Goal: Task Accomplishment & Management: Complete application form

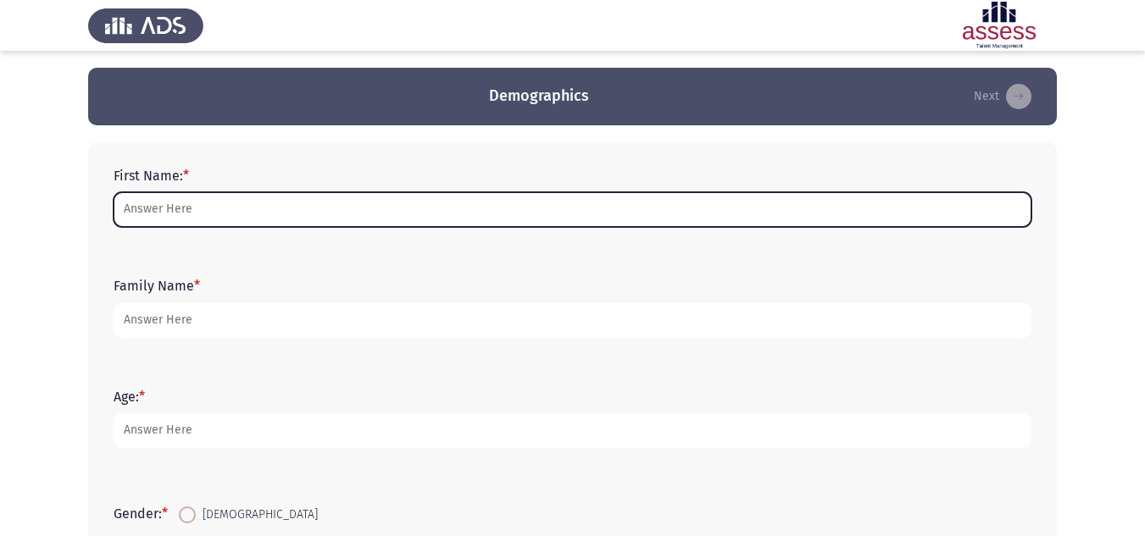
click at [312, 205] on input "First Name: *" at bounding box center [573, 209] width 918 height 35
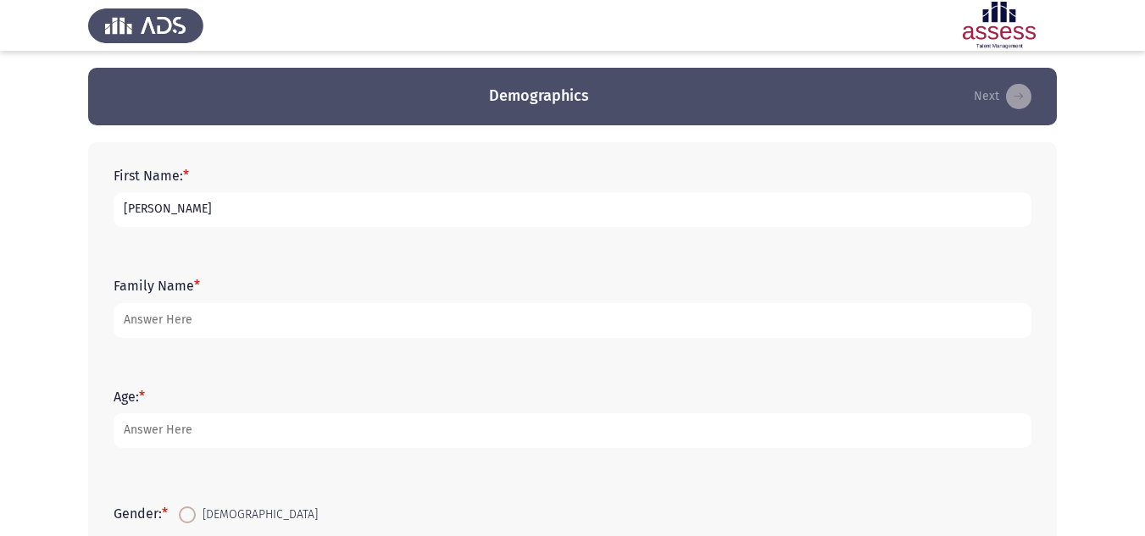
type input "[PERSON_NAME]"
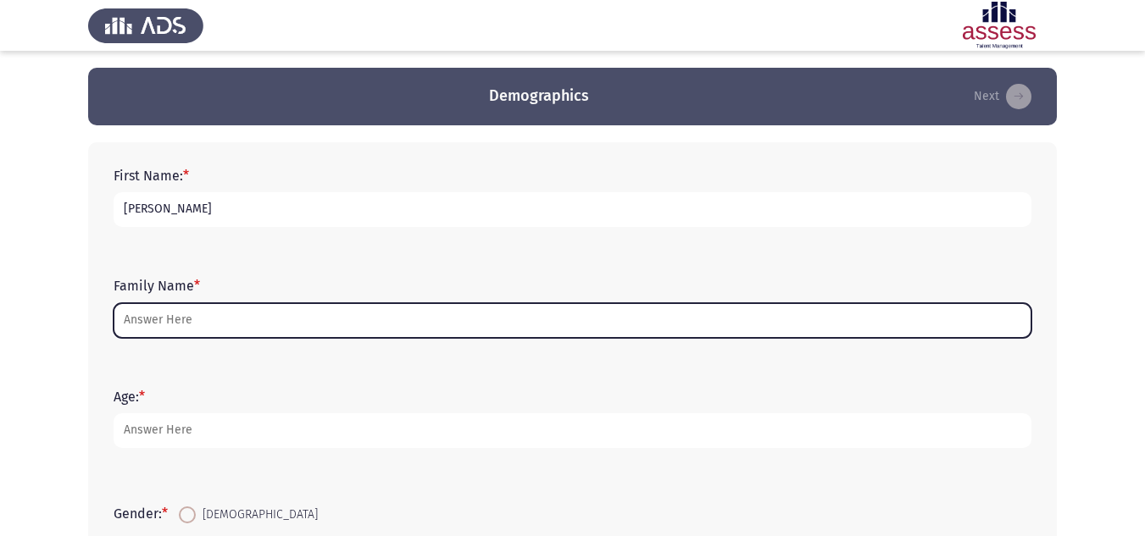
click at [243, 336] on input "Family Name *" at bounding box center [573, 320] width 918 height 35
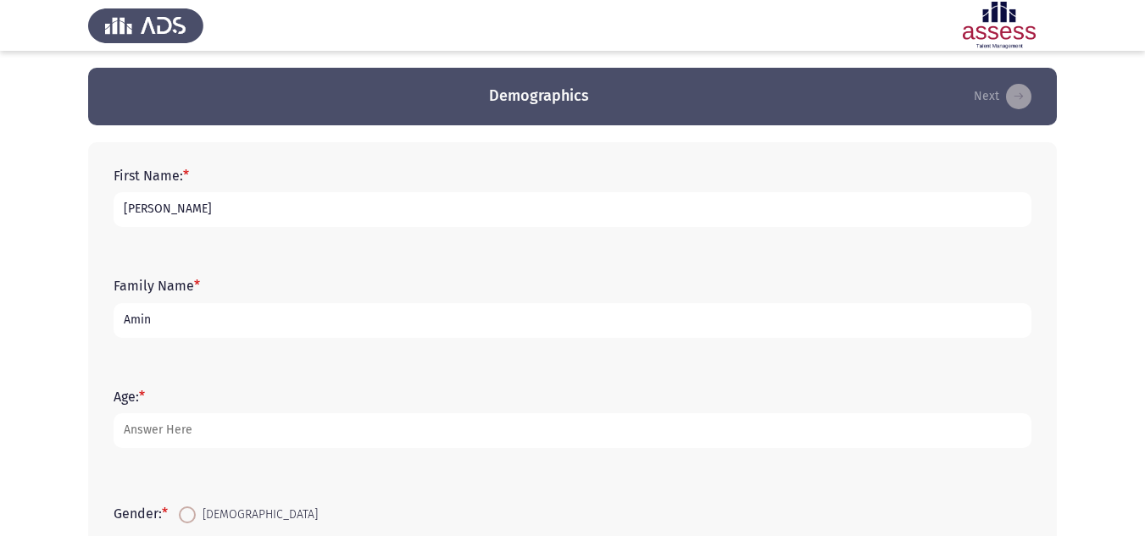
type input "Amin"
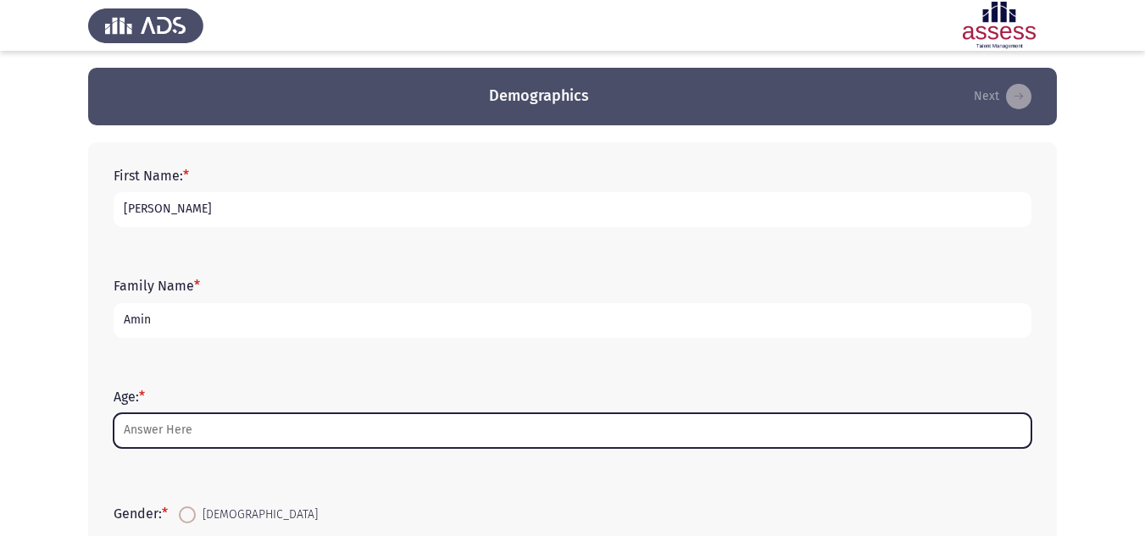
click at [206, 430] on input "Age: *" at bounding box center [573, 431] width 918 height 35
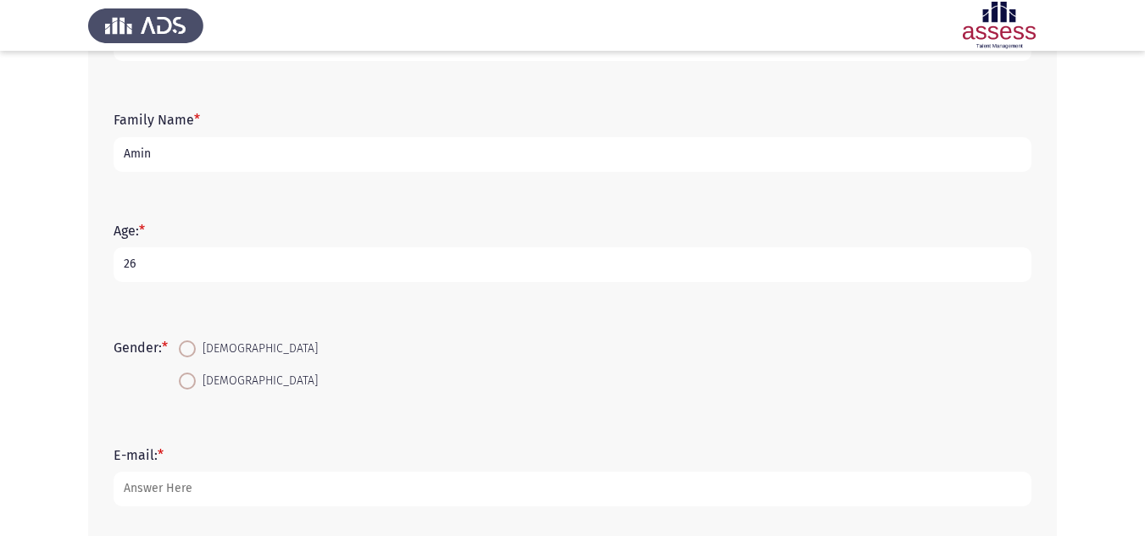
scroll to position [168, 0]
type input "26"
click at [196, 342] on span at bounding box center [187, 347] width 17 height 17
click at [196, 342] on input "[DEMOGRAPHIC_DATA]" at bounding box center [187, 347] width 17 height 17
radio input "true"
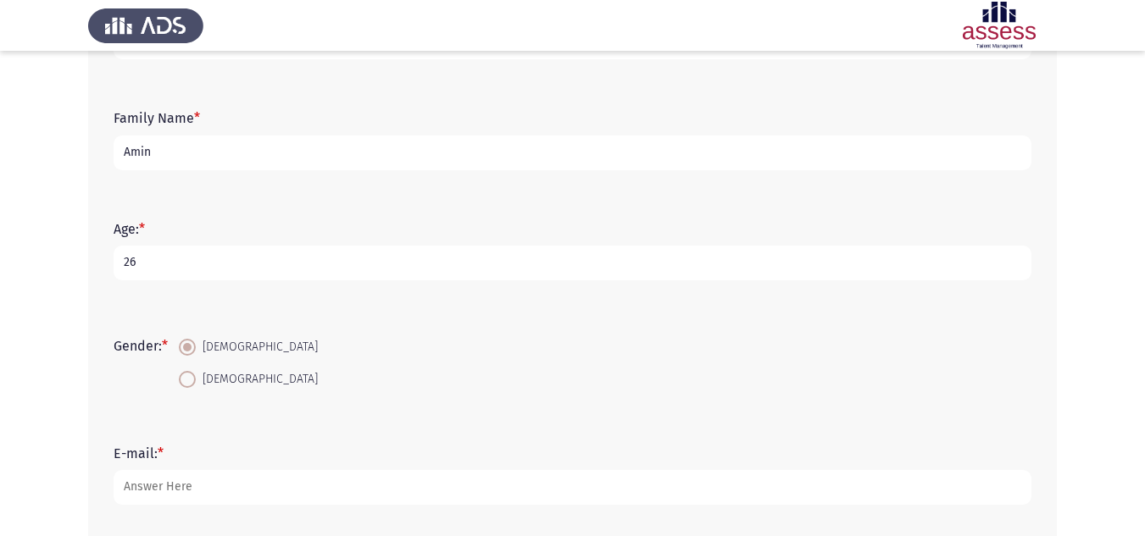
scroll to position [442, 0]
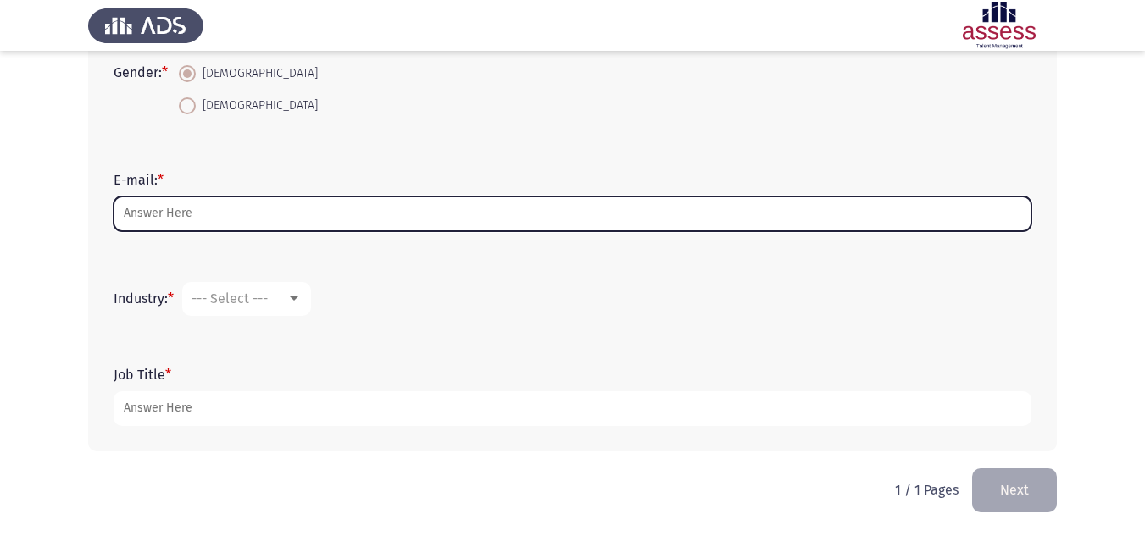
click at [219, 201] on input "E-mail: *" at bounding box center [573, 214] width 918 height 35
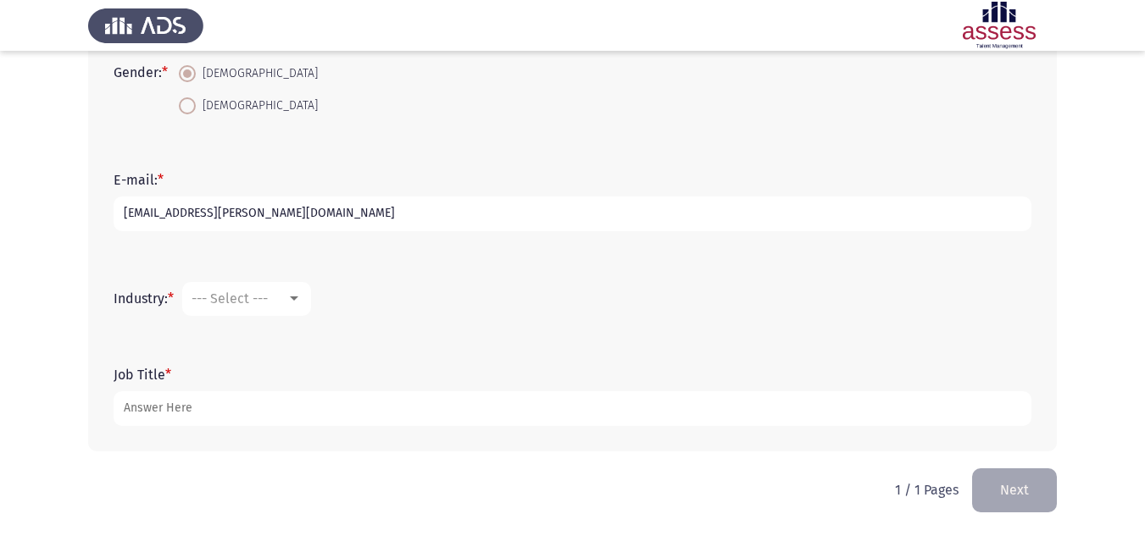
type input "[EMAIL_ADDRESS][PERSON_NAME][DOMAIN_NAME]"
click at [248, 305] on span "--- Select ---" at bounding box center [230, 299] width 76 height 16
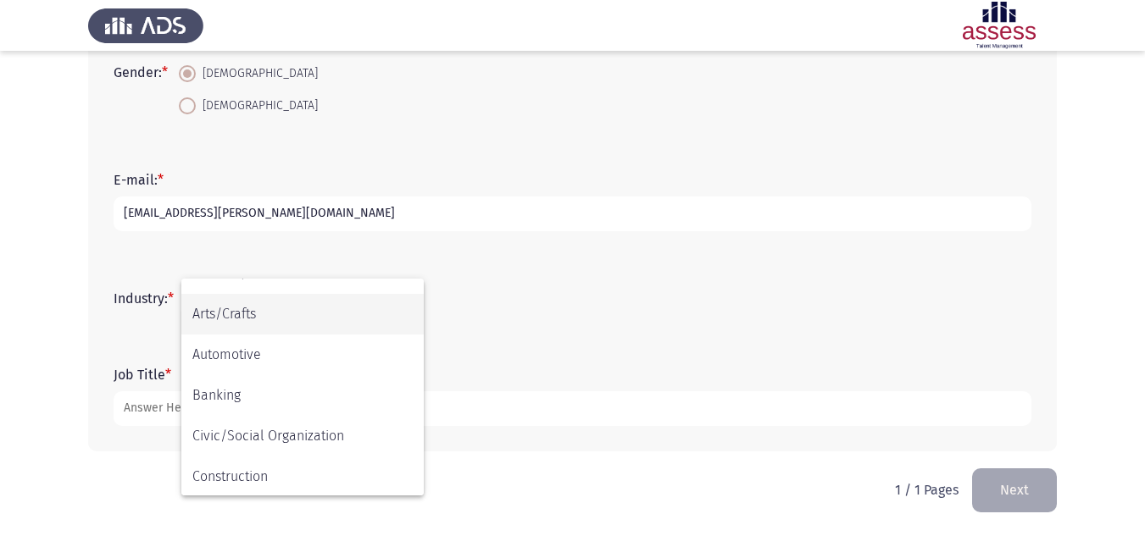
scroll to position [0, 0]
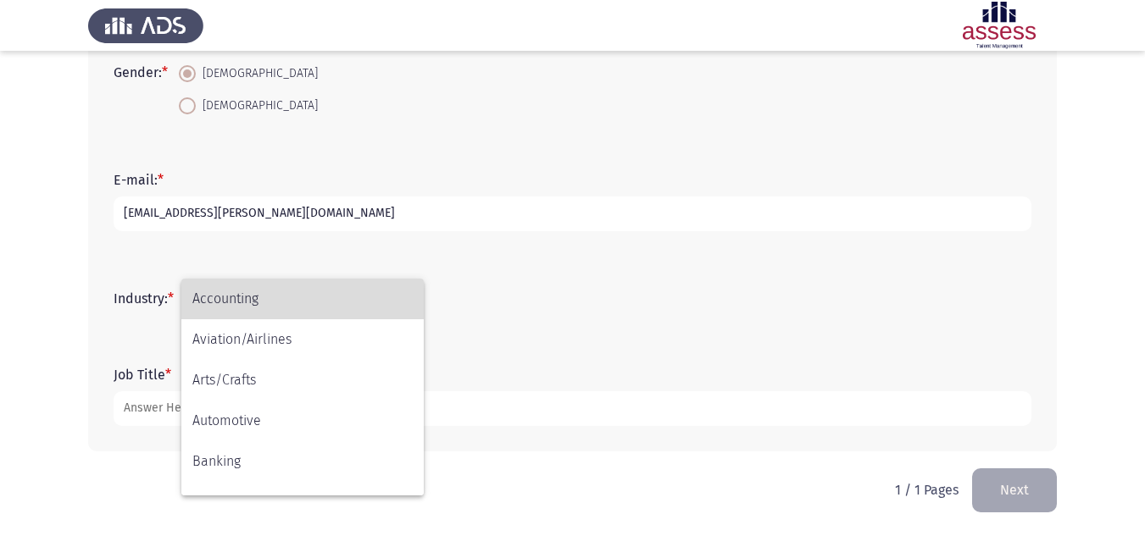
click at [270, 297] on span "Accounting" at bounding box center [302, 299] width 220 height 41
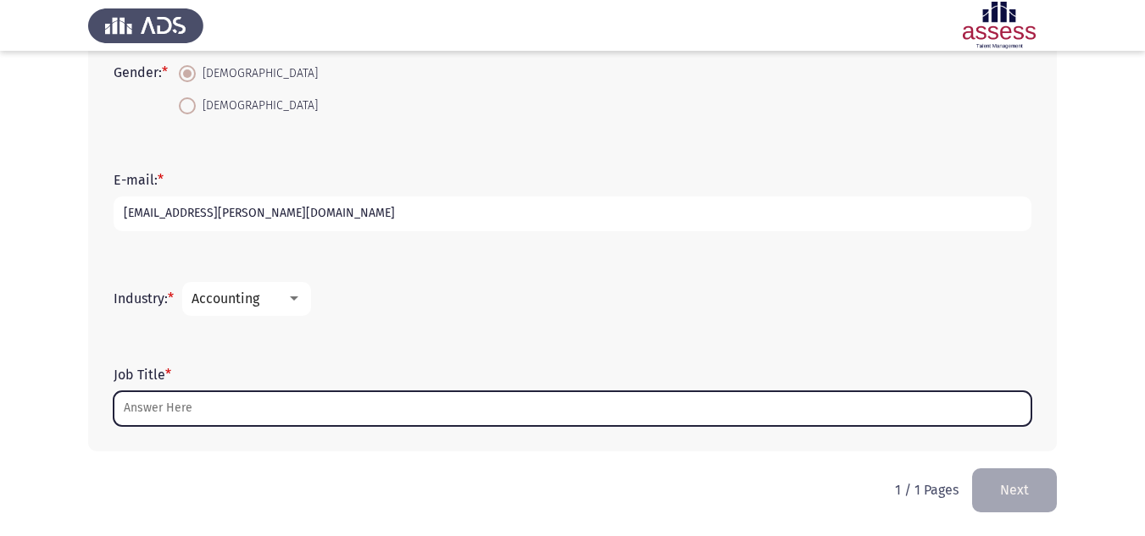
click at [227, 399] on input "Job Title *" at bounding box center [573, 409] width 918 height 35
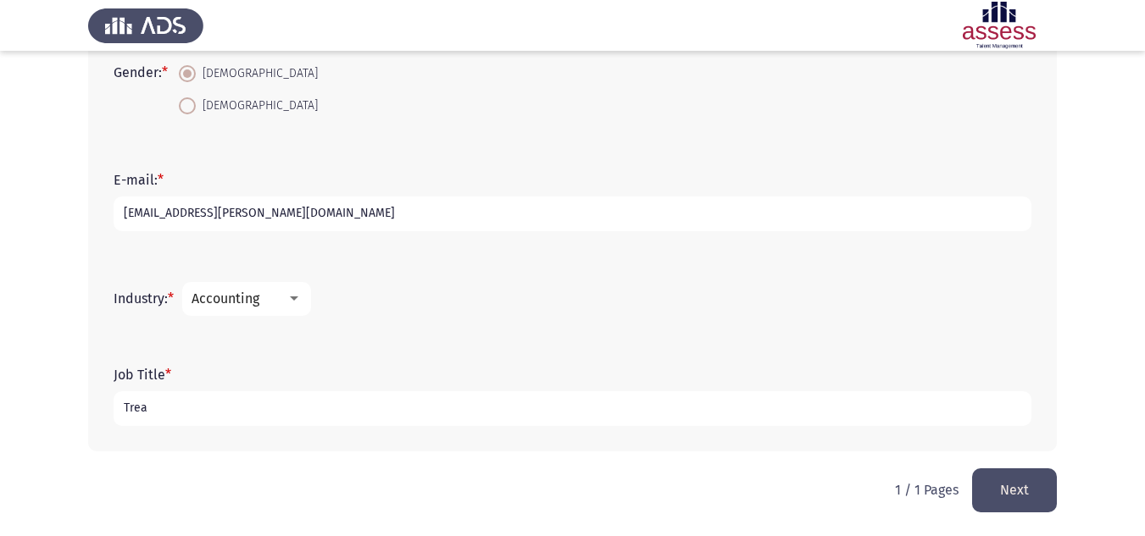
click at [230, 303] on span "Accounting" at bounding box center [226, 299] width 68 height 16
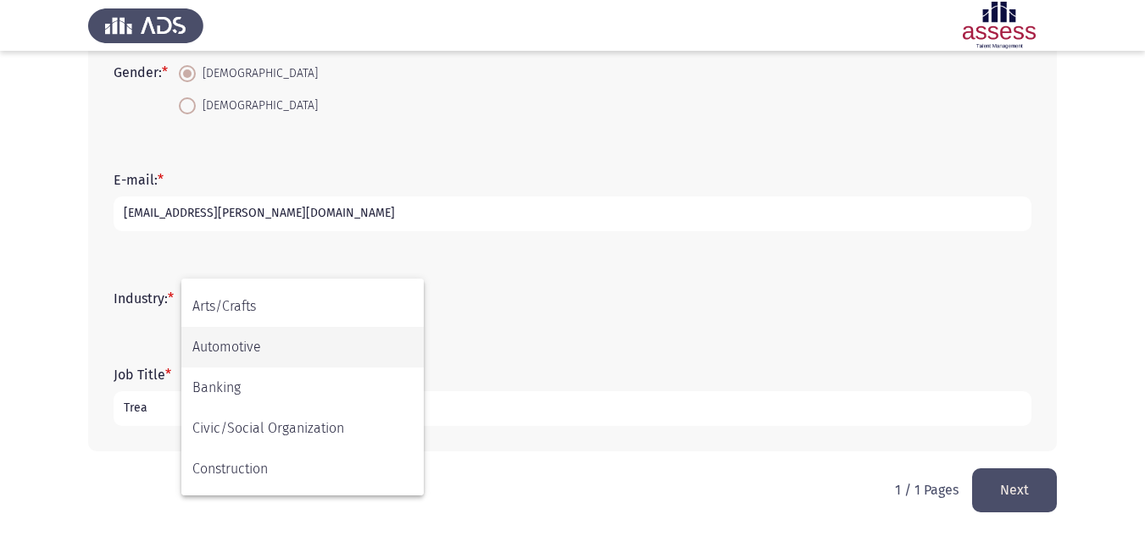
scroll to position [75, 0]
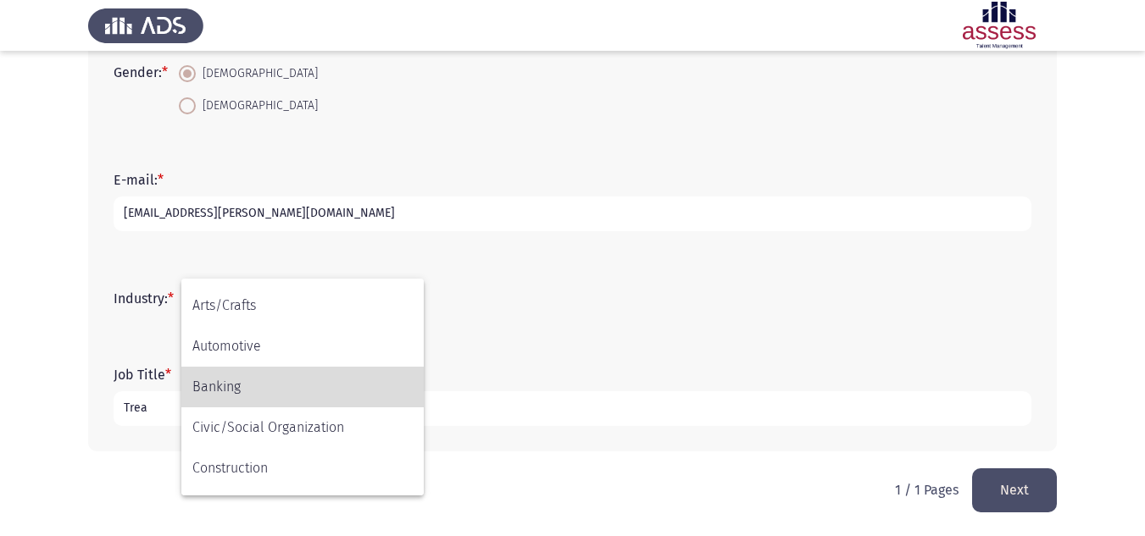
click at [238, 401] on span "Banking" at bounding box center [302, 387] width 220 height 41
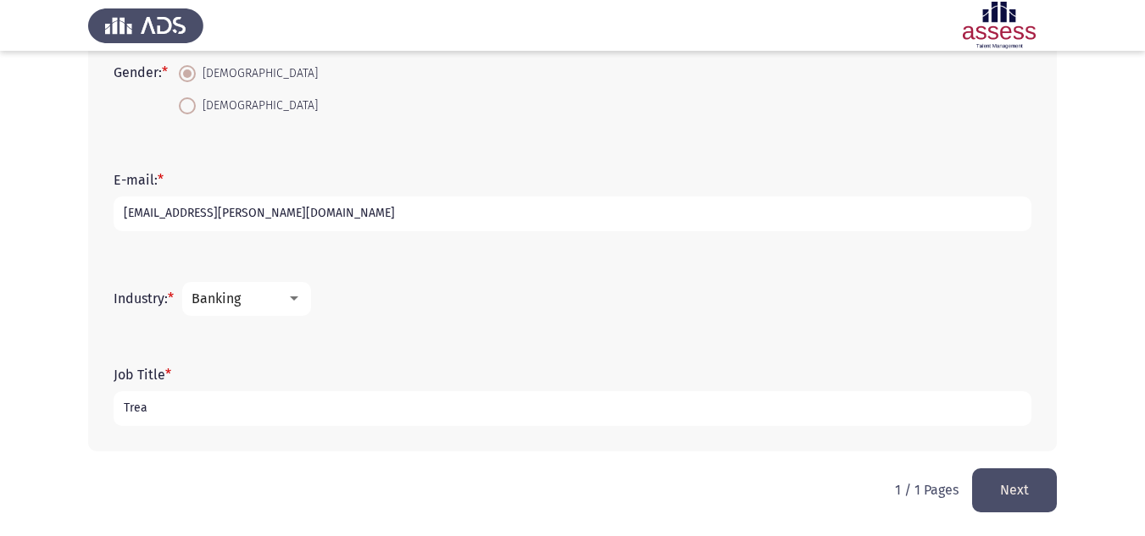
click at [202, 416] on input "Trea" at bounding box center [573, 409] width 918 height 35
click at [229, 297] on span "Banking" at bounding box center [216, 299] width 49 height 16
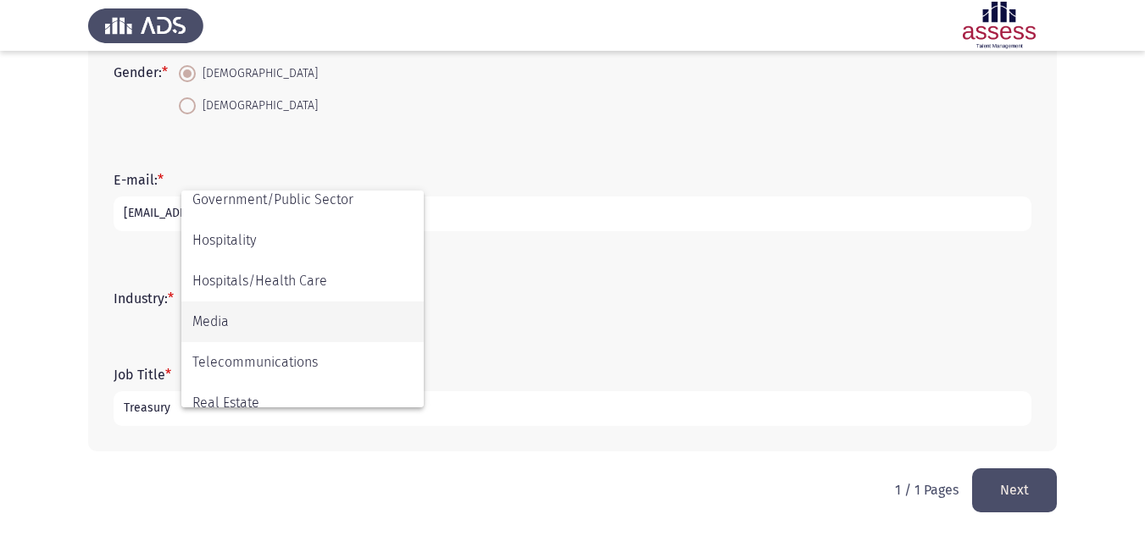
scroll to position [556, 0]
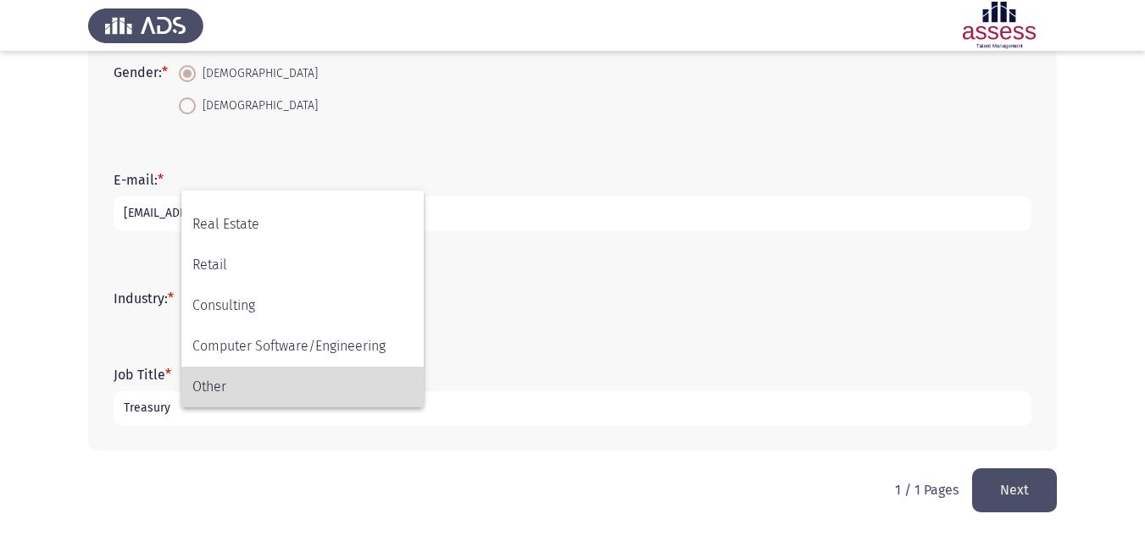
click at [258, 369] on span "Other" at bounding box center [302, 387] width 220 height 41
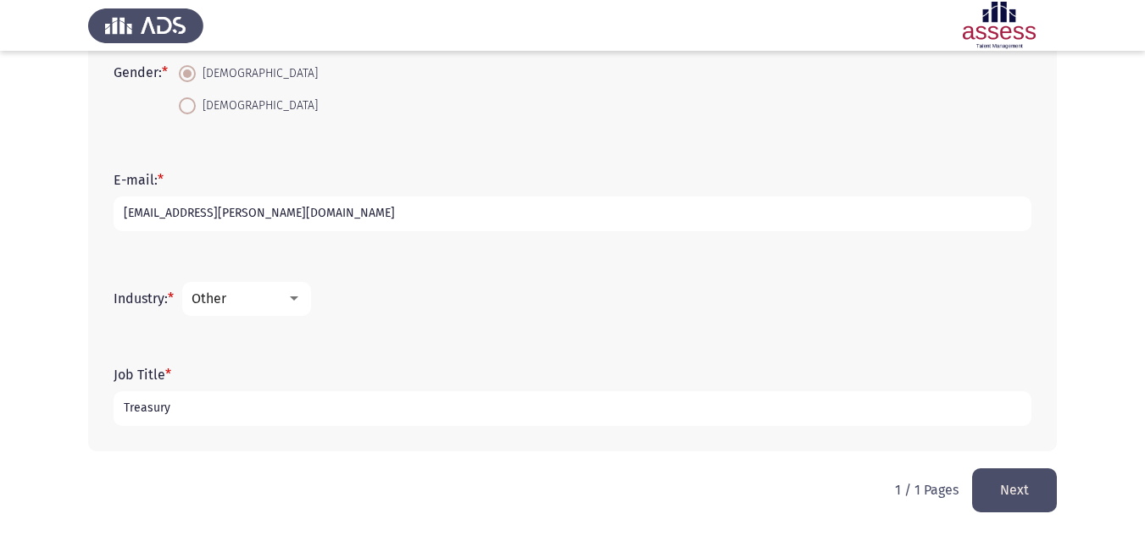
click at [219, 406] on input "Treasury" at bounding box center [573, 409] width 918 height 35
type input "Treasury officer"
click at [1027, 498] on button "Next" at bounding box center [1014, 490] width 85 height 43
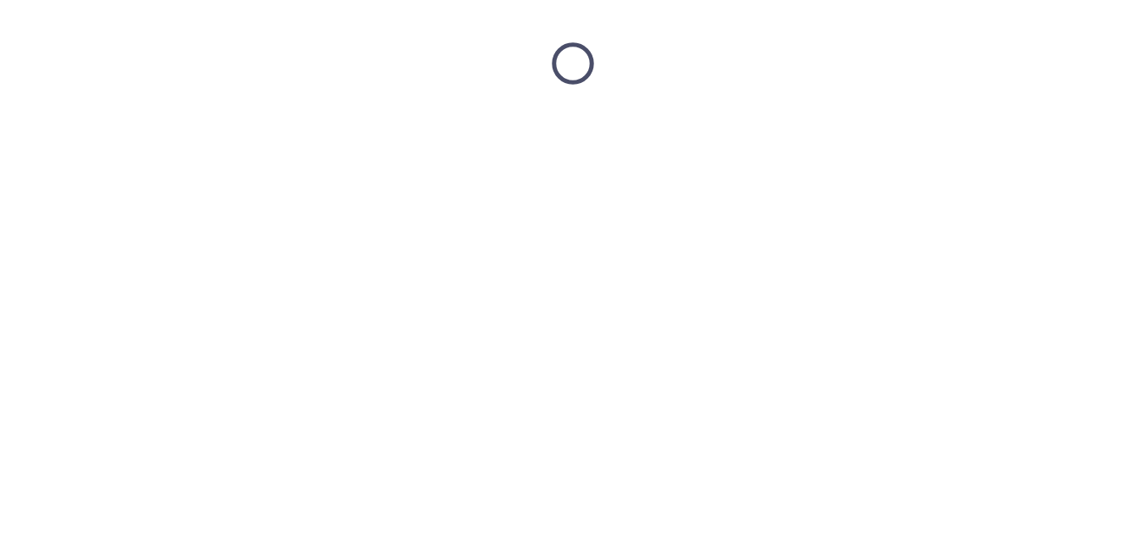
scroll to position [0, 0]
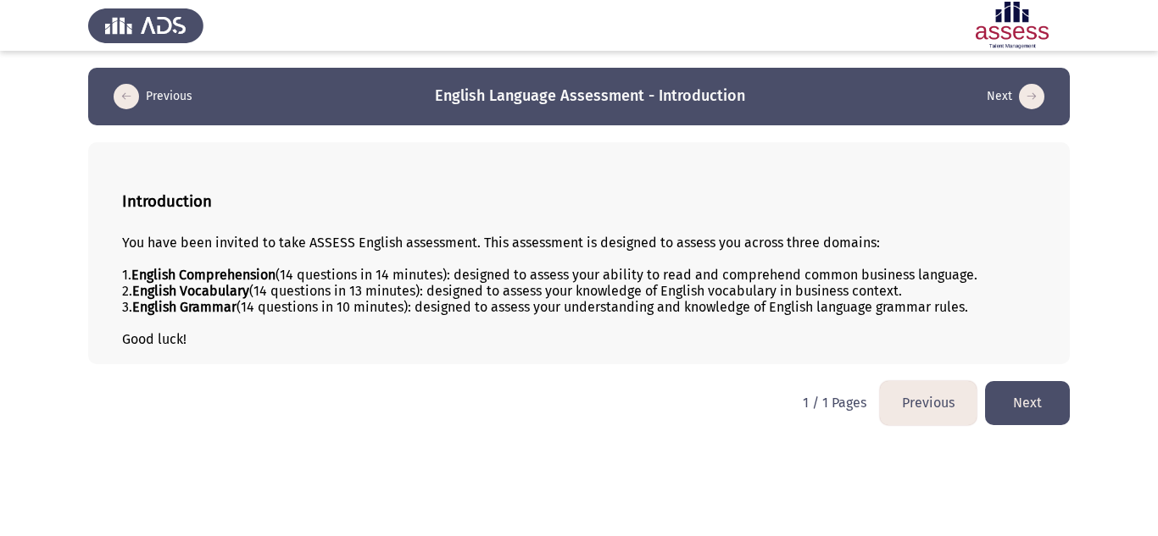
click at [1020, 402] on button "Next" at bounding box center [1027, 402] width 85 height 43
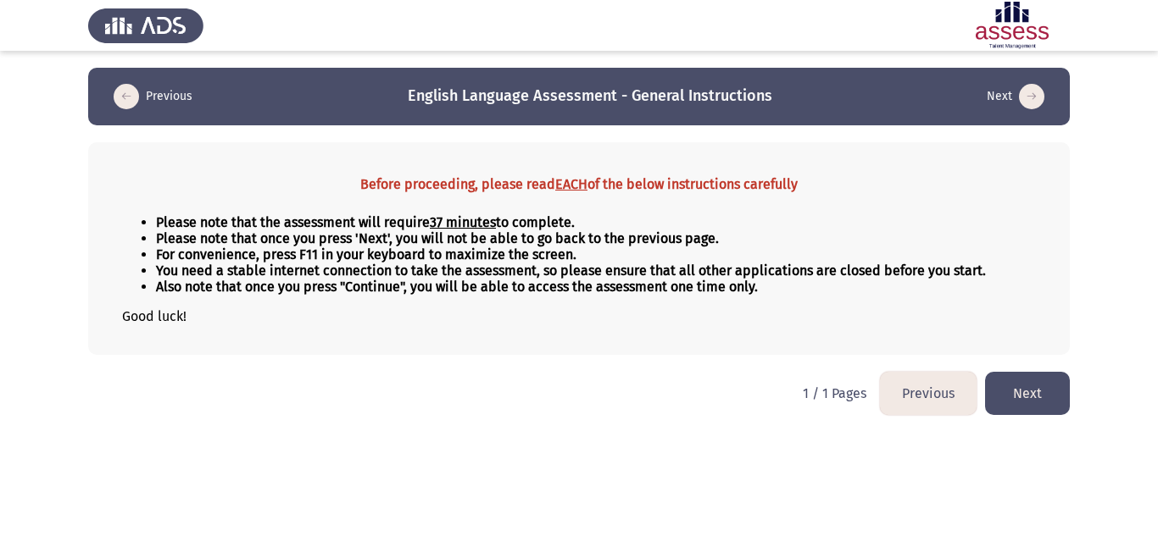
click at [1051, 391] on button "Next" at bounding box center [1027, 393] width 85 height 43
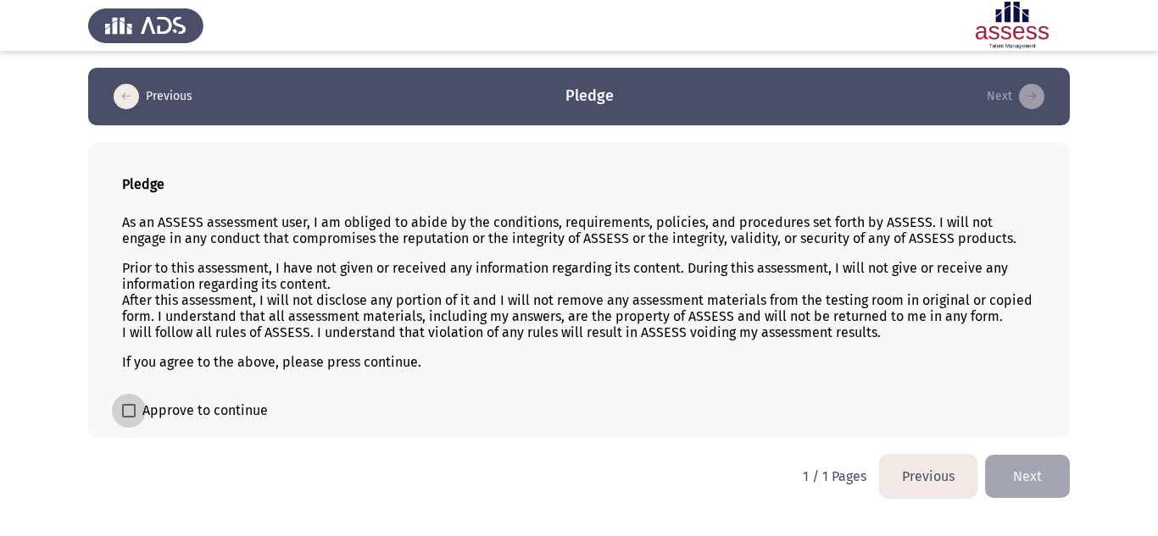
click at [136, 402] on label "Approve to continue" at bounding box center [195, 411] width 146 height 20
click at [129, 418] on input "Approve to continue" at bounding box center [128, 418] width 1 height 1
checkbox input "true"
click at [1031, 479] on button "Next" at bounding box center [1027, 476] width 85 height 43
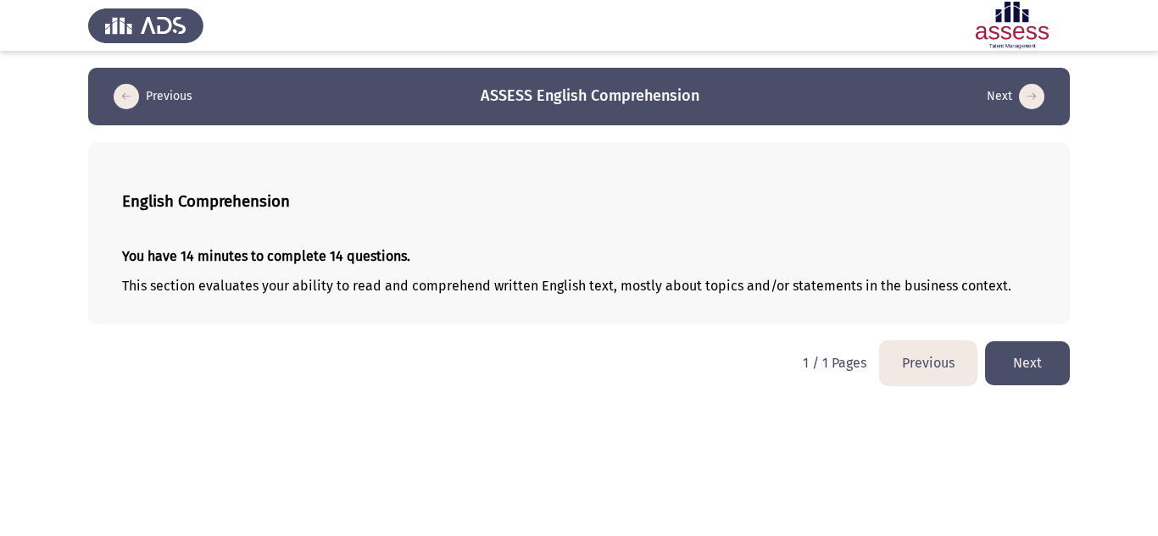
click at [1047, 358] on button "Next" at bounding box center [1027, 363] width 85 height 43
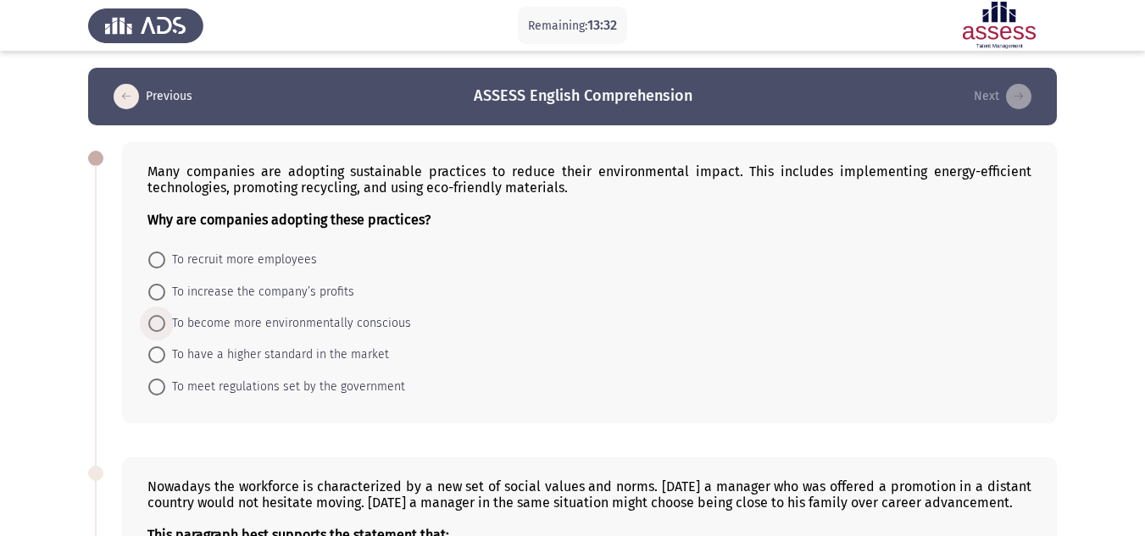
click at [261, 330] on span "To become more environmentally conscious" at bounding box center [288, 324] width 246 height 20
click at [165, 330] on input "To become more environmentally conscious" at bounding box center [156, 323] width 17 height 17
radio input "true"
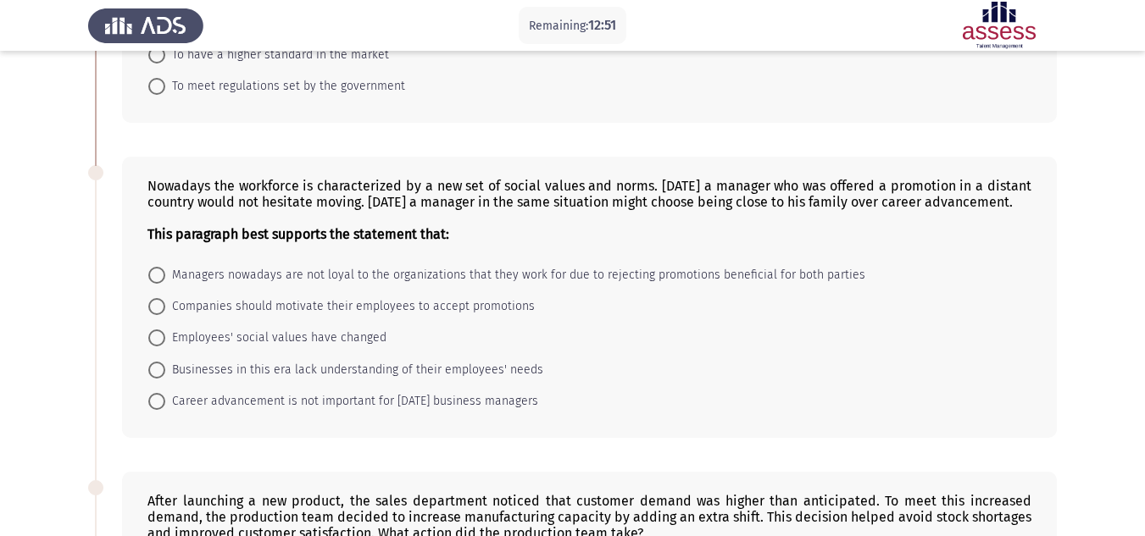
scroll to position [300, 0]
click at [251, 347] on span "Employees' social values have changed" at bounding box center [275, 337] width 221 height 20
click at [165, 346] on input "Employees' social values have changed" at bounding box center [156, 337] width 17 height 17
radio input "true"
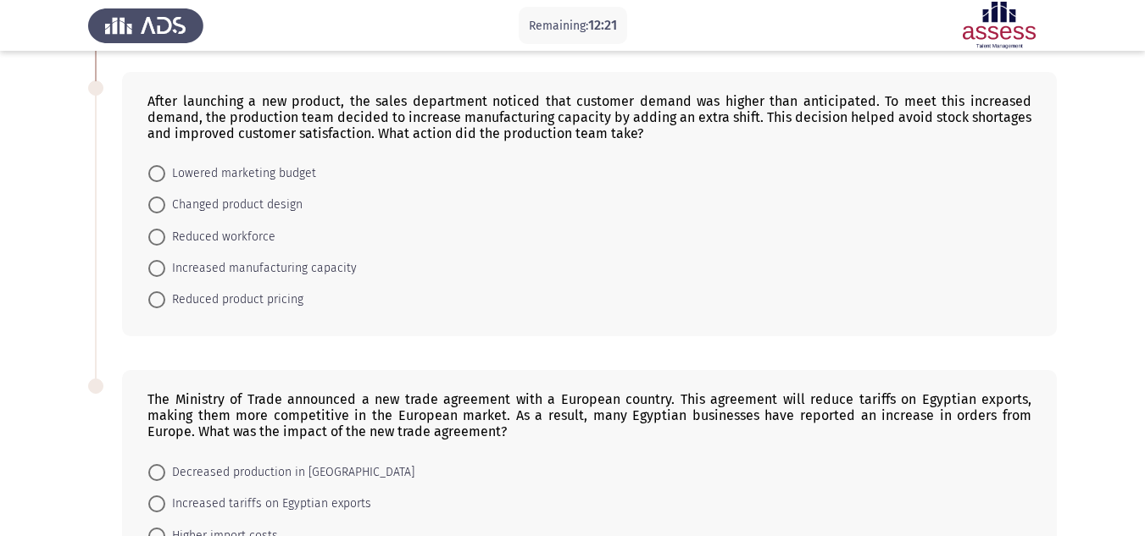
scroll to position [694, 0]
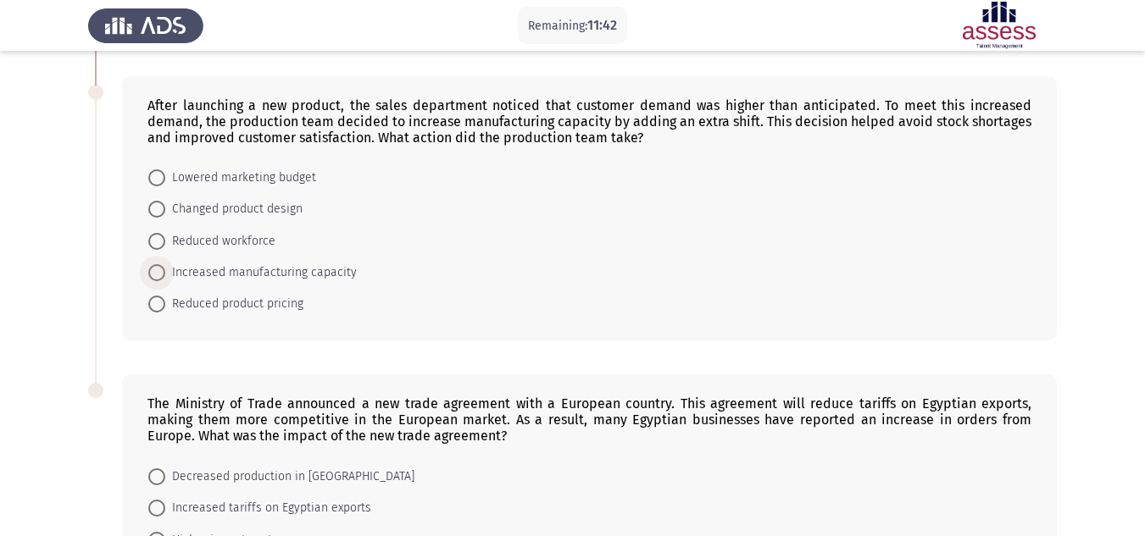
click at [277, 283] on span "Increased manufacturing capacity" at bounding box center [261, 273] width 192 height 20
click at [165, 281] on input "Increased manufacturing capacity" at bounding box center [156, 272] width 17 height 17
radio input "true"
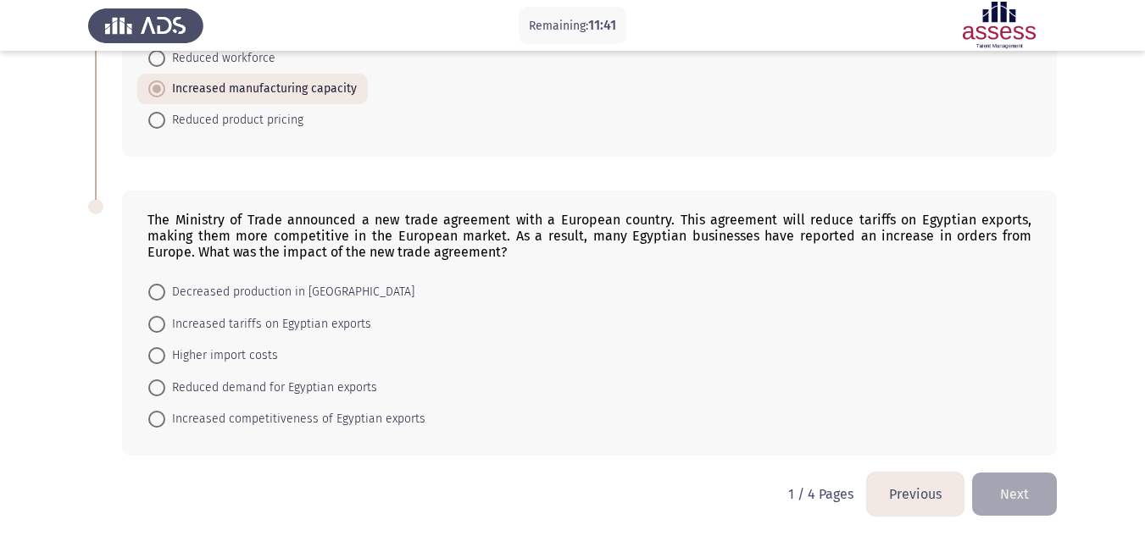
scroll to position [897, 0]
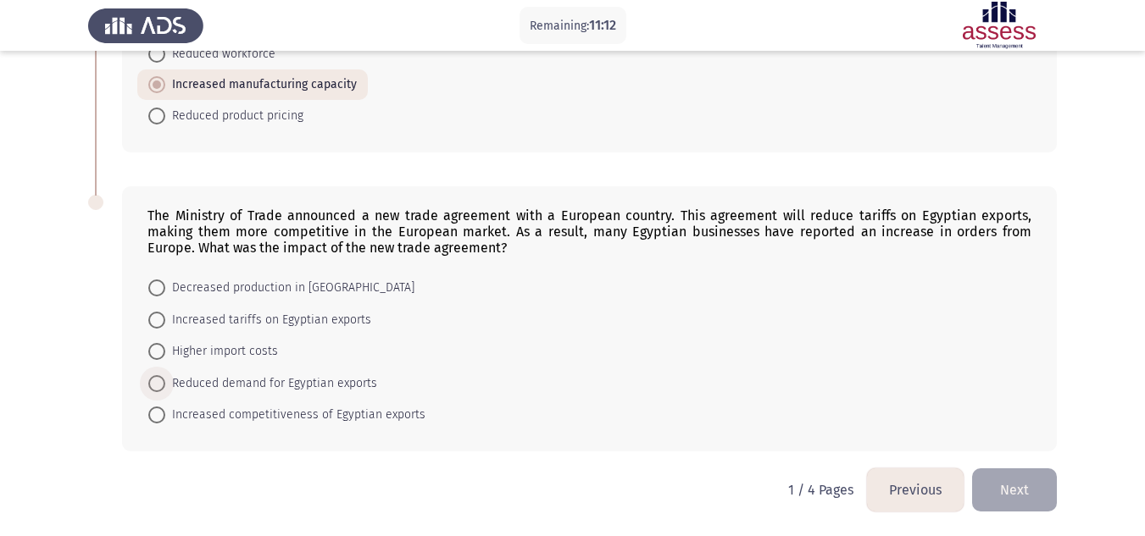
click at [207, 392] on span "Reduced demand for Egyptian exports" at bounding box center [271, 384] width 212 height 20
click at [165, 392] on input "Reduced demand for Egyptian exports" at bounding box center [156, 383] width 17 height 17
radio input "true"
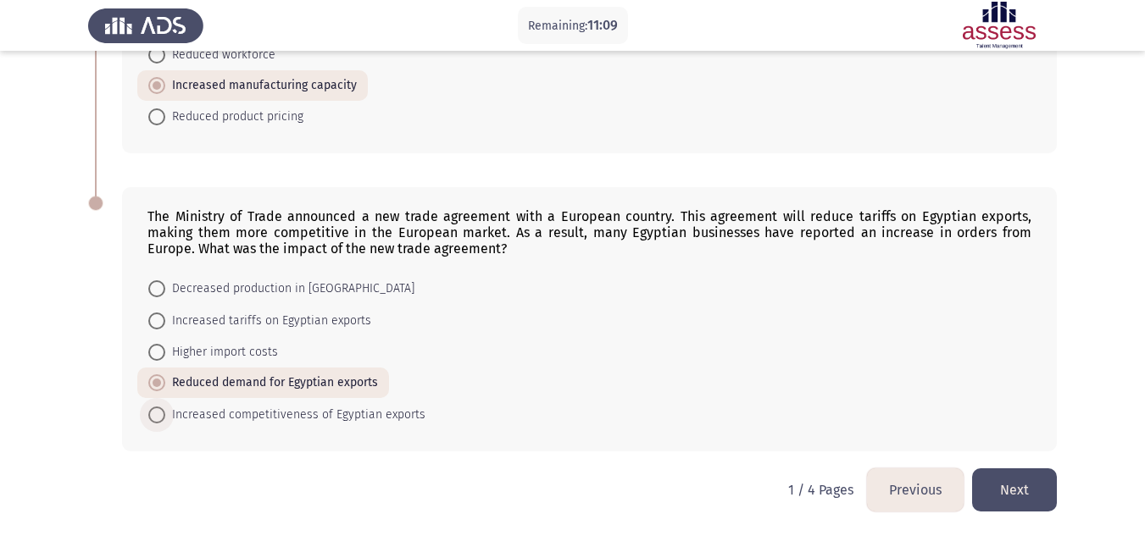
click at [193, 413] on span "Increased competitiveness of Egyptian exports" at bounding box center [295, 415] width 260 height 20
click at [165, 413] on input "Increased competitiveness of Egyptian exports" at bounding box center [156, 415] width 17 height 17
radio input "true"
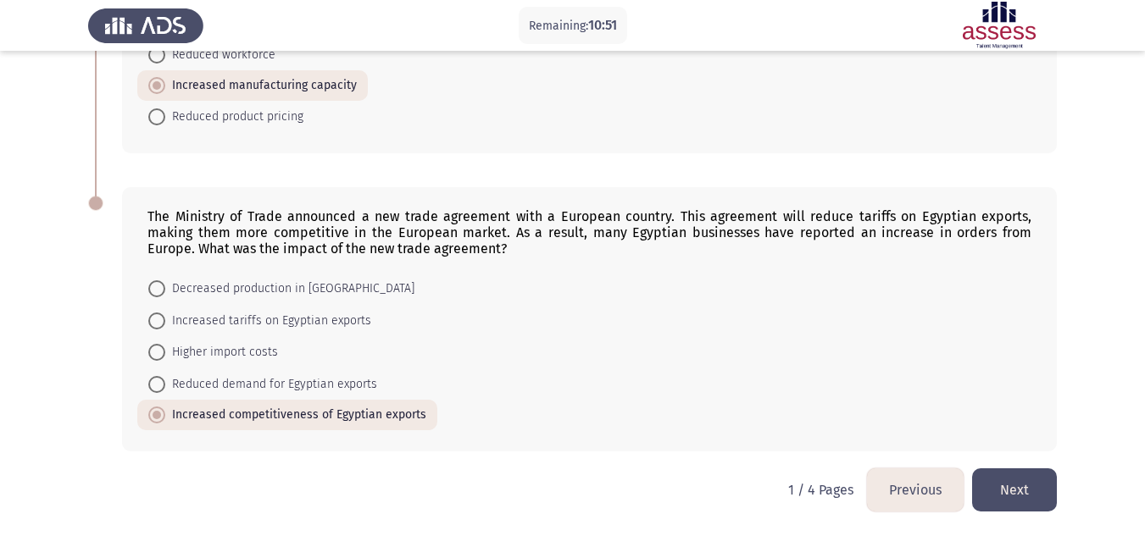
click at [998, 476] on button "Next" at bounding box center [1014, 490] width 85 height 43
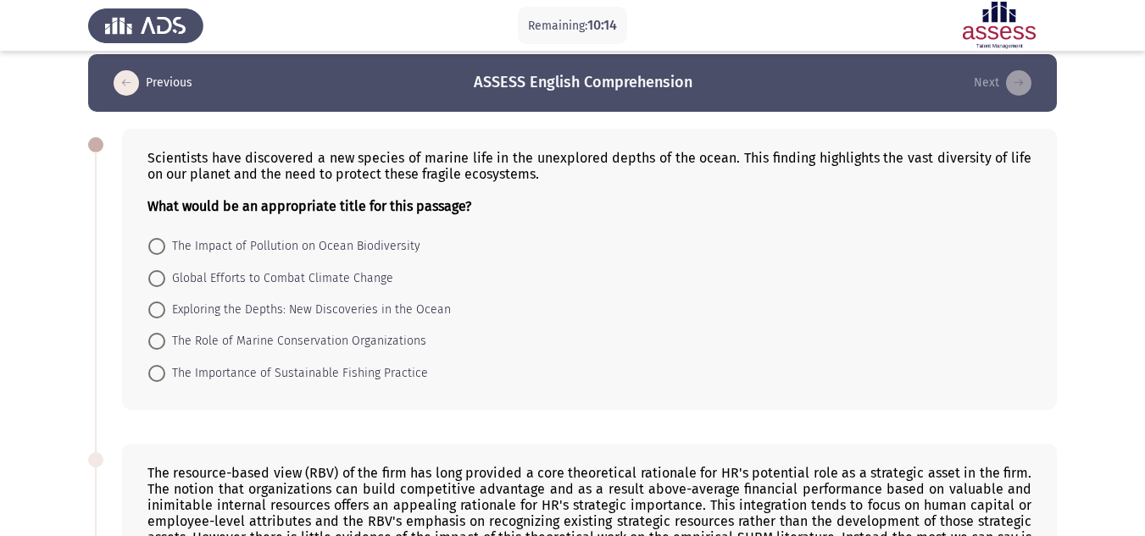
scroll to position [15, 0]
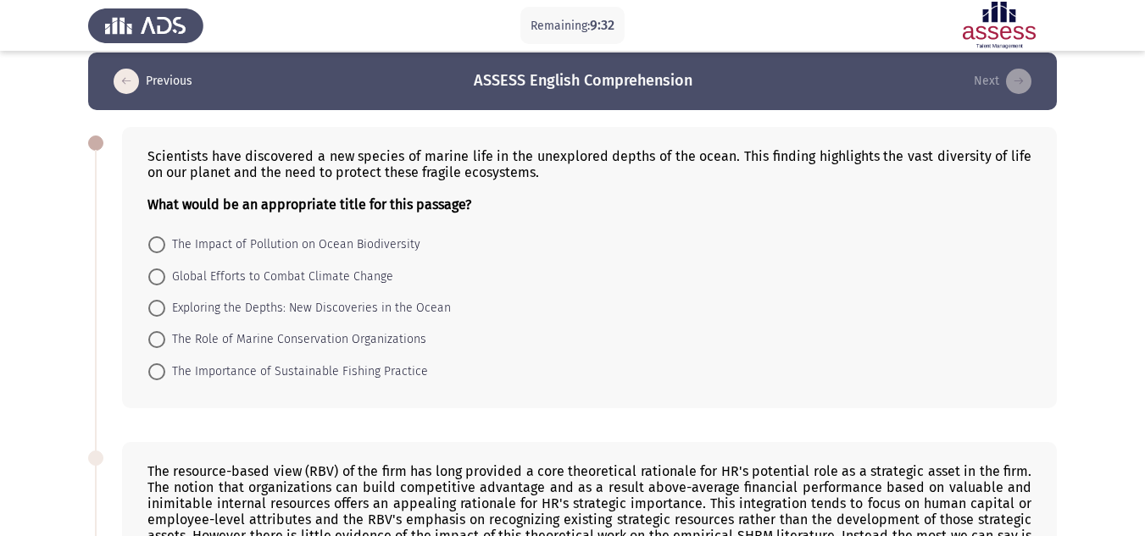
click at [305, 312] on span "Exploring the Depths: New Discoveries in the Ocean" at bounding box center [308, 308] width 286 height 20
click at [165, 312] on input "Exploring the Depths: New Discoveries in the Ocean" at bounding box center [156, 308] width 17 height 17
radio input "true"
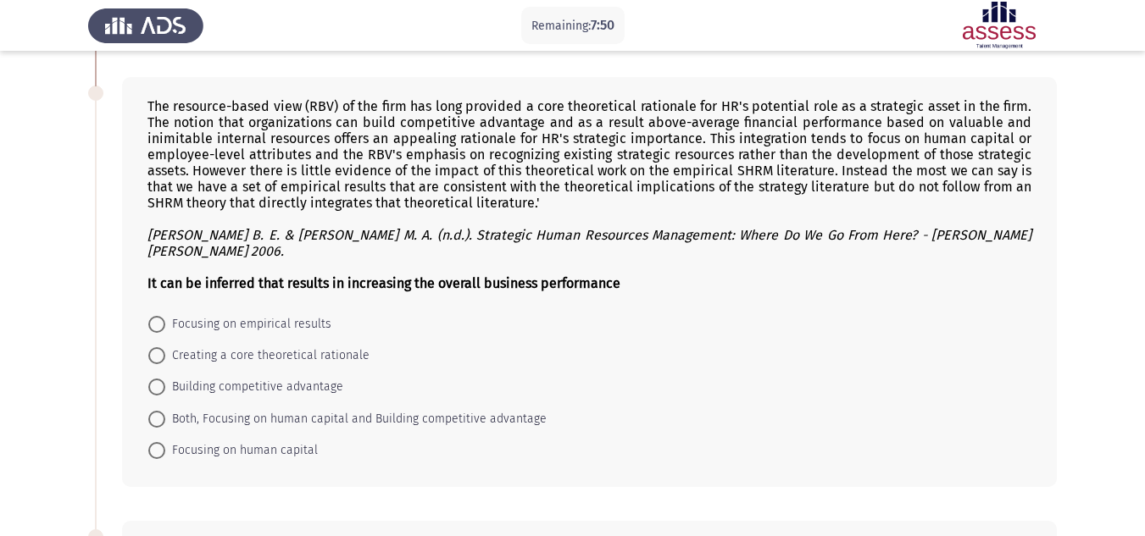
scroll to position [380, 0]
click at [223, 408] on span "Both, Focusing on human capital and Building competitive advantage" at bounding box center [355, 418] width 381 height 20
click at [165, 410] on input "Both, Focusing on human capital and Building competitive advantage" at bounding box center [156, 418] width 17 height 17
radio input "true"
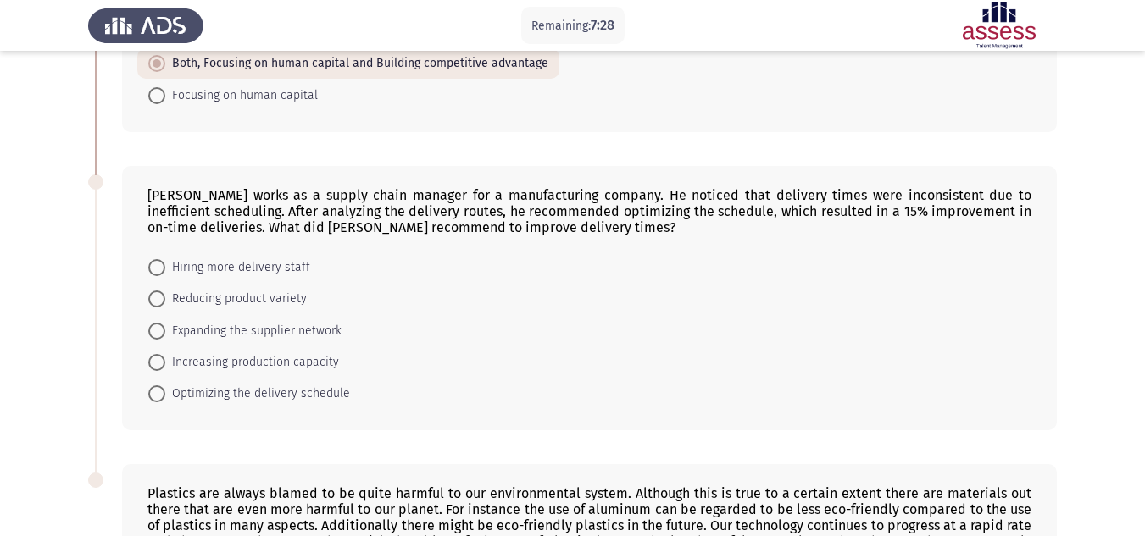
scroll to position [734, 0]
click at [216, 383] on span "Optimizing the delivery schedule" at bounding box center [257, 393] width 185 height 20
click at [165, 385] on input "Optimizing the delivery schedule" at bounding box center [156, 393] width 17 height 17
radio input "true"
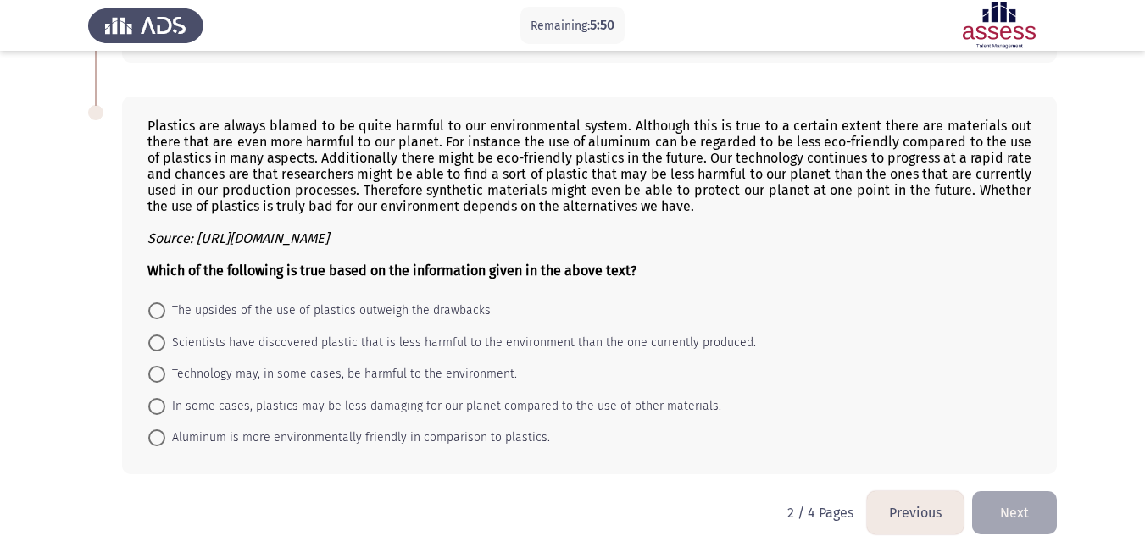
scroll to position [1107, 0]
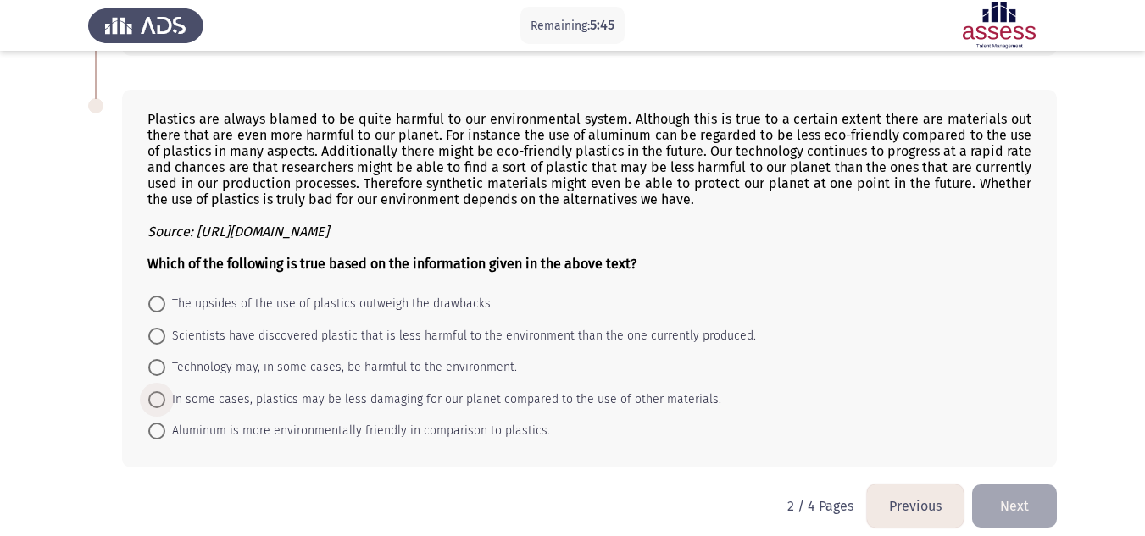
click at [377, 390] on span "In some cases, plastics may be less damaging for our planet compared to the use…" at bounding box center [443, 400] width 556 height 20
click at [165, 392] on input "In some cases, plastics may be less damaging for our planet compared to the use…" at bounding box center [156, 400] width 17 height 17
radio input "true"
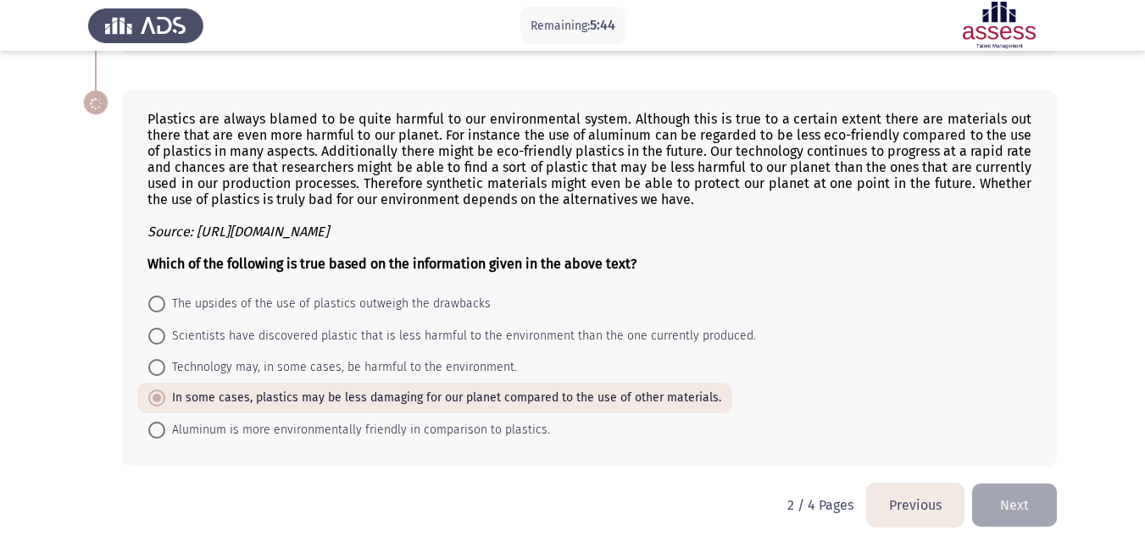
scroll to position [1106, 0]
click at [1003, 485] on button "Next" at bounding box center [1014, 506] width 85 height 43
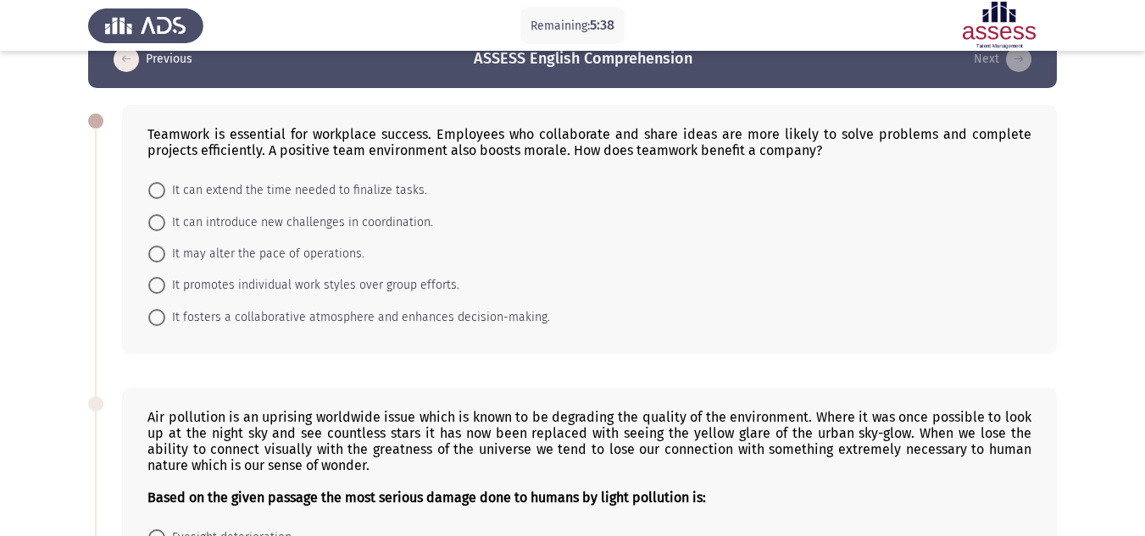
scroll to position [36, 0]
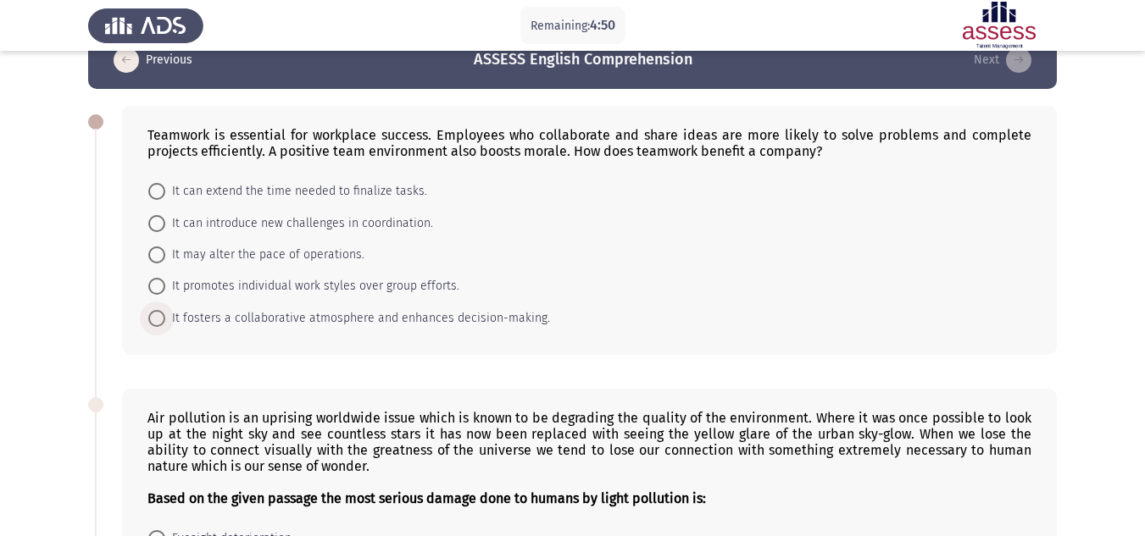
click at [263, 317] on span "It fosters a collaborative atmosphere and enhances decision-making." at bounding box center [357, 318] width 385 height 20
click at [165, 317] on input "It fosters a collaborative atmosphere and enhances decision-making." at bounding box center [156, 318] width 17 height 17
radio input "true"
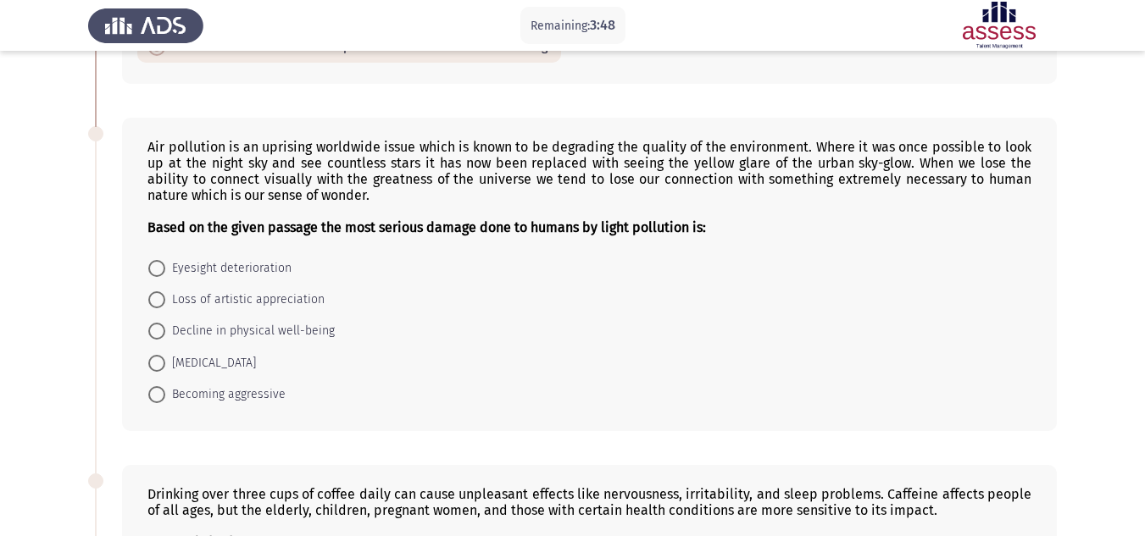
scroll to position [307, 0]
click at [288, 297] on span "Loss of artistic appreciation" at bounding box center [244, 299] width 159 height 20
click at [165, 297] on input "Loss of artistic appreciation" at bounding box center [156, 299] width 17 height 17
radio input "true"
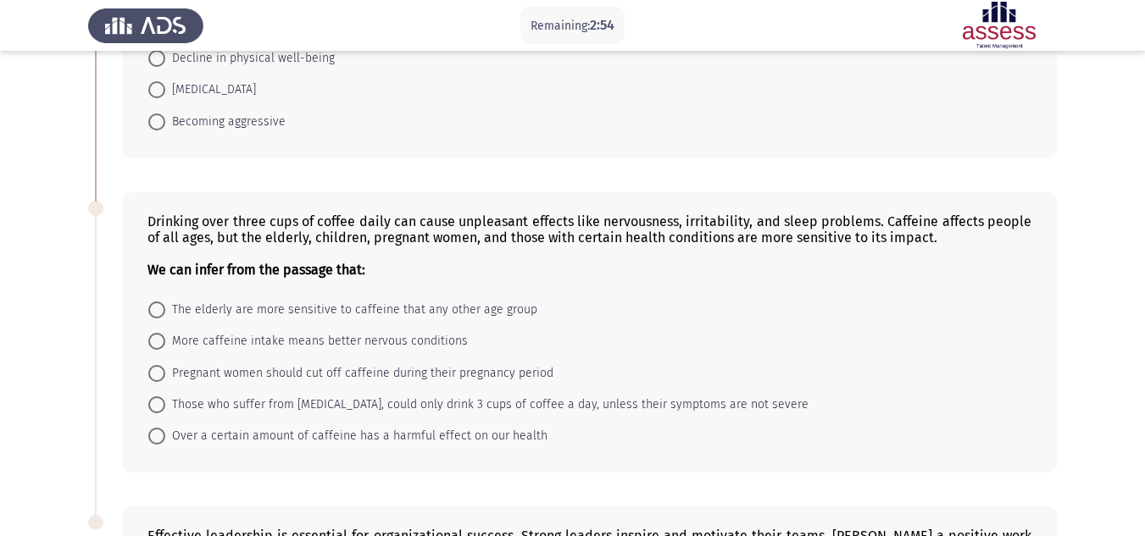
scroll to position [583, 0]
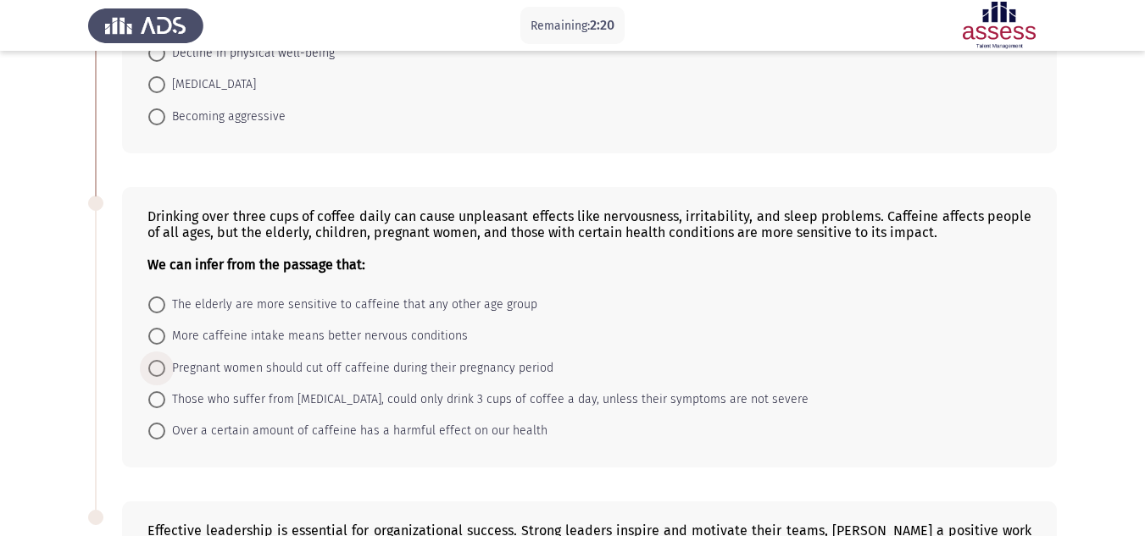
click at [337, 374] on span "Pregnant women should cut off caffeine during their pregnancy period" at bounding box center [359, 368] width 388 height 20
click at [165, 374] on input "Pregnant women should cut off caffeine during their pregnancy period" at bounding box center [156, 368] width 17 height 17
radio input "true"
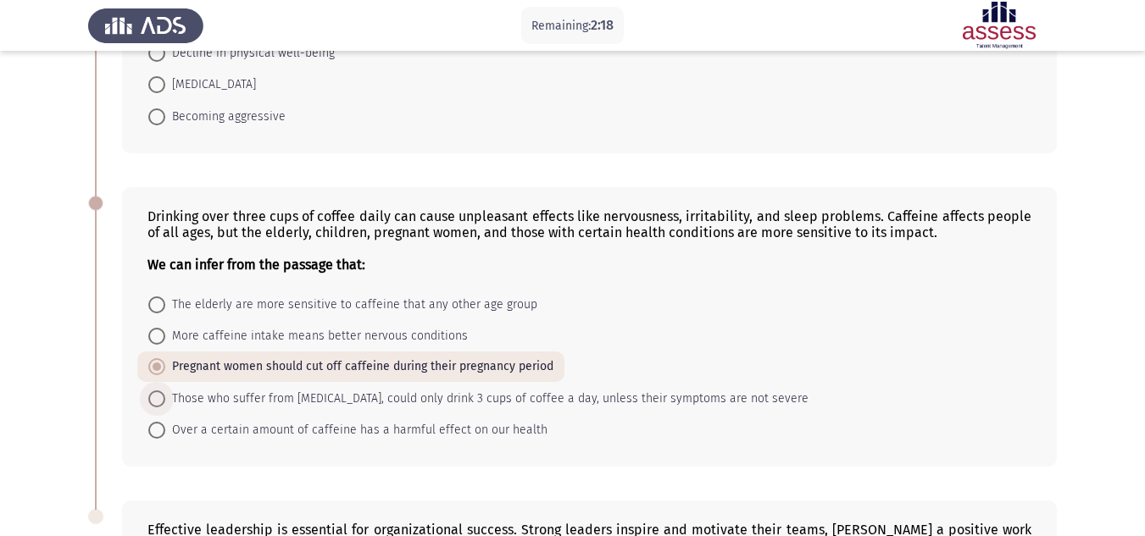
click at [308, 403] on span "Those who suffer from [MEDICAL_DATA], could only drink 3 cups of coffee a day, …" at bounding box center [486, 399] width 643 height 20
click at [165, 403] on input "Those who suffer from [MEDICAL_DATA], could only drink 3 cups of coffee a day, …" at bounding box center [156, 399] width 17 height 17
radio input "true"
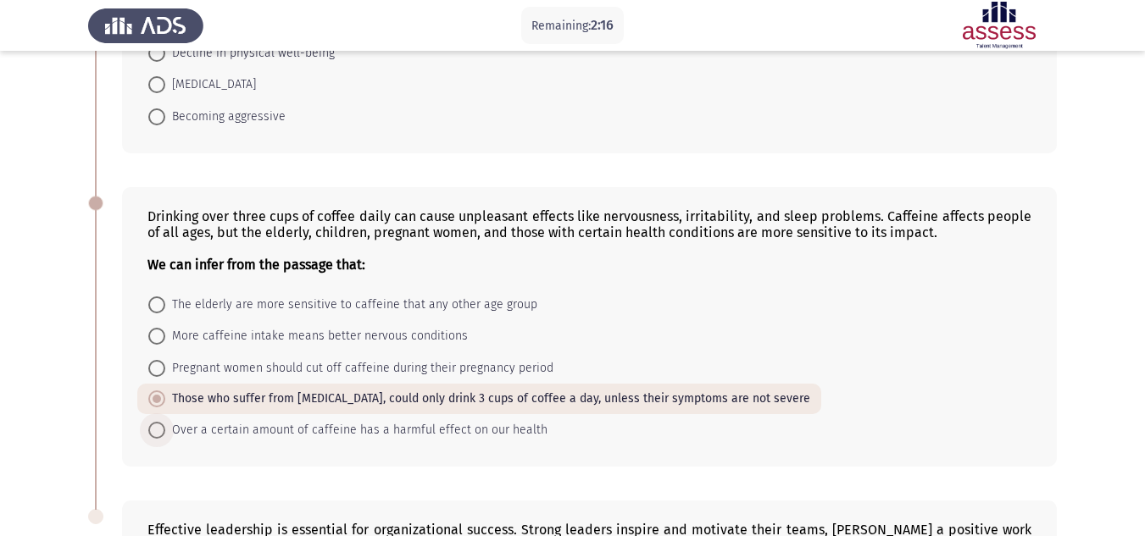
click at [277, 432] on span "Over a certain amount of caffeine has a harmful effect on our health" at bounding box center [356, 430] width 382 height 20
click at [165, 432] on input "Over a certain amount of caffeine has a harmful effect on our health" at bounding box center [156, 430] width 17 height 17
radio input "true"
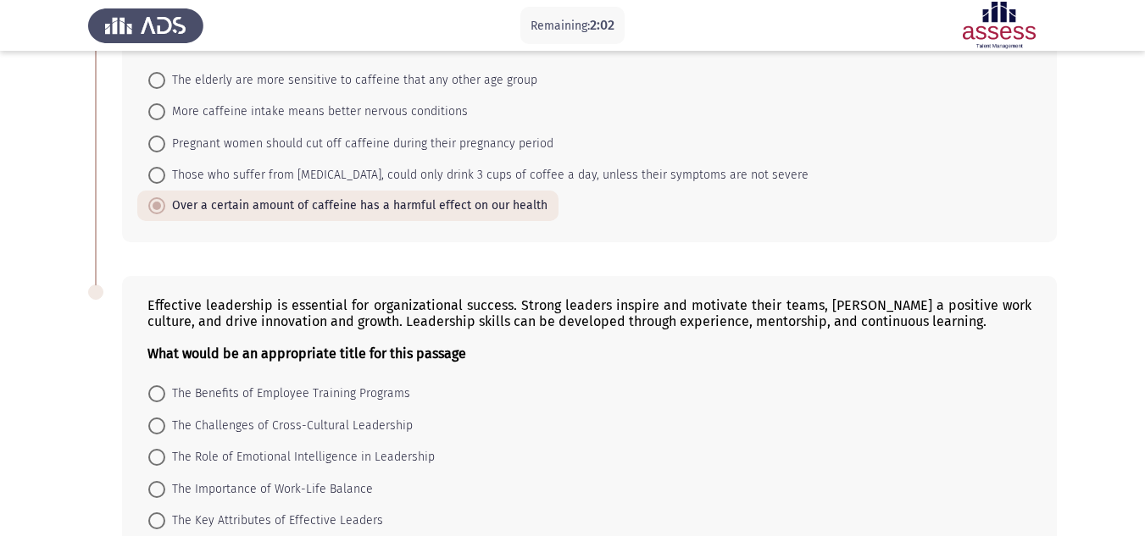
scroll to position [914, 0]
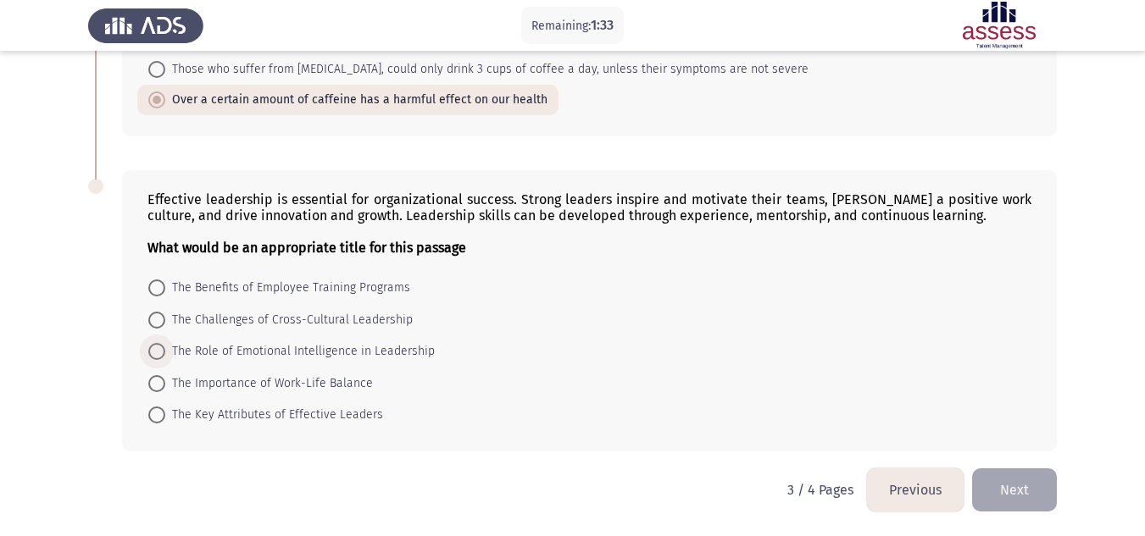
click at [326, 346] on span "The Role of Emotional Intelligence in Leadership" at bounding box center [299, 352] width 269 height 20
click at [165, 346] on input "The Role of Emotional Intelligence in Leadership" at bounding box center [156, 351] width 17 height 17
radio input "true"
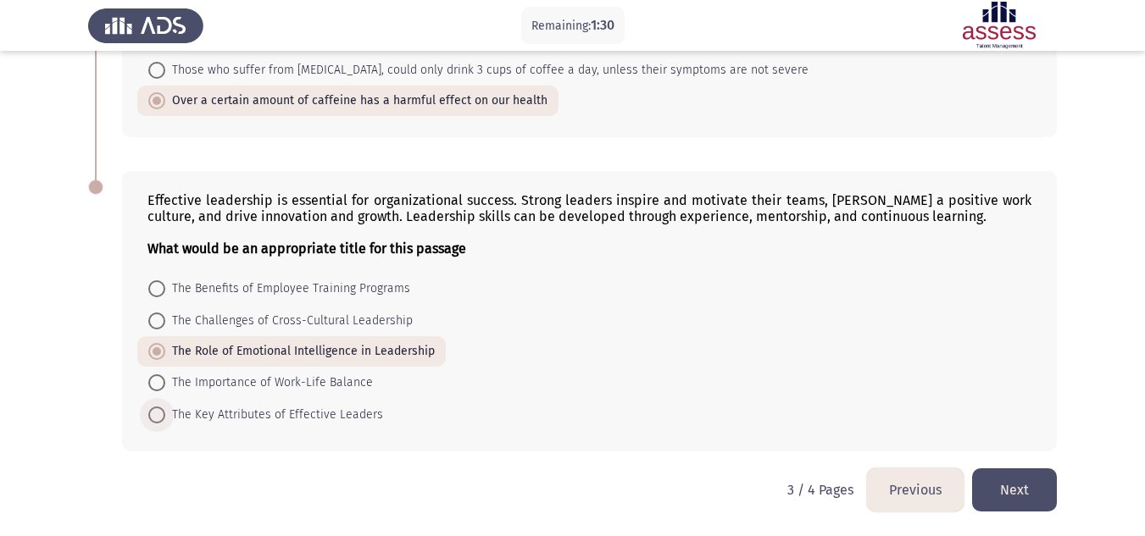
click at [232, 414] on span "The Key Attributes of Effective Leaders" at bounding box center [274, 415] width 218 height 20
click at [165, 414] on input "The Key Attributes of Effective Leaders" at bounding box center [156, 415] width 17 height 17
radio input "true"
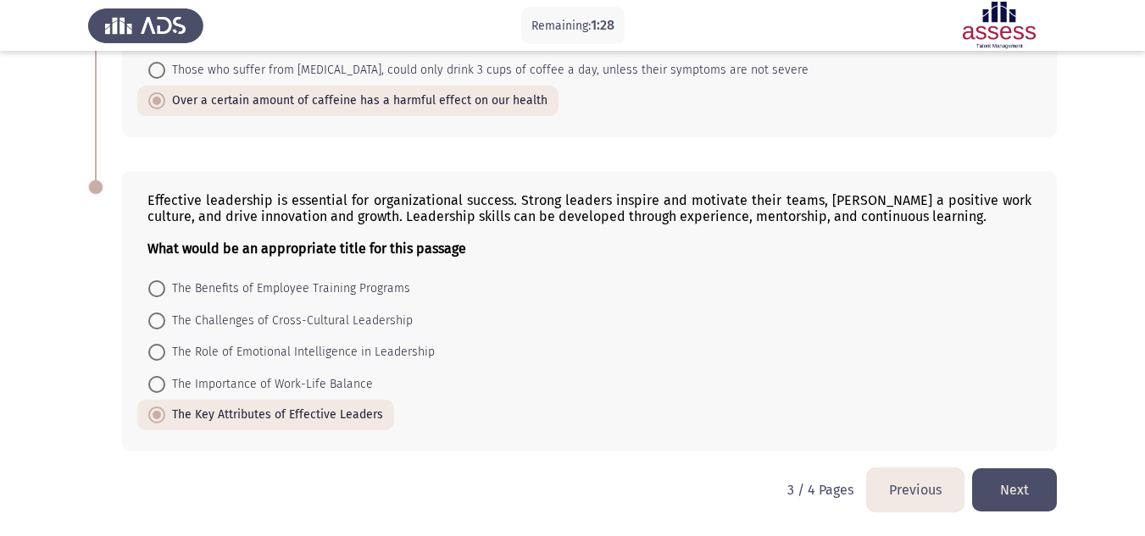
click at [1020, 486] on button "Next" at bounding box center [1014, 490] width 85 height 43
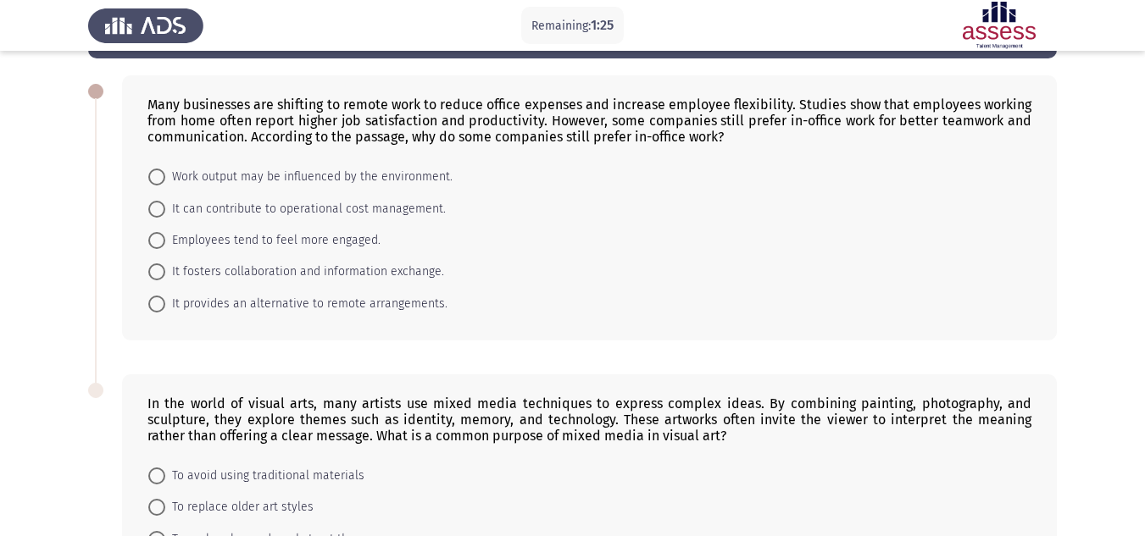
scroll to position [0, 0]
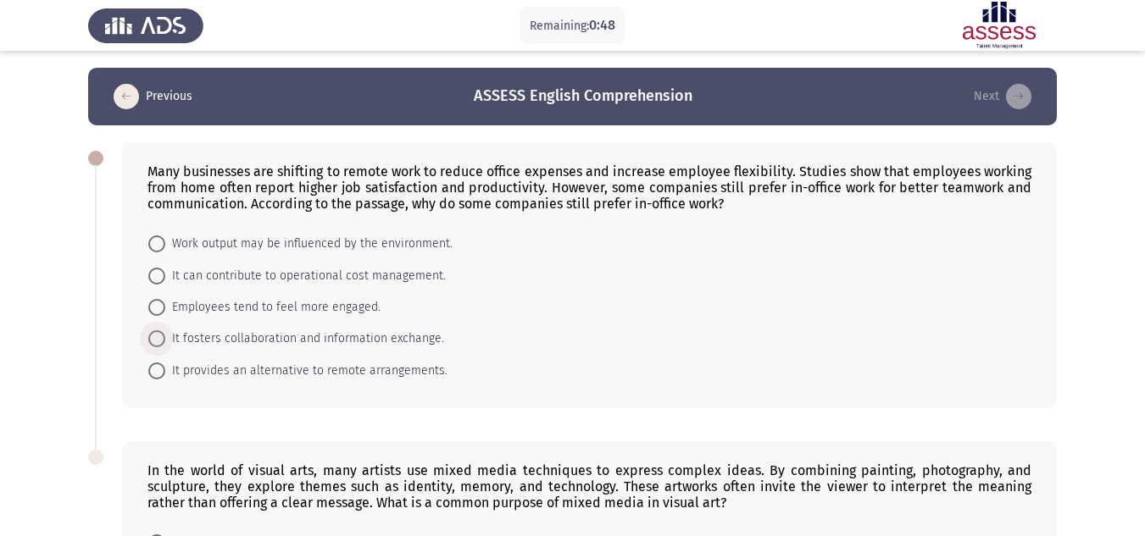
click at [306, 343] on span "It fosters collaboration and information exchange." at bounding box center [304, 339] width 279 height 20
click at [165, 343] on input "It fosters collaboration and information exchange." at bounding box center [156, 339] width 17 height 17
radio input "true"
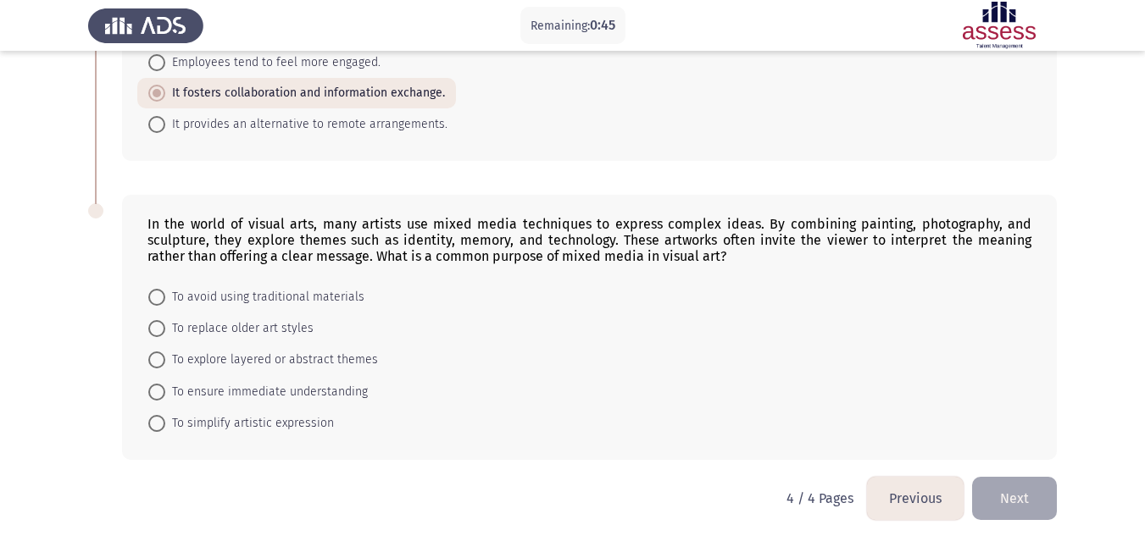
scroll to position [253, 0]
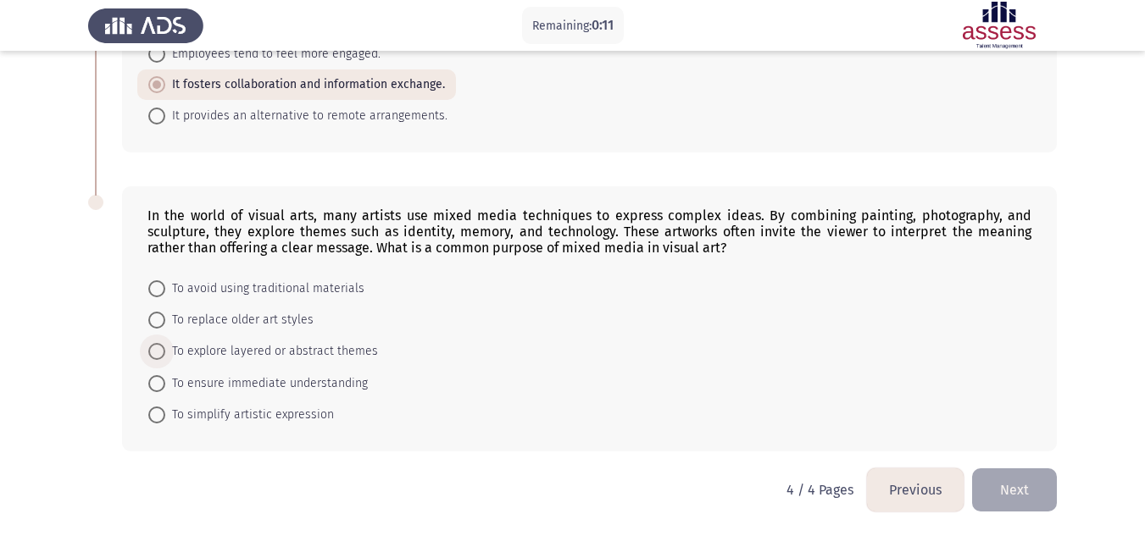
click at [154, 356] on span at bounding box center [156, 351] width 17 height 17
click at [154, 356] on input "To explore layered or abstract themes" at bounding box center [156, 351] width 17 height 17
radio input "true"
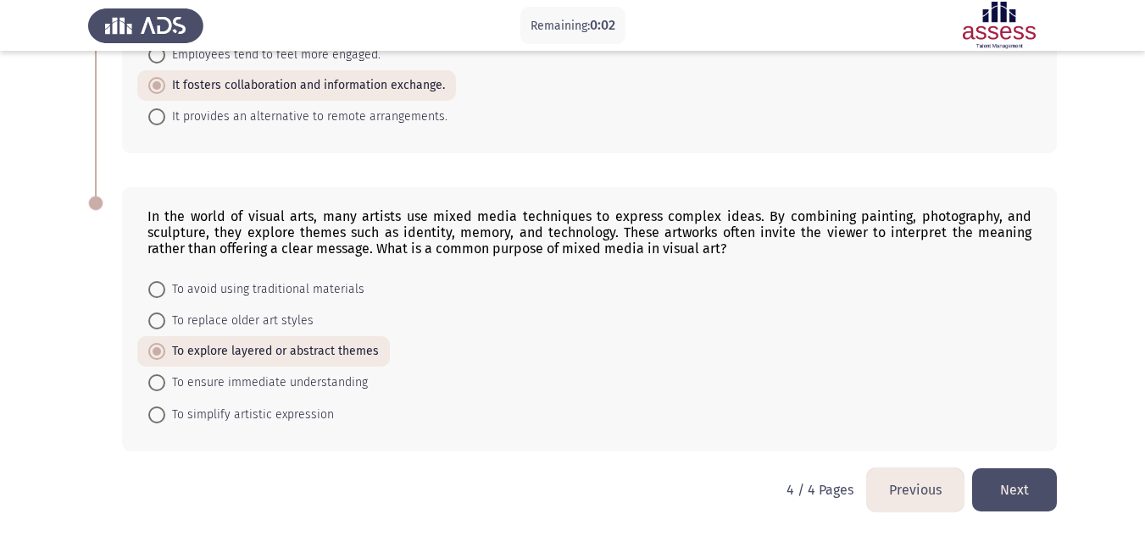
click at [1014, 481] on button "Next" at bounding box center [1014, 490] width 85 height 43
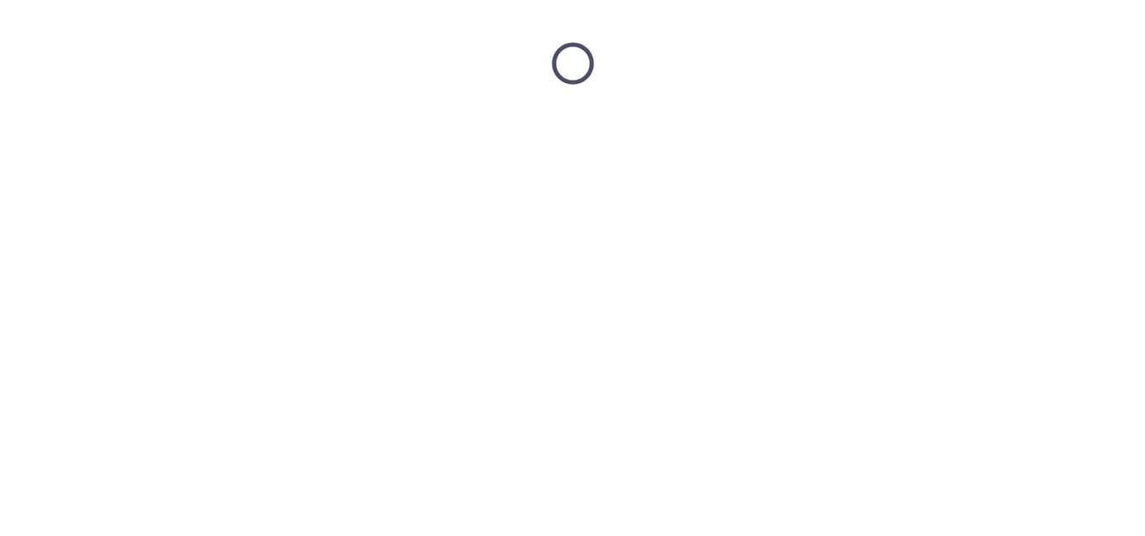
scroll to position [0, 0]
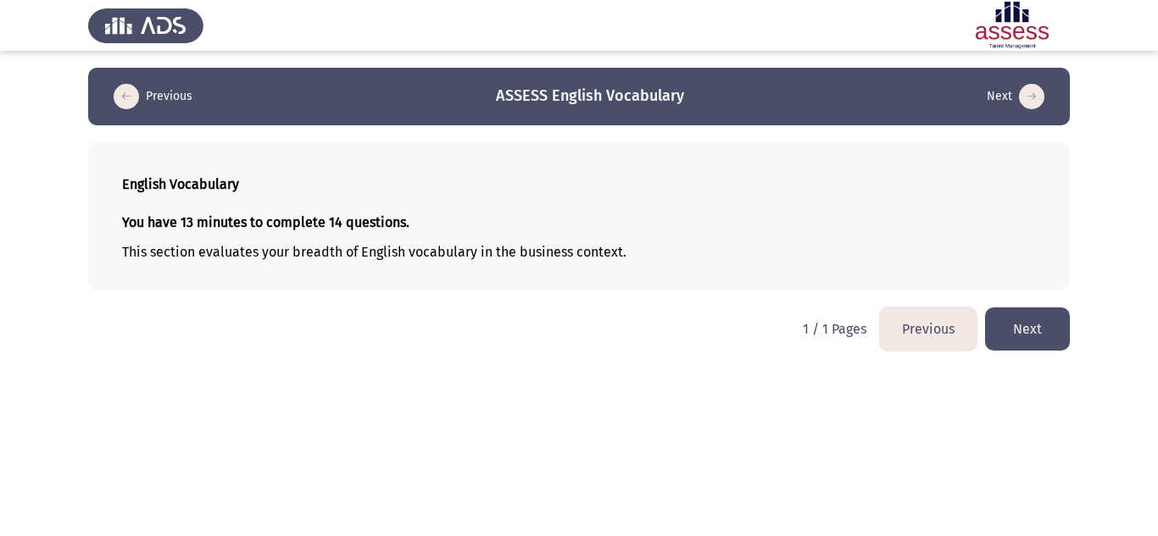
click at [1033, 334] on button "Next" at bounding box center [1027, 329] width 85 height 43
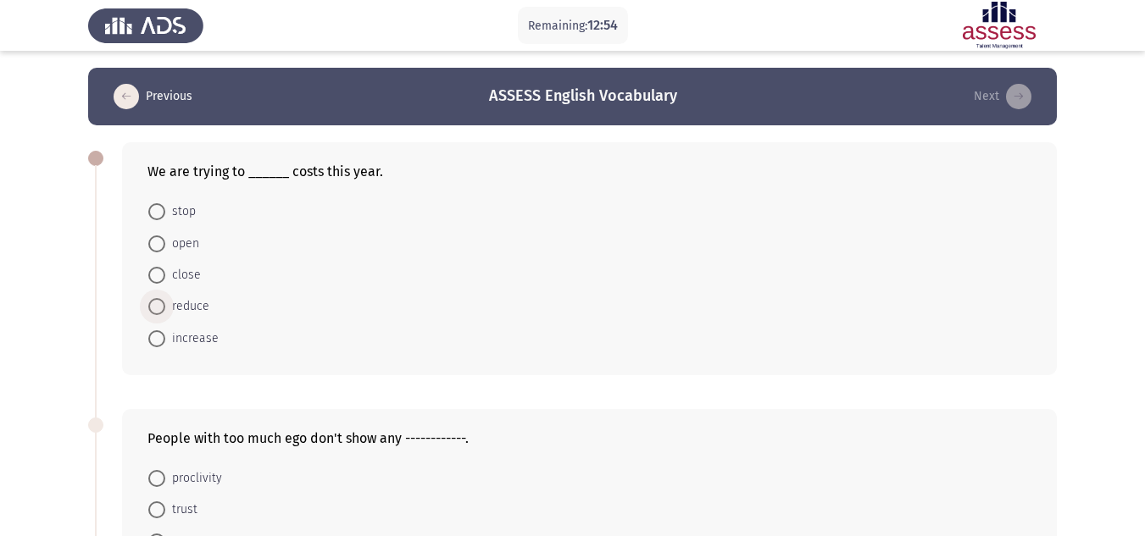
click at [159, 299] on span at bounding box center [156, 306] width 17 height 17
click at [159, 299] on input "reduce" at bounding box center [156, 306] width 17 height 17
radio input "true"
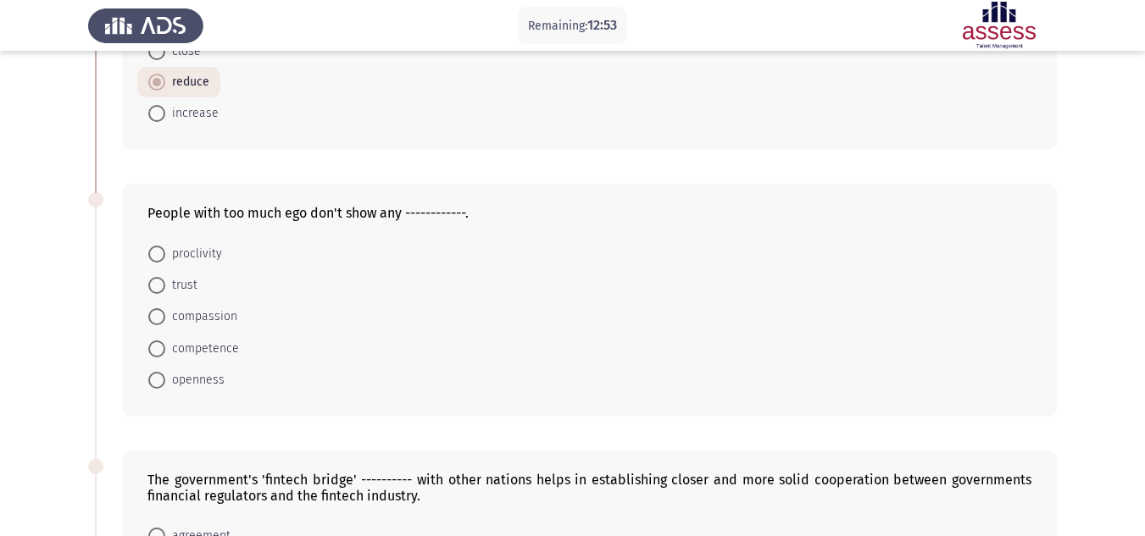
scroll to position [228, 0]
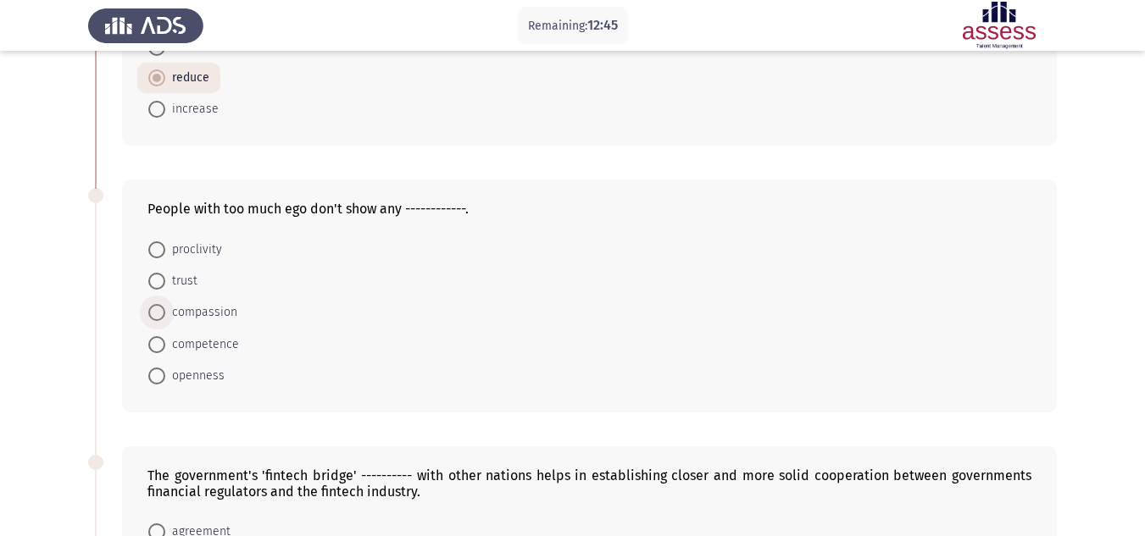
click at [207, 308] on span "compassion" at bounding box center [201, 313] width 72 height 20
click at [165, 308] on input "compassion" at bounding box center [156, 312] width 17 height 17
radio input "true"
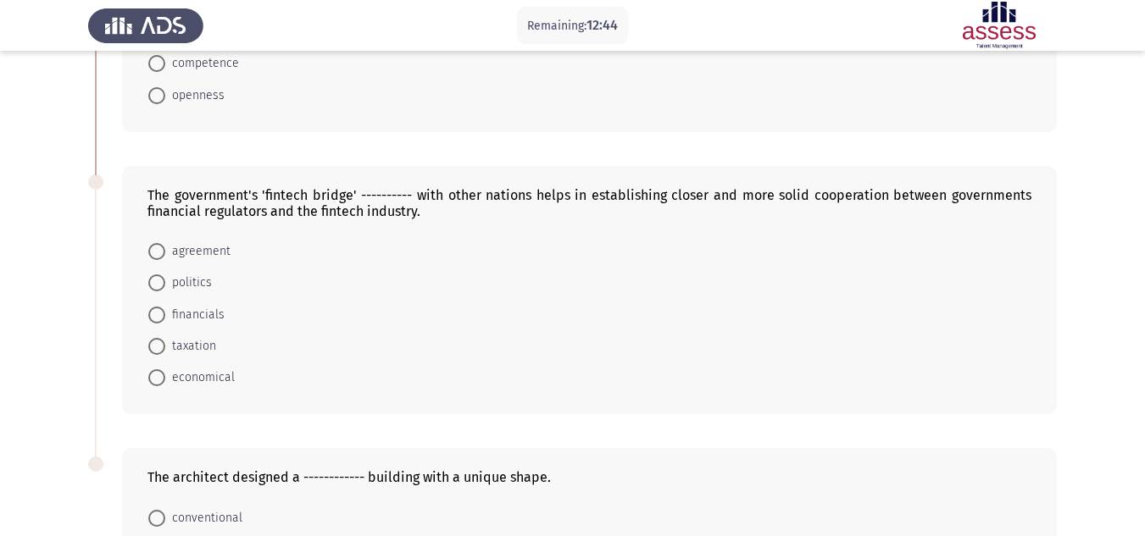
scroll to position [516, 0]
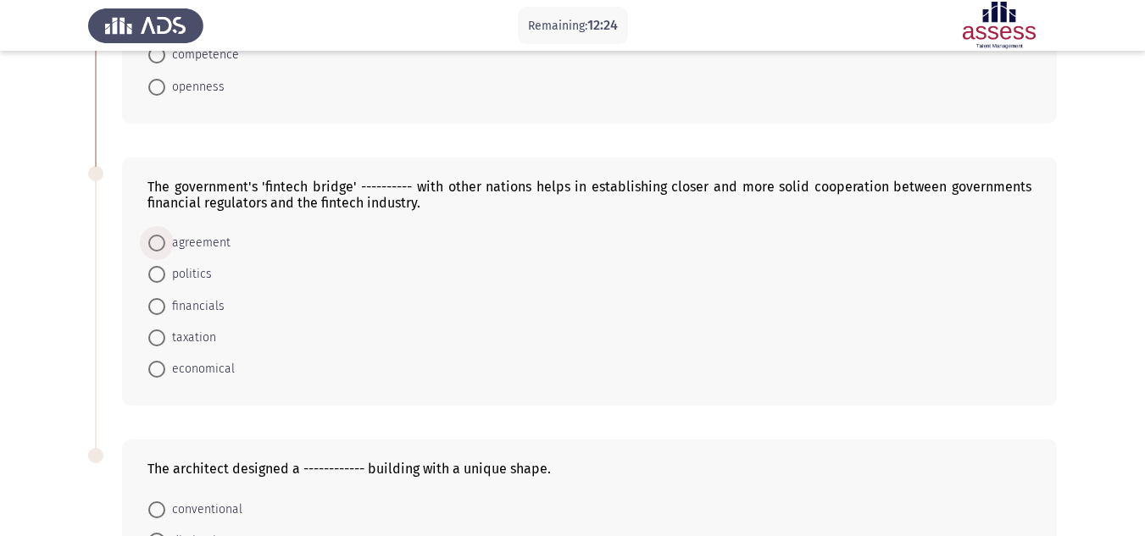
click at [201, 243] on span "agreement" at bounding box center [197, 243] width 65 height 20
click at [165, 243] on input "agreement" at bounding box center [156, 243] width 17 height 17
radio input "true"
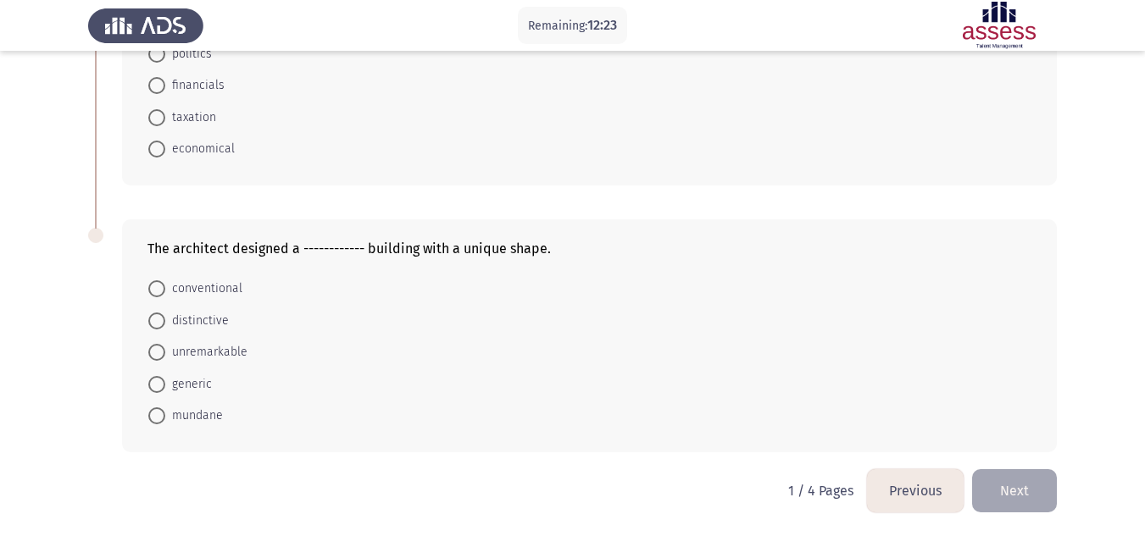
scroll to position [736, 0]
click at [195, 318] on span "distinctive" at bounding box center [197, 320] width 64 height 20
click at [165, 318] on input "distinctive" at bounding box center [156, 320] width 17 height 17
radio input "true"
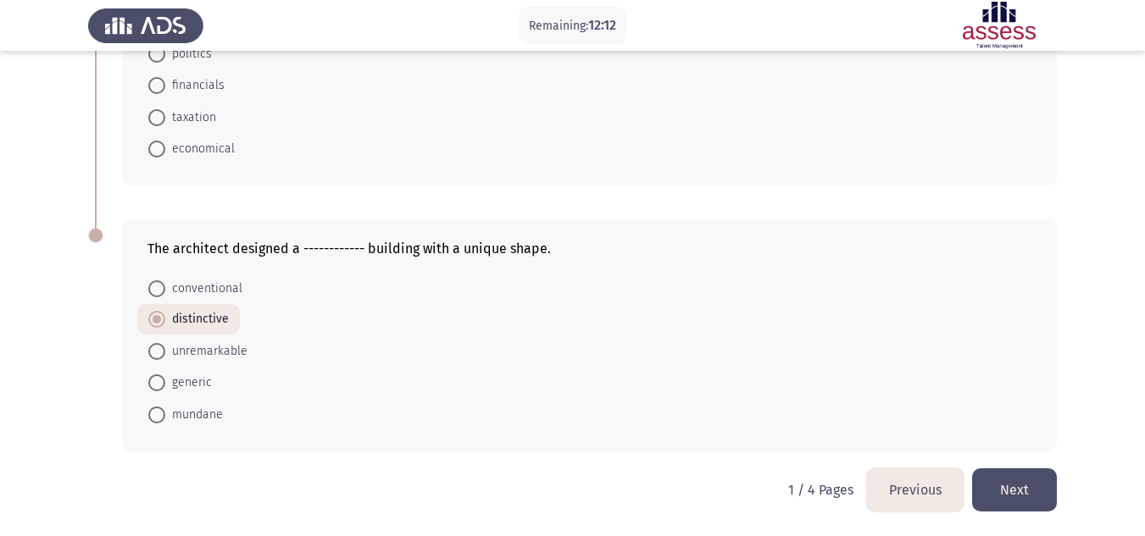
click at [992, 475] on button "Next" at bounding box center [1014, 490] width 85 height 43
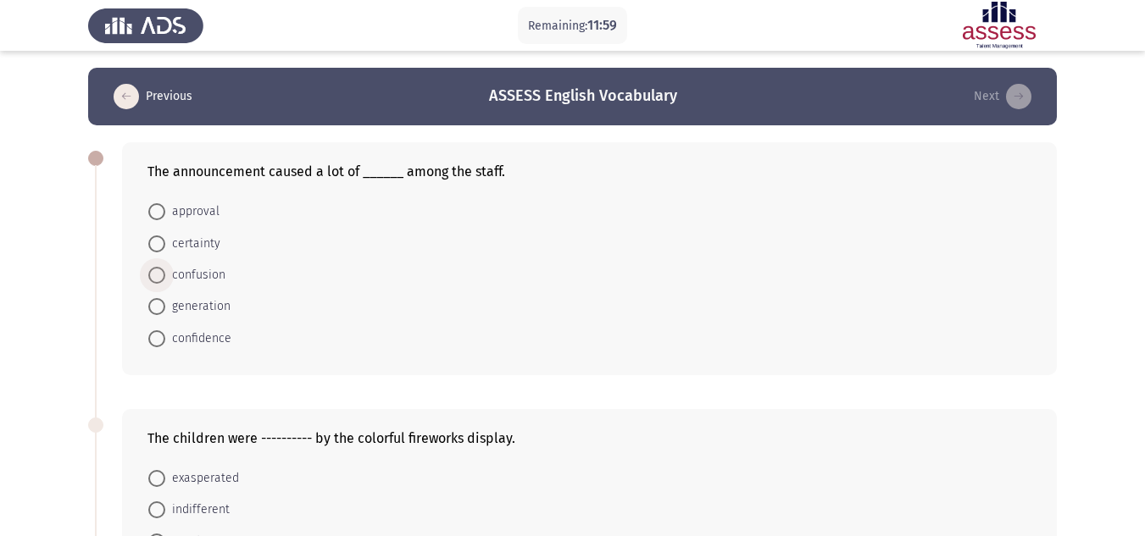
click at [186, 275] on span "confusion" at bounding box center [195, 275] width 60 height 20
click at [165, 275] on input "confusion" at bounding box center [156, 275] width 17 height 17
radio input "true"
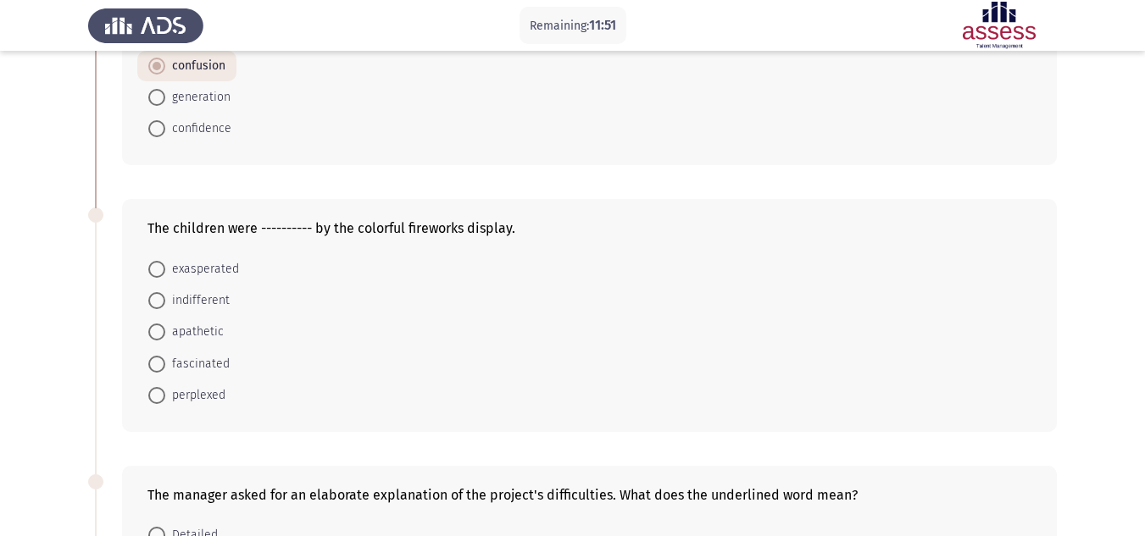
scroll to position [219, 0]
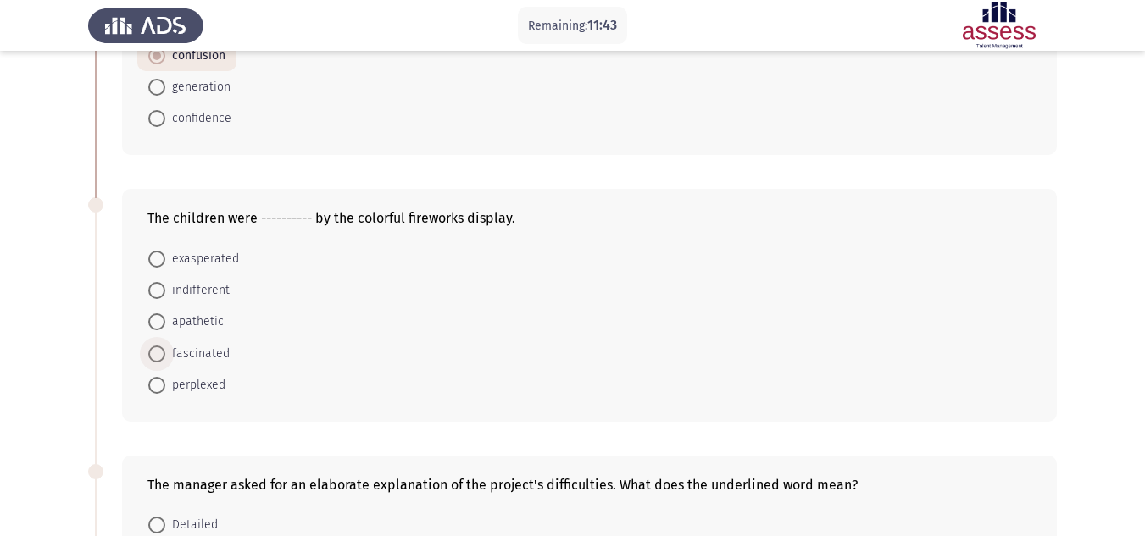
click at [169, 347] on span "fascinated" at bounding box center [197, 354] width 64 height 20
click at [165, 347] on input "fascinated" at bounding box center [156, 354] width 17 height 17
radio input "true"
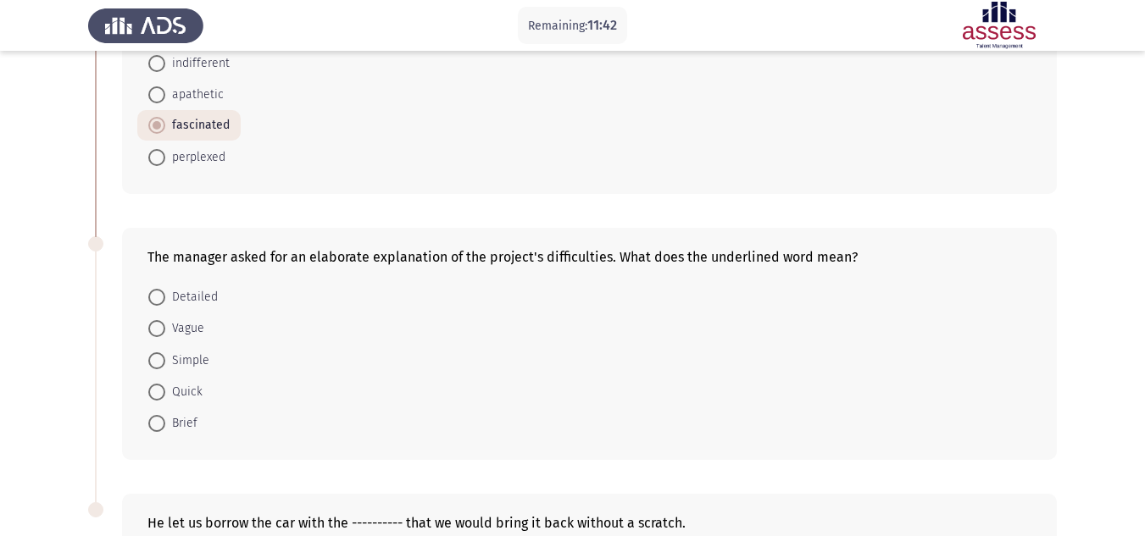
scroll to position [447, 0]
click at [198, 298] on span "Detailed" at bounding box center [191, 296] width 53 height 20
click at [165, 298] on input "Detailed" at bounding box center [156, 296] width 17 height 17
radio input "true"
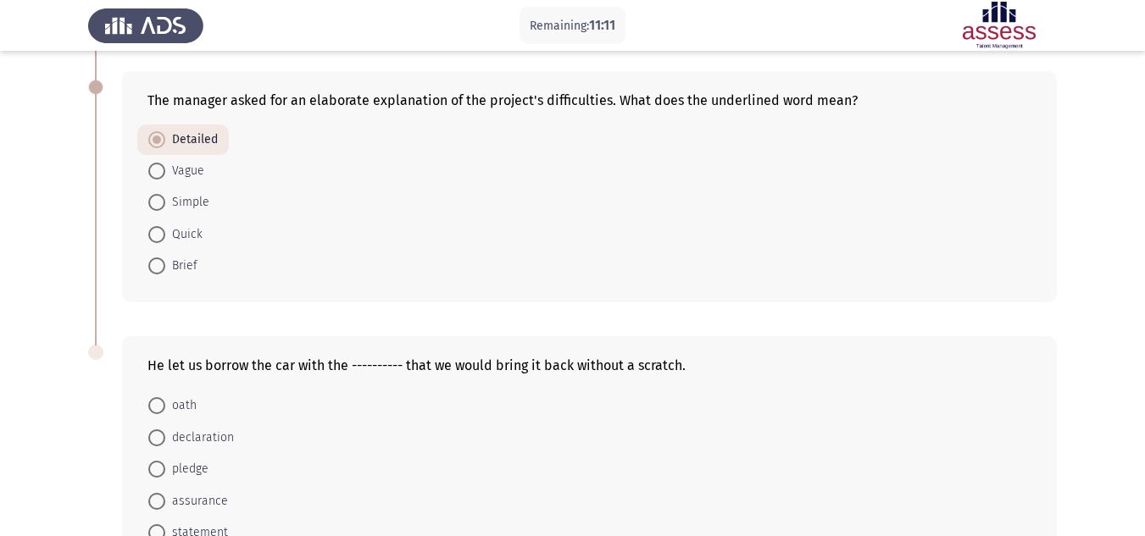
scroll to position [720, 0]
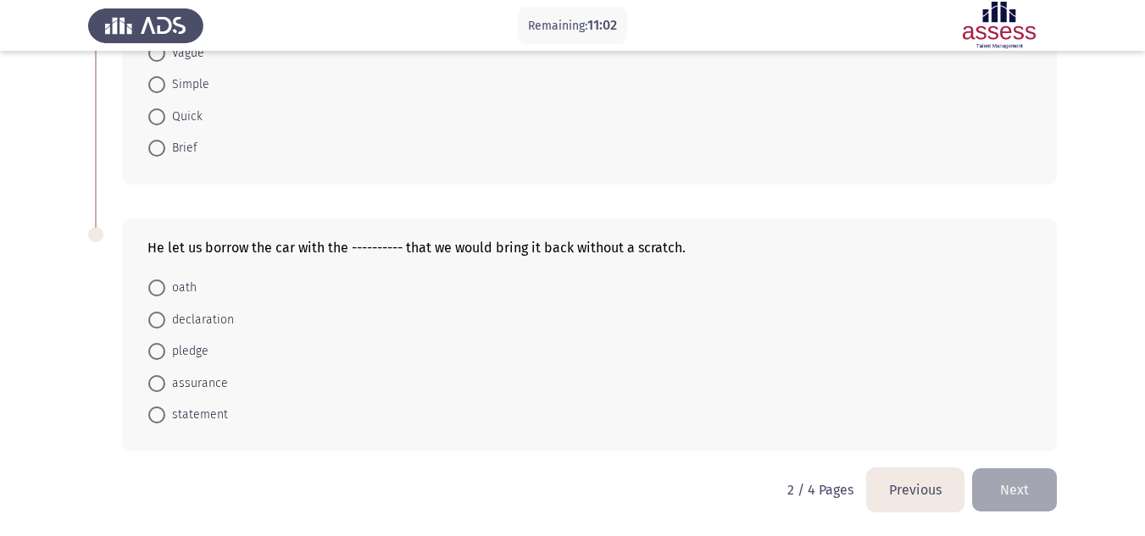
click at [168, 316] on span "declaration" at bounding box center [199, 320] width 69 height 20
click at [165, 316] on input "declaration" at bounding box center [156, 320] width 17 height 17
radio input "true"
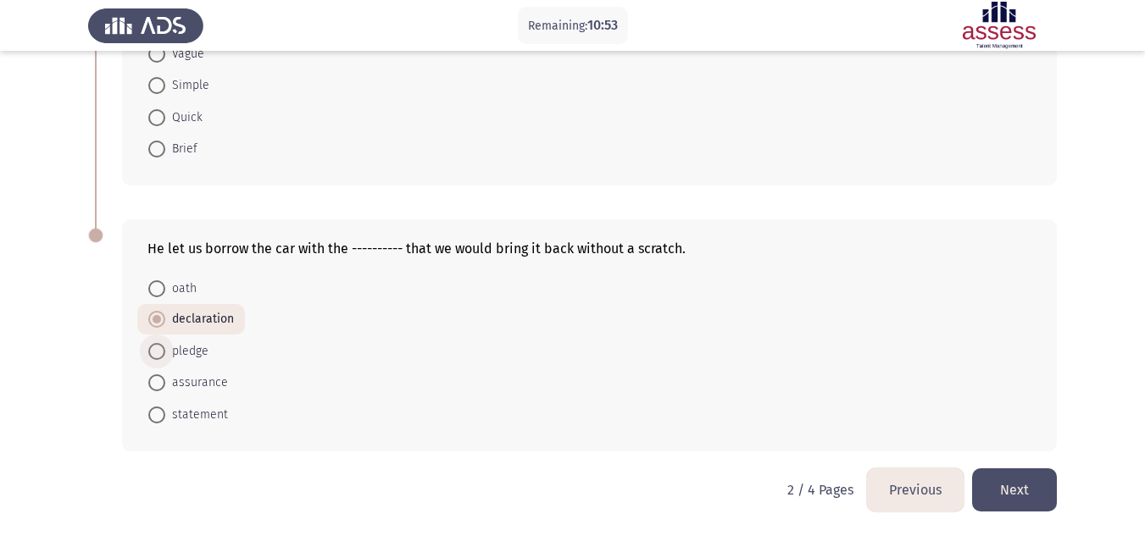
click at [187, 345] on span "pledge" at bounding box center [186, 352] width 43 height 20
click at [165, 345] on input "pledge" at bounding box center [156, 351] width 17 height 17
radio input "true"
click at [1018, 497] on button "Next" at bounding box center [1014, 490] width 85 height 43
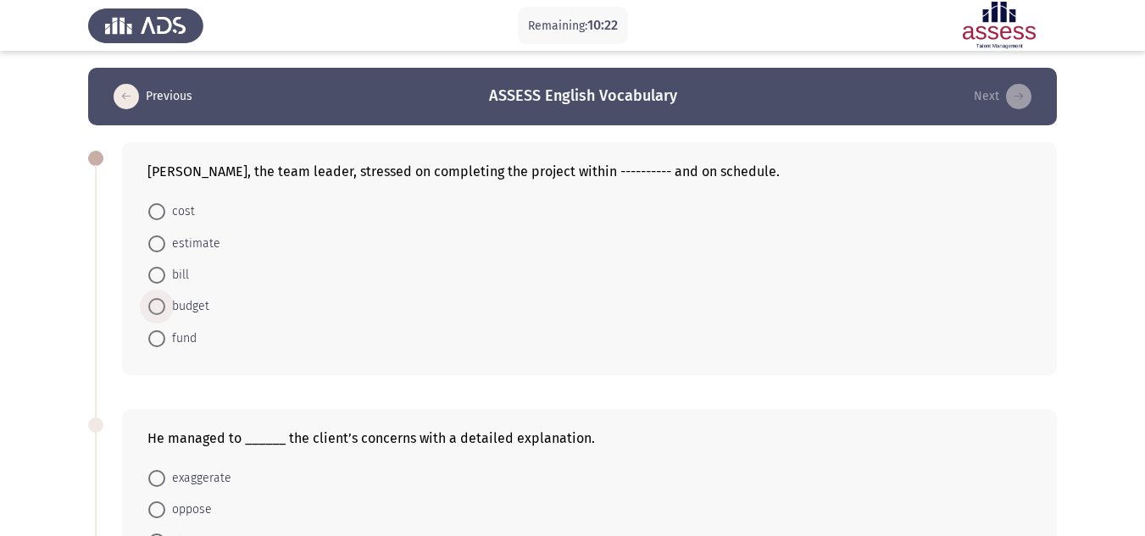
click at [155, 301] on span at bounding box center [156, 306] width 17 height 17
click at [155, 301] on input "budget" at bounding box center [156, 306] width 17 height 17
radio input "true"
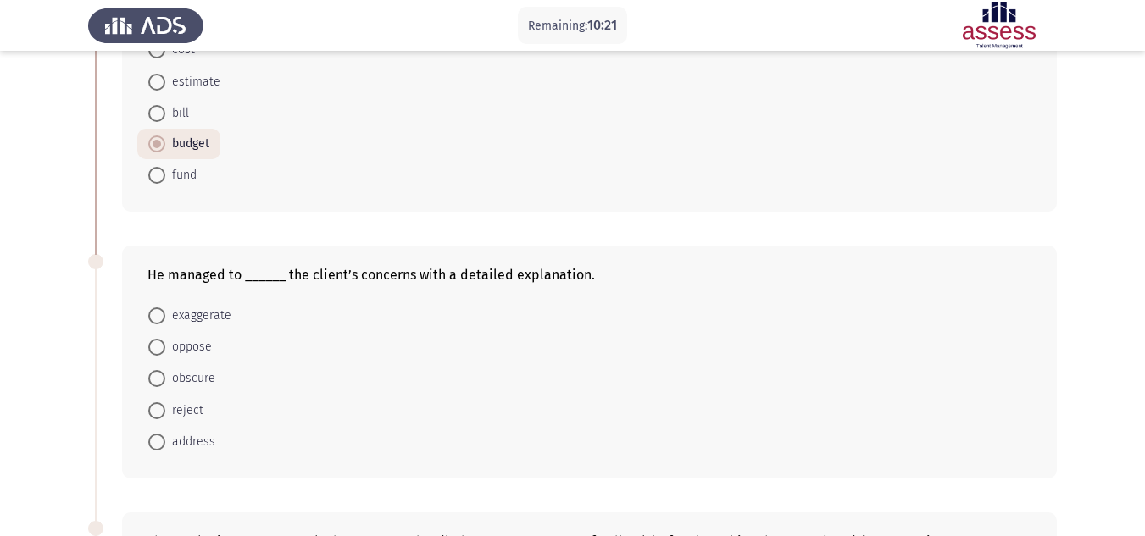
scroll to position [191, 0]
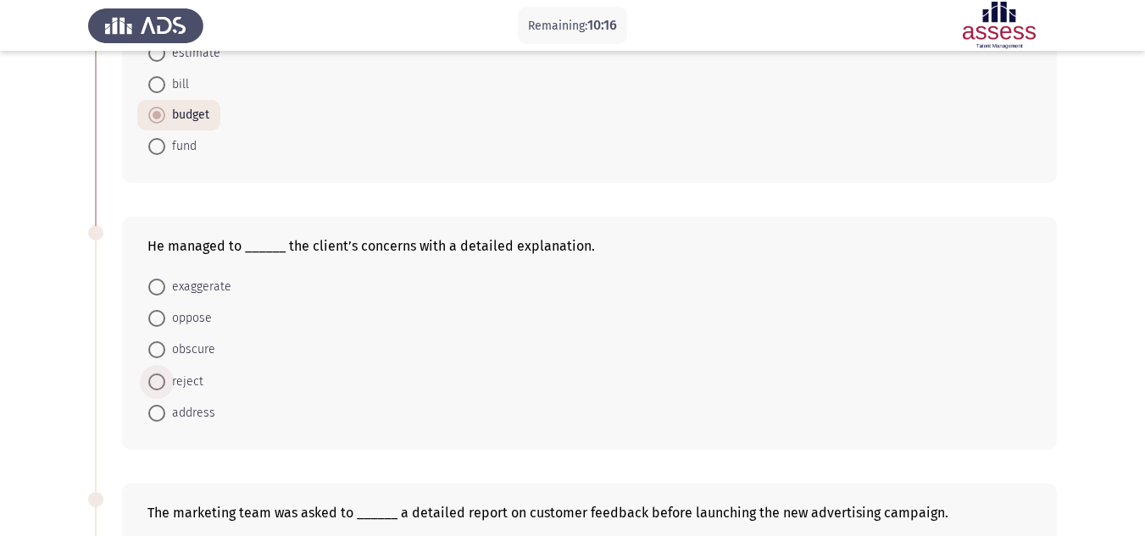
click at [168, 389] on span "reject" at bounding box center [184, 382] width 38 height 20
click at [165, 389] on input "reject" at bounding box center [156, 382] width 17 height 17
radio input "true"
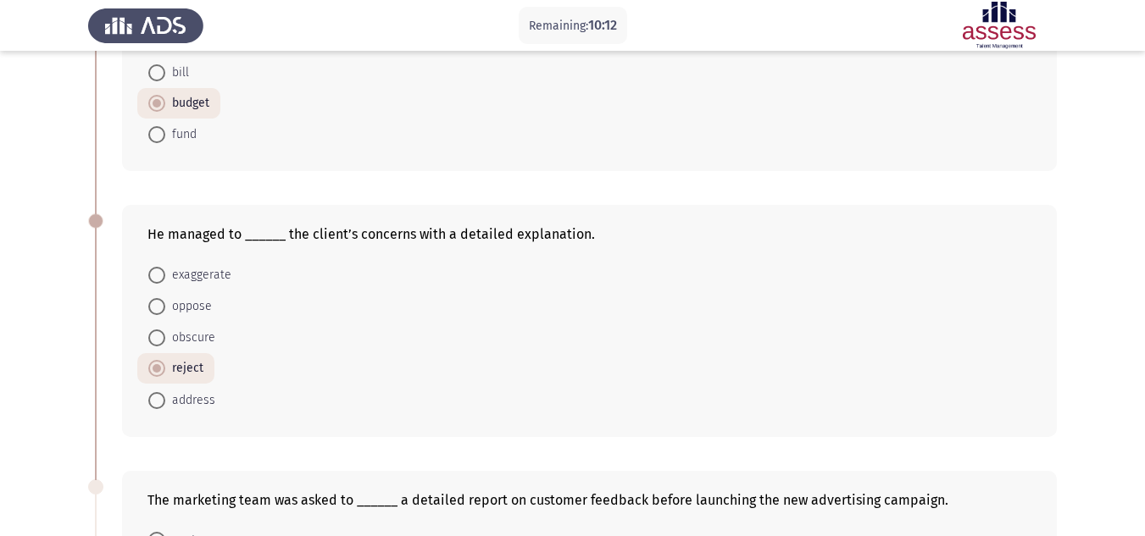
scroll to position [204, 0]
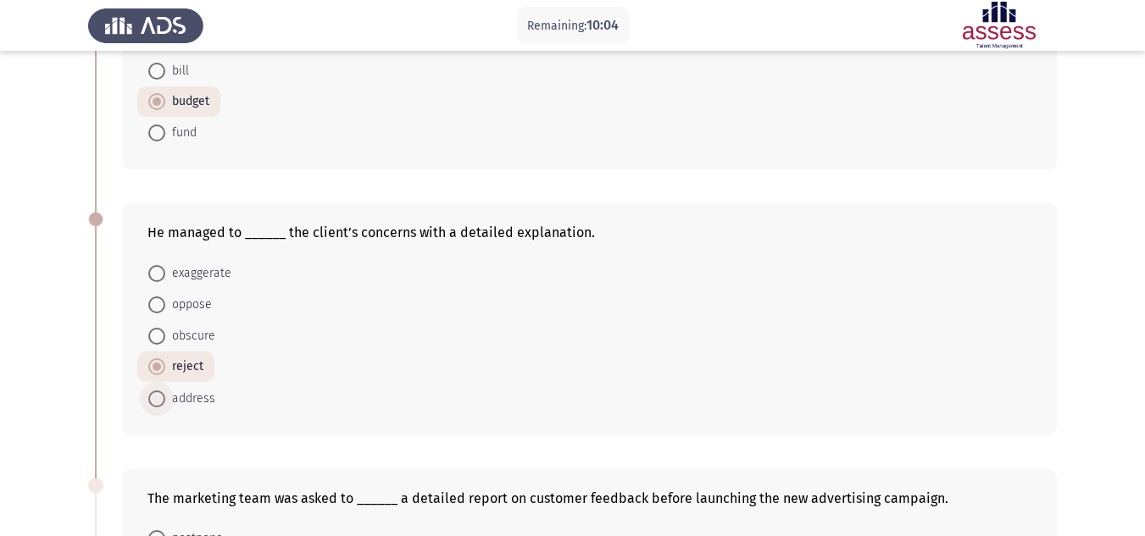
click at [160, 395] on span at bounding box center [156, 399] width 17 height 17
click at [160, 395] on input "address" at bounding box center [156, 399] width 17 height 17
radio input "true"
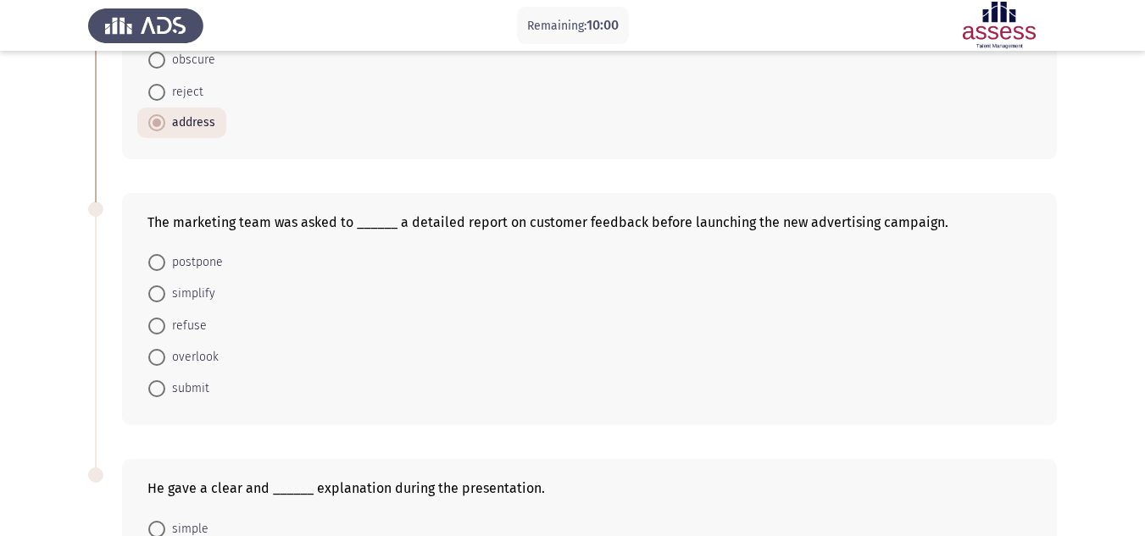
scroll to position [481, 0]
click at [167, 381] on span "submit" at bounding box center [187, 388] width 44 height 20
click at [165, 381] on input "submit" at bounding box center [156, 388] width 17 height 17
radio input "true"
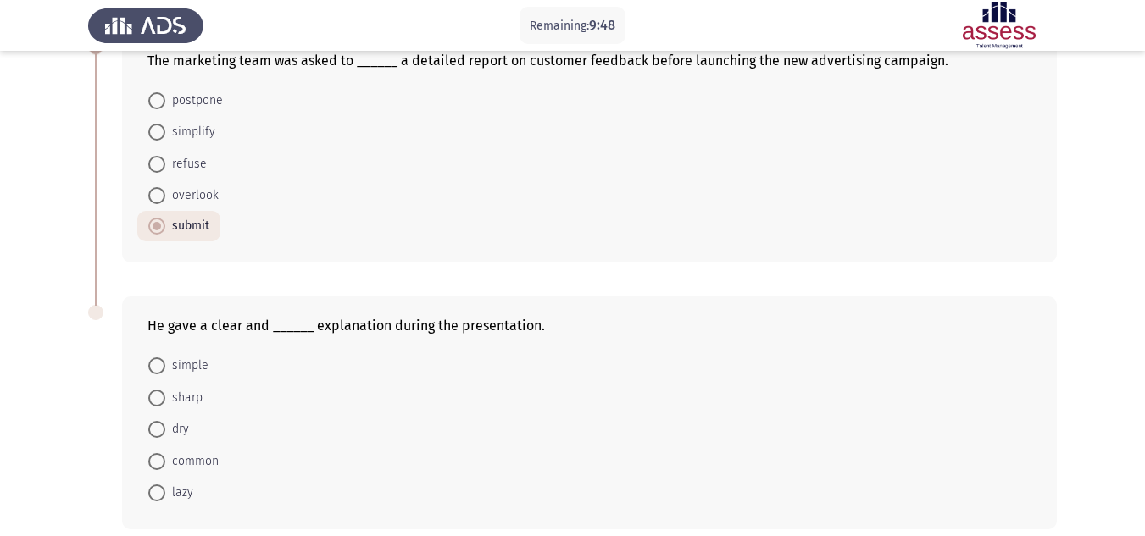
scroll to position [720, 0]
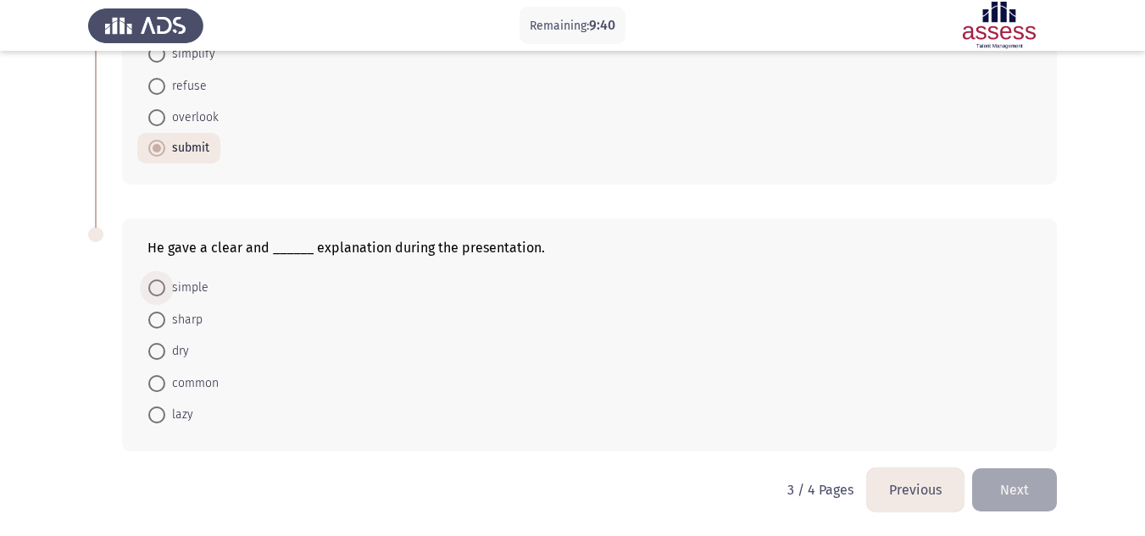
click at [181, 287] on span "simple" at bounding box center [186, 288] width 43 height 20
click at [165, 287] on input "simple" at bounding box center [156, 288] width 17 height 17
radio input "true"
click at [1010, 507] on button "Next" at bounding box center [1014, 490] width 85 height 43
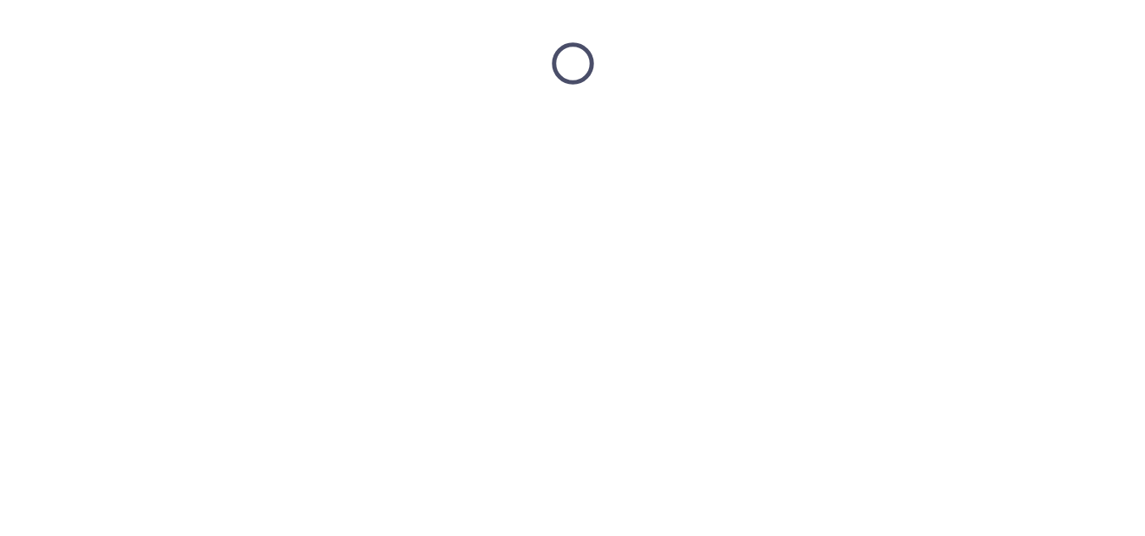
scroll to position [0, 0]
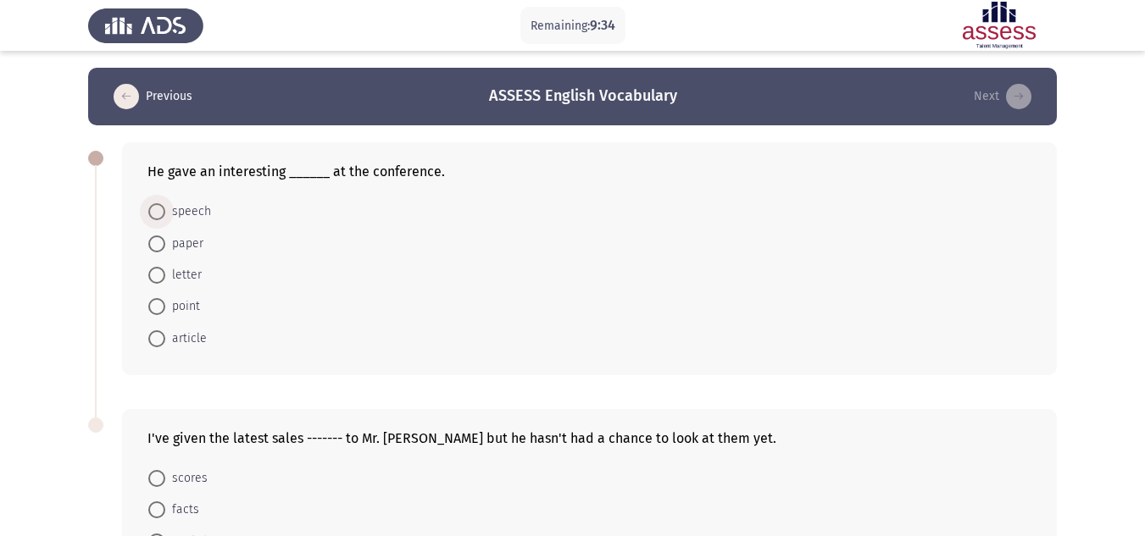
click at [197, 214] on span "speech" at bounding box center [188, 212] width 46 height 20
click at [165, 214] on input "speech" at bounding box center [156, 211] width 17 height 17
radio input "true"
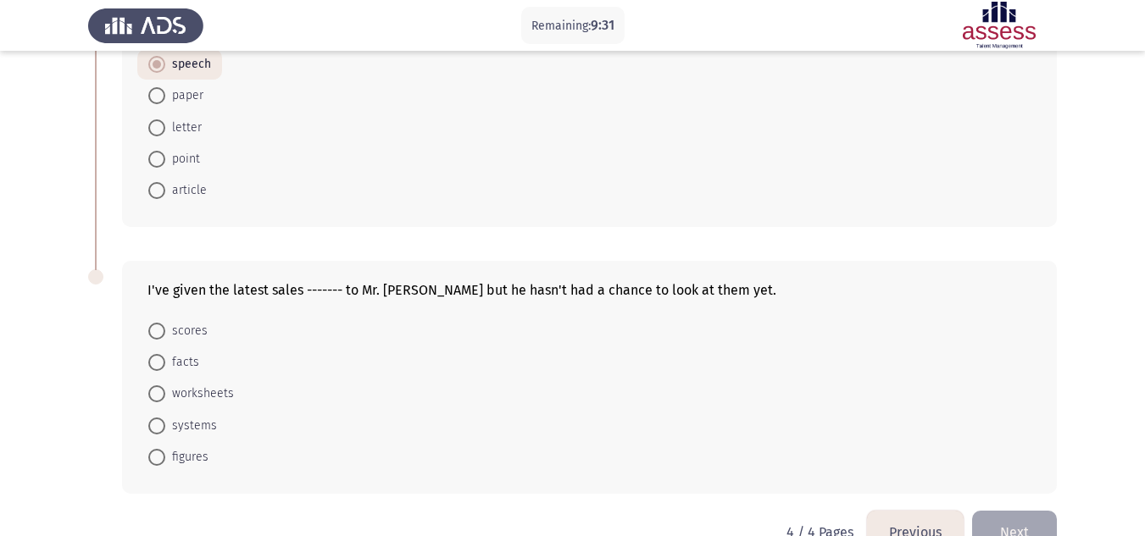
scroll to position [189, 0]
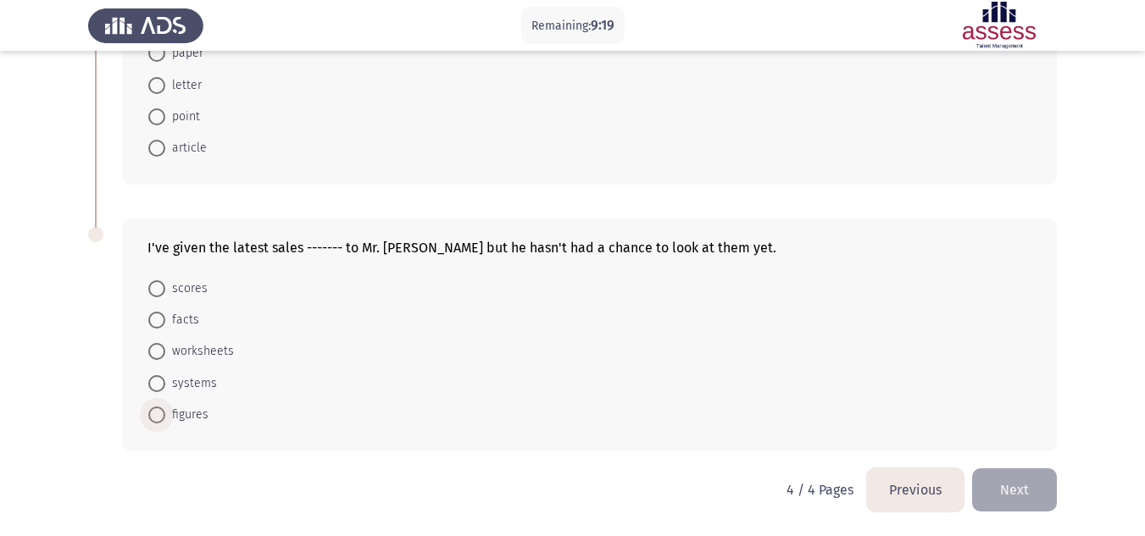
click at [189, 414] on span "figures" at bounding box center [186, 415] width 43 height 20
click at [165, 414] on input "figures" at bounding box center [156, 415] width 17 height 17
radio input "true"
click at [891, 503] on button "Previous" at bounding box center [915, 490] width 97 height 43
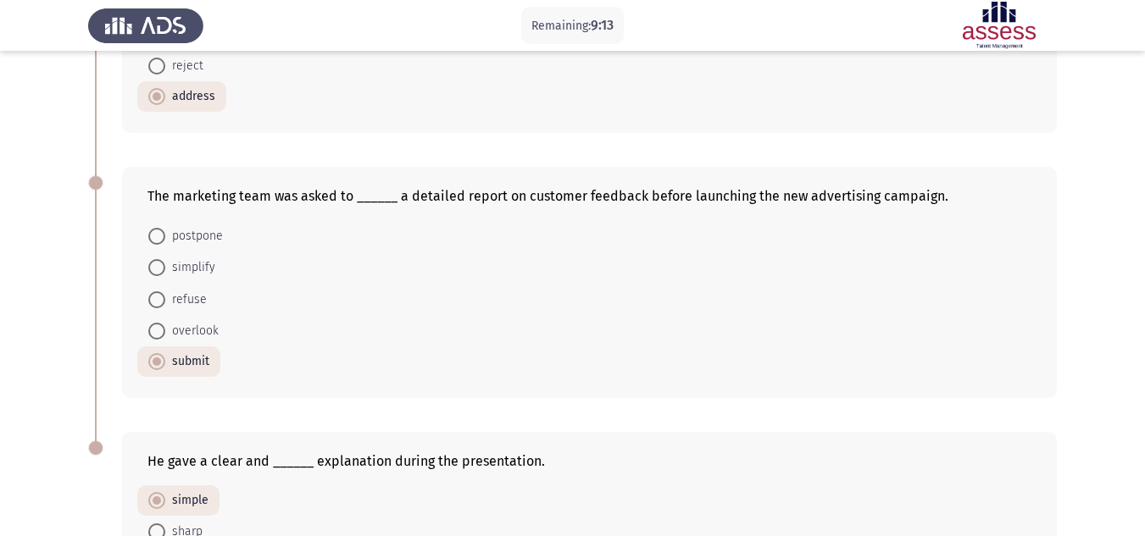
scroll to position [720, 0]
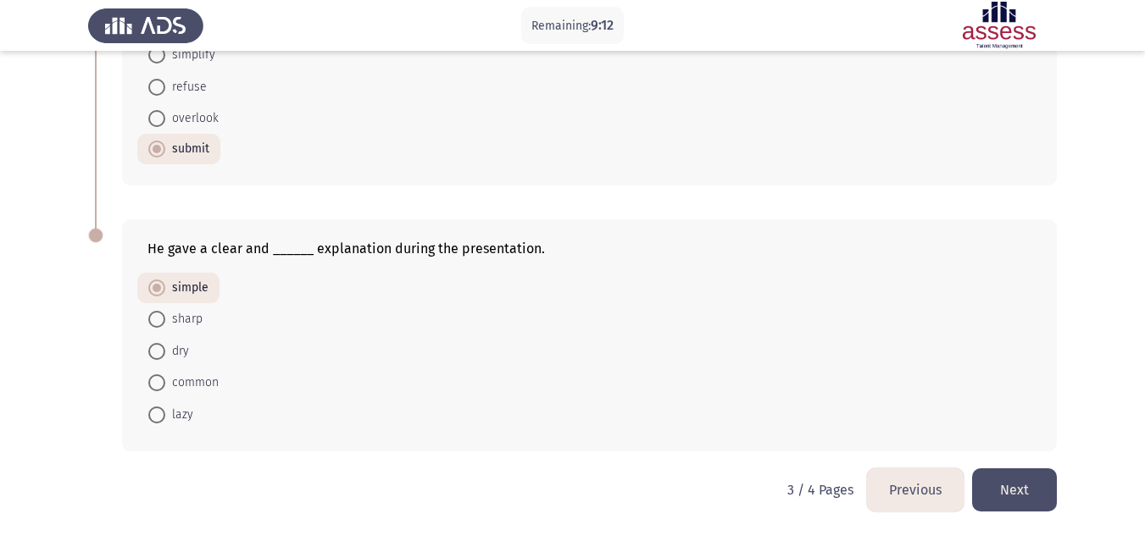
click at [919, 503] on button "Previous" at bounding box center [915, 490] width 97 height 43
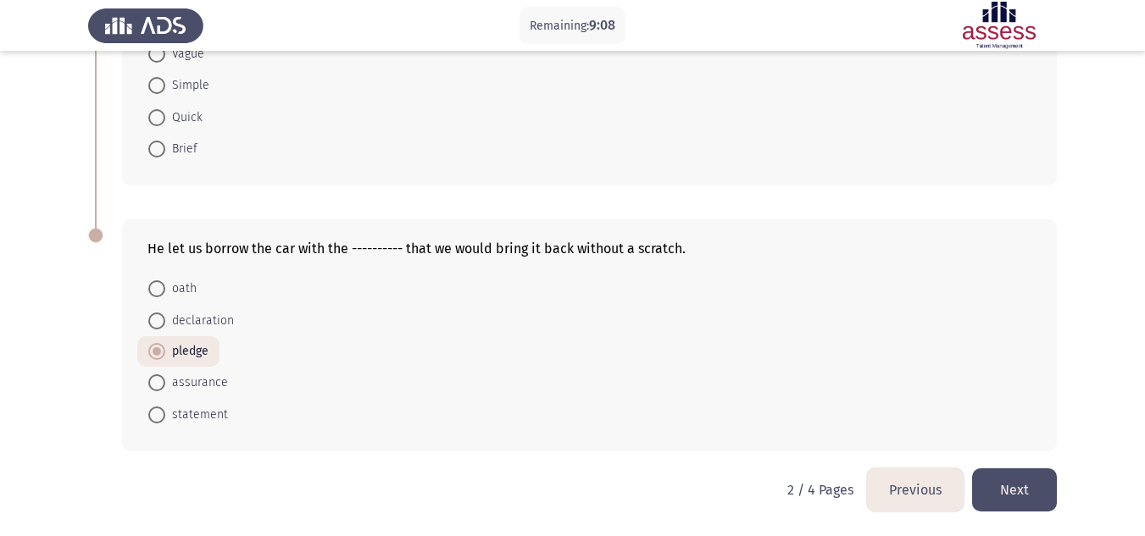
click at [920, 486] on button "Previous" at bounding box center [915, 490] width 97 height 43
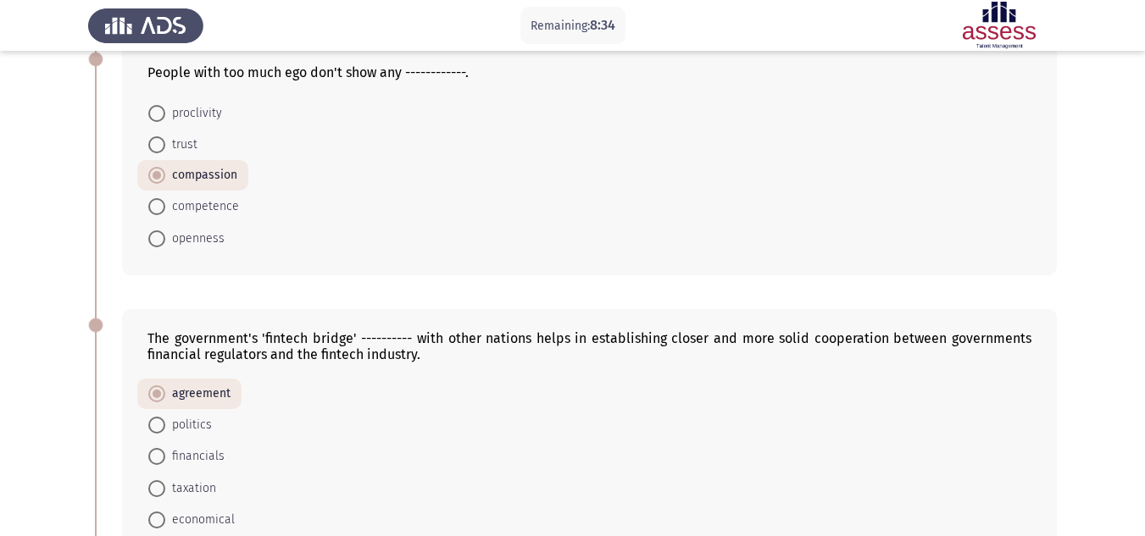
scroll to position [363, 0]
click at [776, 275] on div "People with too much ego don't show any ------------. proclivity trust compassi…" at bounding box center [589, 160] width 935 height 231
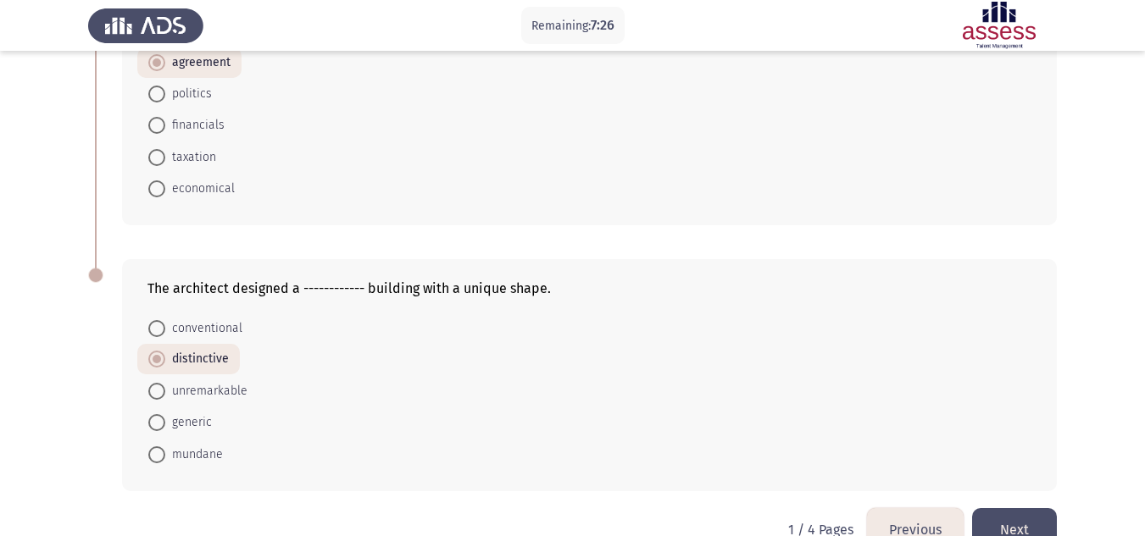
scroll to position [736, 0]
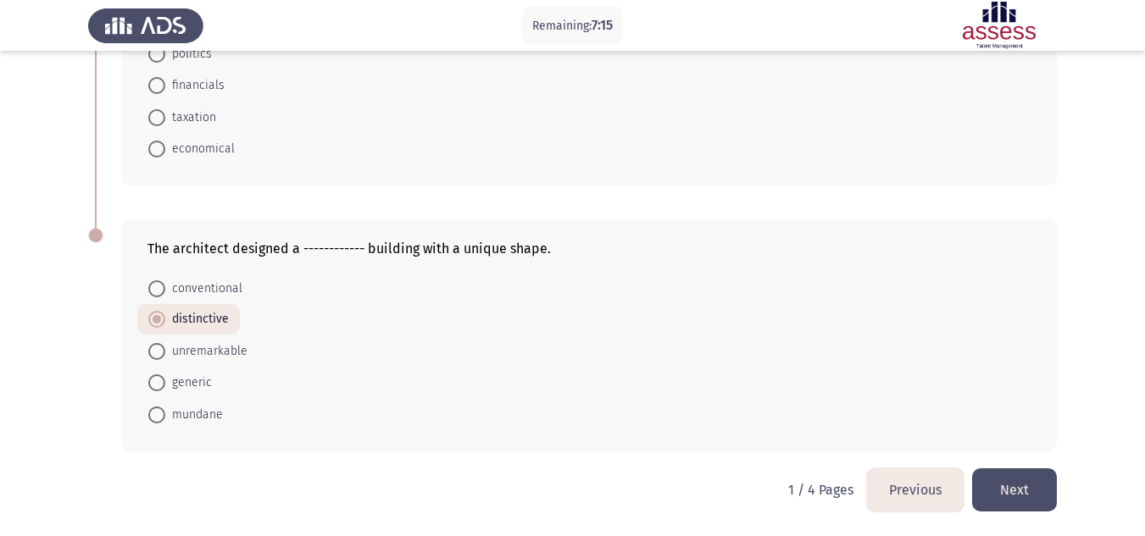
click at [1018, 508] on button "Next" at bounding box center [1014, 490] width 85 height 43
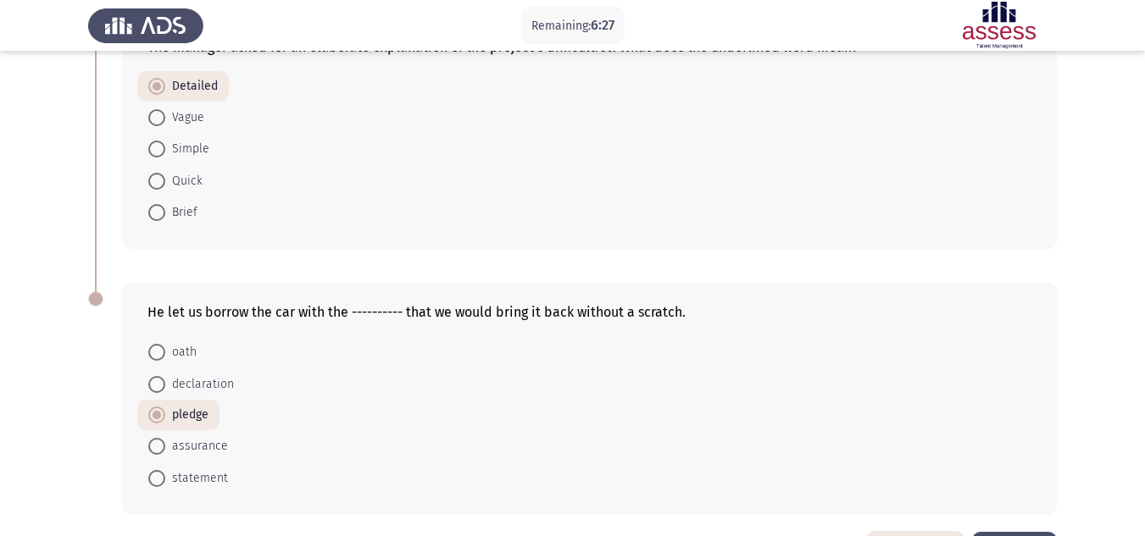
scroll to position [720, 0]
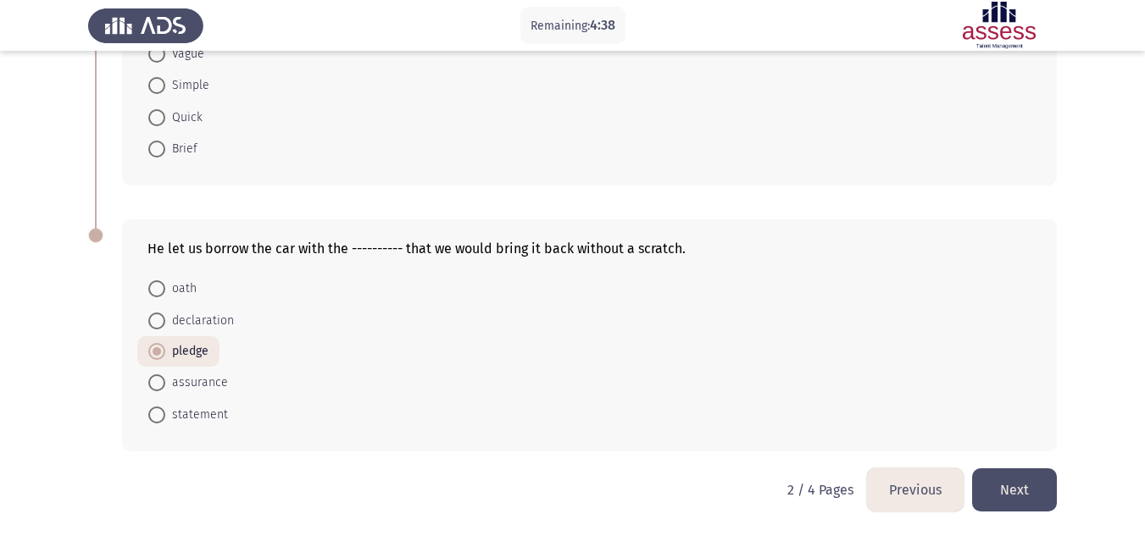
click at [1046, 497] on button "Next" at bounding box center [1014, 490] width 85 height 43
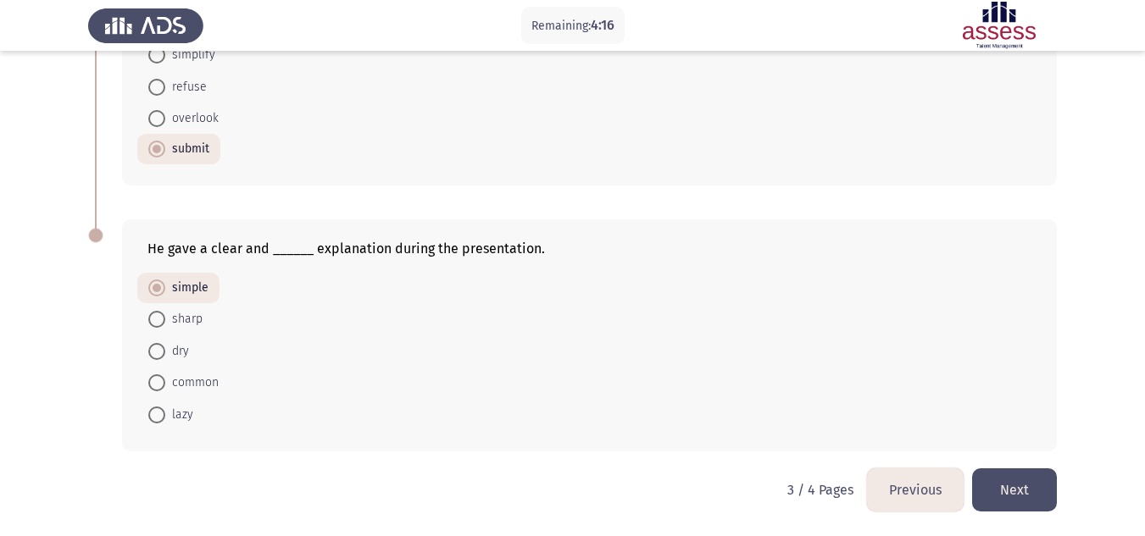
click at [993, 504] on button "Next" at bounding box center [1014, 490] width 85 height 43
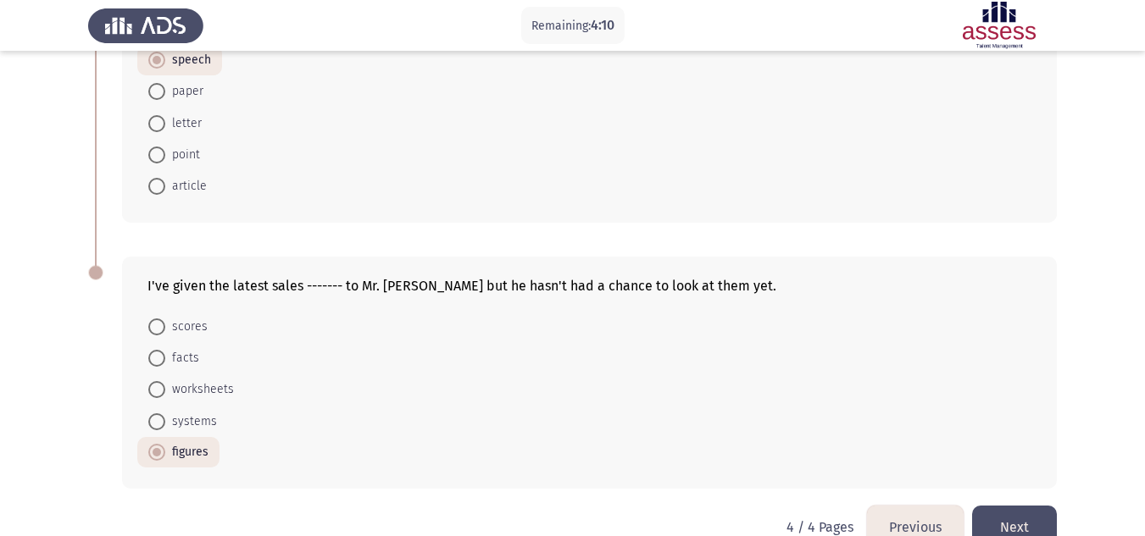
scroll to position [188, 0]
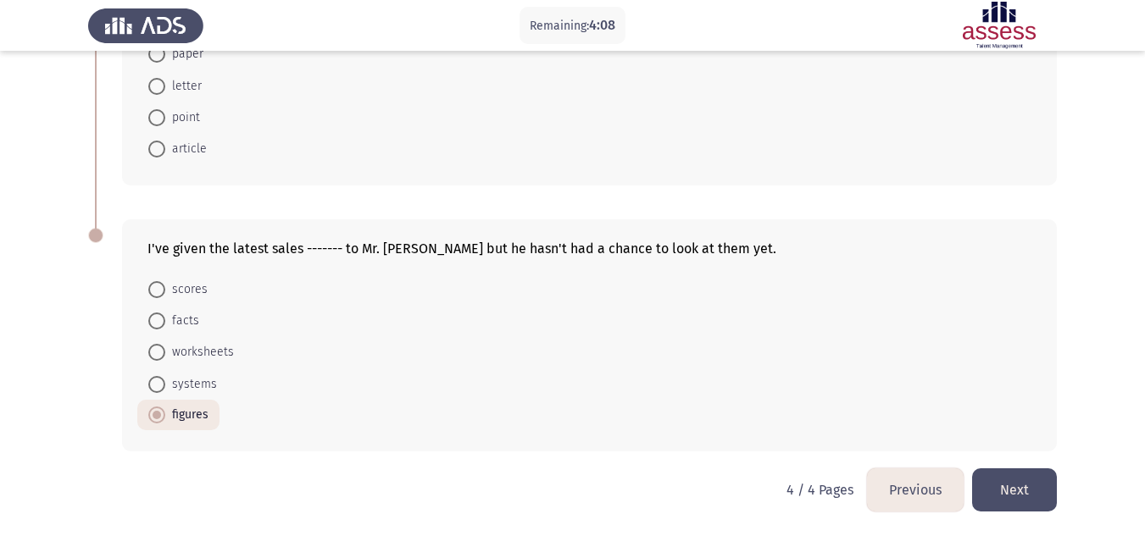
click at [1006, 505] on button "Next" at bounding box center [1014, 490] width 85 height 43
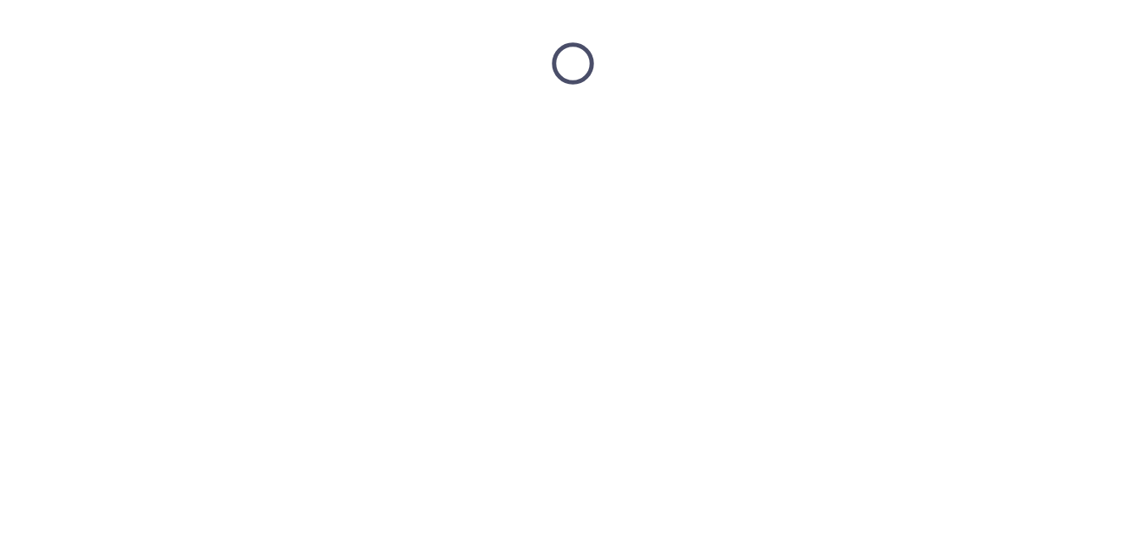
scroll to position [0, 0]
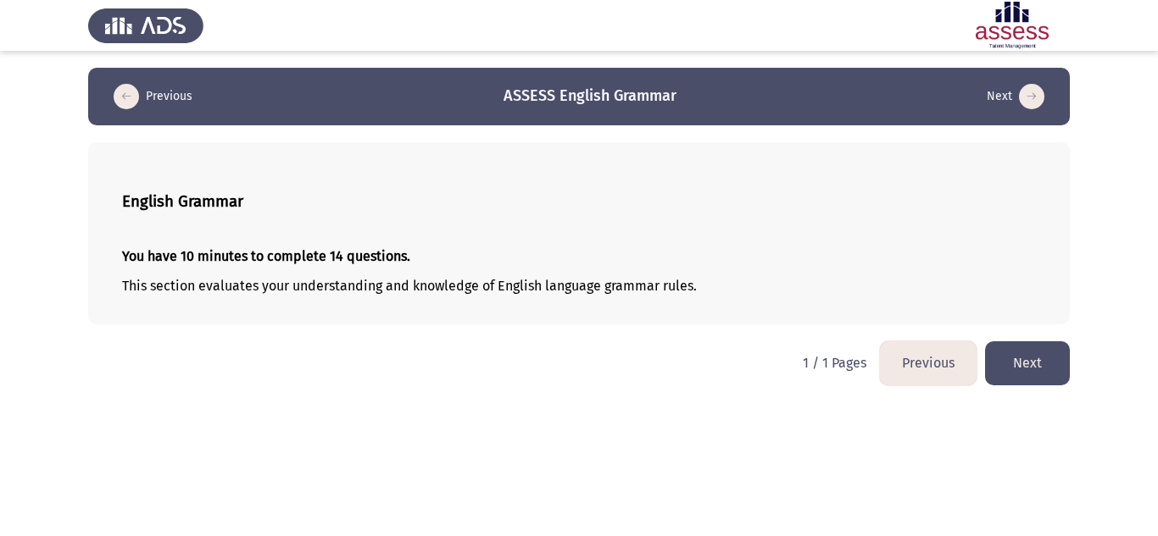
click at [1044, 369] on button "Next" at bounding box center [1027, 363] width 85 height 43
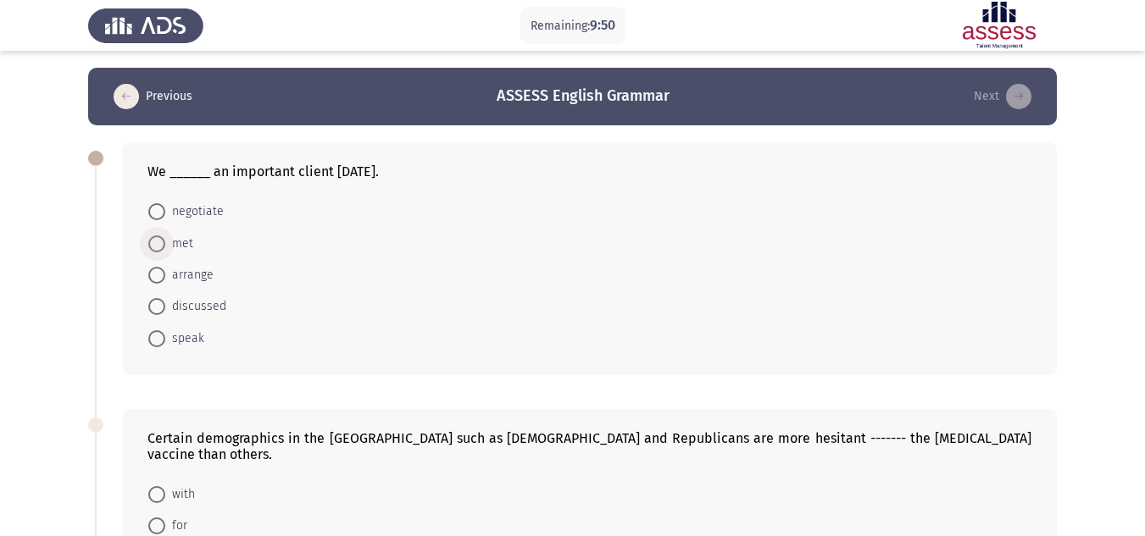
click at [173, 241] on span "met" at bounding box center [179, 244] width 28 height 20
click at [165, 241] on input "met" at bounding box center [156, 244] width 17 height 17
radio input "true"
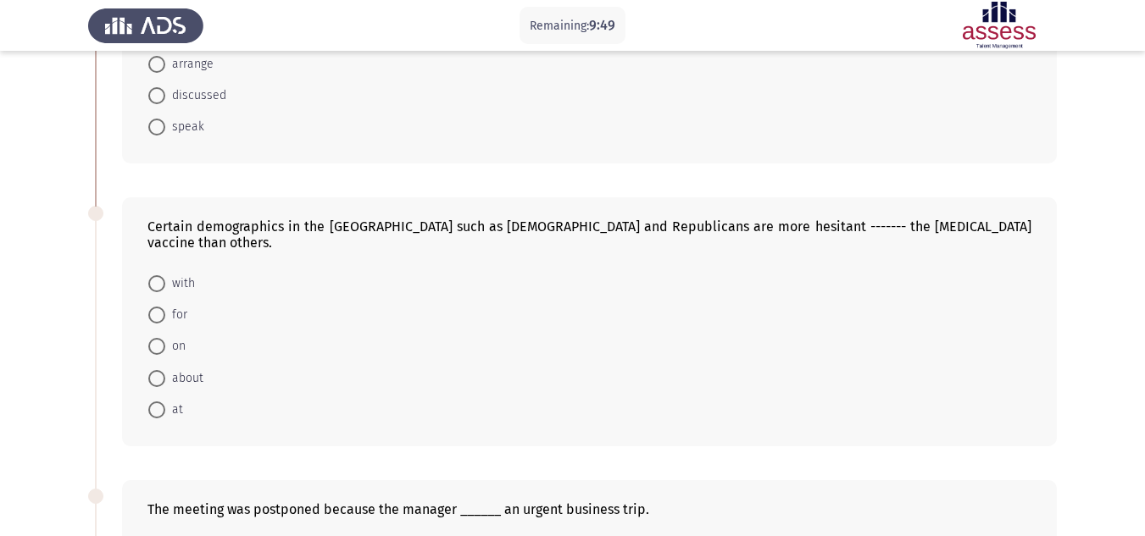
scroll to position [214, 0]
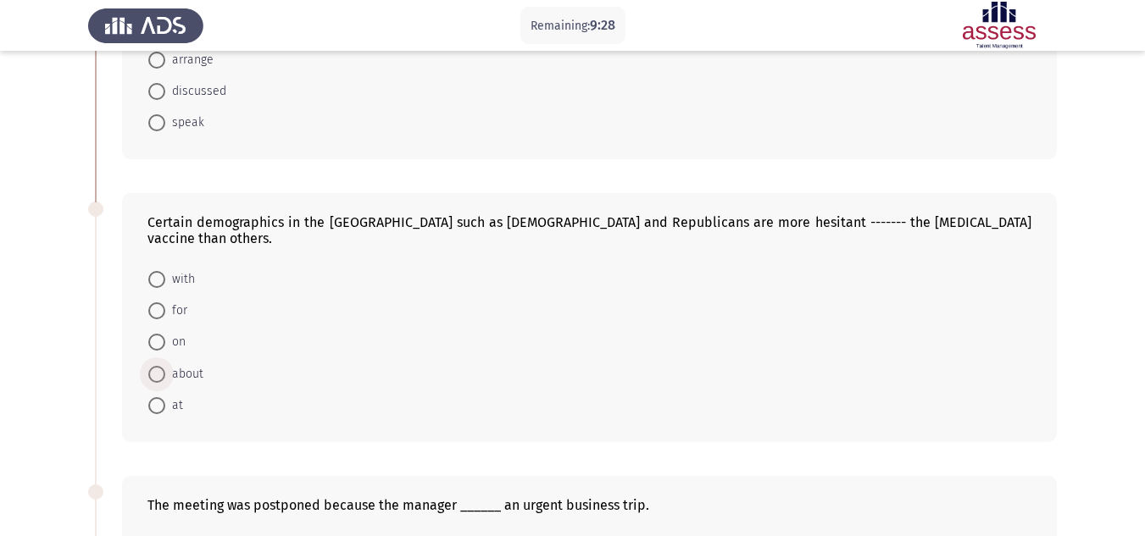
click at [174, 364] on span "about" at bounding box center [184, 374] width 38 height 20
click at [165, 366] on input "about" at bounding box center [156, 374] width 17 height 17
radio input "true"
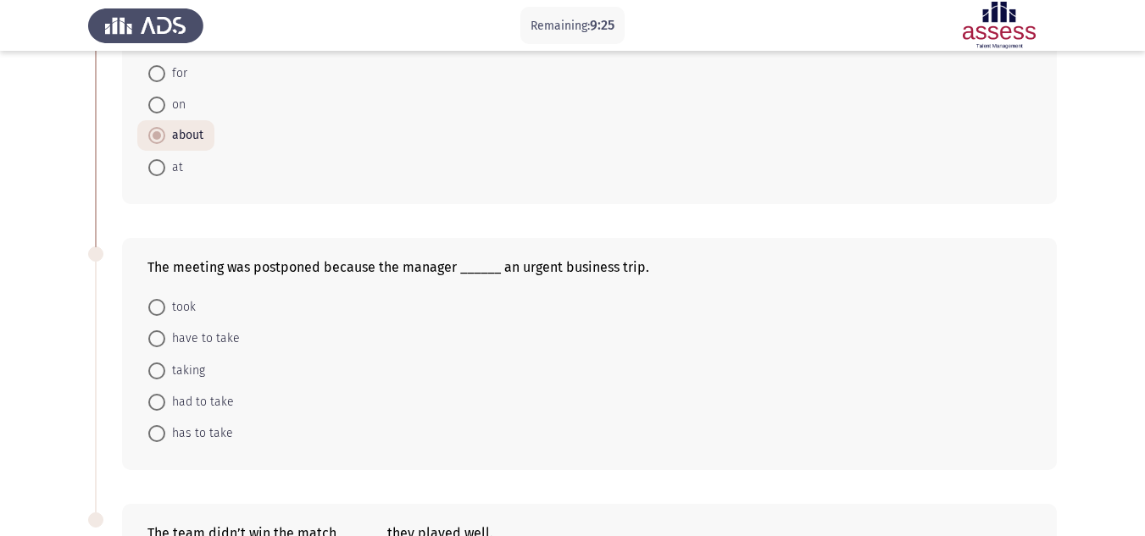
scroll to position [454, 0]
click at [179, 295] on span "took" at bounding box center [180, 305] width 31 height 20
click at [165, 297] on input "took" at bounding box center [156, 305] width 17 height 17
radio input "true"
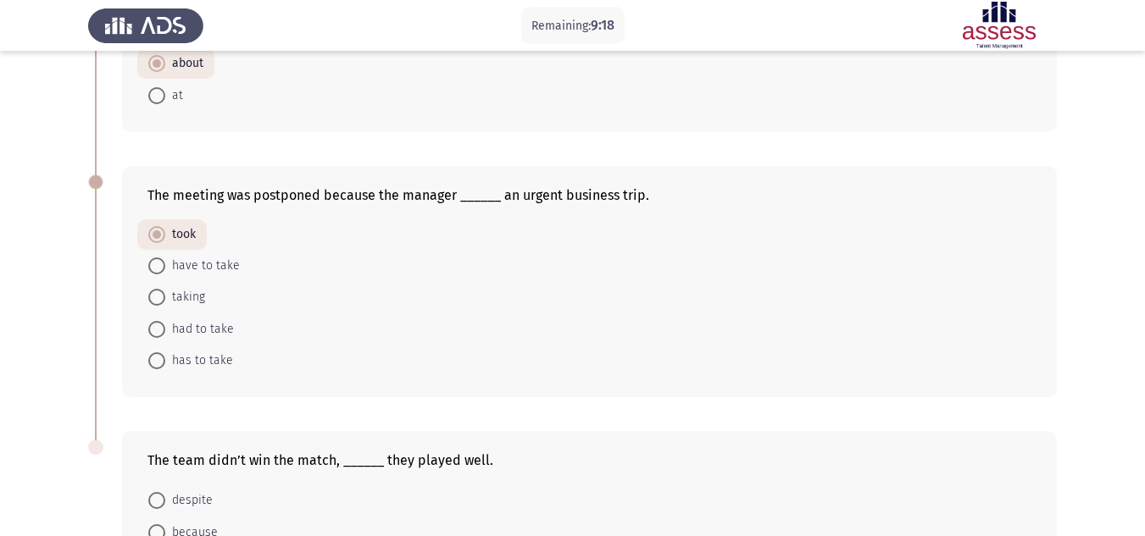
scroll to position [524, 0]
click at [197, 320] on span "had to take" at bounding box center [199, 330] width 69 height 20
click at [165, 321] on input "had to take" at bounding box center [156, 329] width 17 height 17
radio input "true"
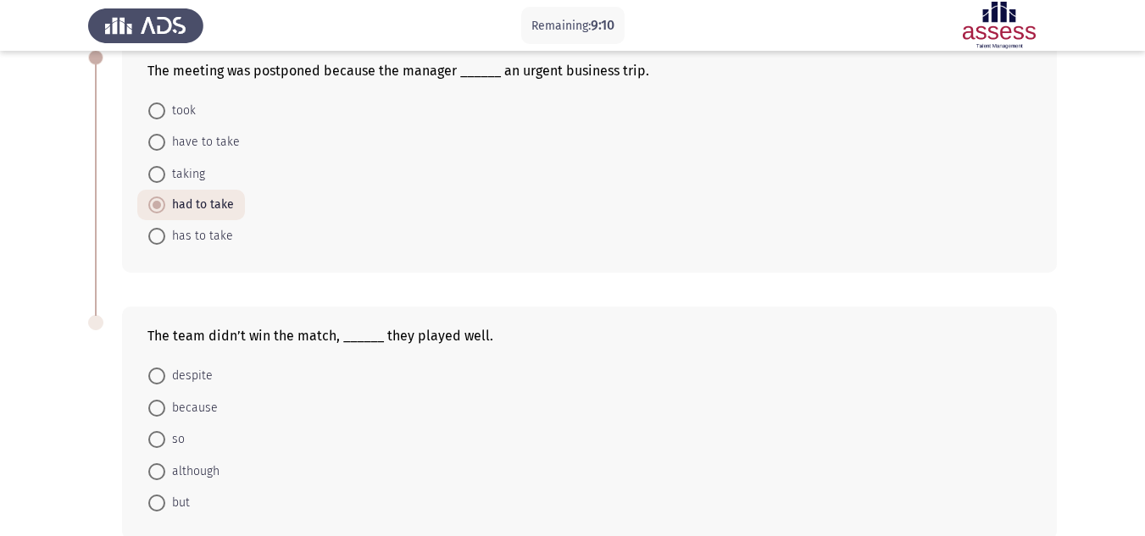
scroll to position [647, 0]
click at [183, 227] on span "has to take" at bounding box center [199, 237] width 68 height 20
click at [165, 229] on input "has to take" at bounding box center [156, 237] width 17 height 17
radio input "true"
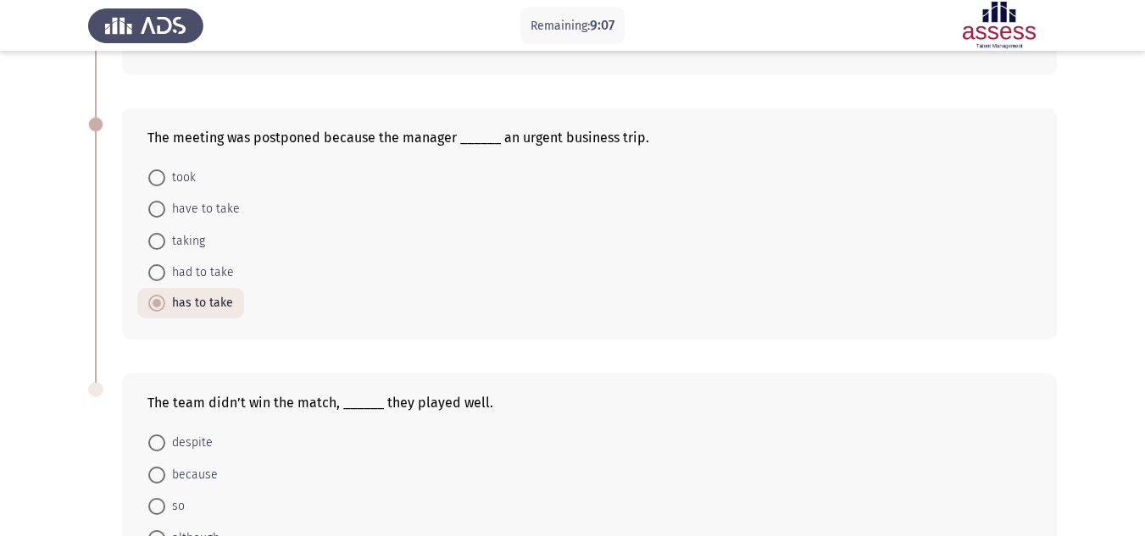
scroll to position [581, 0]
click at [220, 258] on mat-radio-button "had to take" at bounding box center [191, 273] width 108 height 31
click at [206, 264] on span "had to take" at bounding box center [199, 274] width 69 height 20
click at [165, 265] on input "had to take" at bounding box center [156, 273] width 17 height 17
radio input "true"
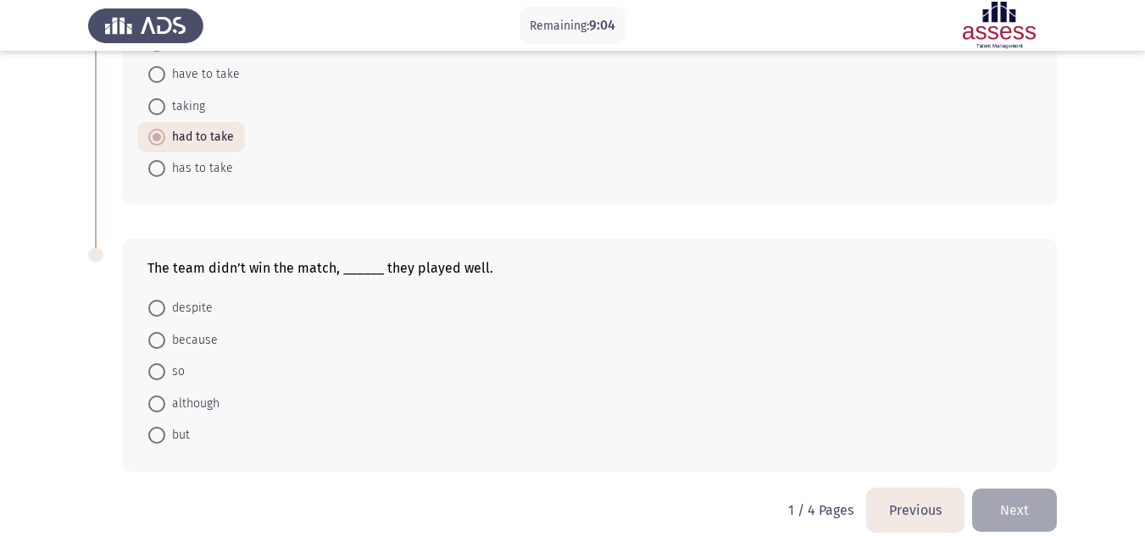
scroll to position [718, 0]
click at [164, 299] on span at bounding box center [156, 306] width 17 height 17
click at [164, 299] on input "despite" at bounding box center [156, 306] width 17 height 17
radio input "true"
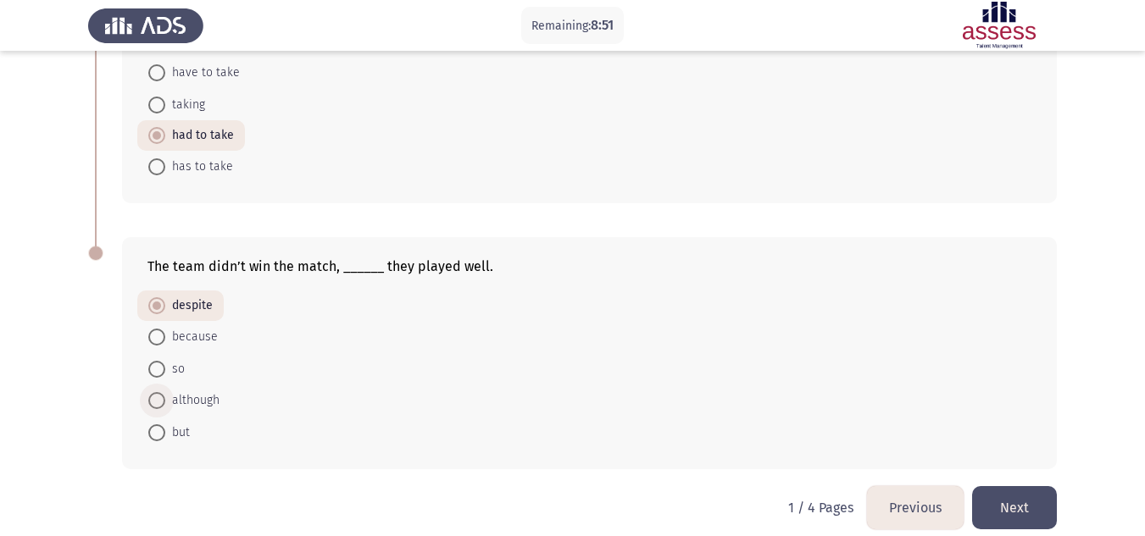
click at [160, 392] on span at bounding box center [156, 400] width 17 height 17
click at [160, 392] on input "although" at bounding box center [156, 400] width 17 height 17
radio input "true"
click at [1017, 492] on button "Next" at bounding box center [1014, 507] width 85 height 43
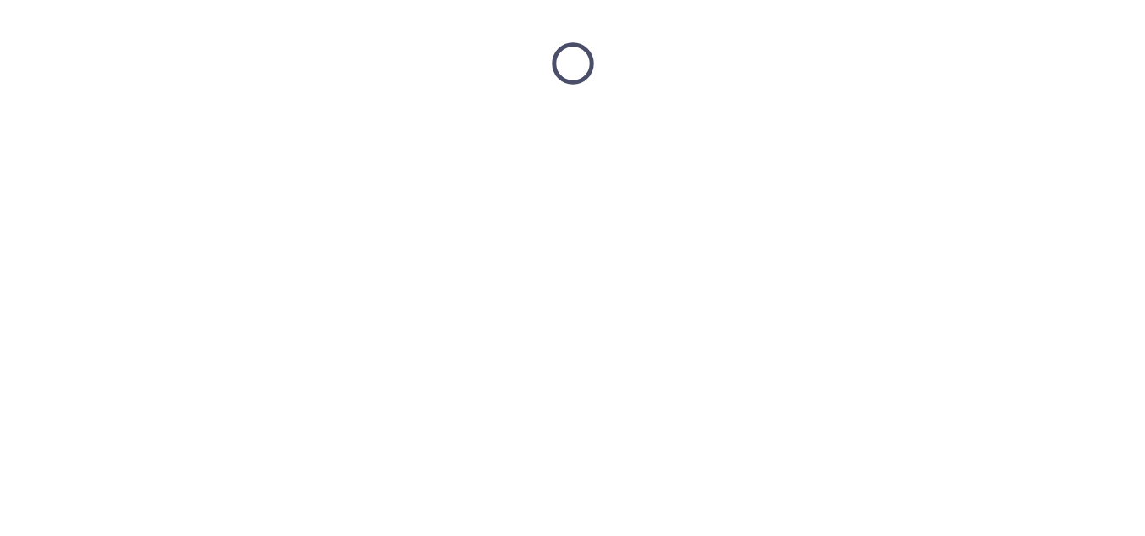
scroll to position [0, 0]
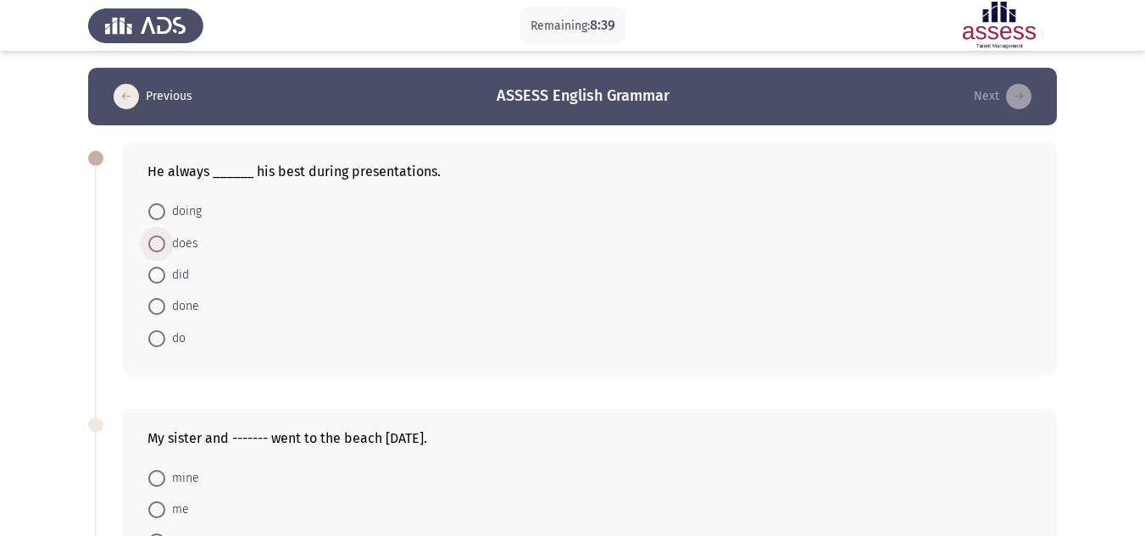
click at [160, 240] on span at bounding box center [156, 244] width 17 height 17
click at [160, 240] on input "does" at bounding box center [156, 244] width 17 height 17
radio input "true"
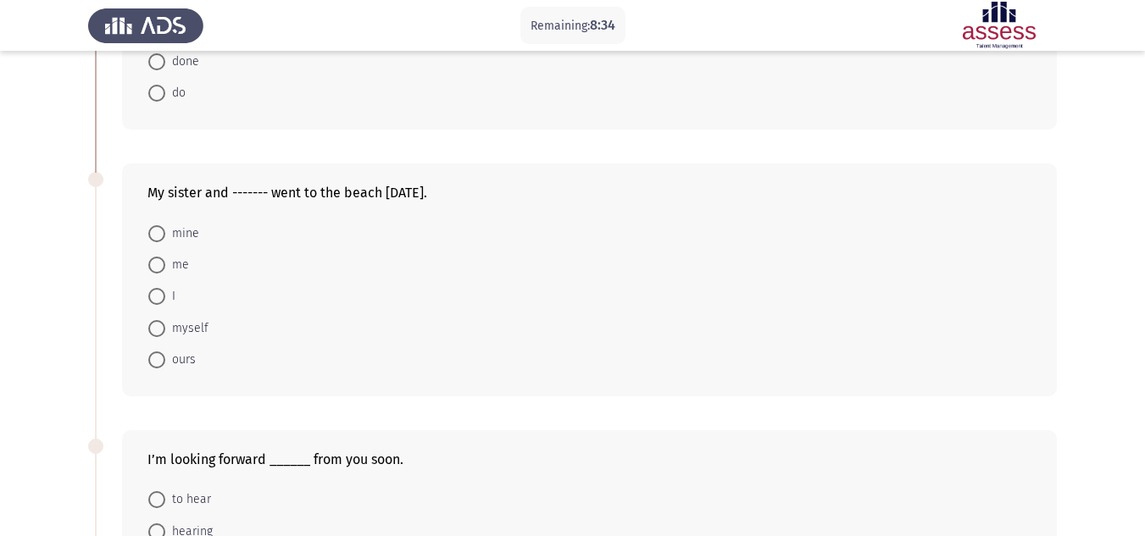
scroll to position [246, 0]
click at [153, 292] on span at bounding box center [156, 294] width 17 height 17
click at [153, 292] on input "I" at bounding box center [156, 294] width 17 height 17
radio input "true"
click at [153, 263] on span at bounding box center [156, 263] width 17 height 17
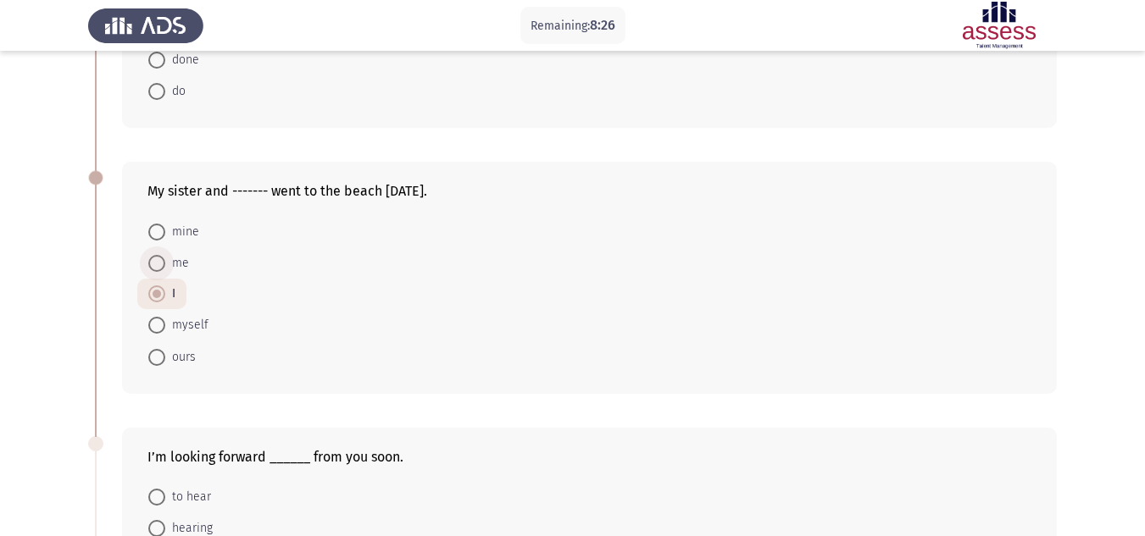
click at [153, 263] on input "me" at bounding box center [156, 263] width 17 height 17
radio input "true"
click at [154, 297] on span at bounding box center [156, 294] width 17 height 17
click at [154, 297] on input "I" at bounding box center [156, 294] width 17 height 17
radio input "true"
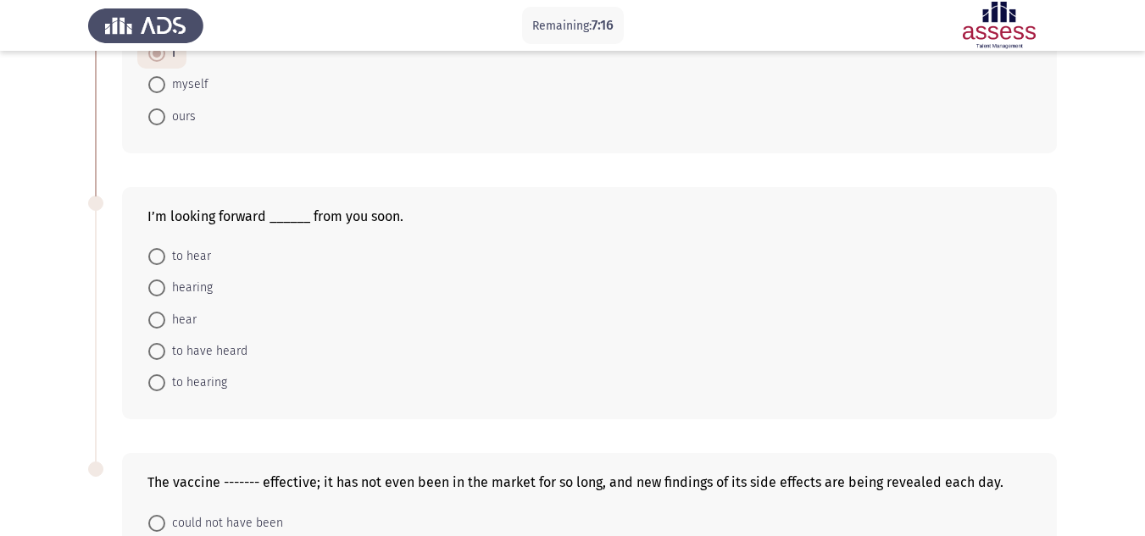
scroll to position [492, 0]
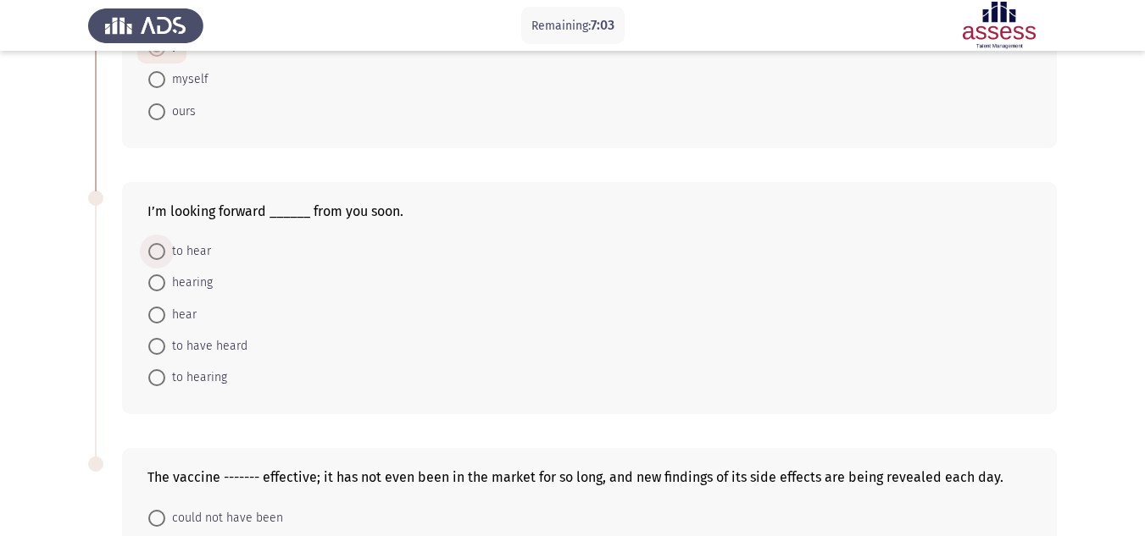
click at [170, 254] on span "to hear" at bounding box center [188, 252] width 46 height 20
click at [165, 254] on input "to hear" at bounding box center [156, 251] width 17 height 17
radio input "true"
click at [159, 371] on span at bounding box center [156, 377] width 17 height 17
click at [159, 371] on input "to hearing" at bounding box center [156, 377] width 17 height 17
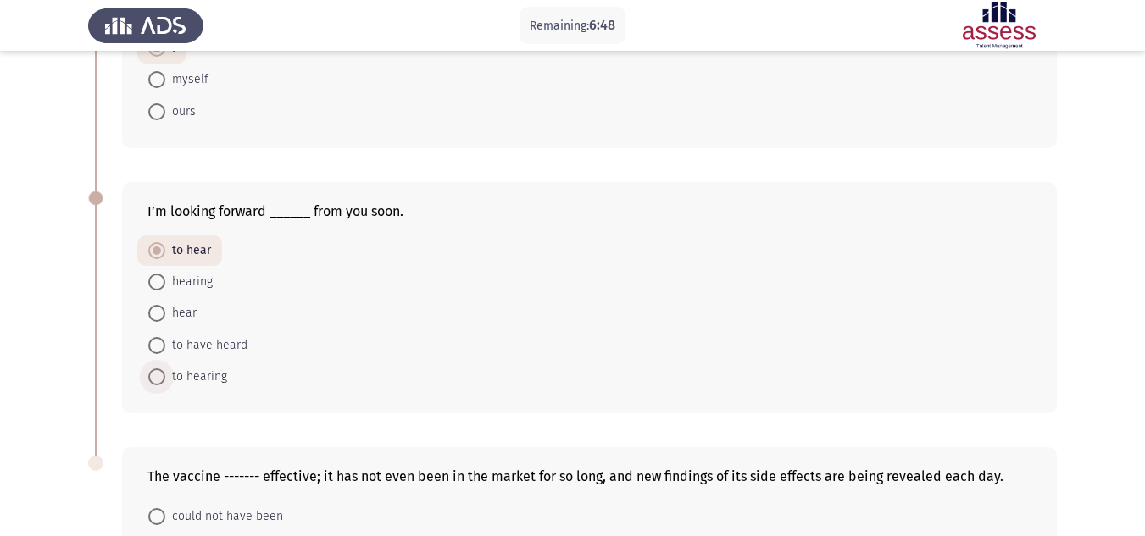
radio input "true"
drag, startPoint x: 159, startPoint y: 371, endPoint x: 286, endPoint y: 431, distance: 139.5
click at [286, 431] on div "He always ______ his best during presentations. doing does did done do My siste…" at bounding box center [572, 166] width 969 height 1064
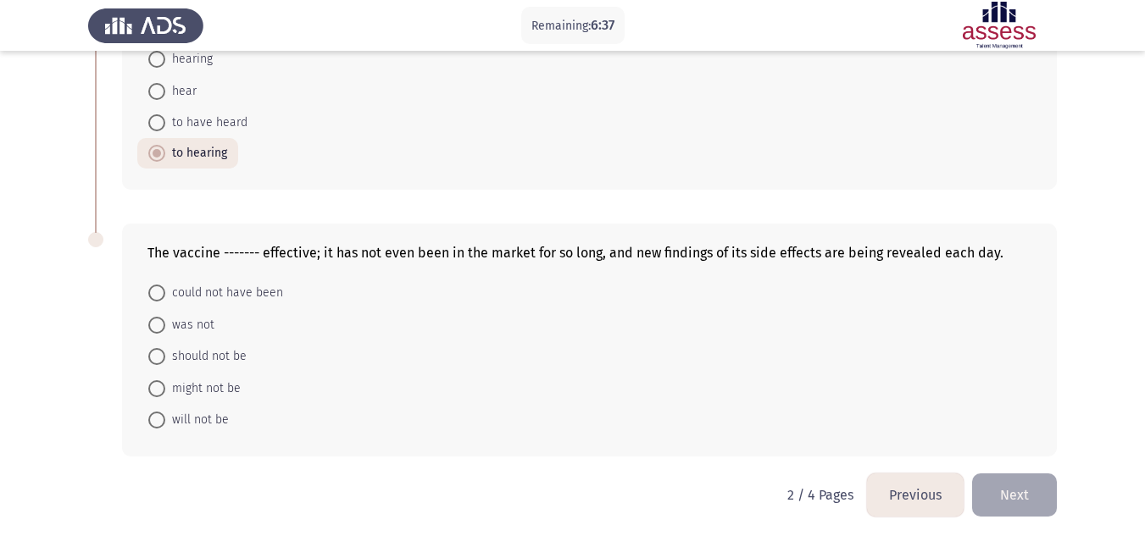
scroll to position [720, 0]
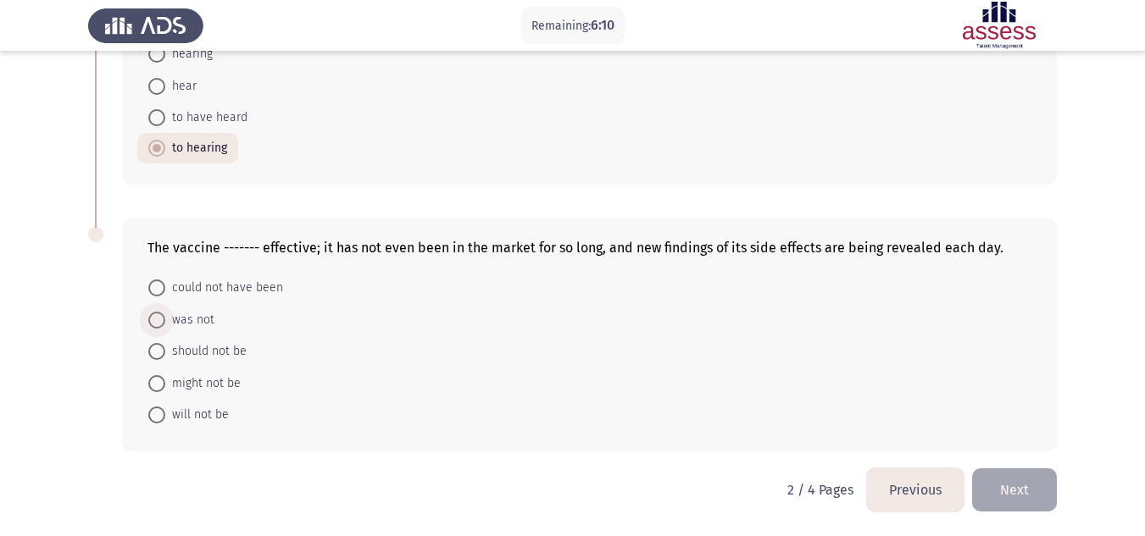
click at [202, 322] on span "was not" at bounding box center [189, 320] width 49 height 20
click at [165, 322] on input "was not" at bounding box center [156, 320] width 17 height 17
radio input "true"
click at [1019, 481] on button "Next" at bounding box center [1014, 490] width 85 height 43
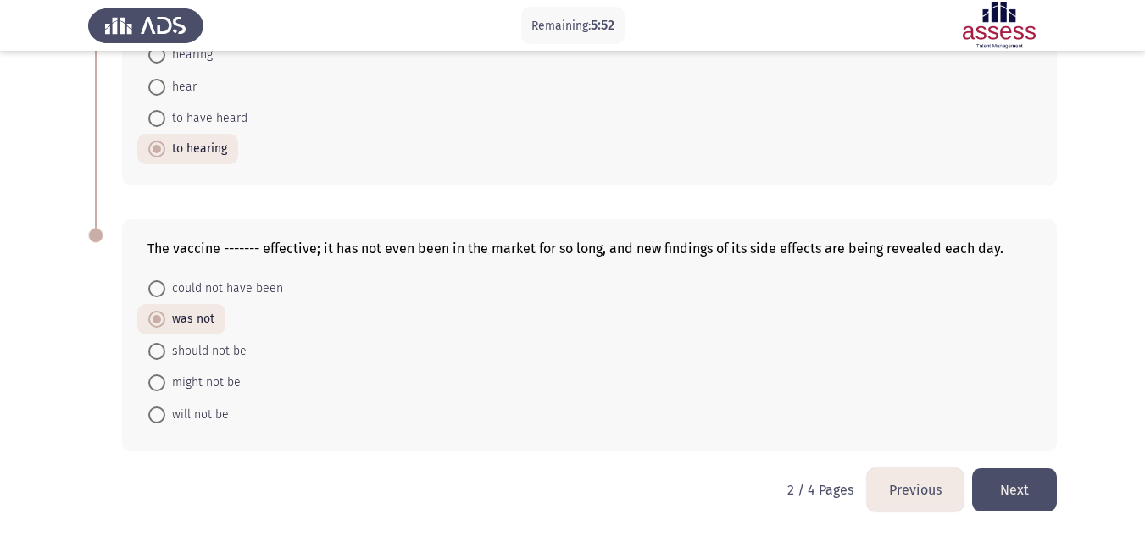
scroll to position [0, 0]
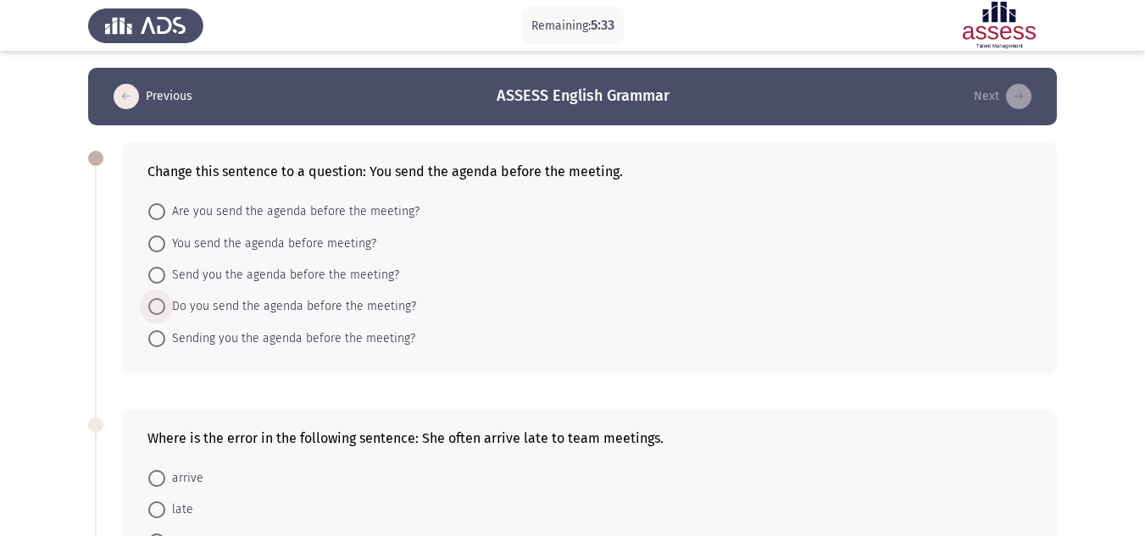
click at [226, 316] on span "Do you send the agenda before the meeting?" at bounding box center [290, 307] width 251 height 20
click at [165, 315] on input "Do you send the agenda before the meeting?" at bounding box center [156, 306] width 17 height 17
radio input "true"
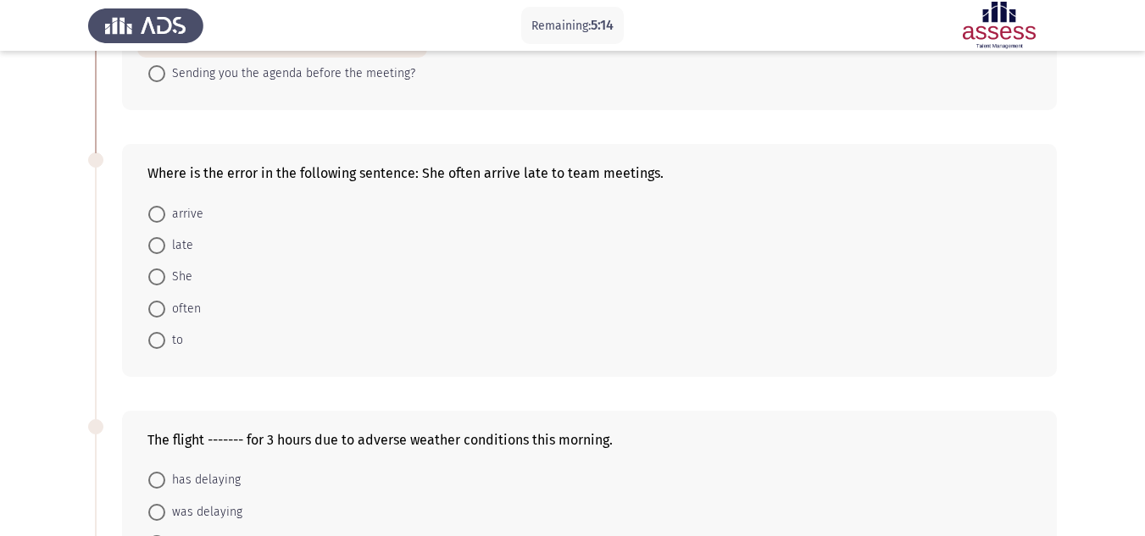
scroll to position [264, 0]
click at [163, 219] on span at bounding box center [156, 213] width 17 height 17
click at [163, 219] on input "arrive" at bounding box center [156, 213] width 17 height 17
radio input "true"
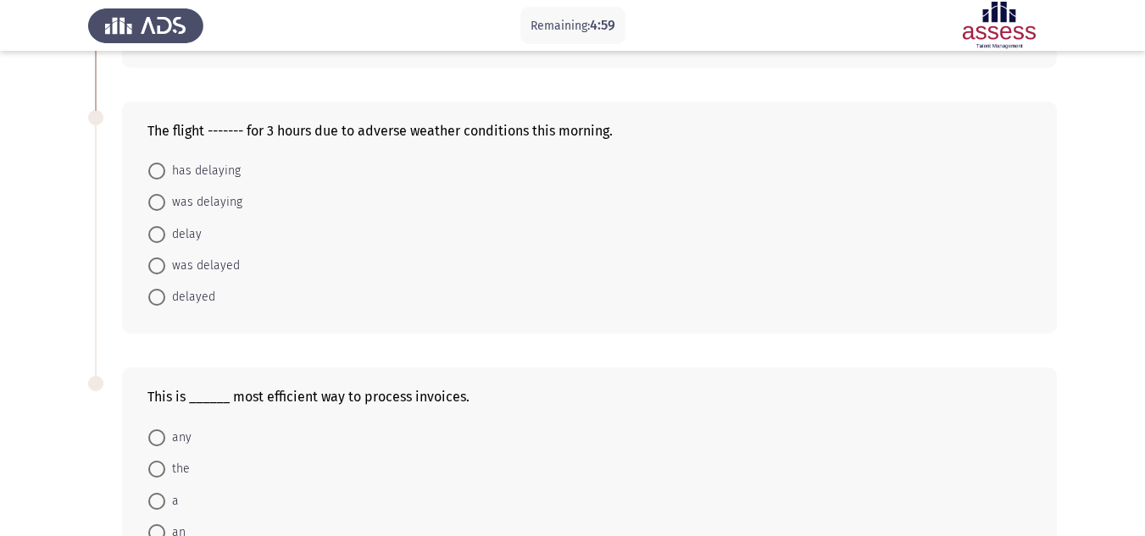
scroll to position [573, 0]
click at [178, 189] on mat-radio-button "was delaying" at bounding box center [195, 201] width 116 height 31
click at [169, 196] on span "was delaying" at bounding box center [203, 202] width 77 height 20
click at [165, 196] on input "was delaying" at bounding box center [156, 201] width 17 height 17
radio input "true"
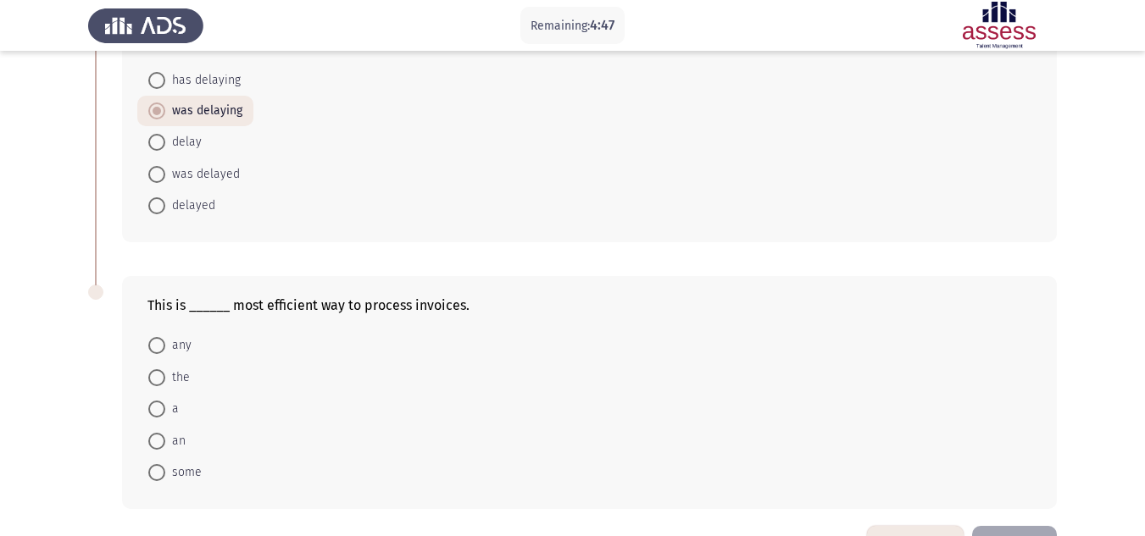
scroll to position [662, 0]
click at [165, 165] on span "was delayed" at bounding box center [202, 175] width 75 height 20
click at [165, 167] on input "was delayed" at bounding box center [156, 175] width 17 height 17
radio input "true"
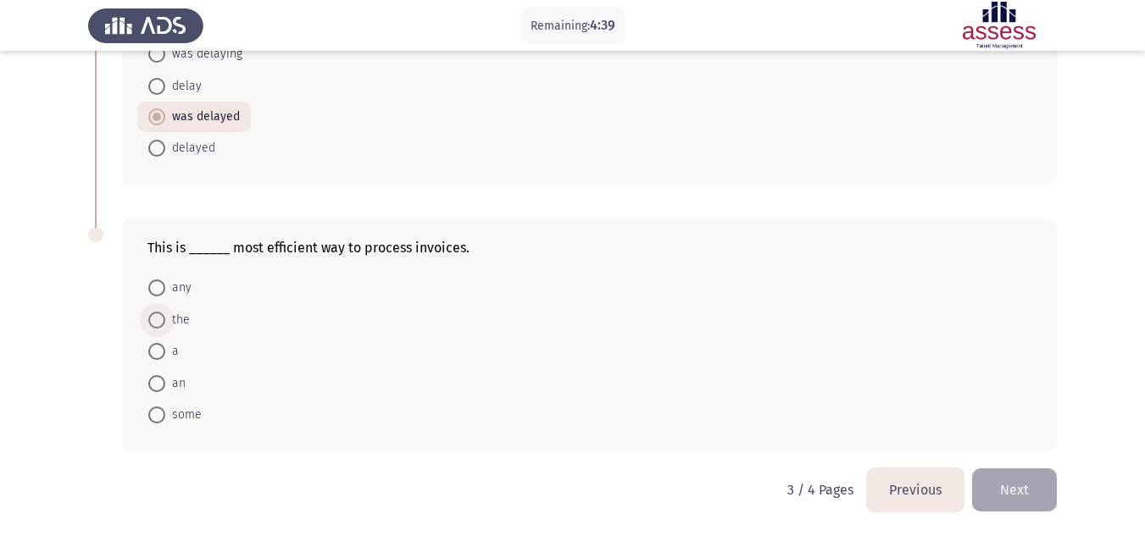
click at [158, 319] on span at bounding box center [156, 320] width 17 height 17
click at [158, 319] on input "the" at bounding box center [156, 320] width 17 height 17
radio input "true"
click at [1003, 490] on button "Next" at bounding box center [1014, 490] width 85 height 43
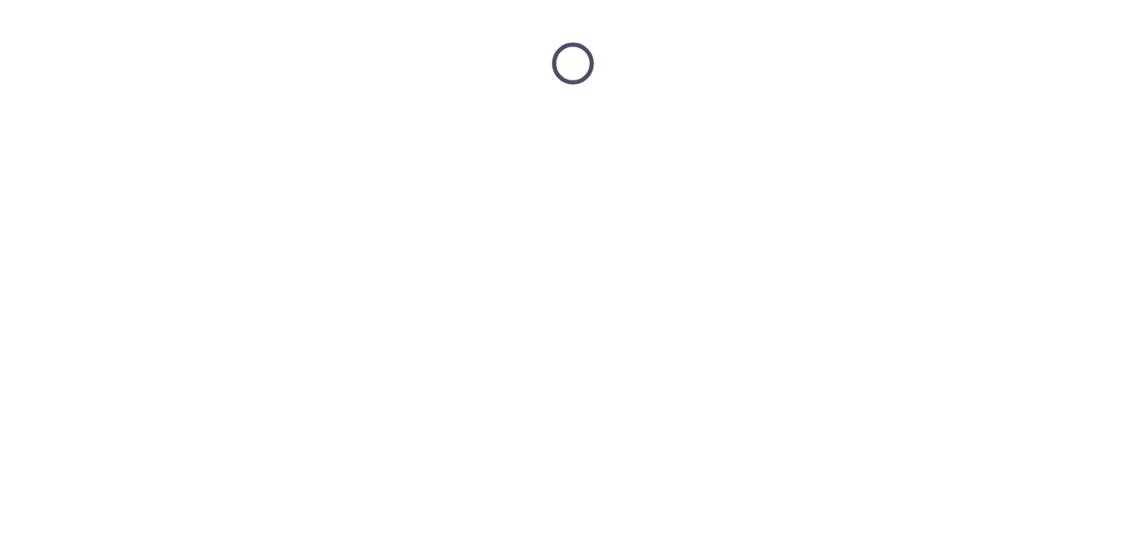
scroll to position [0, 0]
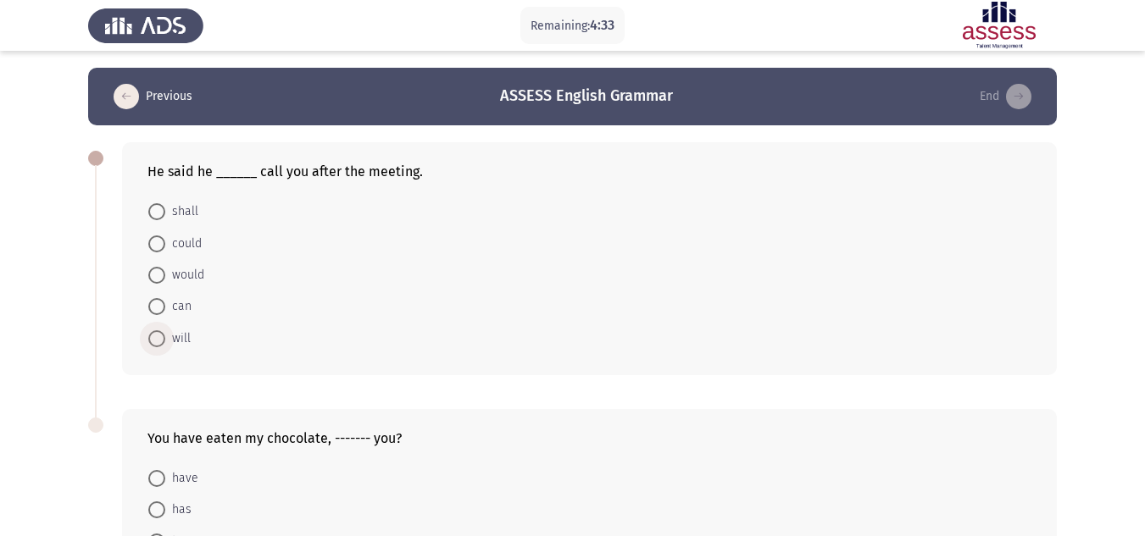
click at [152, 337] on span at bounding box center [156, 339] width 17 height 17
click at [152, 337] on input "will" at bounding box center [156, 339] width 17 height 17
radio input "true"
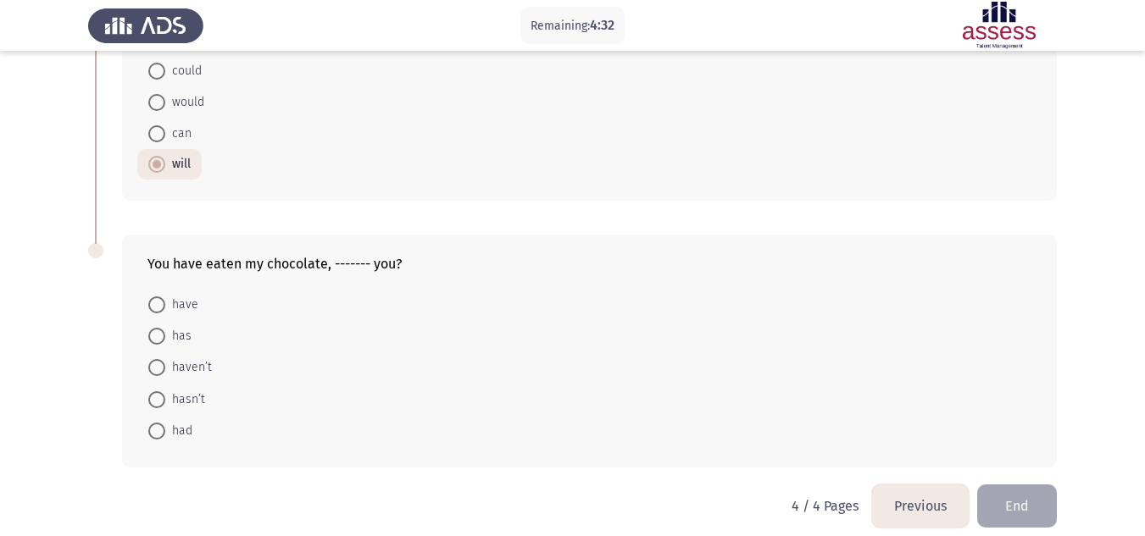
scroll to position [189, 0]
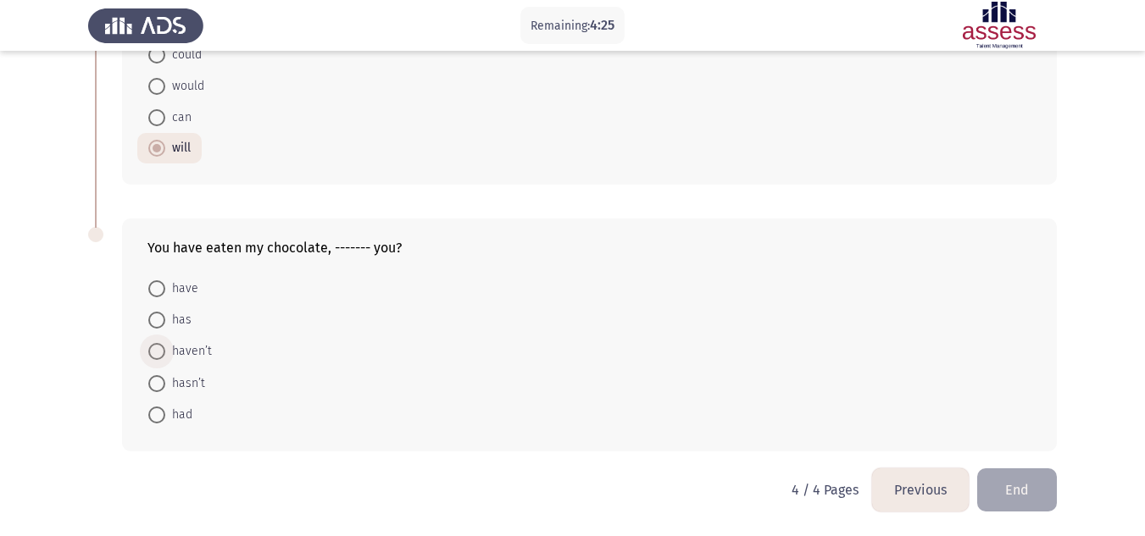
click at [169, 357] on span "haven’t" at bounding box center [188, 352] width 47 height 20
click at [165, 357] on input "haven’t" at bounding box center [156, 351] width 17 height 17
radio input "true"
click at [305, 275] on form "have has haven’t hasn’t had" at bounding box center [589, 351] width 884 height 157
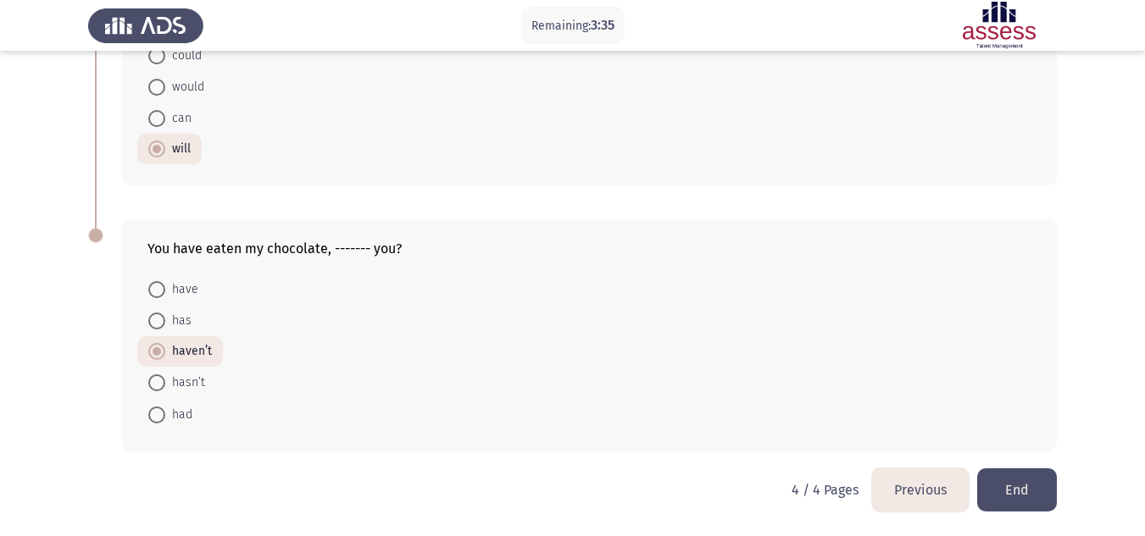
click at [952, 486] on button "Previous" at bounding box center [920, 490] width 97 height 43
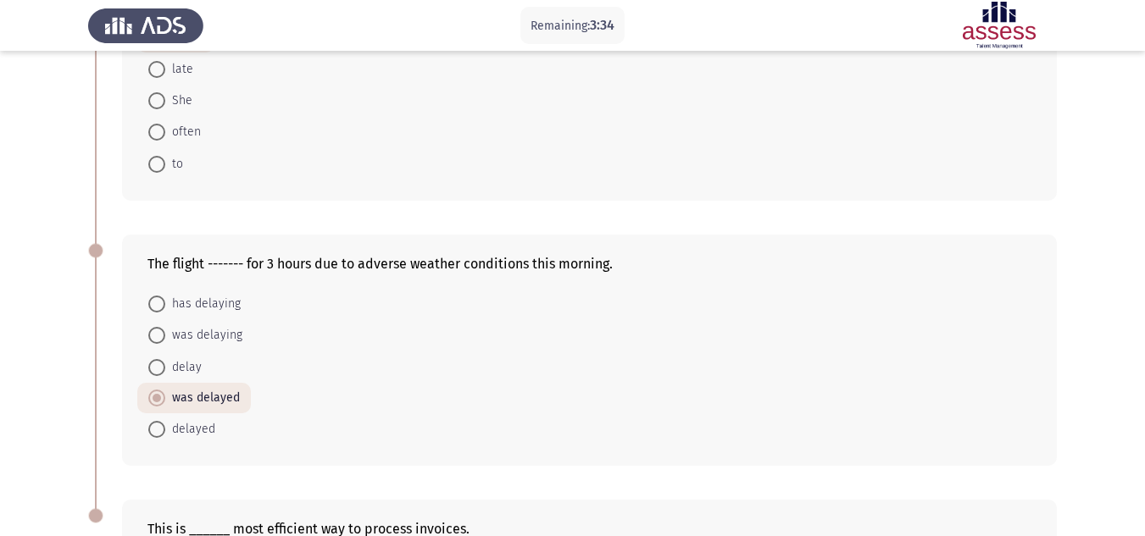
scroll to position [720, 0]
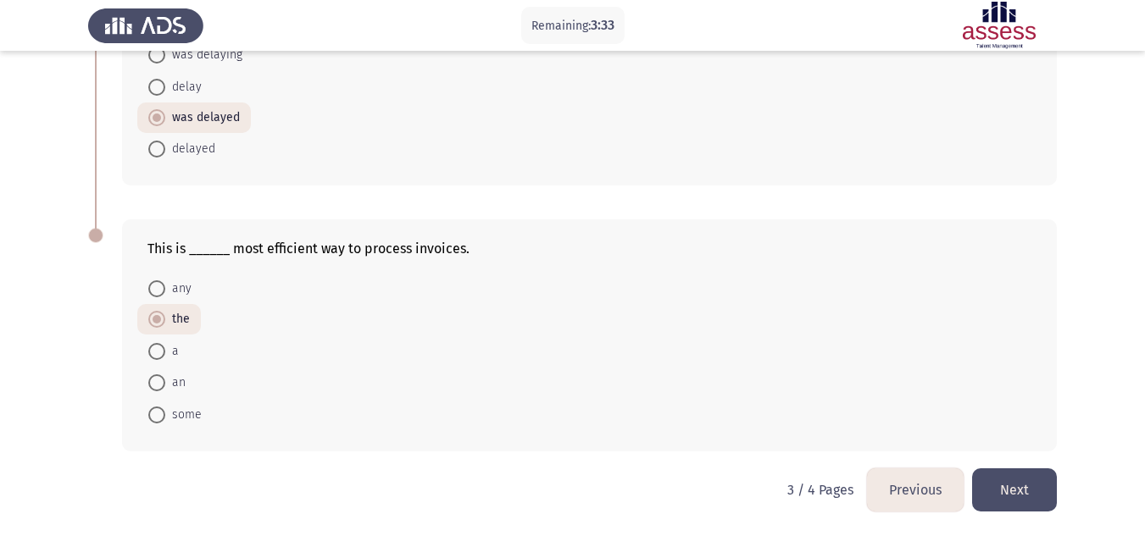
click at [920, 486] on button "Previous" at bounding box center [915, 490] width 97 height 43
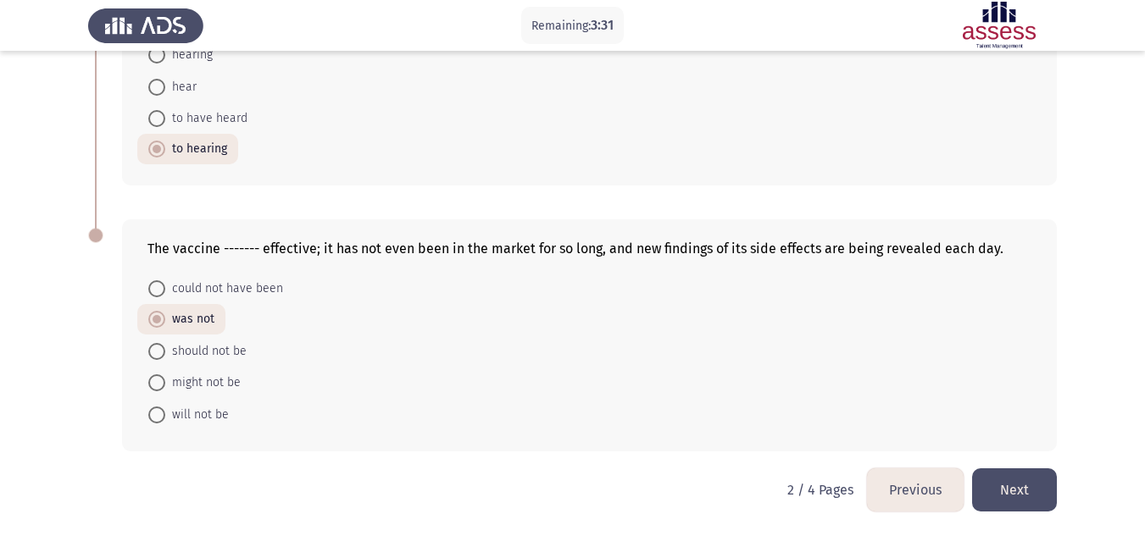
click at [920, 486] on button "Previous" at bounding box center [915, 490] width 97 height 43
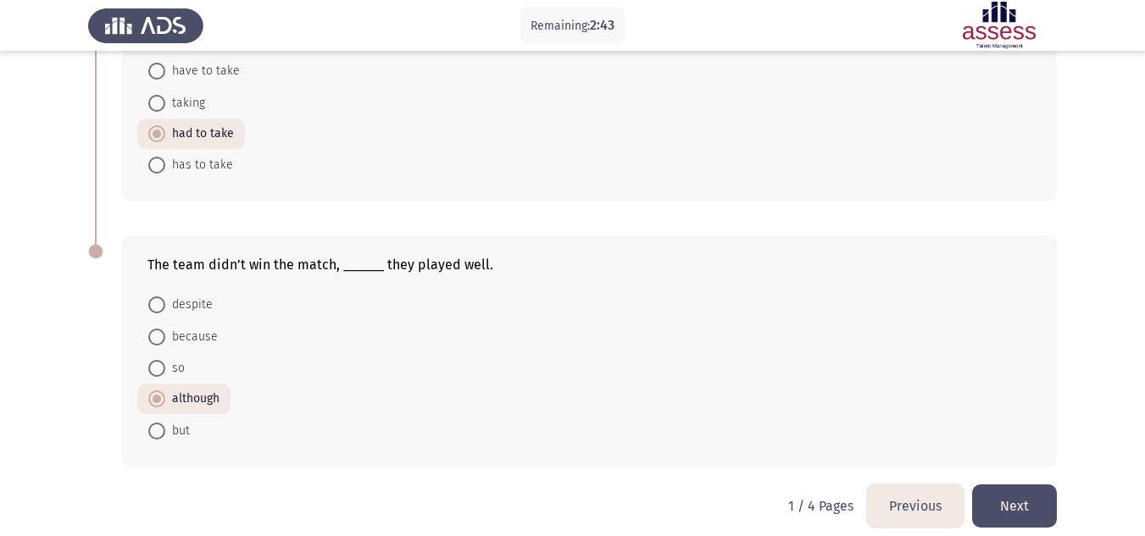
click at [1028, 499] on button "Next" at bounding box center [1014, 506] width 85 height 43
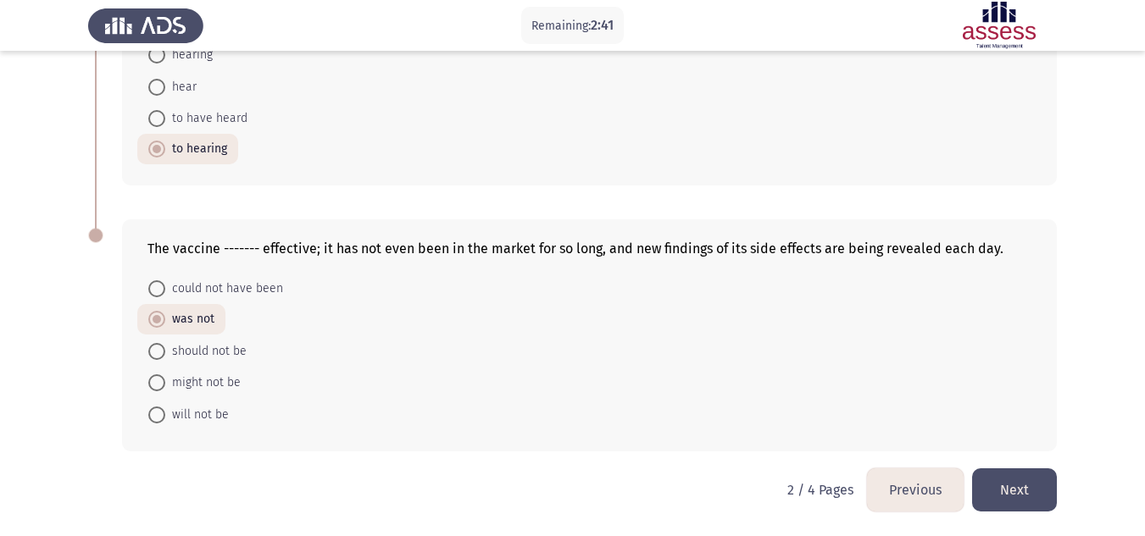
click at [1028, 499] on button "Next" at bounding box center [1014, 490] width 85 height 43
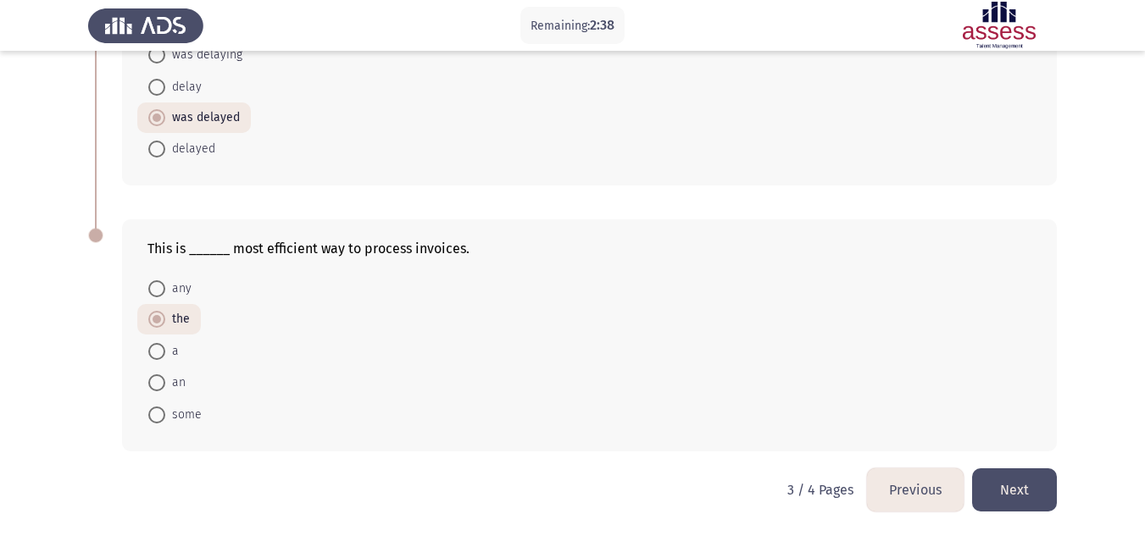
click at [1020, 497] on button "Next" at bounding box center [1014, 490] width 85 height 43
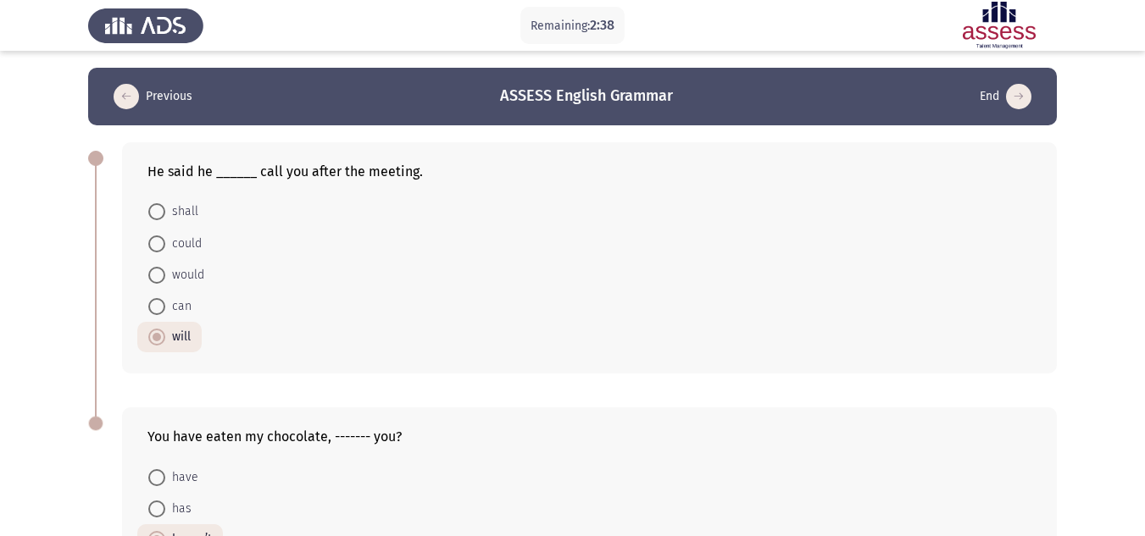
scroll to position [188, 0]
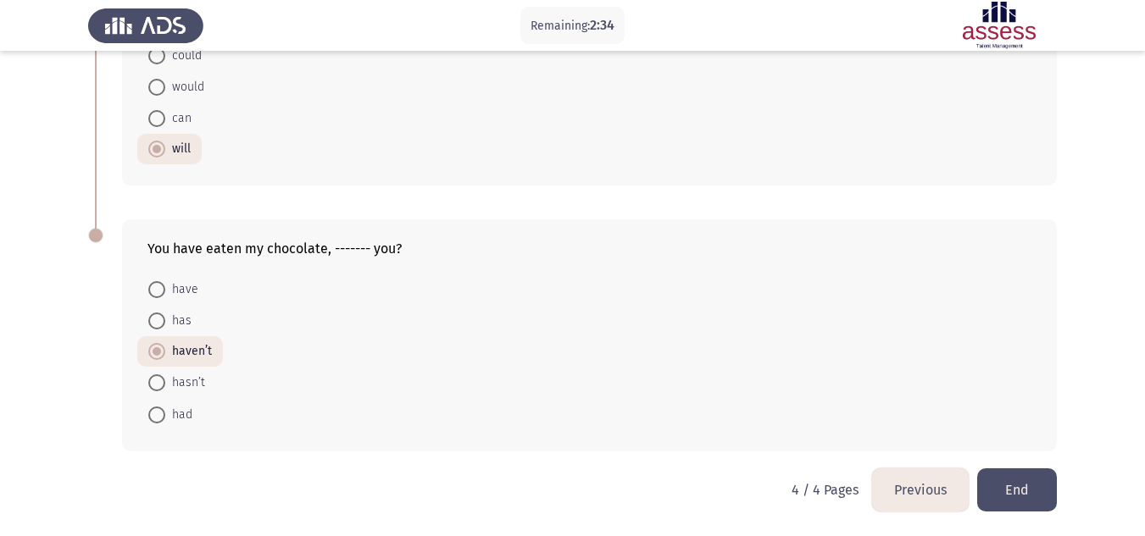
click at [1003, 488] on button "End" at bounding box center [1017, 490] width 80 height 43
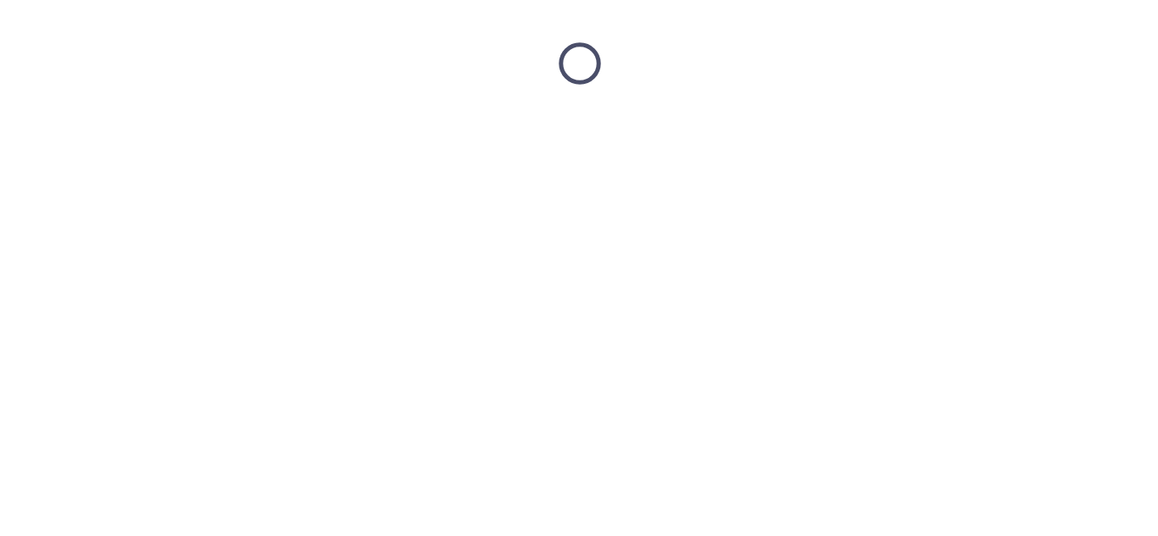
scroll to position [0, 0]
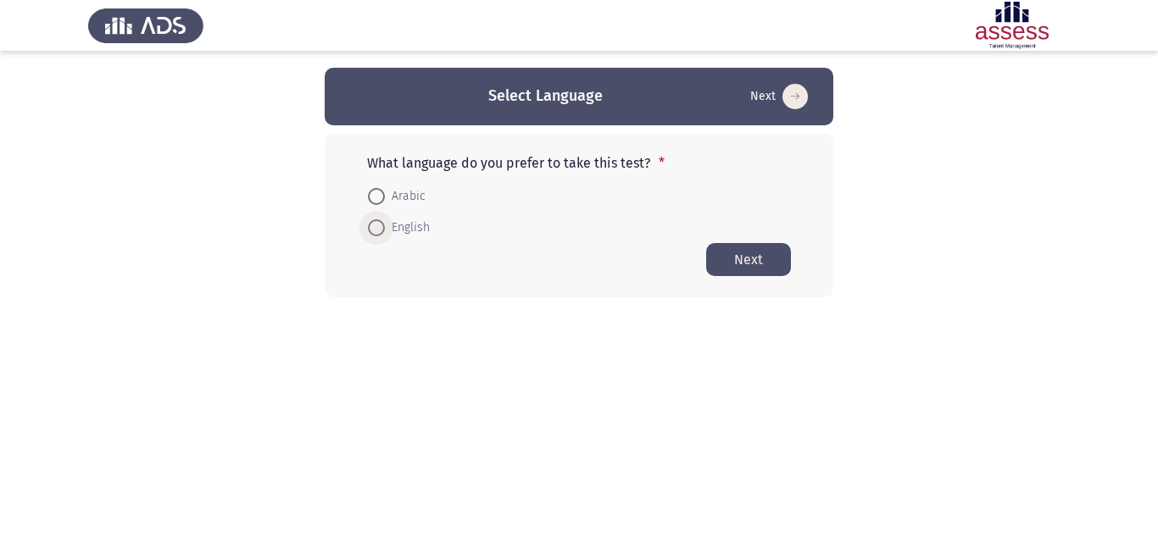
click at [392, 226] on span "English" at bounding box center [407, 228] width 45 height 20
click at [385, 226] on input "English" at bounding box center [376, 227] width 17 height 17
radio input "true"
click at [731, 265] on button "Next" at bounding box center [748, 258] width 85 height 33
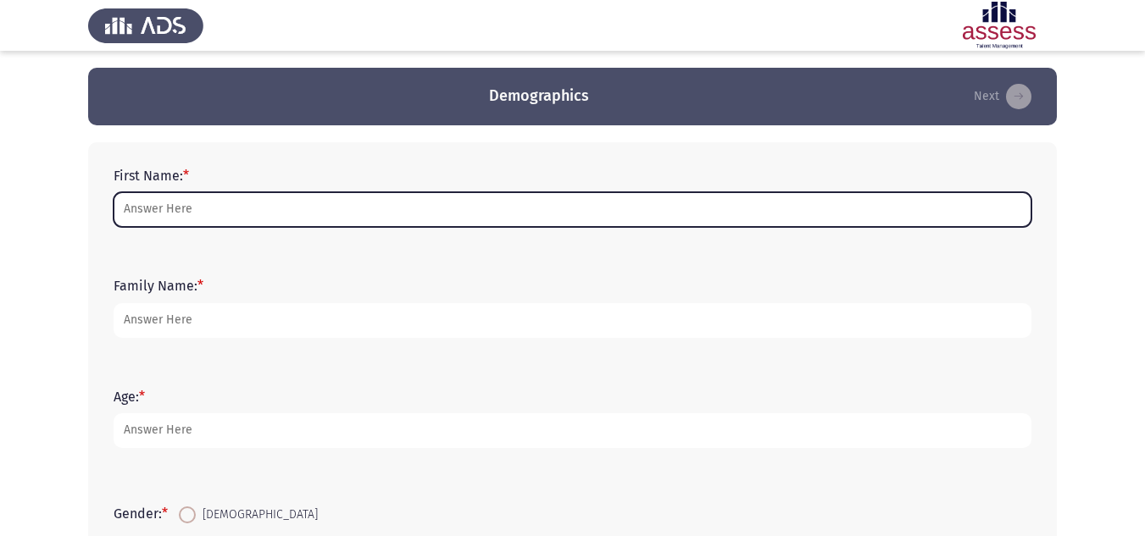
click at [592, 216] on input "First Name: *" at bounding box center [573, 209] width 918 height 35
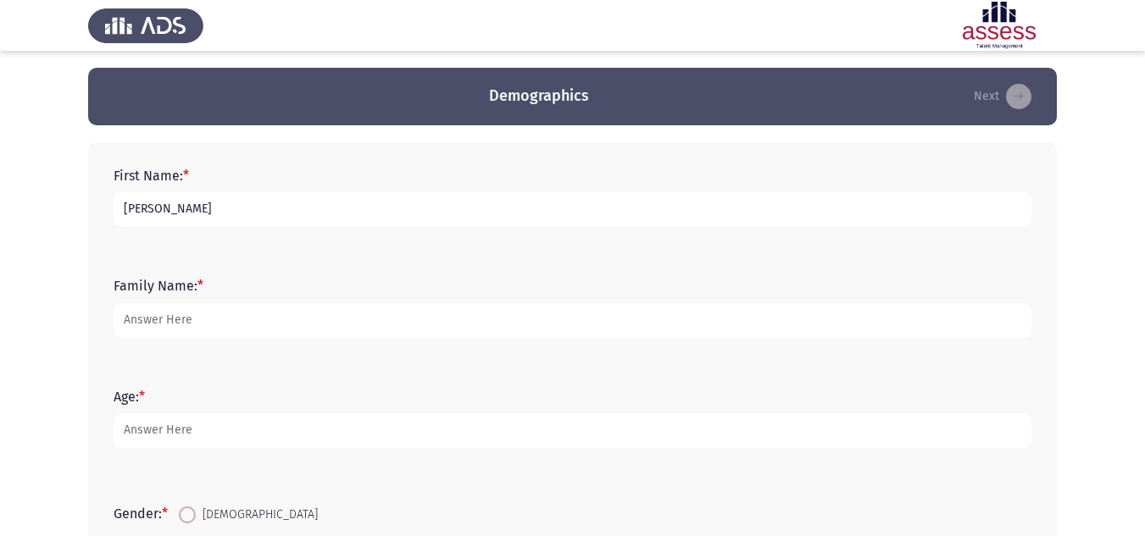
type input "[PERSON_NAME]"
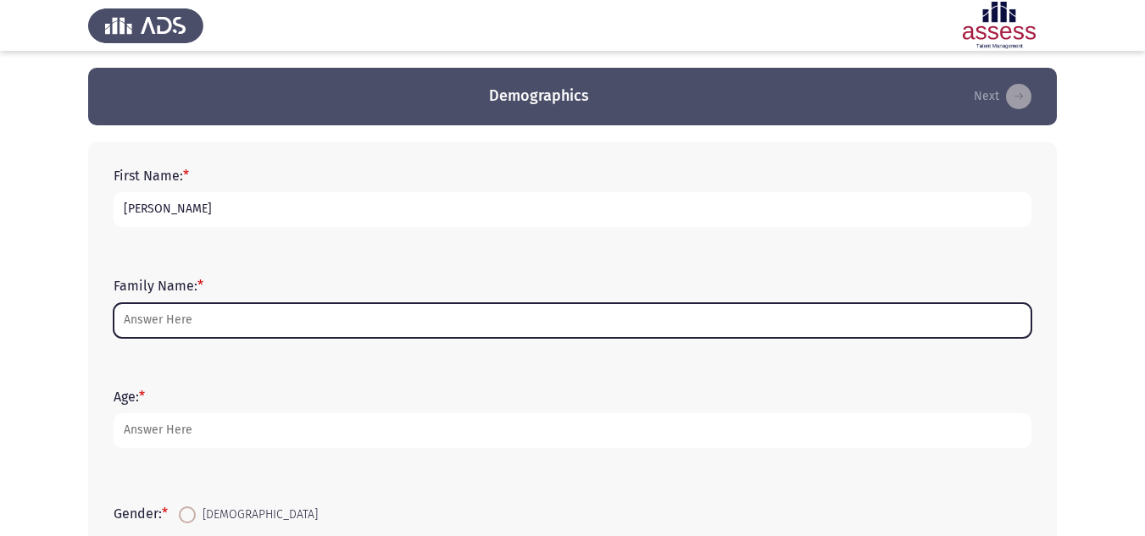
click at [521, 335] on input "Family Name: *" at bounding box center [573, 320] width 918 height 35
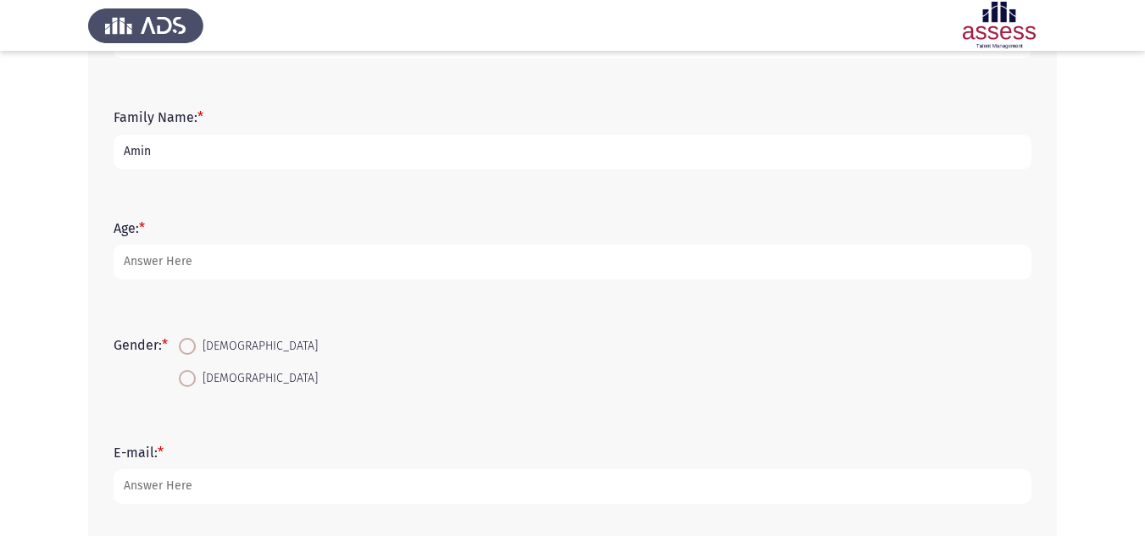
scroll to position [170, 0]
type input "Amin"
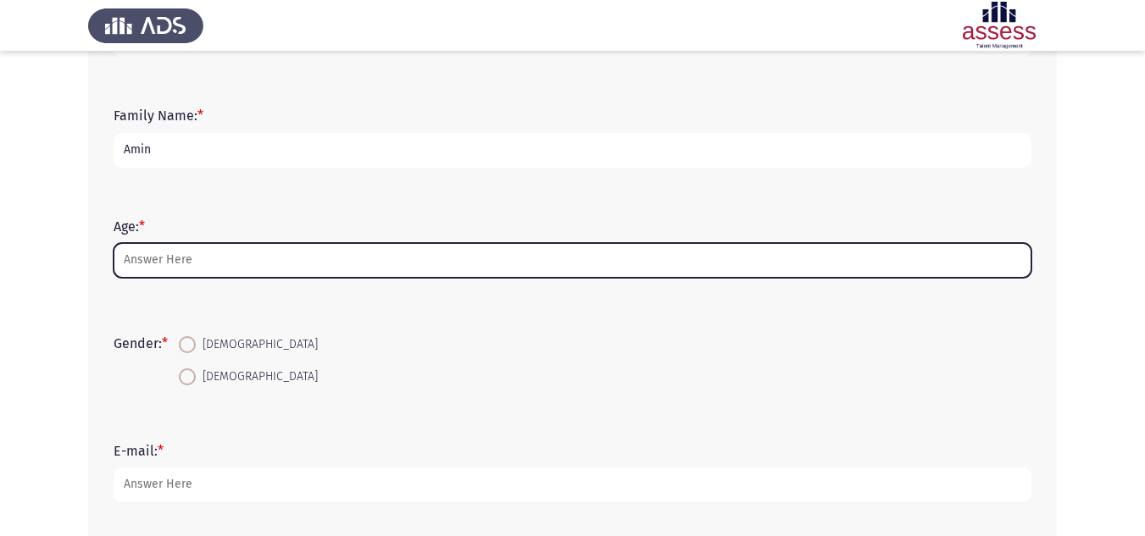
click at [368, 265] on input "Age: *" at bounding box center [573, 260] width 918 height 35
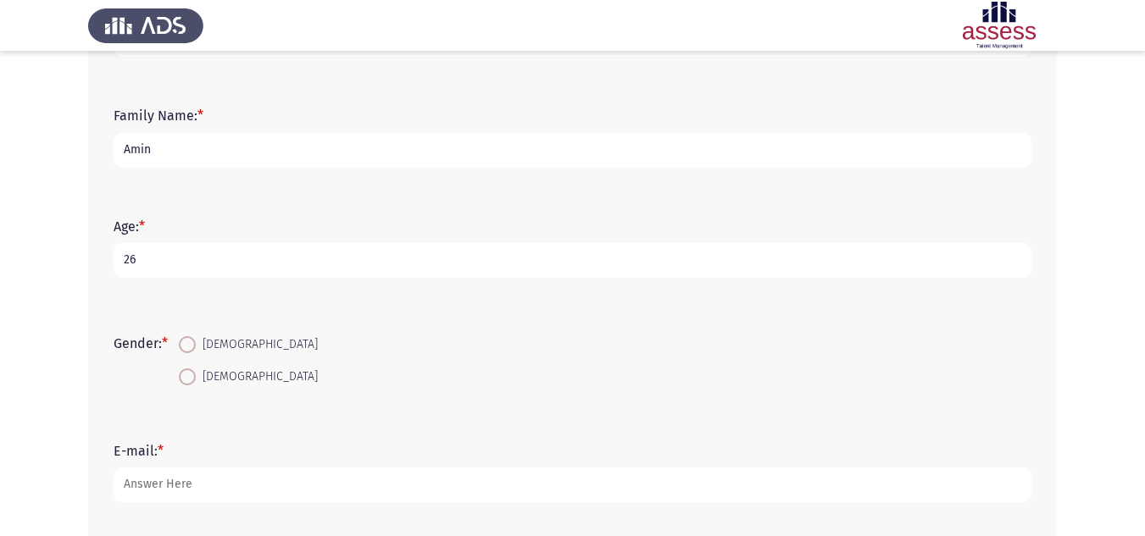
type input "26"
click at [194, 339] on span at bounding box center [187, 344] width 17 height 17
click at [194, 339] on input "[DEMOGRAPHIC_DATA]" at bounding box center [187, 344] width 17 height 17
radio input "true"
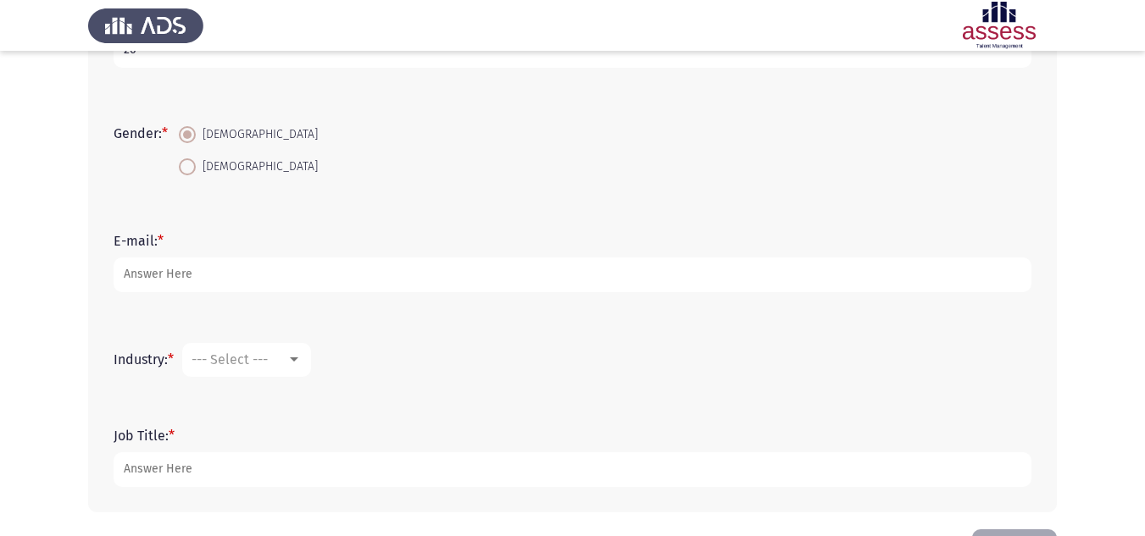
scroll to position [381, 0]
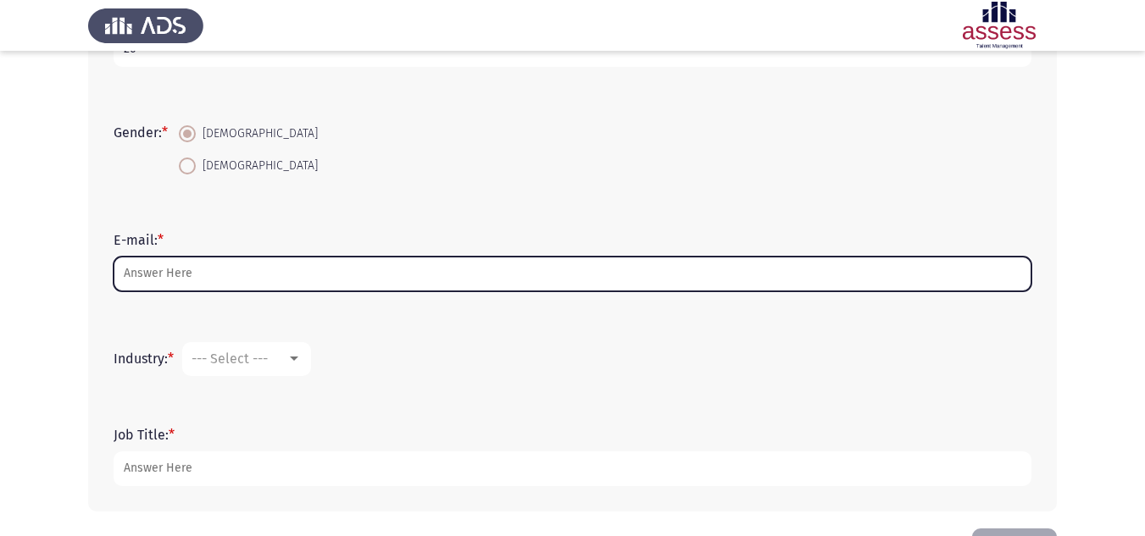
click at [192, 266] on input "E-mail: *" at bounding box center [573, 274] width 918 height 35
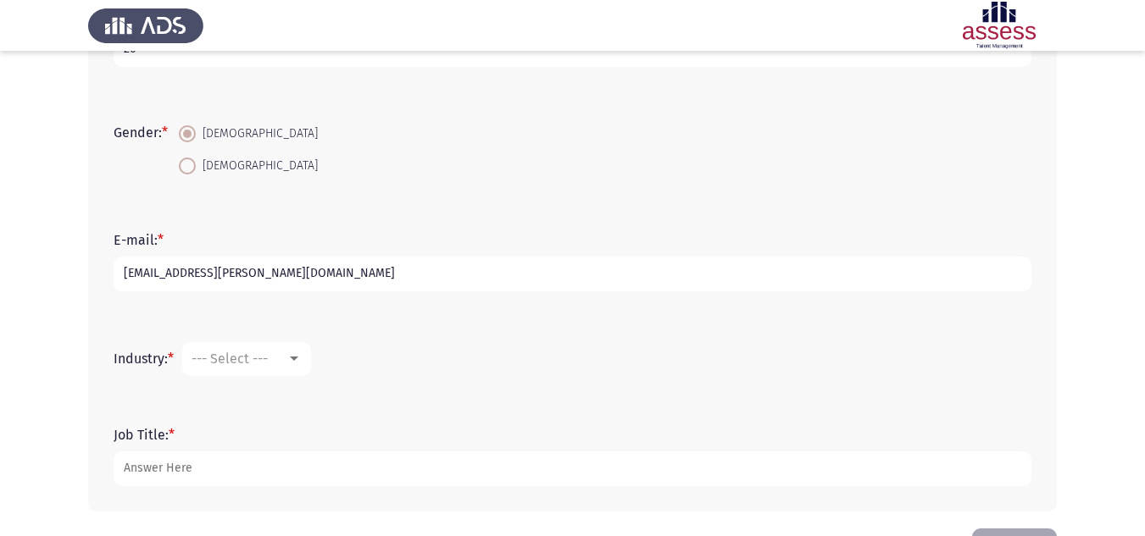
scroll to position [442, 0]
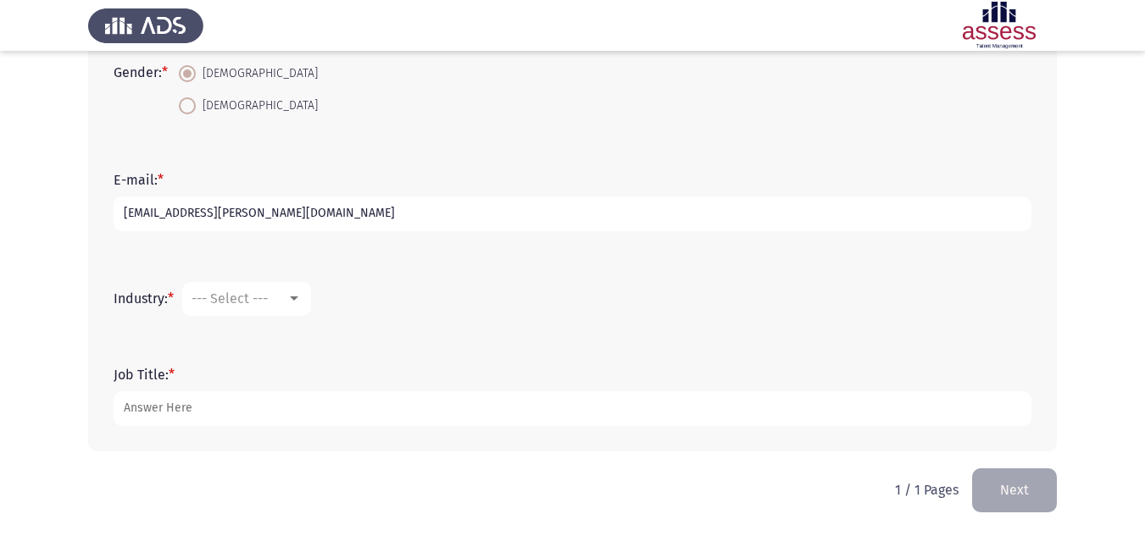
type input "[EMAIL_ADDRESS][PERSON_NAME][DOMAIN_NAME]"
click at [236, 289] on mat-select "--- Select ---" at bounding box center [246, 299] width 129 height 34
click at [239, 297] on span "--- Select ---" at bounding box center [230, 299] width 76 height 16
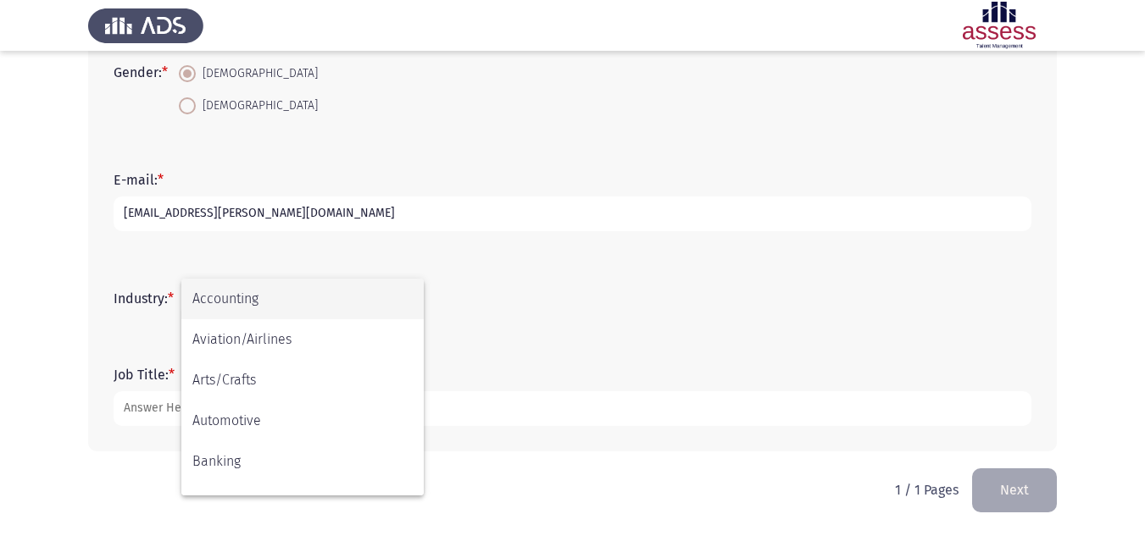
scroll to position [556, 0]
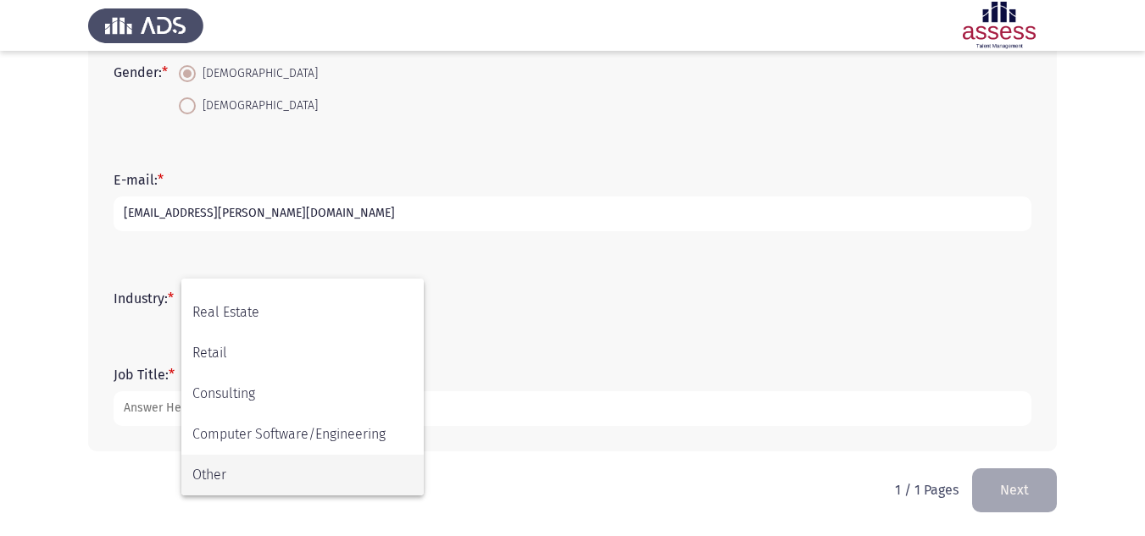
click at [258, 482] on span "Other" at bounding box center [302, 475] width 220 height 41
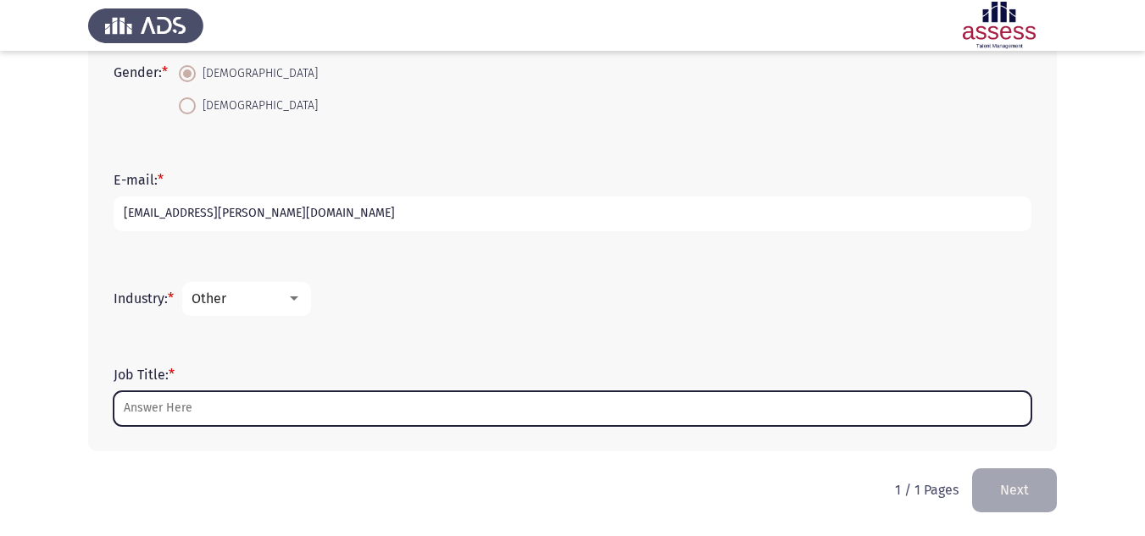
click at [208, 406] on input "Job Title: *" at bounding box center [573, 409] width 918 height 35
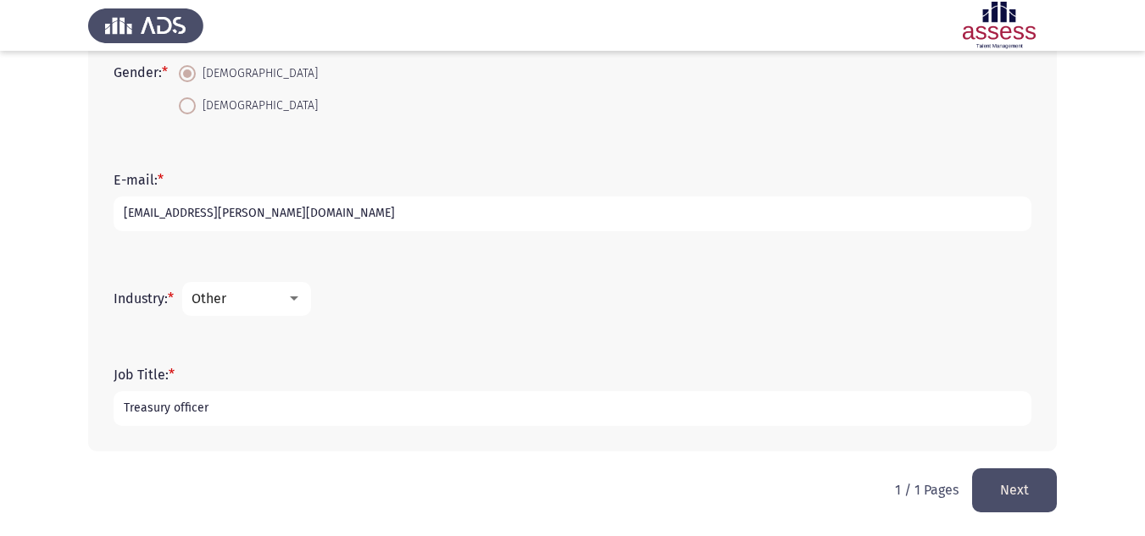
type input "Treasury officer"
click at [1041, 481] on button "Next" at bounding box center [1014, 490] width 85 height 43
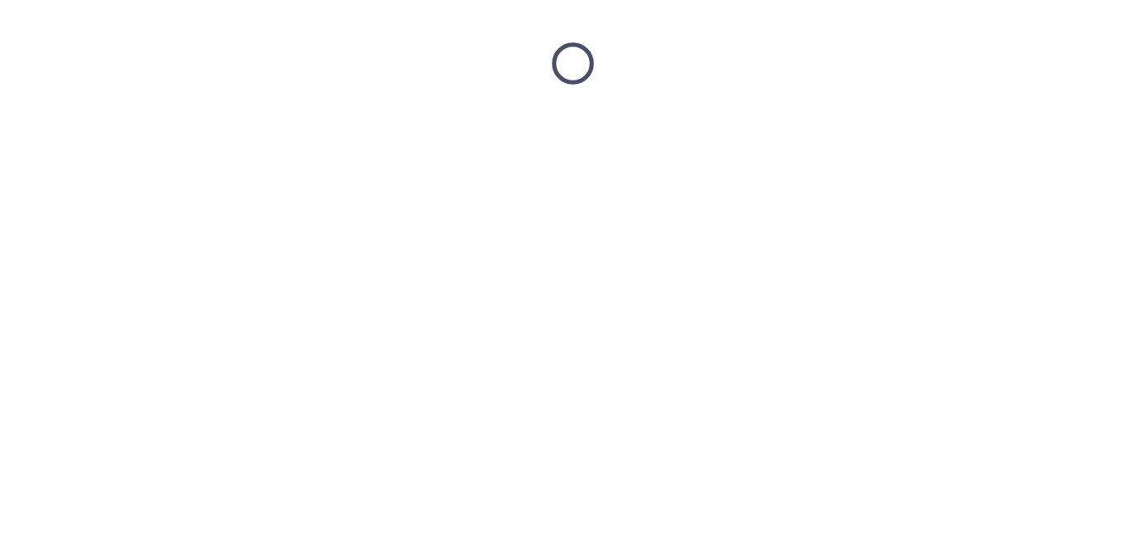
scroll to position [0, 0]
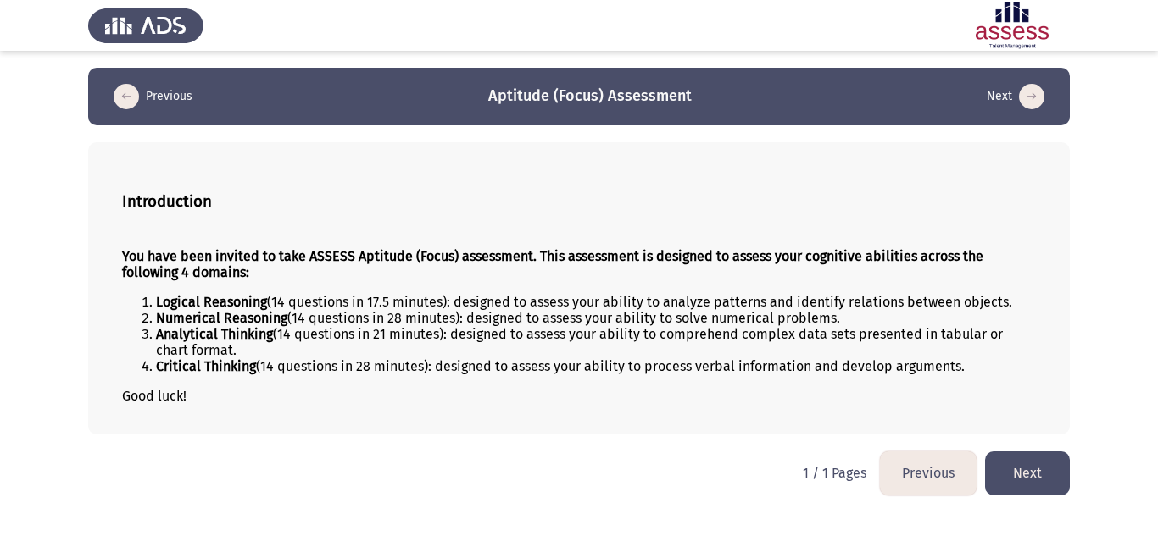
click at [1018, 462] on button "Next" at bounding box center [1027, 473] width 85 height 43
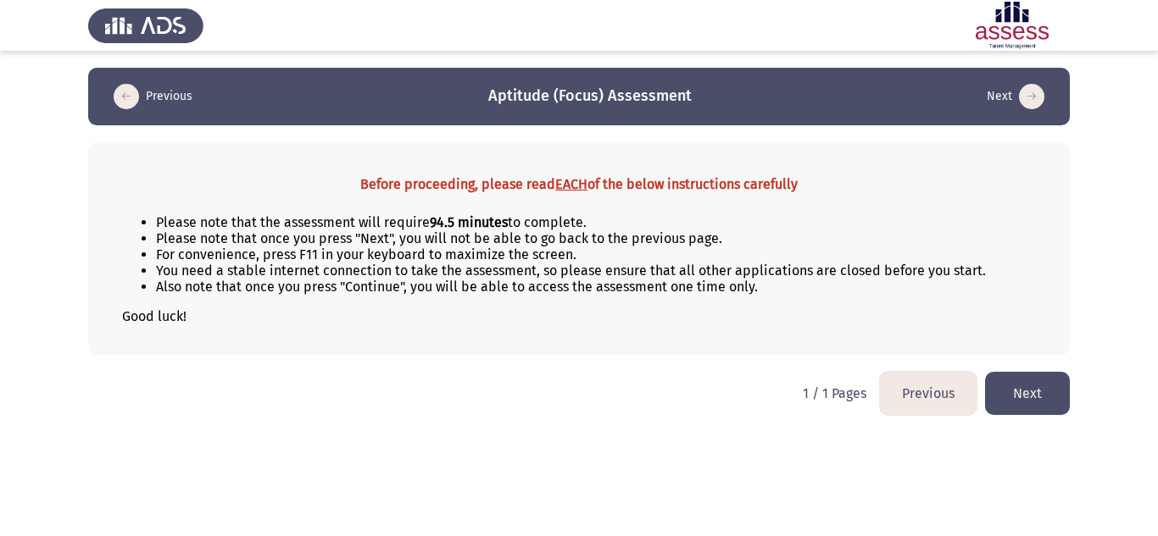
click at [1016, 381] on button "Next" at bounding box center [1027, 393] width 85 height 43
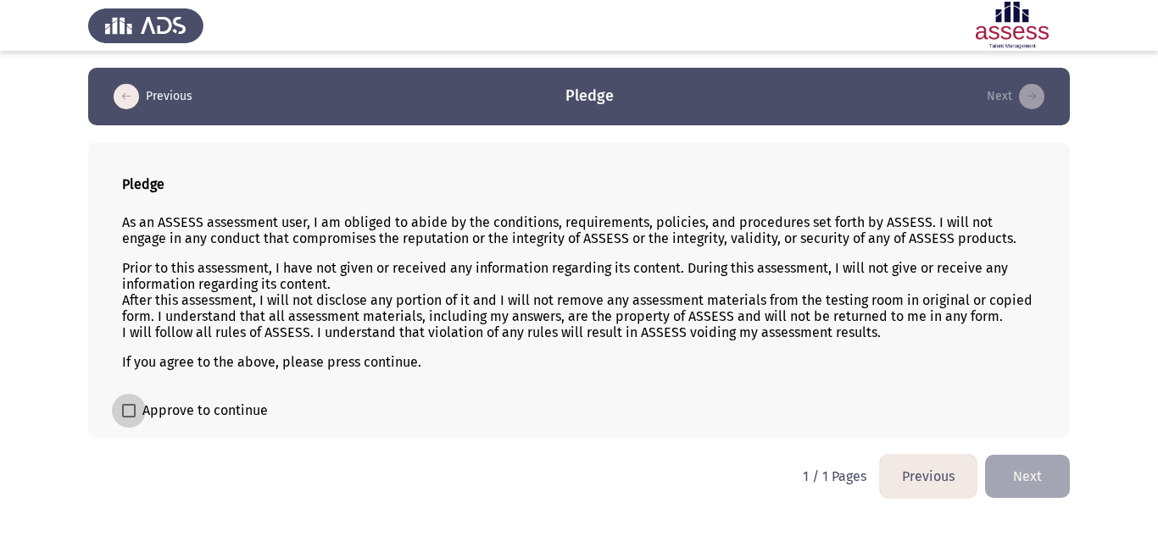
click at [137, 414] on label "Approve to continue" at bounding box center [195, 411] width 146 height 20
click at [129, 418] on input "Approve to continue" at bounding box center [128, 418] width 1 height 1
checkbox input "true"
click at [1021, 472] on button "Next" at bounding box center [1027, 476] width 85 height 43
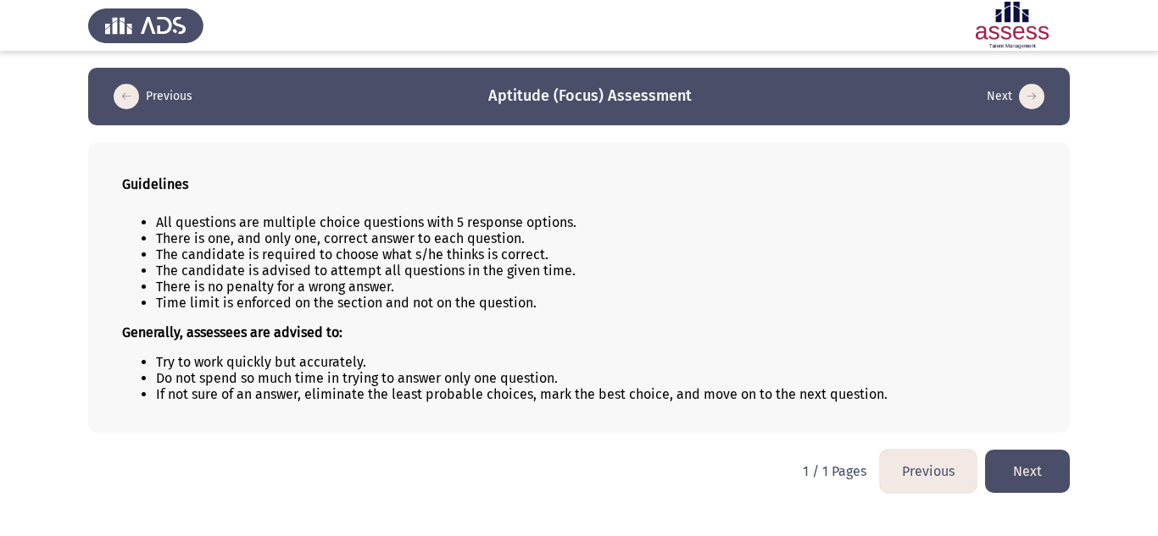
click at [1042, 475] on button "Next" at bounding box center [1027, 471] width 85 height 43
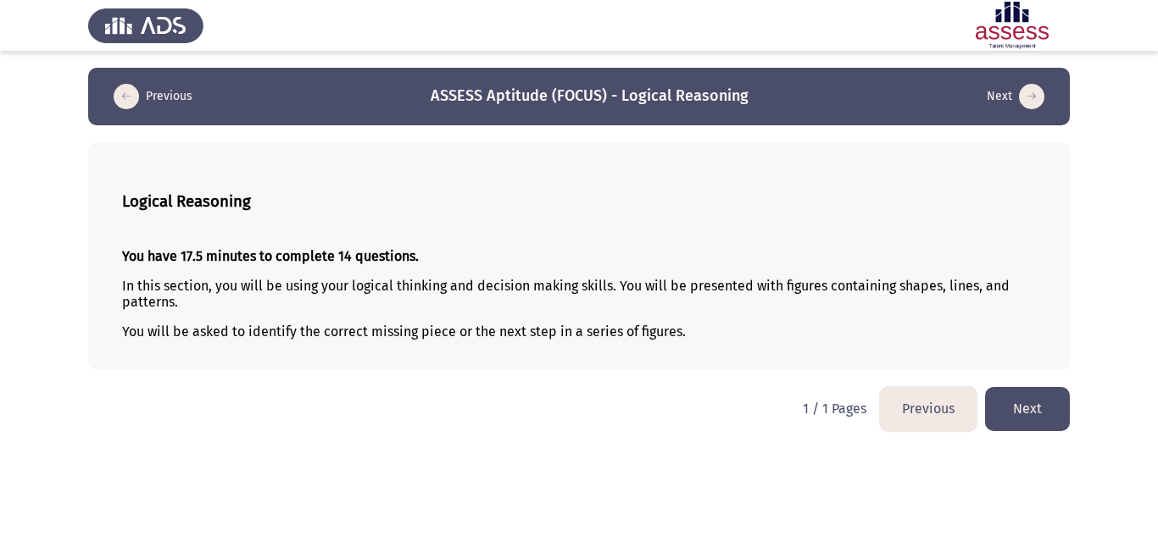
click at [1026, 401] on button "Next" at bounding box center [1027, 408] width 85 height 43
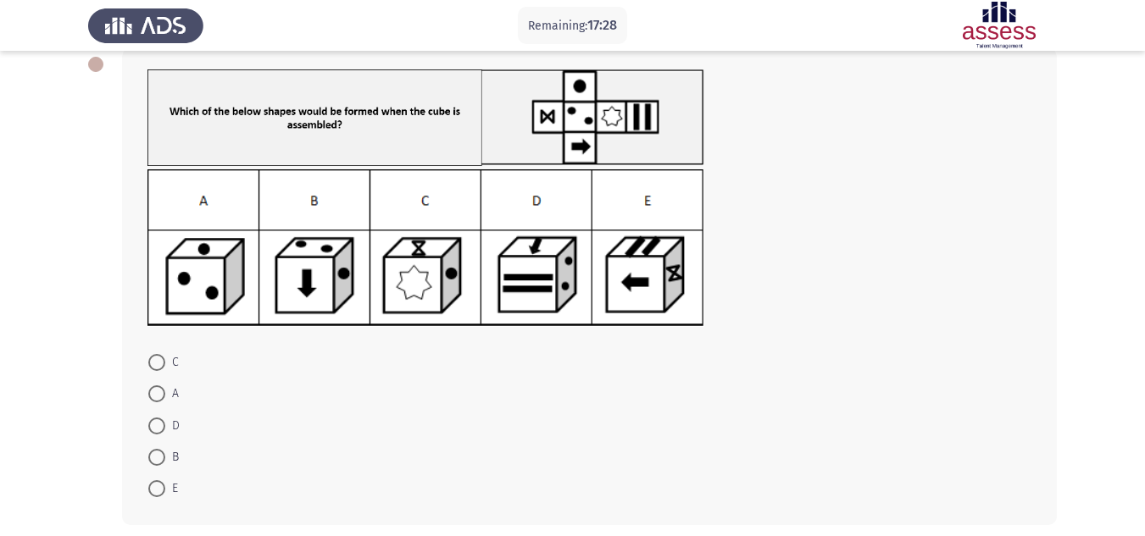
scroll to position [95, 0]
click at [154, 393] on span at bounding box center [156, 393] width 17 height 17
click at [154, 393] on input "A" at bounding box center [156, 393] width 17 height 17
radio input "true"
click at [156, 425] on span at bounding box center [156, 423] width 17 height 17
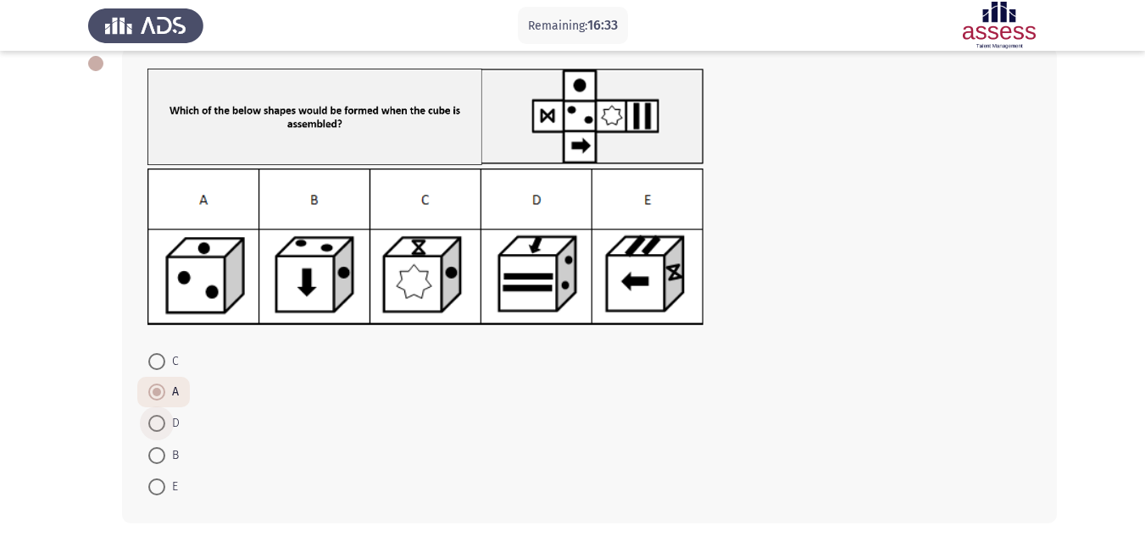
click at [156, 425] on input "D" at bounding box center [156, 423] width 17 height 17
radio input "true"
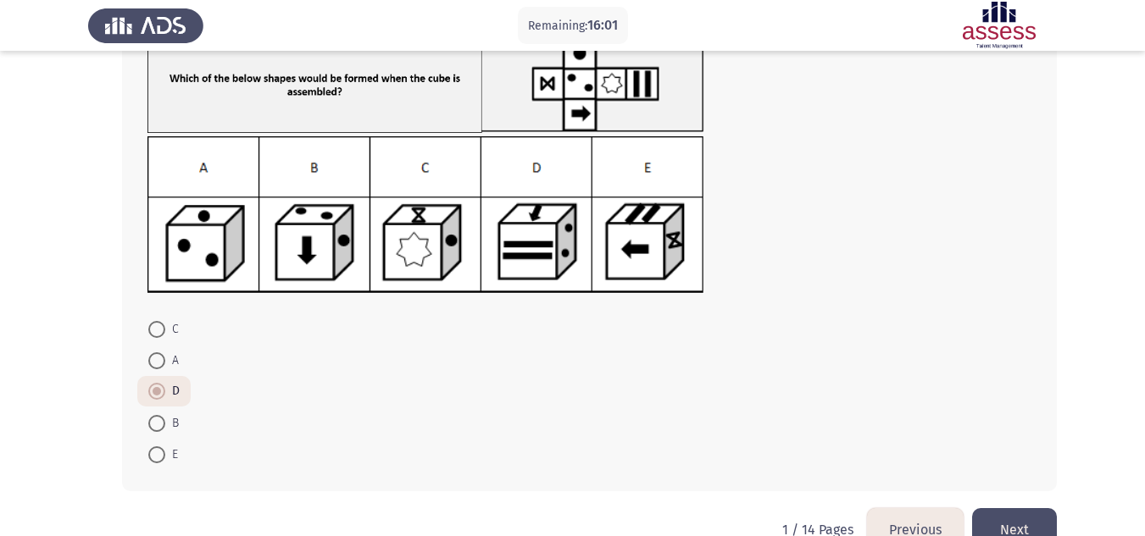
scroll to position [167, 0]
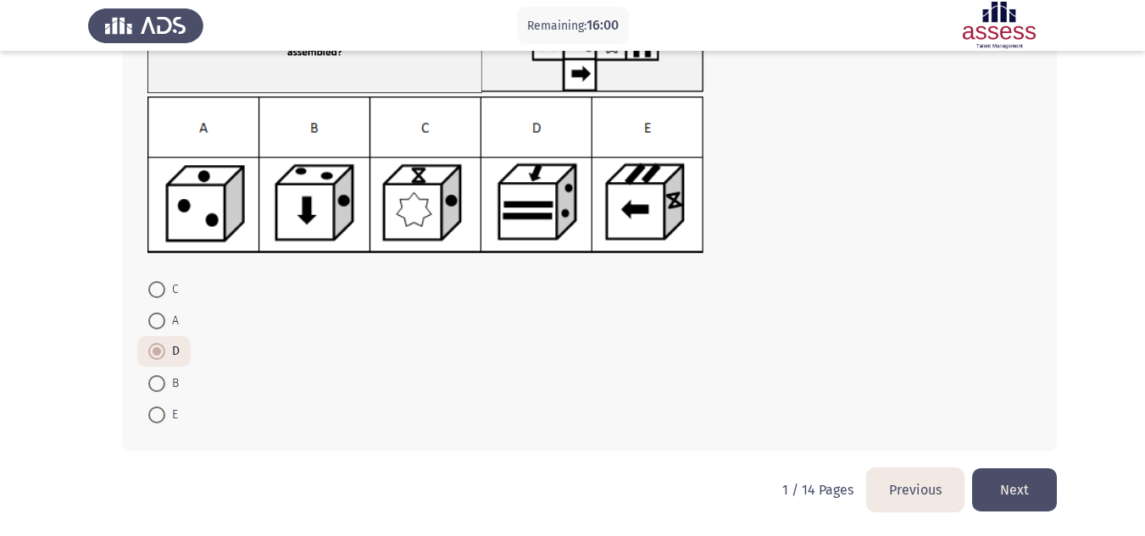
click at [1025, 475] on button "Next" at bounding box center [1014, 490] width 85 height 43
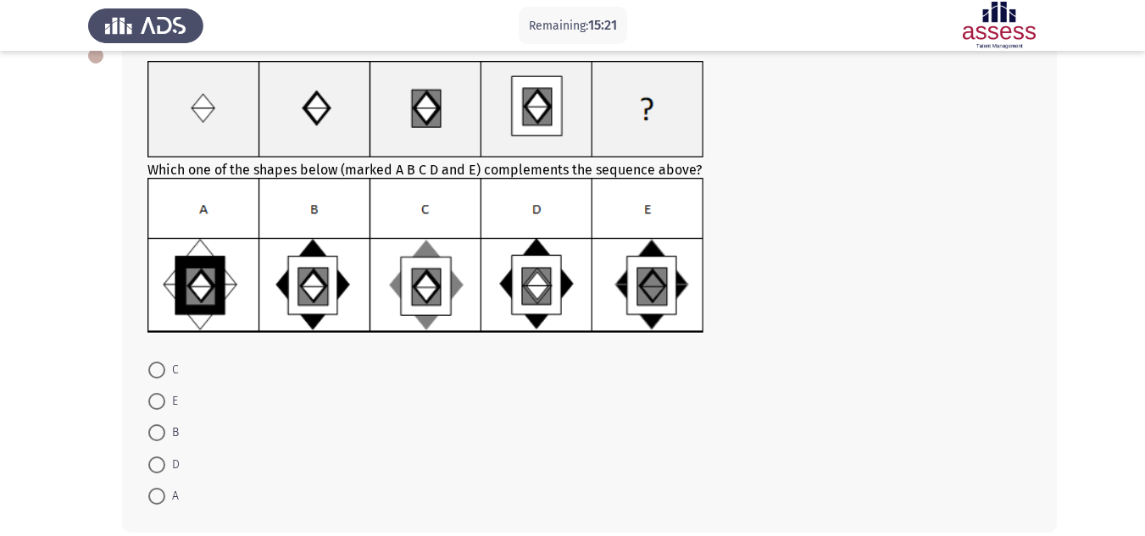
scroll to position [101, 0]
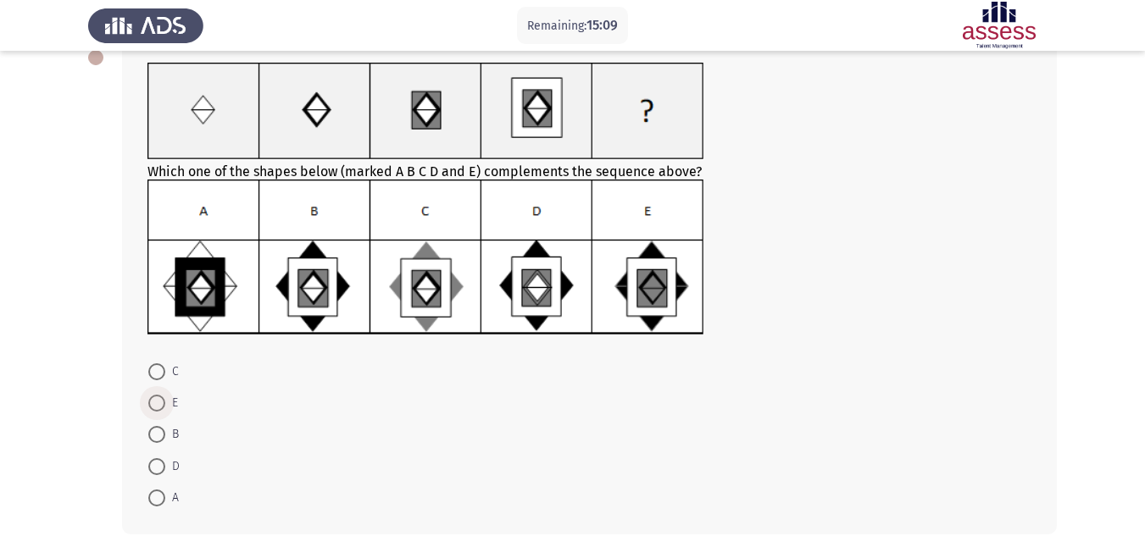
click at [159, 395] on span at bounding box center [156, 403] width 17 height 17
click at [159, 395] on input "E" at bounding box center [156, 403] width 17 height 17
radio input "true"
click at [153, 430] on span at bounding box center [156, 433] width 17 height 17
click at [153, 430] on input "B" at bounding box center [156, 433] width 17 height 17
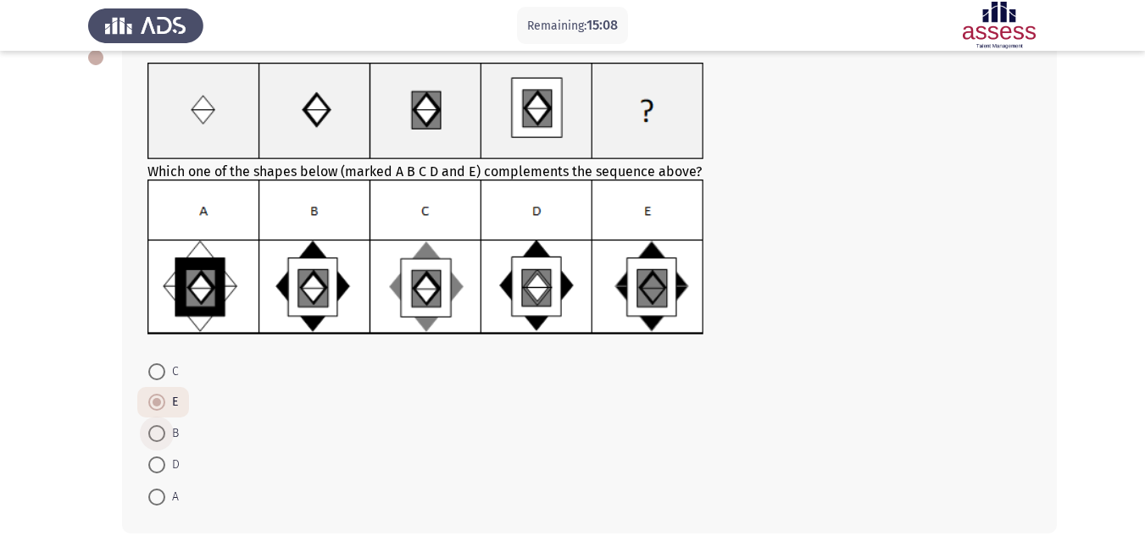
radio input "true"
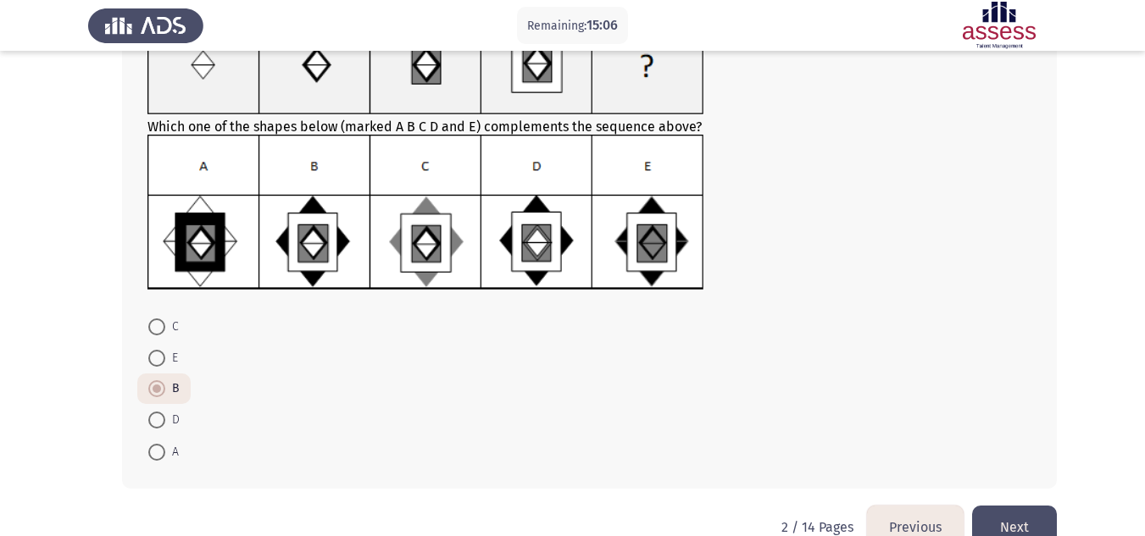
scroll to position [149, 0]
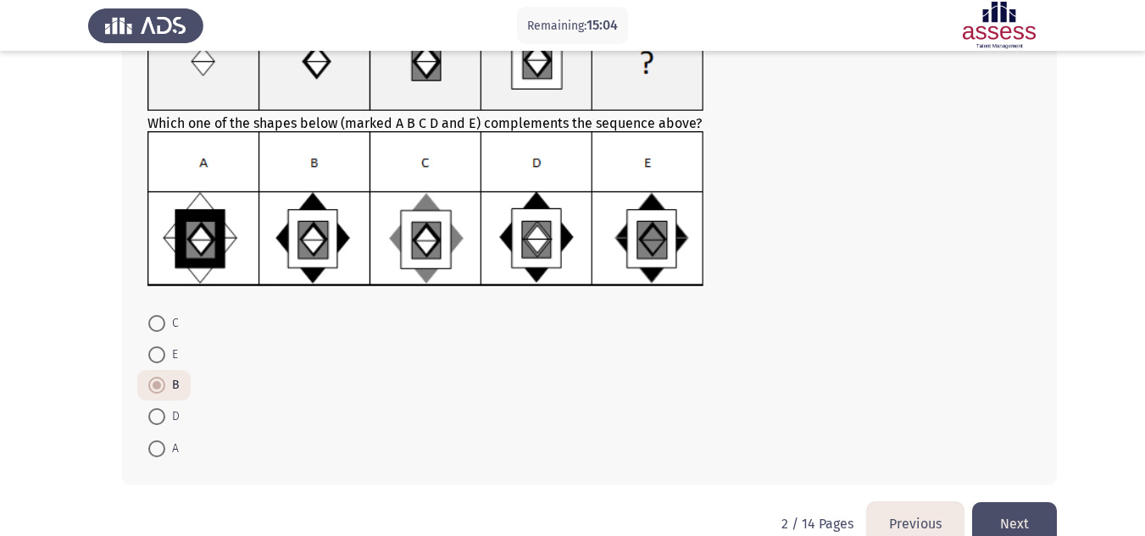
click at [1003, 526] on button "Next" at bounding box center [1014, 524] width 85 height 43
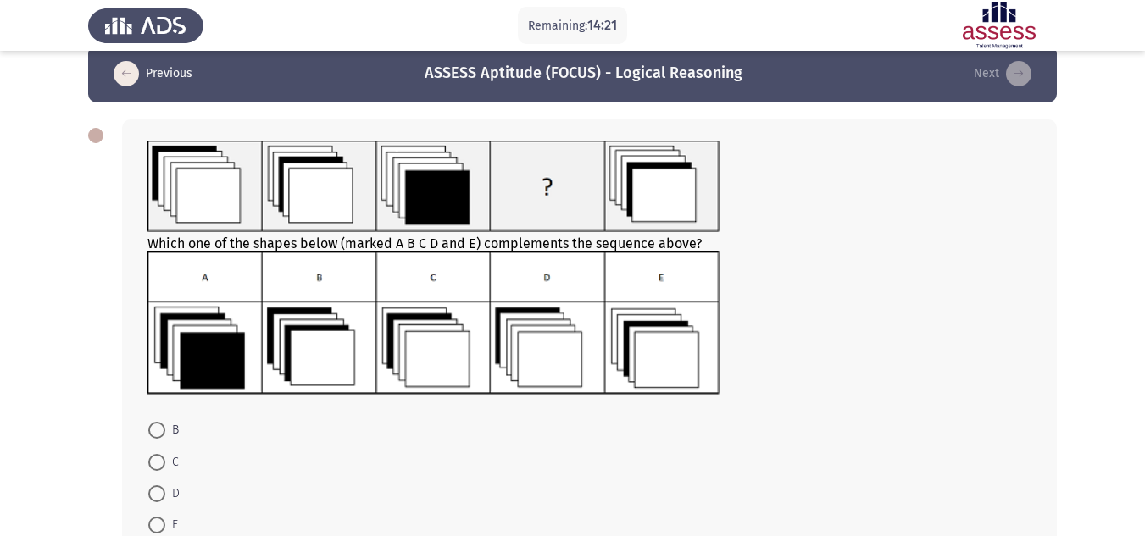
scroll to position [25, 0]
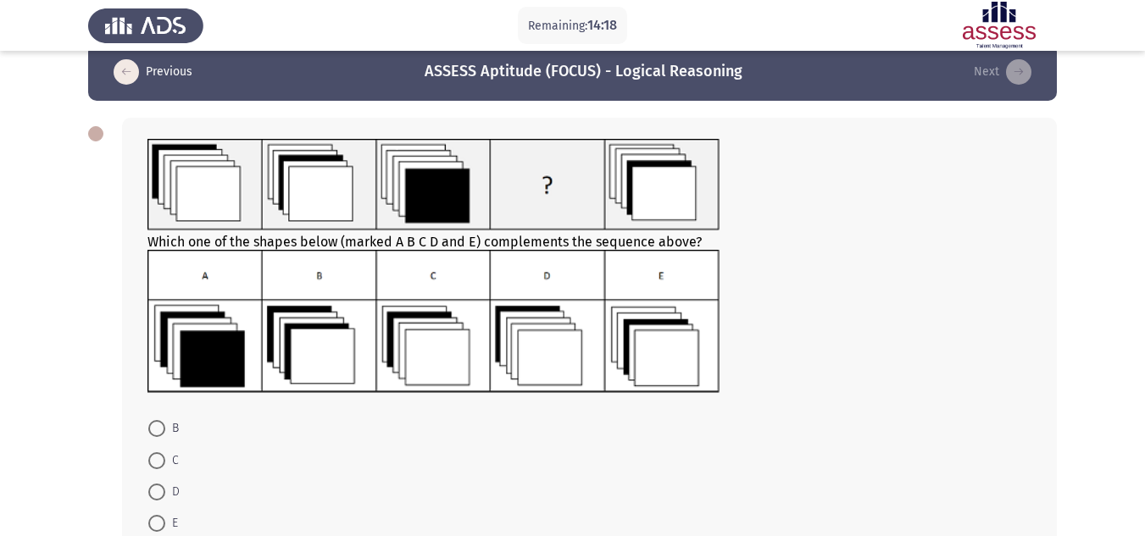
click at [364, 425] on form "B C D E A" at bounding box center [589, 492] width 884 height 158
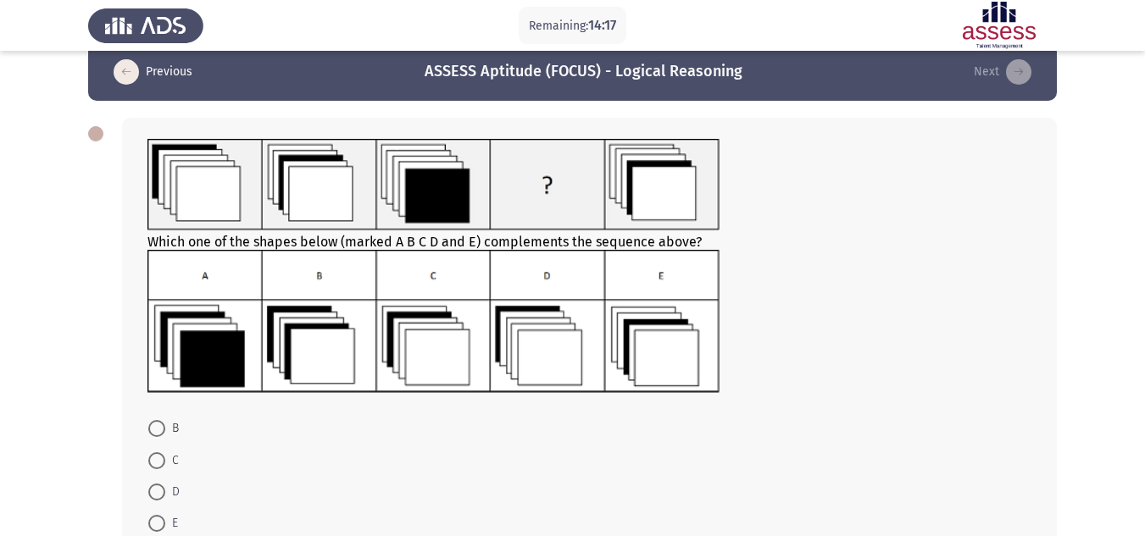
click at [364, 425] on form "B C D E A" at bounding box center [589, 492] width 884 height 158
click at [160, 462] on span at bounding box center [156, 461] width 17 height 17
click at [160, 462] on input "C" at bounding box center [156, 461] width 17 height 17
radio input "true"
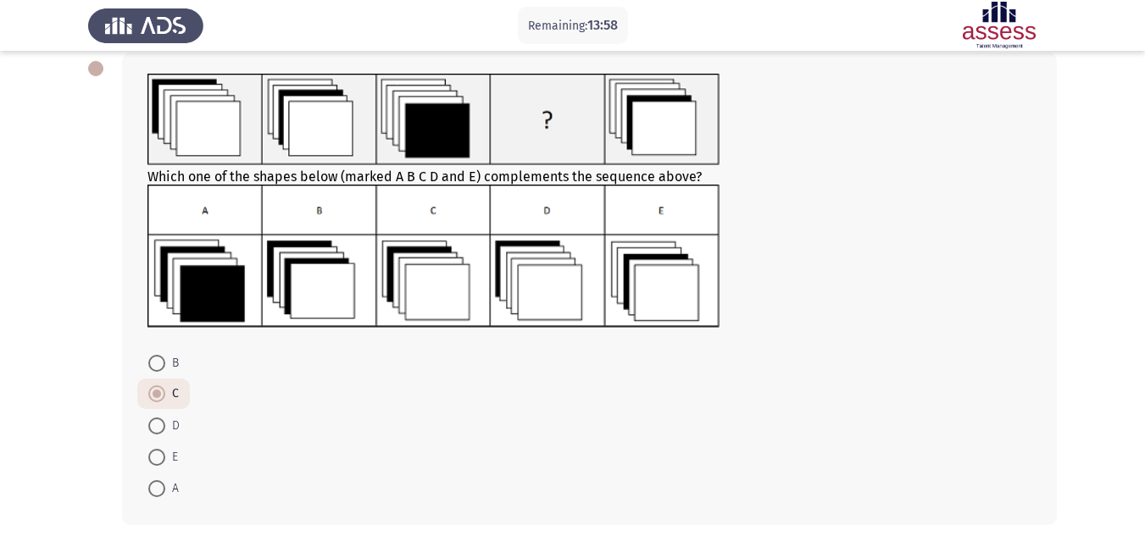
scroll to position [164, 0]
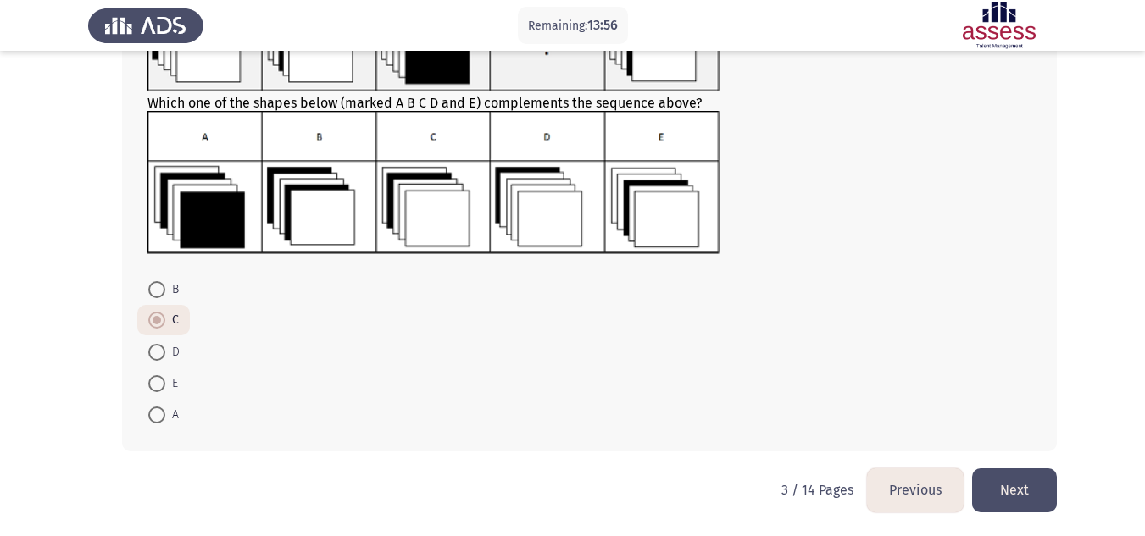
click at [1026, 480] on button "Next" at bounding box center [1014, 490] width 85 height 43
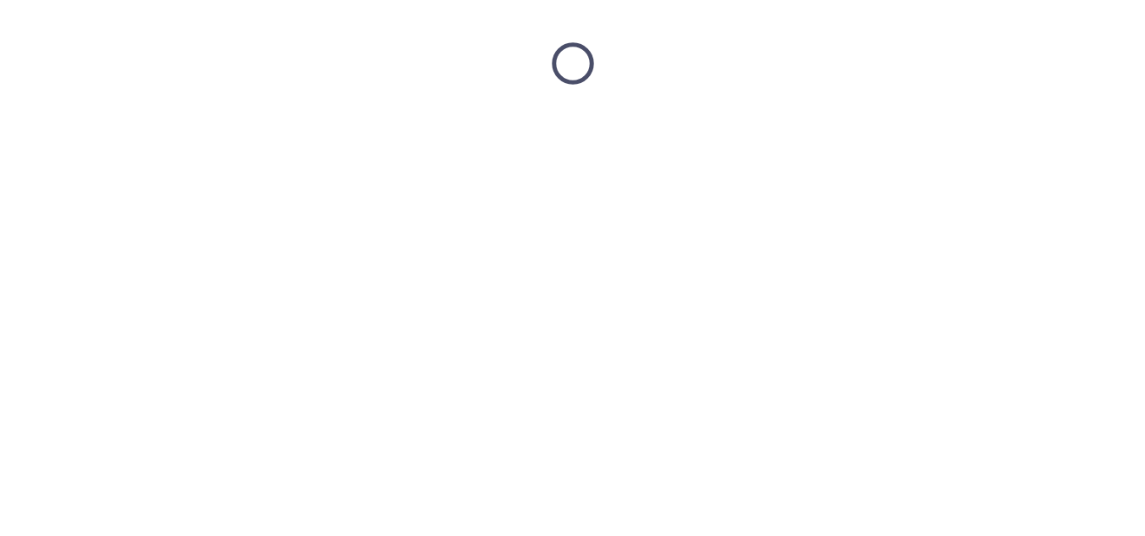
scroll to position [0, 0]
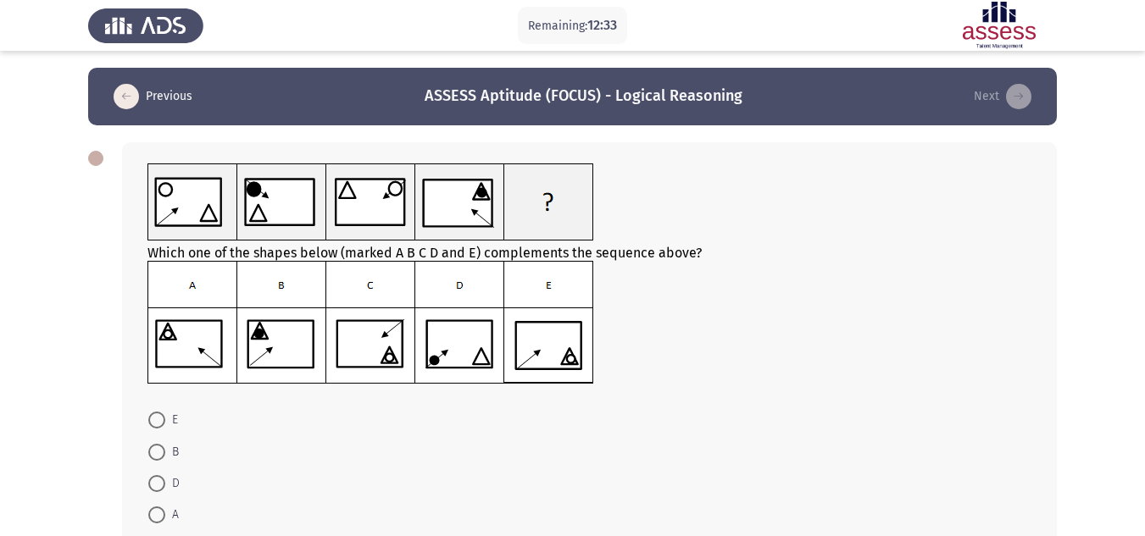
click at [157, 422] on span at bounding box center [156, 420] width 17 height 17
click at [157, 422] on input "E" at bounding box center [156, 420] width 17 height 17
radio input "true"
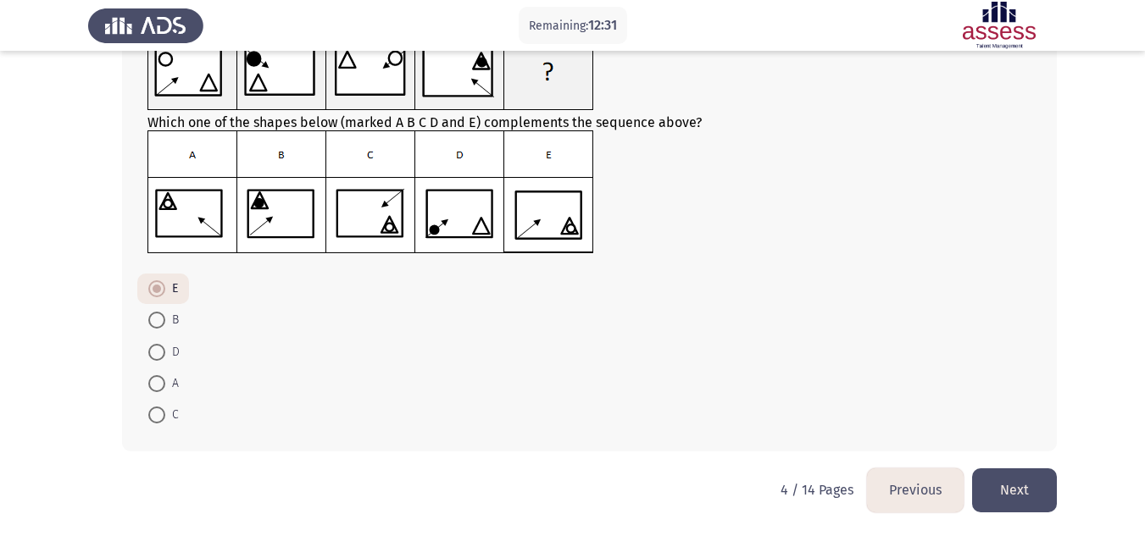
click at [1016, 486] on button "Next" at bounding box center [1014, 490] width 85 height 43
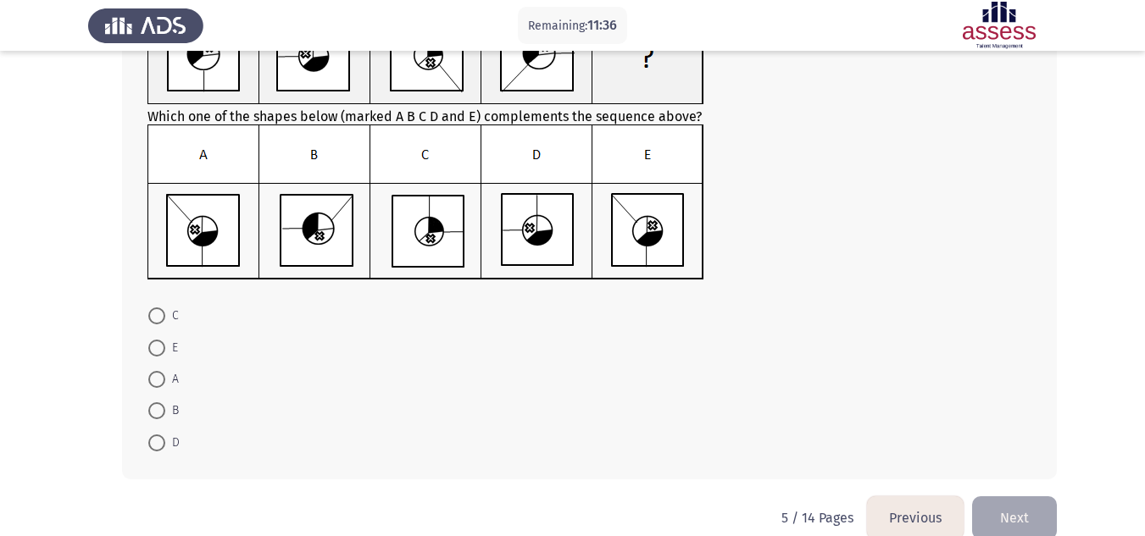
scroll to position [157, 0]
click at [156, 375] on span at bounding box center [156, 378] width 17 height 17
click at [156, 375] on input "A" at bounding box center [156, 378] width 17 height 17
radio input "true"
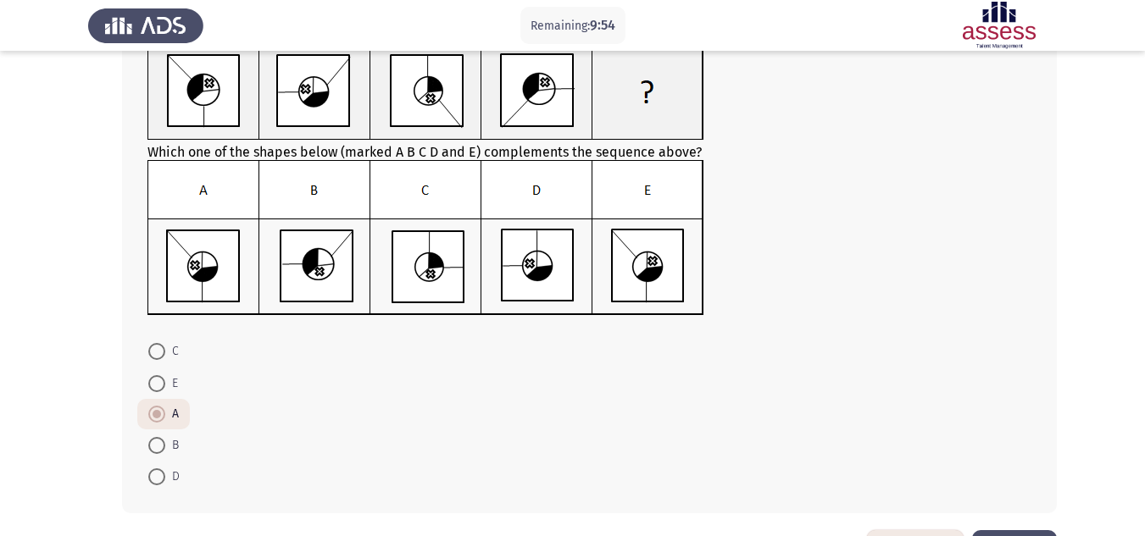
scroll to position [125, 0]
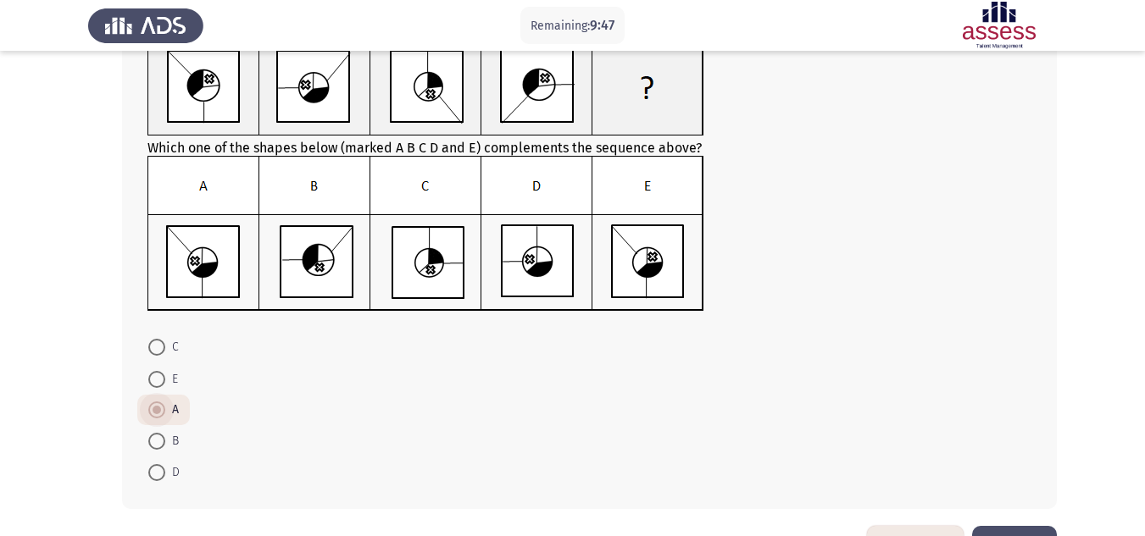
click at [166, 408] on span "A" at bounding box center [172, 410] width 14 height 20
click at [165, 408] on input "A" at bounding box center [156, 410] width 17 height 17
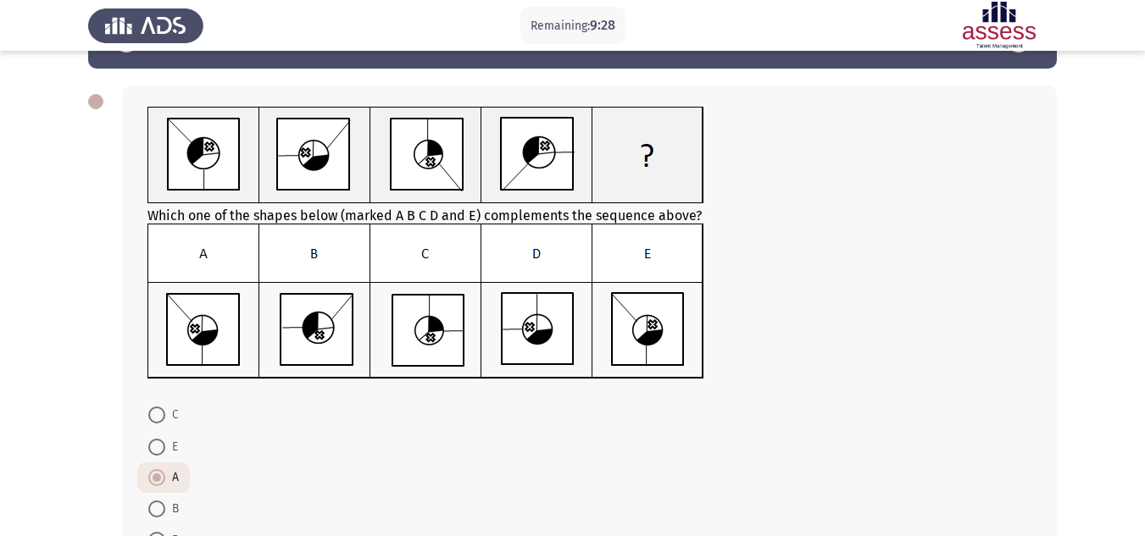
scroll to position [182, 0]
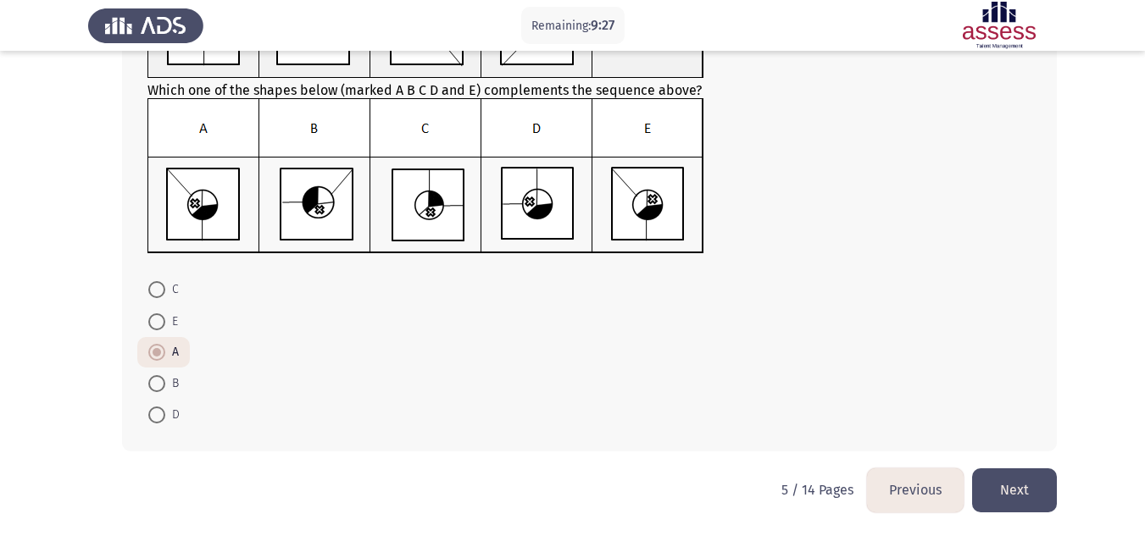
click at [1022, 487] on button "Next" at bounding box center [1014, 490] width 85 height 43
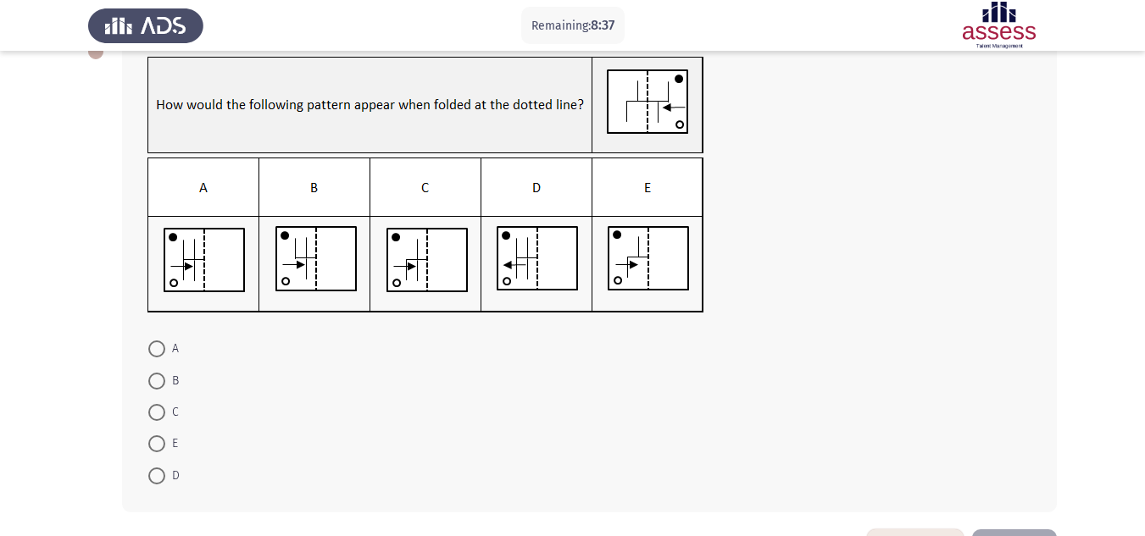
scroll to position [108, 0]
click at [175, 355] on span "A" at bounding box center [172, 347] width 14 height 20
click at [165, 355] on input "A" at bounding box center [156, 347] width 17 height 17
radio input "true"
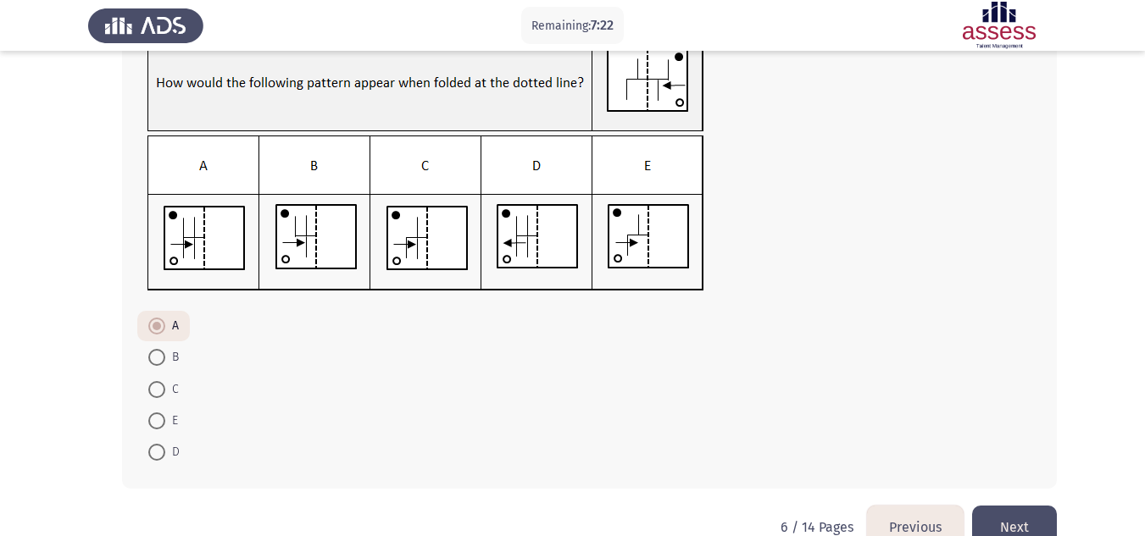
scroll to position [153, 0]
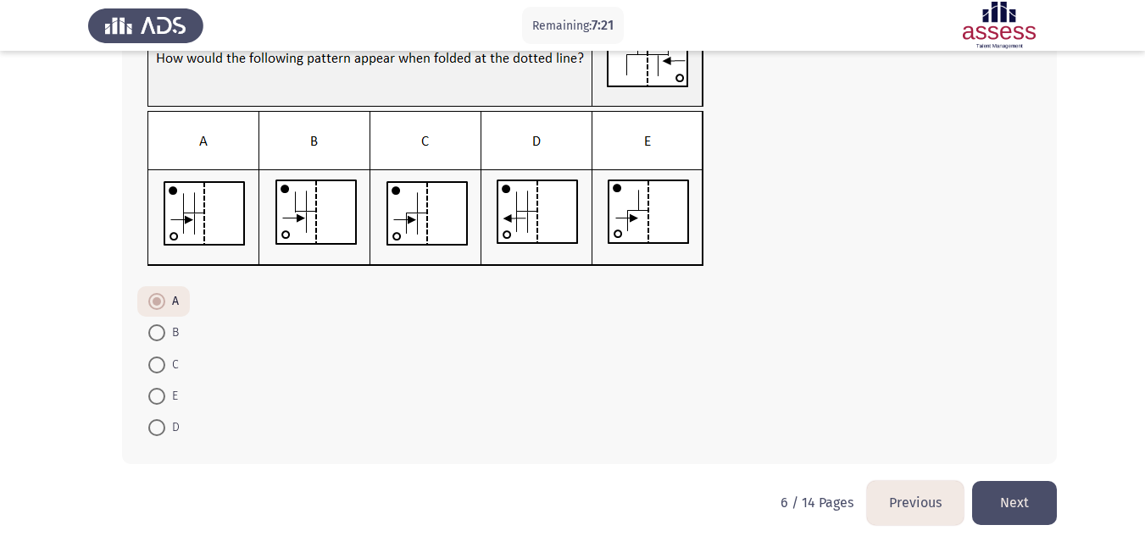
click at [1028, 512] on button "Next" at bounding box center [1014, 502] width 85 height 43
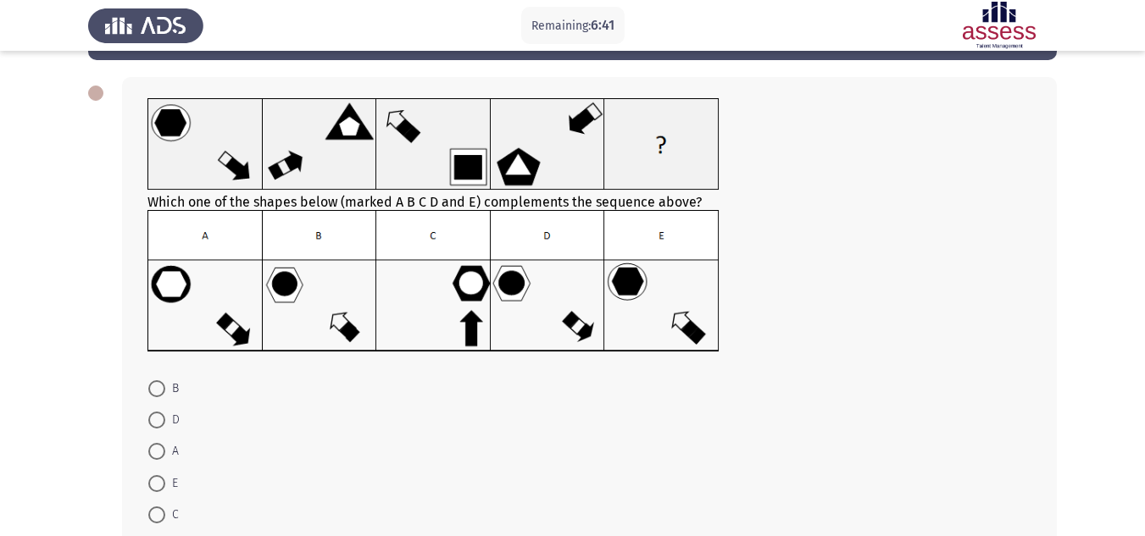
scroll to position [165, 0]
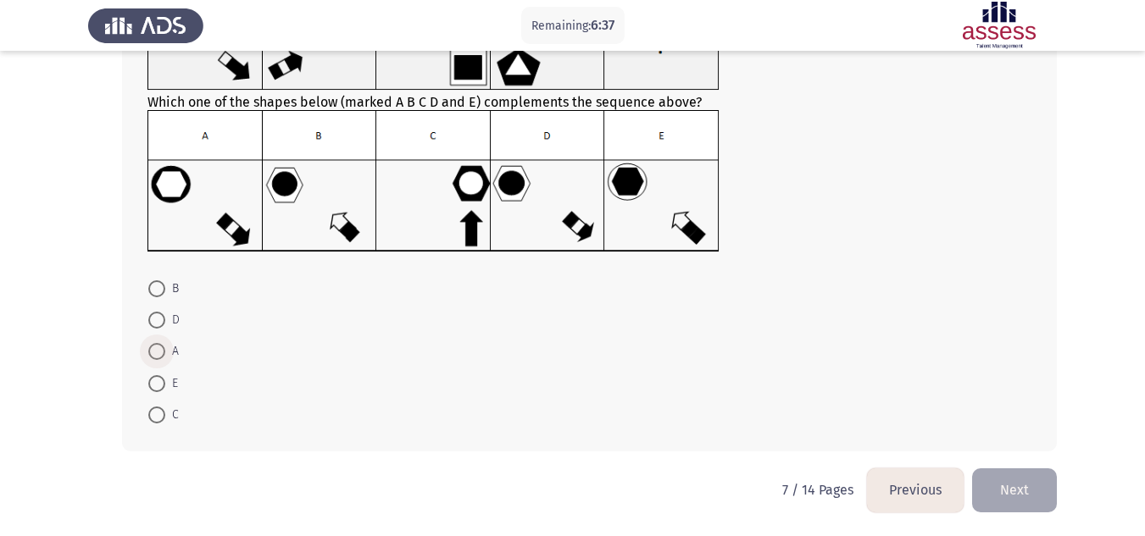
click at [153, 354] on span at bounding box center [156, 351] width 17 height 17
click at [153, 354] on input "A" at bounding box center [156, 351] width 17 height 17
radio input "true"
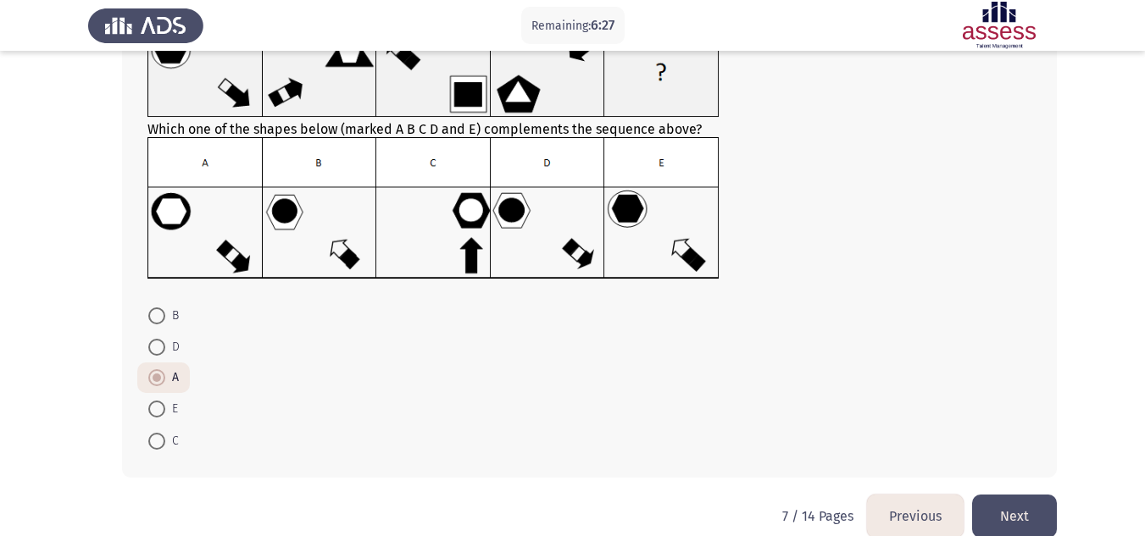
scroll to position [141, 0]
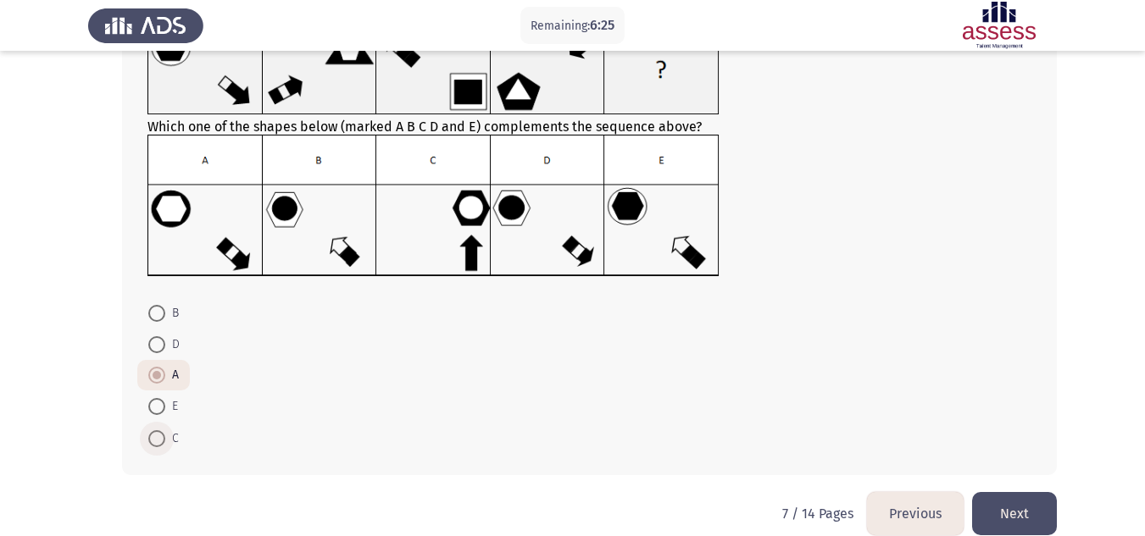
click at [162, 432] on span at bounding box center [156, 439] width 17 height 17
click at [162, 432] on input "C" at bounding box center [156, 439] width 17 height 17
radio input "true"
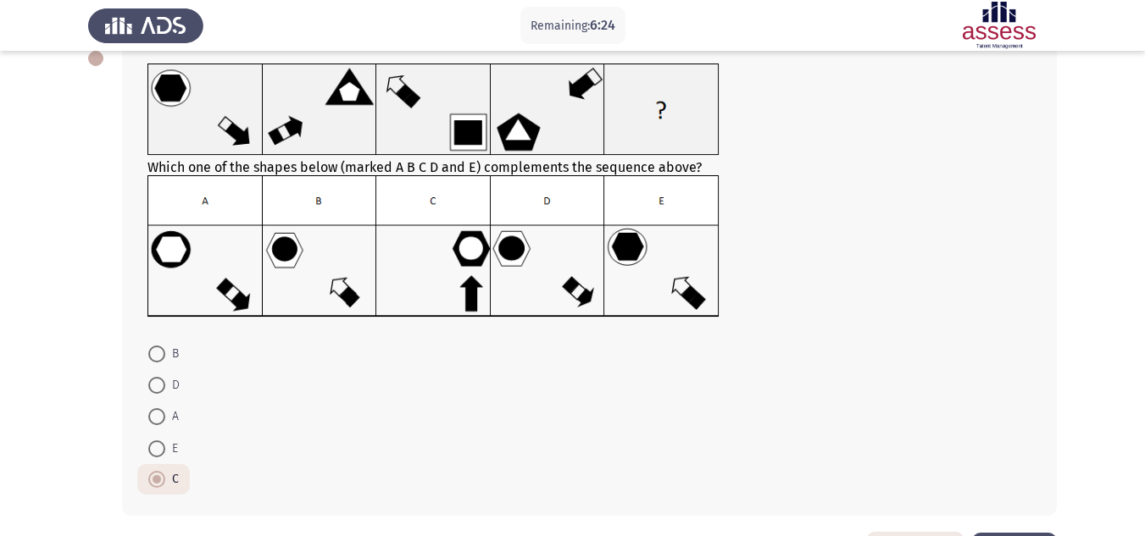
scroll to position [92, 0]
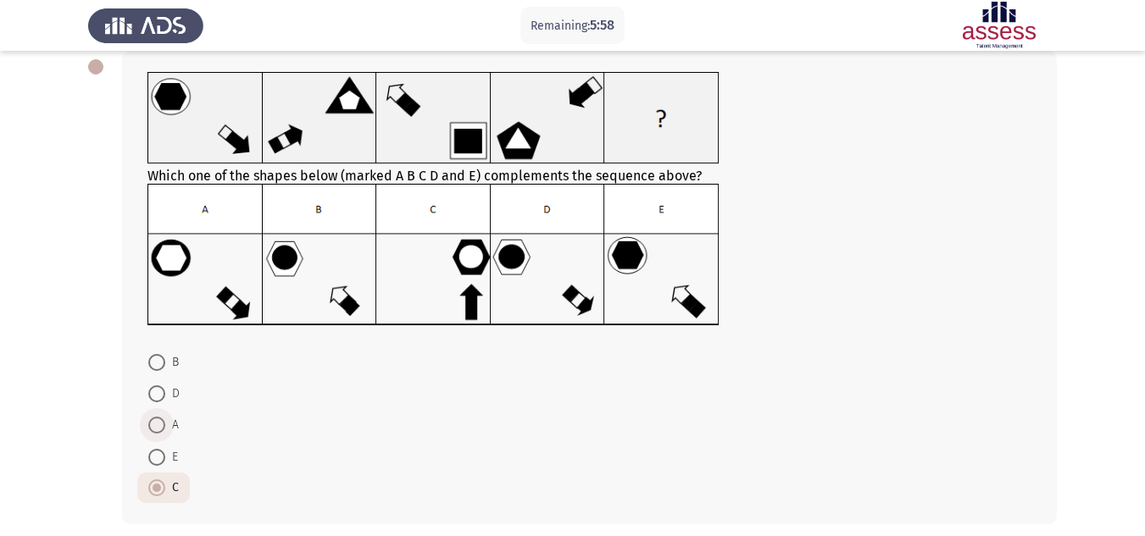
click at [158, 418] on span at bounding box center [156, 425] width 17 height 17
click at [158, 418] on input "A" at bounding box center [156, 425] width 17 height 17
radio input "true"
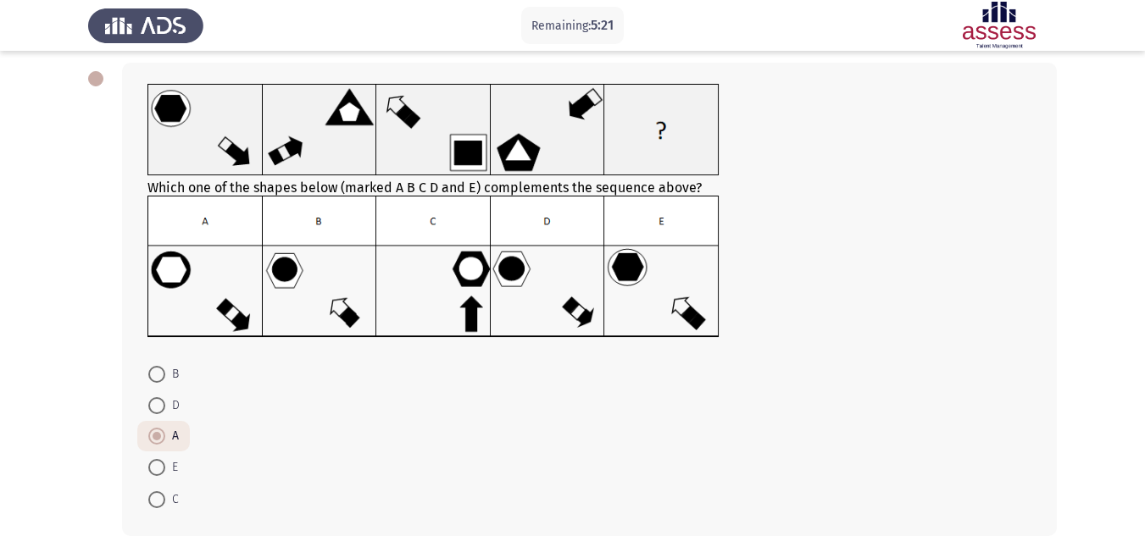
scroll to position [81, 0]
click at [156, 407] on span at bounding box center [156, 405] width 17 height 17
click at [156, 407] on input "D" at bounding box center [156, 405] width 17 height 17
radio input "true"
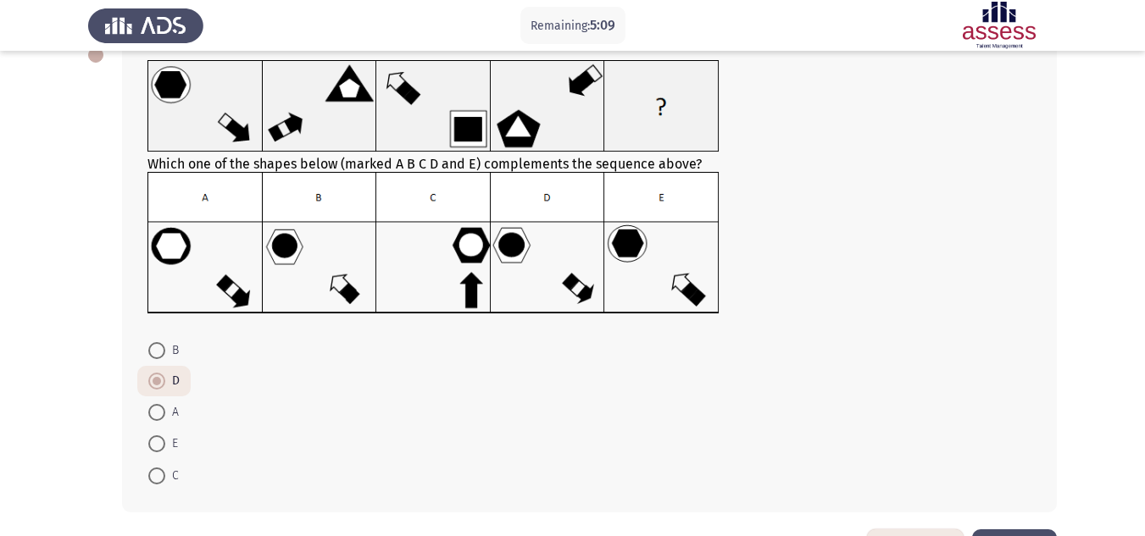
scroll to position [164, 0]
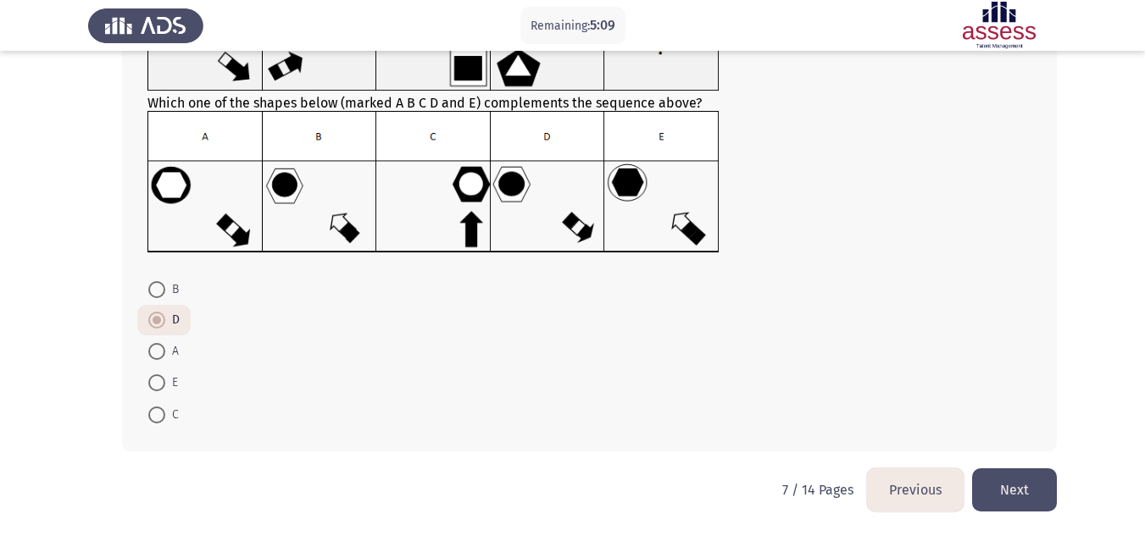
click at [1014, 496] on button "Next" at bounding box center [1014, 490] width 85 height 43
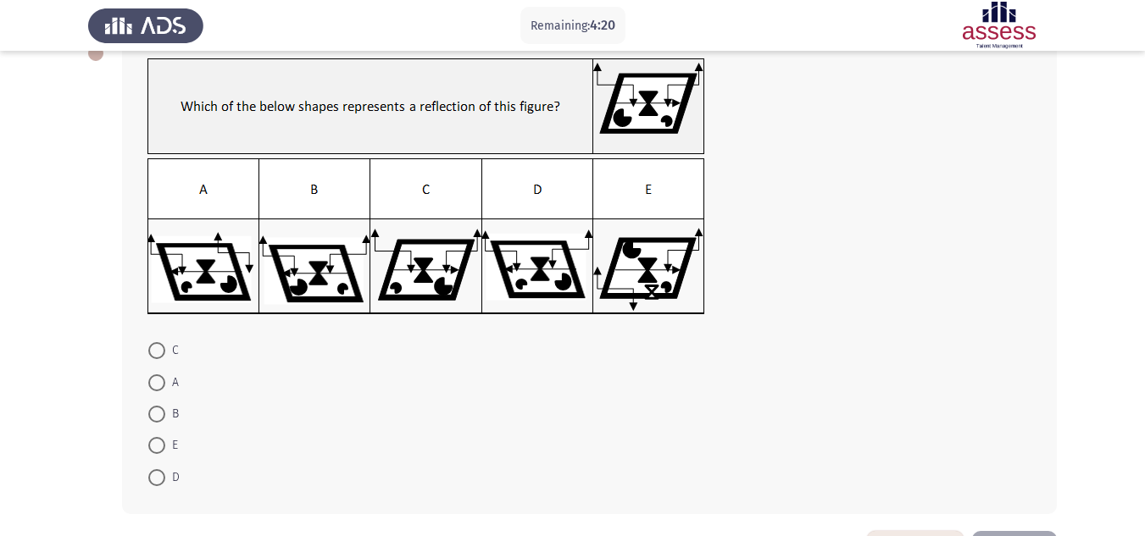
scroll to position [106, 0]
click at [153, 381] on span at bounding box center [156, 382] width 17 height 17
click at [153, 381] on input "A" at bounding box center [156, 382] width 17 height 17
radio input "true"
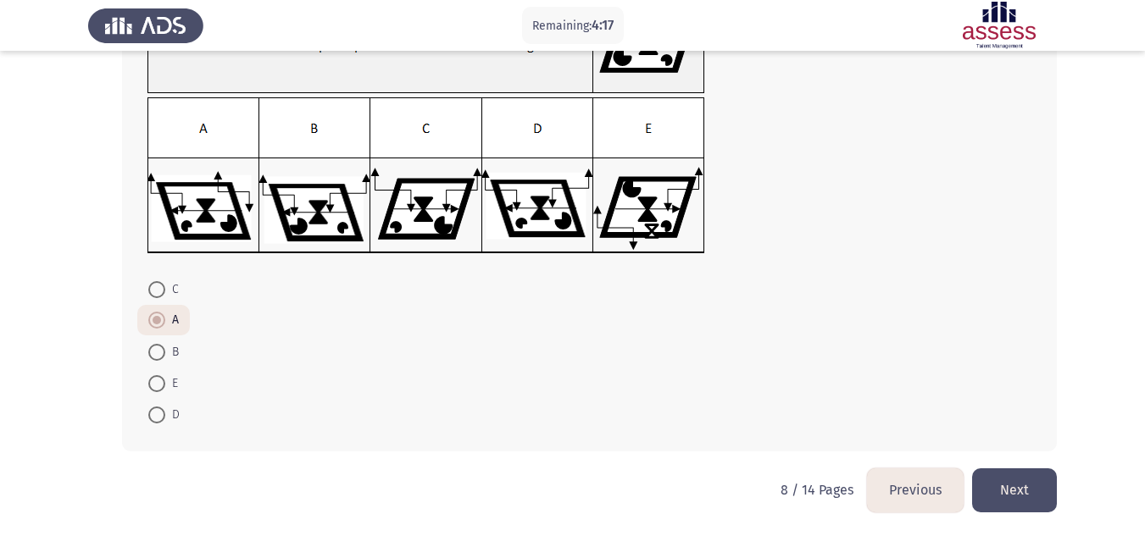
click at [1020, 496] on button "Next" at bounding box center [1014, 490] width 85 height 43
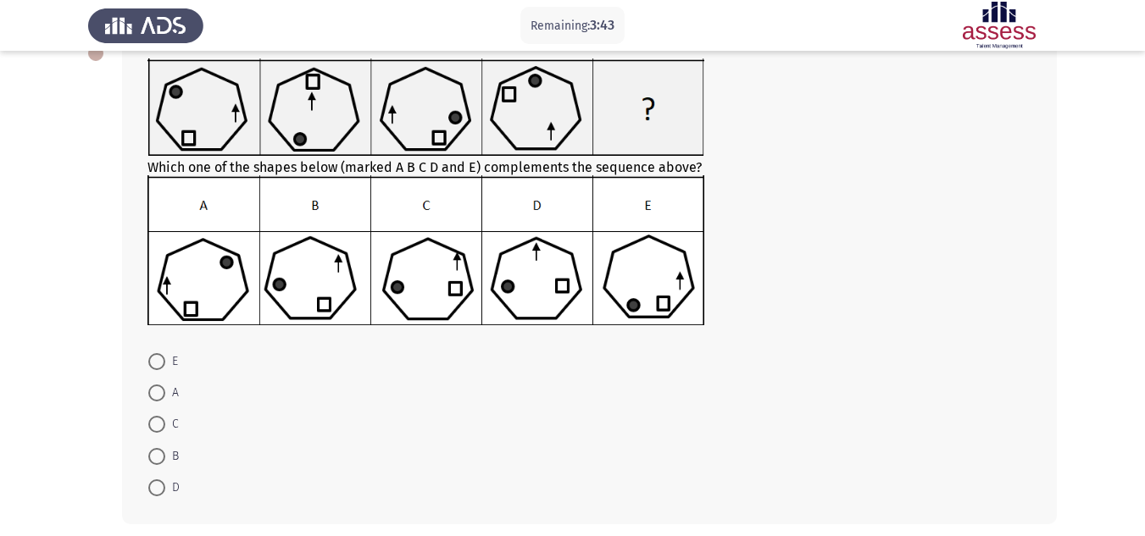
scroll to position [106, 0]
click at [162, 368] on span at bounding box center [156, 361] width 17 height 17
click at [162, 368] on input "E" at bounding box center [156, 361] width 17 height 17
radio input "true"
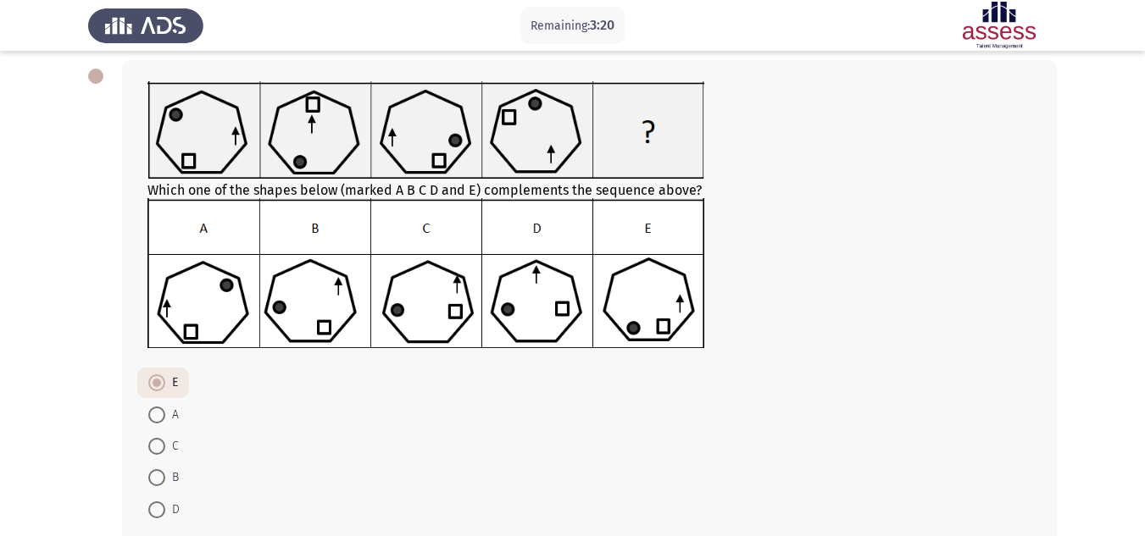
scroll to position [177, 0]
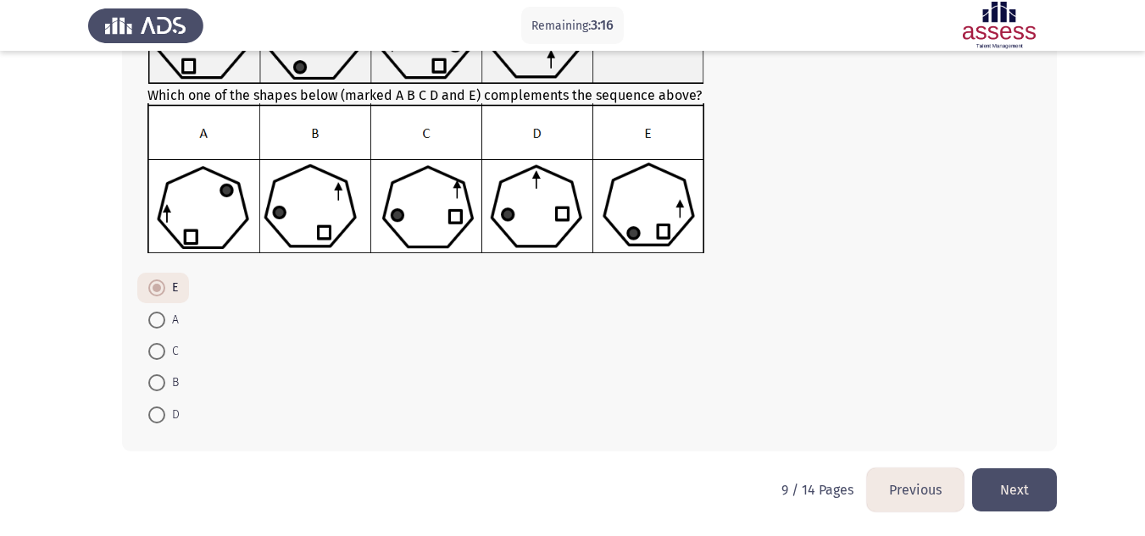
click at [1026, 483] on button "Next" at bounding box center [1014, 490] width 85 height 43
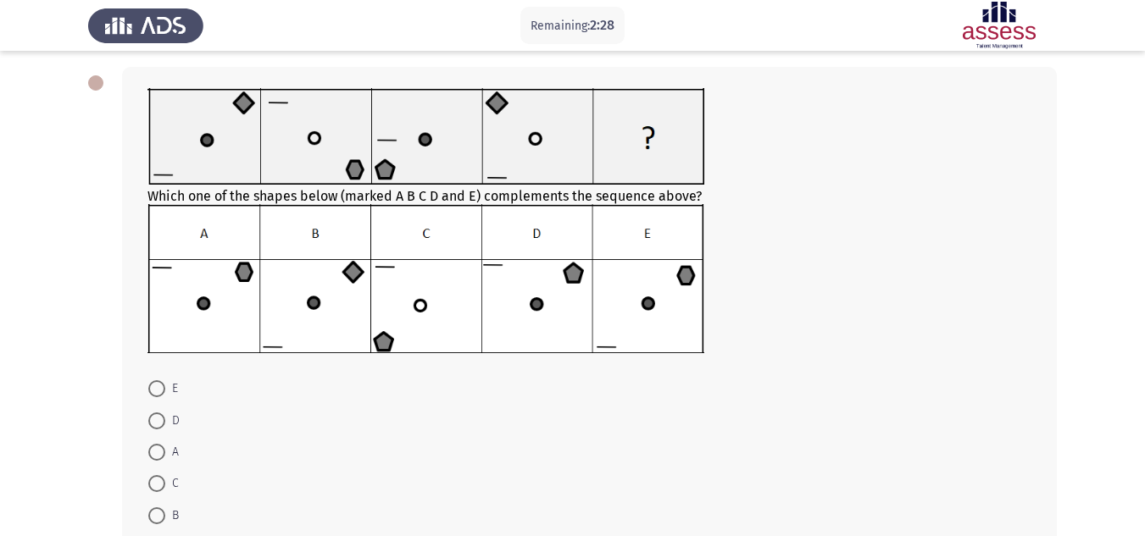
scroll to position [122, 0]
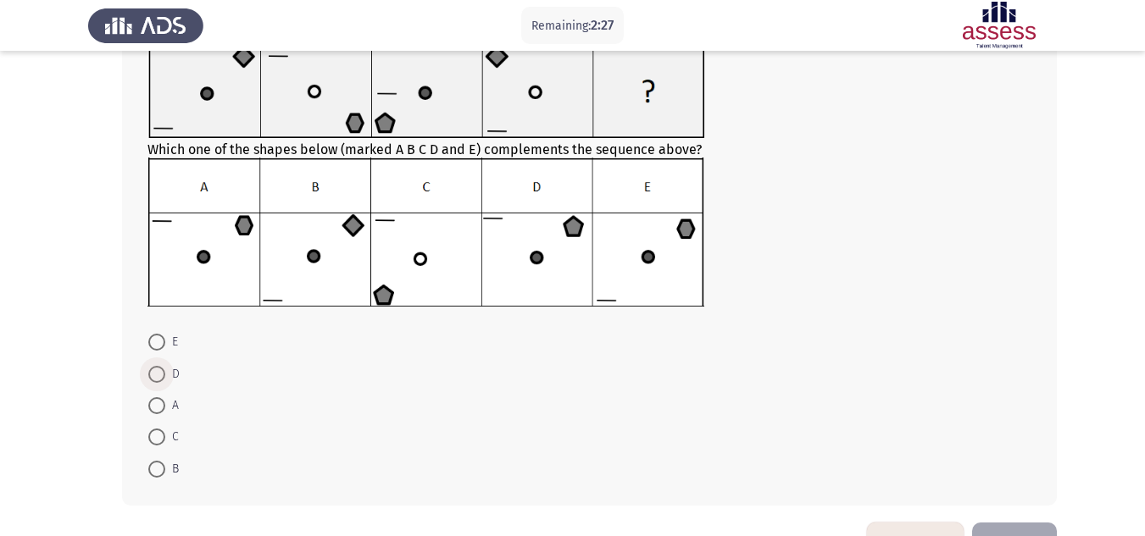
click at [166, 372] on span "D" at bounding box center [172, 374] width 14 height 20
click at [165, 372] on input "D" at bounding box center [156, 374] width 17 height 17
radio input "true"
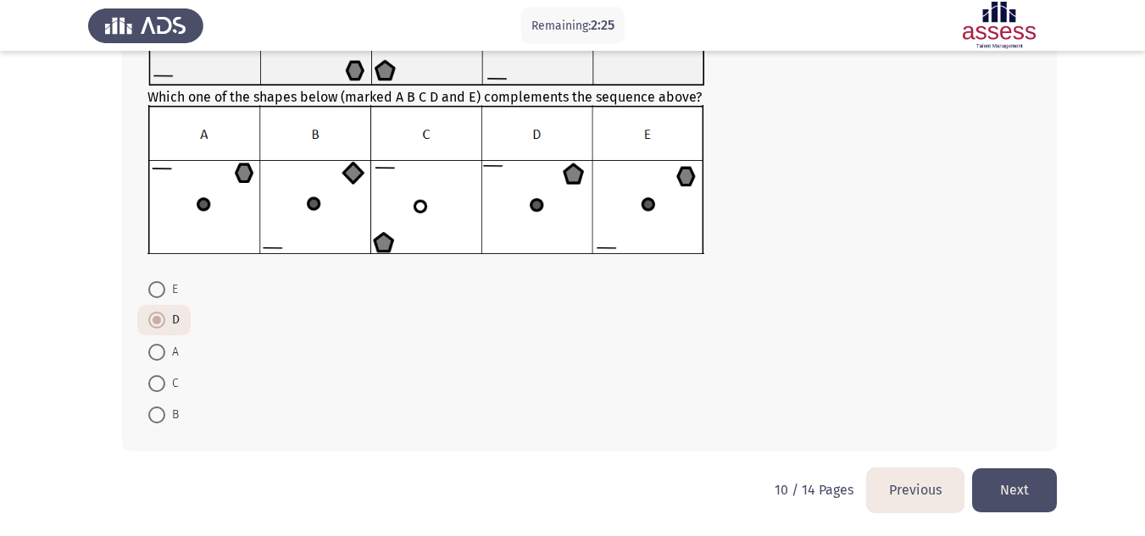
scroll to position [173, 0]
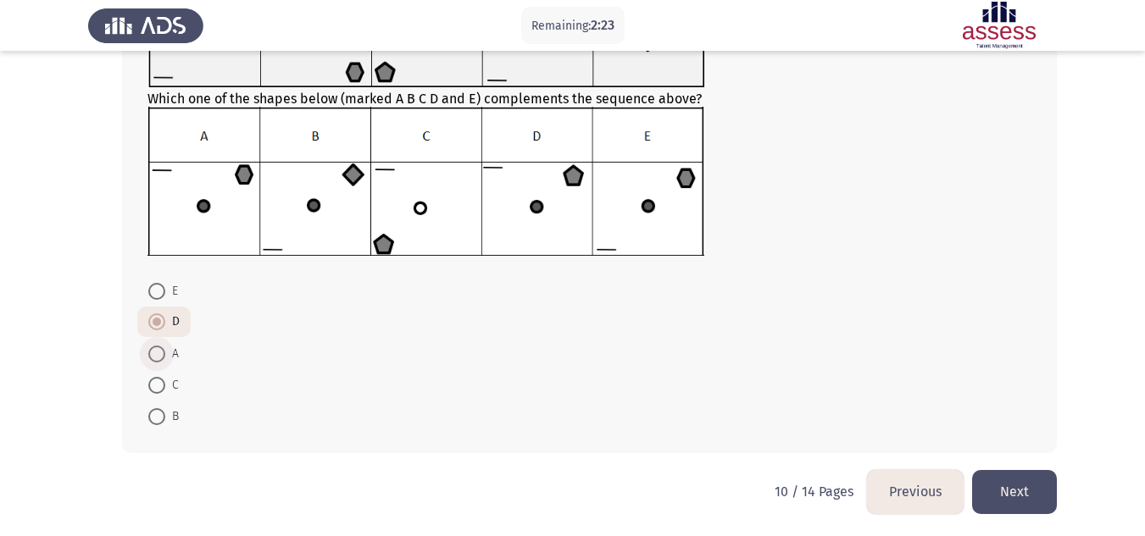
click at [163, 347] on span at bounding box center [156, 354] width 17 height 17
click at [163, 347] on input "A" at bounding box center [156, 354] width 17 height 17
radio input "true"
click at [1035, 499] on button "Next" at bounding box center [1014, 491] width 85 height 43
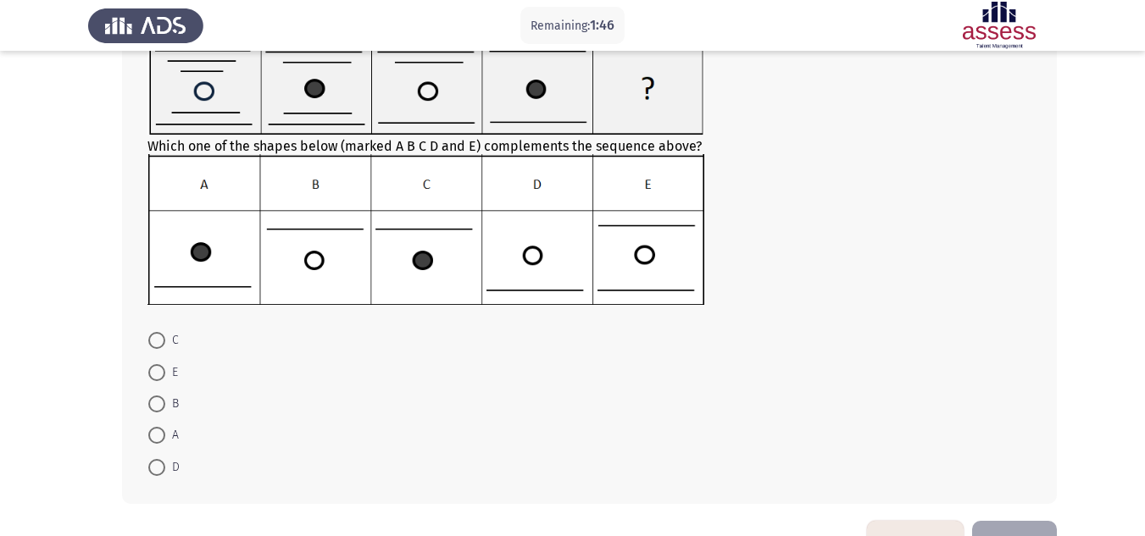
scroll to position [127, 0]
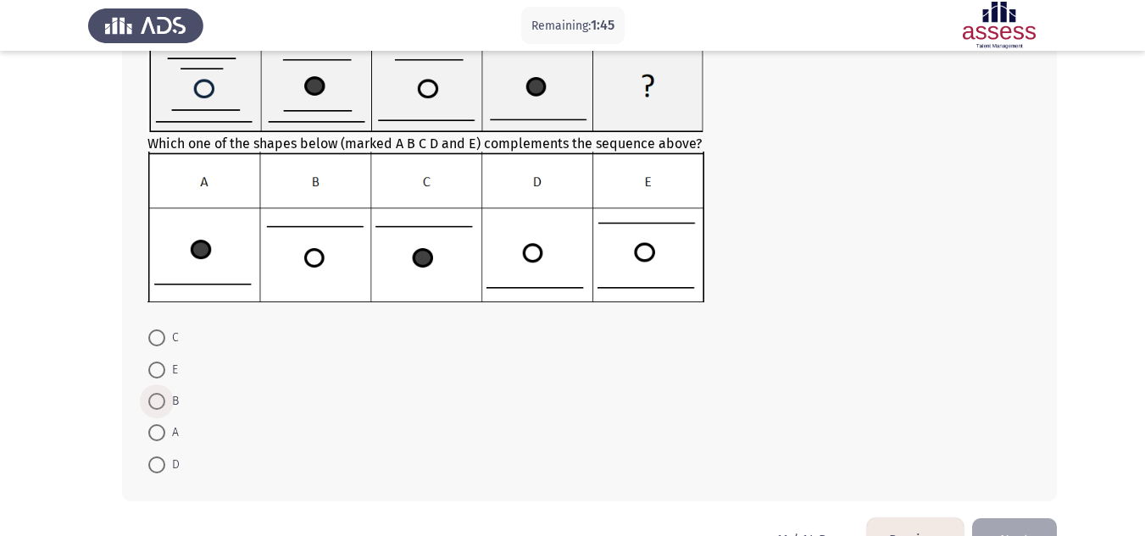
click at [153, 409] on span at bounding box center [156, 401] width 17 height 17
click at [153, 409] on input "B" at bounding box center [156, 401] width 17 height 17
radio input "true"
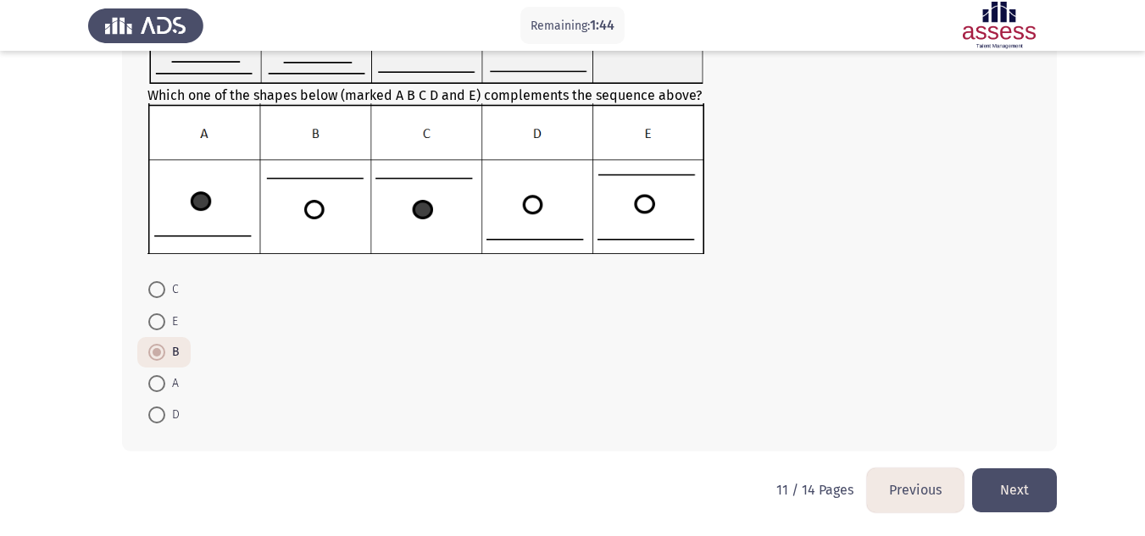
click at [1048, 488] on button "Next" at bounding box center [1014, 490] width 85 height 43
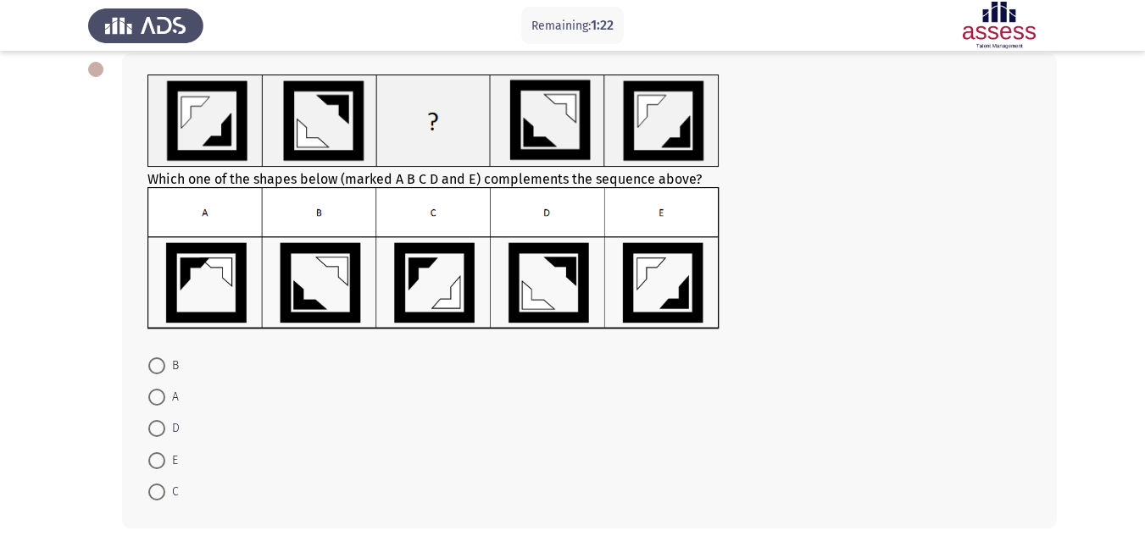
scroll to position [93, 0]
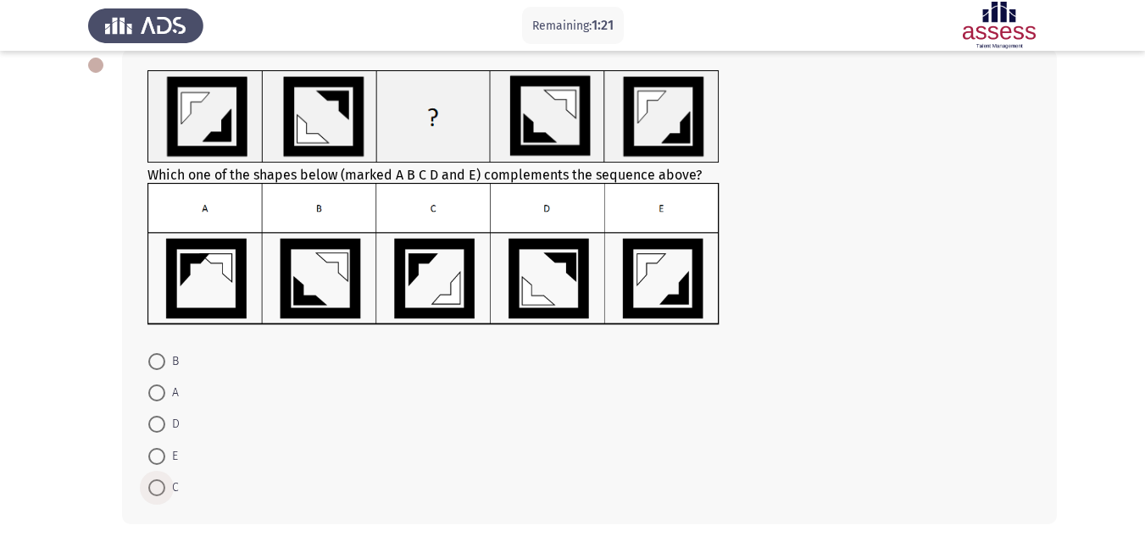
click at [169, 487] on span "C" at bounding box center [172, 488] width 14 height 20
click at [165, 487] on input "C" at bounding box center [156, 488] width 17 height 17
radio input "true"
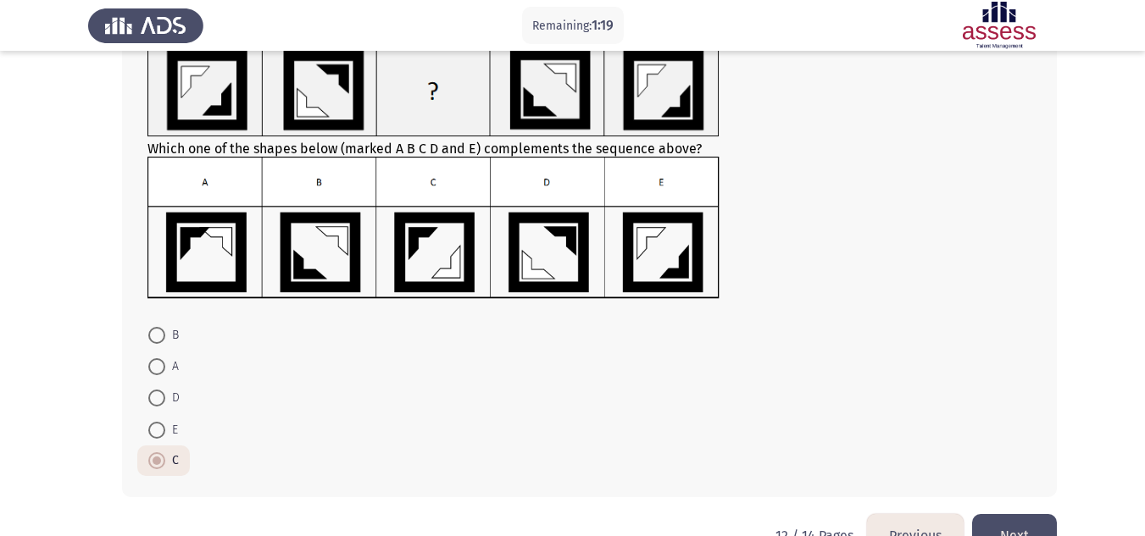
scroll to position [165, 0]
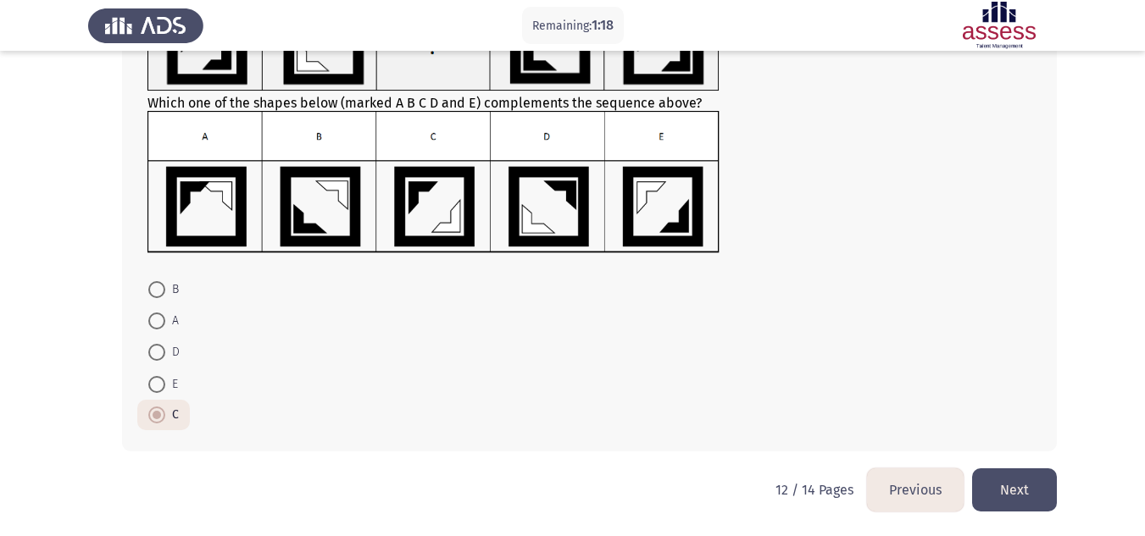
click at [1013, 481] on button "Next" at bounding box center [1014, 490] width 85 height 43
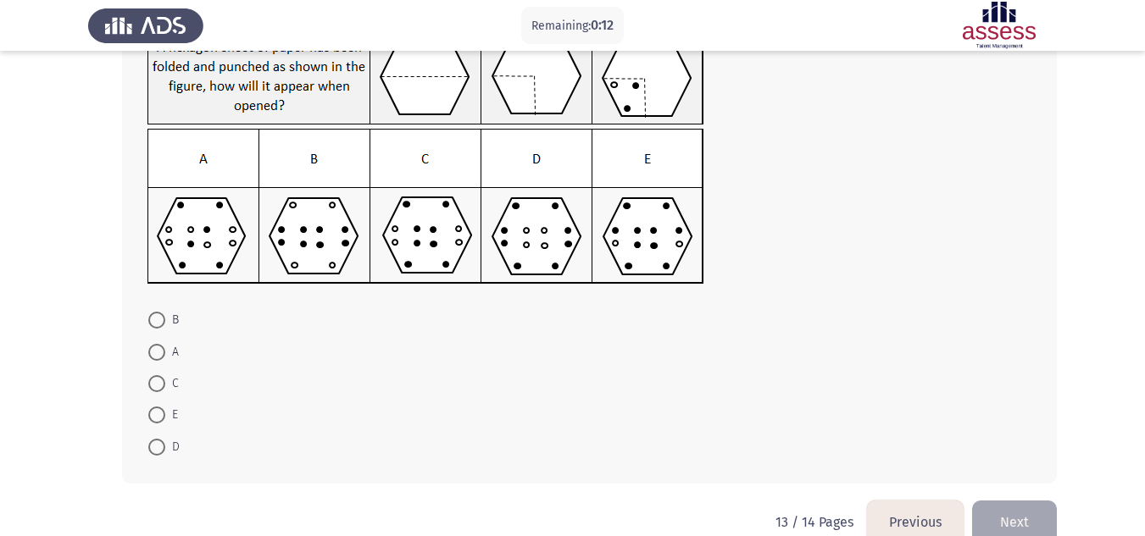
scroll to position [136, 0]
click at [164, 380] on span at bounding box center [156, 383] width 17 height 17
click at [164, 380] on input "C" at bounding box center [156, 383] width 17 height 17
radio input "true"
click at [1020, 513] on button "Next" at bounding box center [1014, 519] width 85 height 43
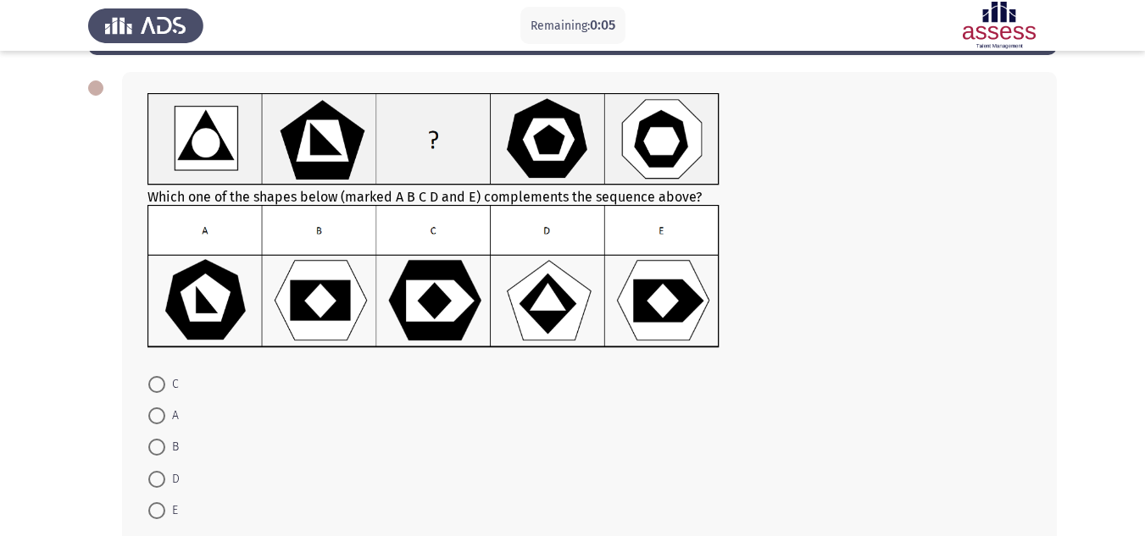
scroll to position [87, 0]
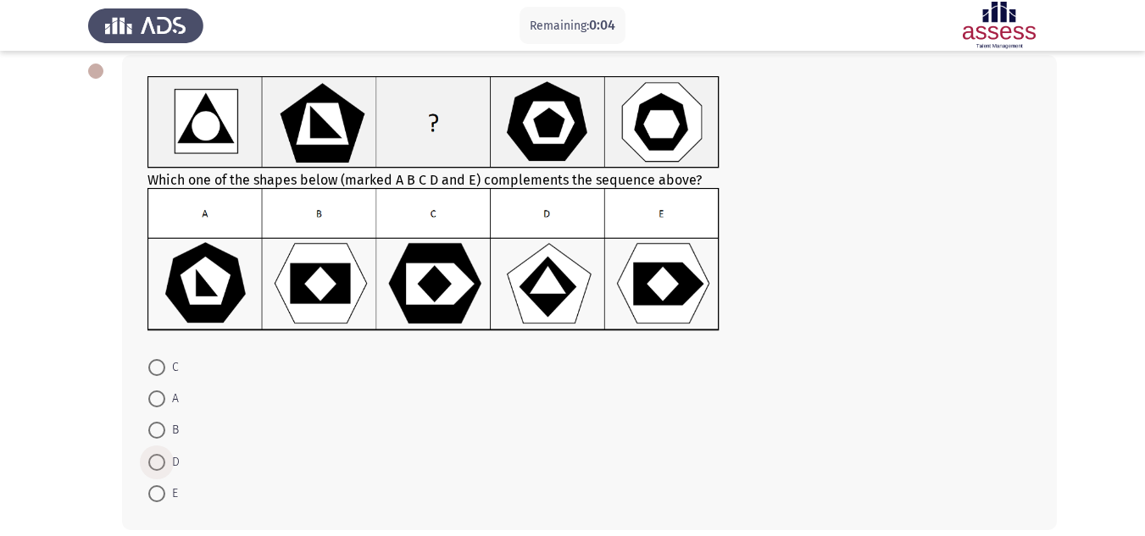
click at [156, 471] on label "D" at bounding box center [163, 463] width 31 height 20
click at [156, 471] on input "D" at bounding box center [156, 462] width 17 height 17
radio input "true"
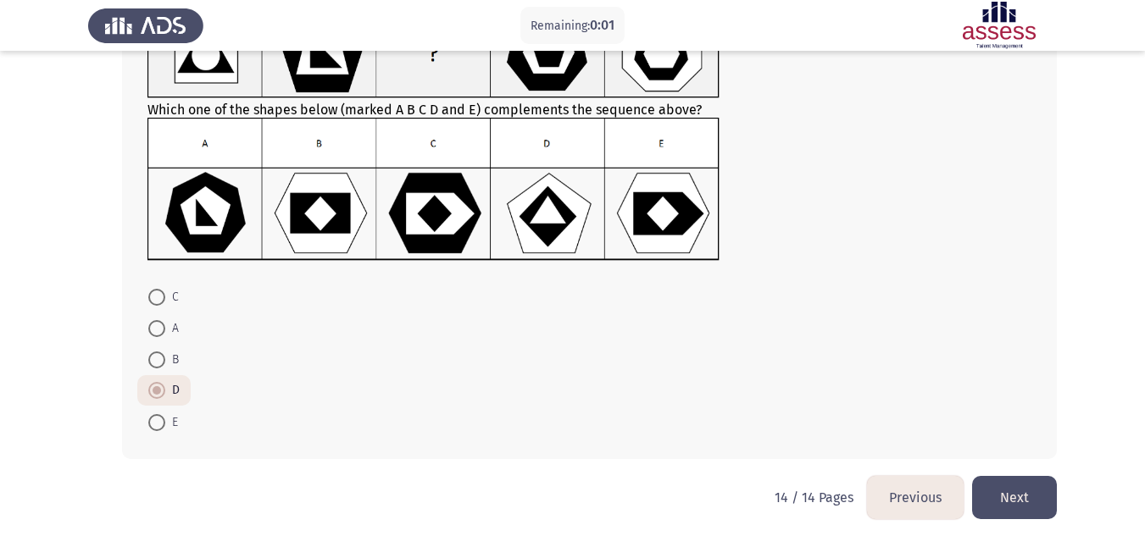
click at [1009, 497] on button "Next" at bounding box center [1014, 497] width 85 height 43
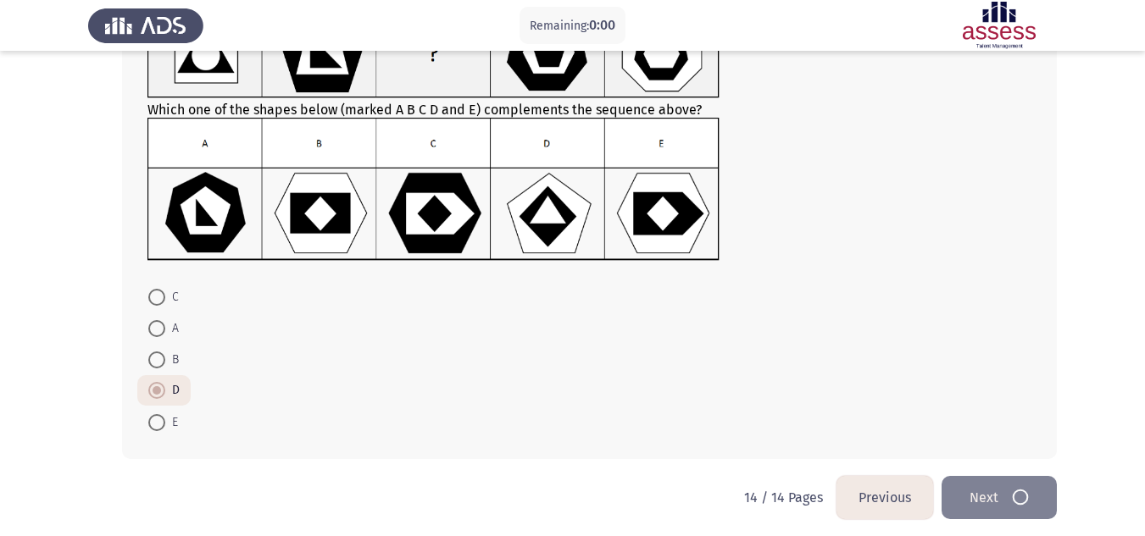
scroll to position [0, 0]
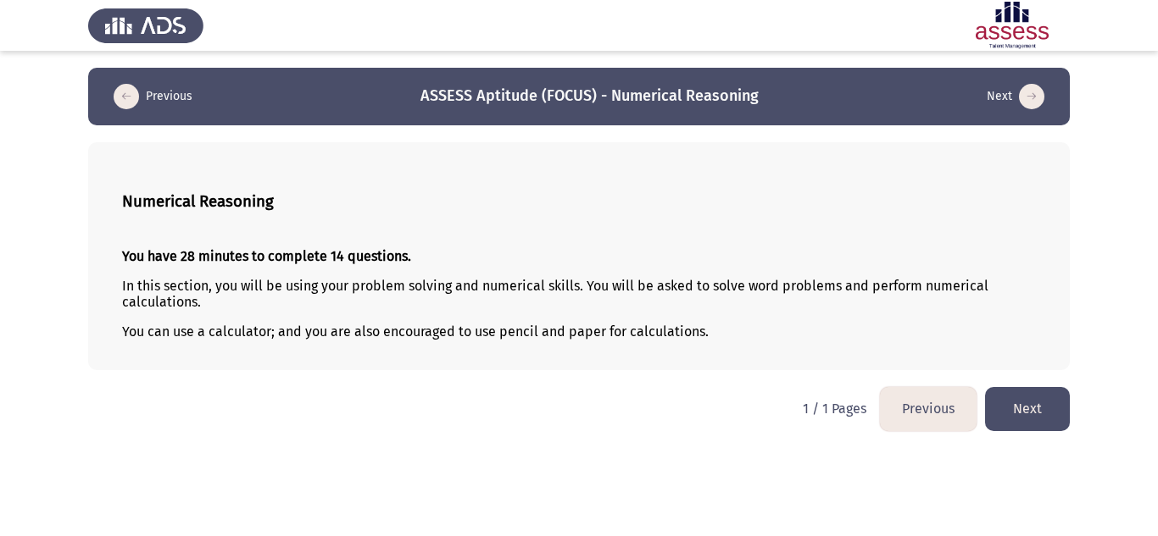
click at [1029, 415] on button "Next" at bounding box center [1027, 408] width 85 height 43
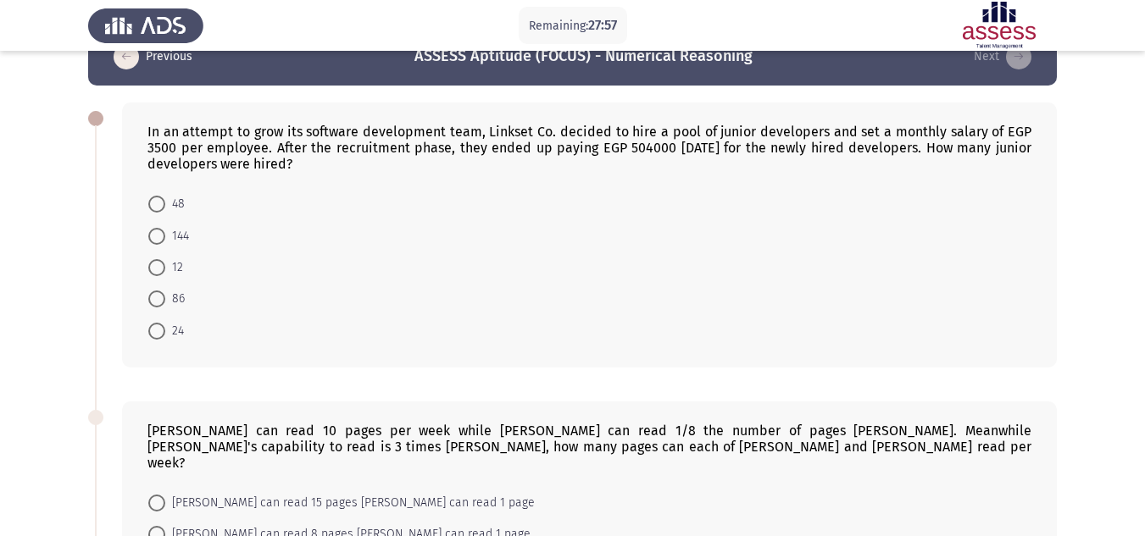
scroll to position [41, 0]
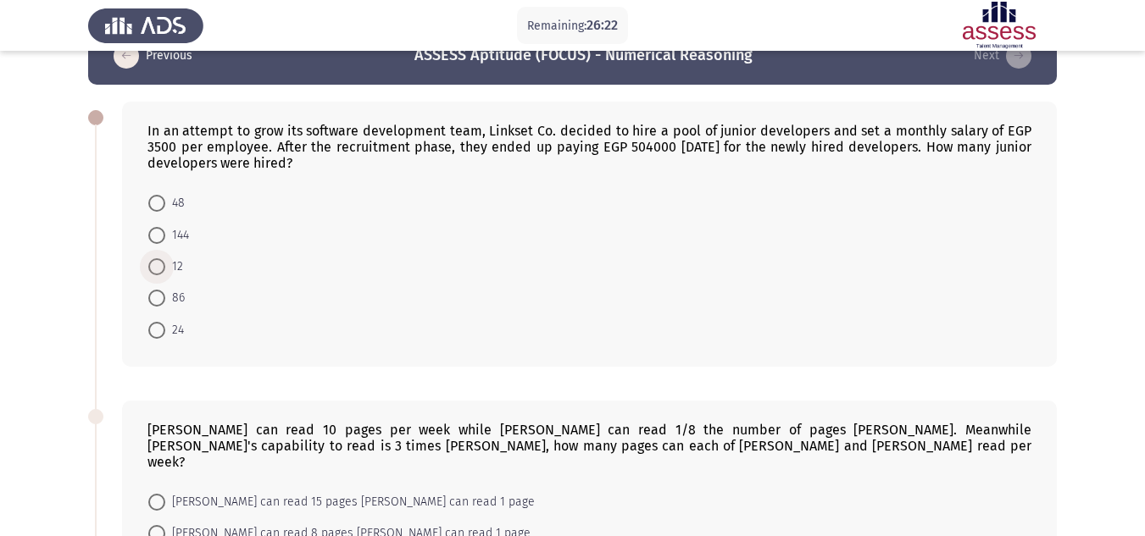
click at [150, 270] on span at bounding box center [156, 266] width 17 height 17
click at [150, 270] on input "12" at bounding box center [156, 266] width 17 height 17
radio input "true"
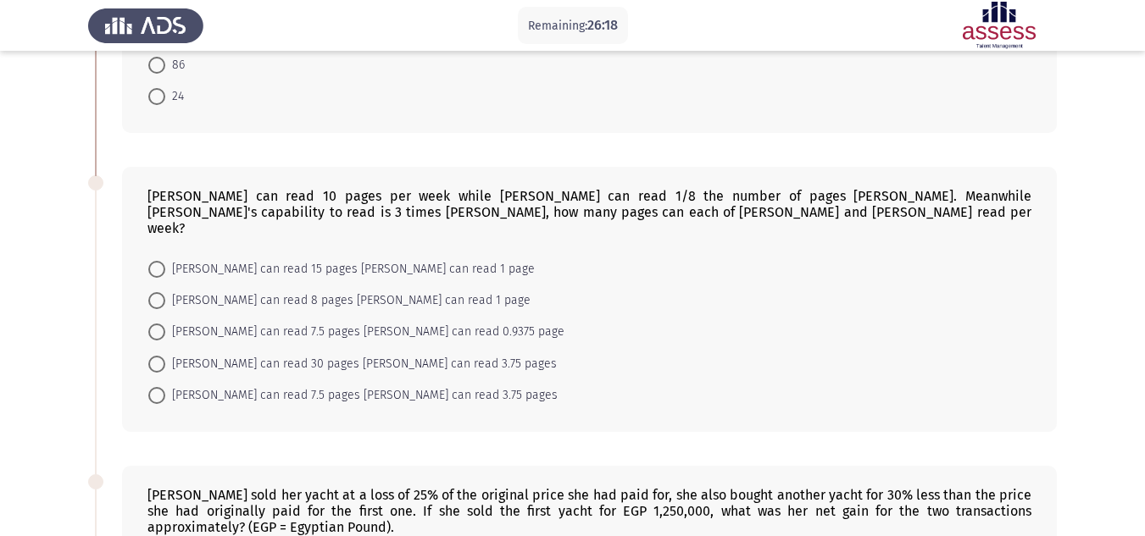
scroll to position [278, 0]
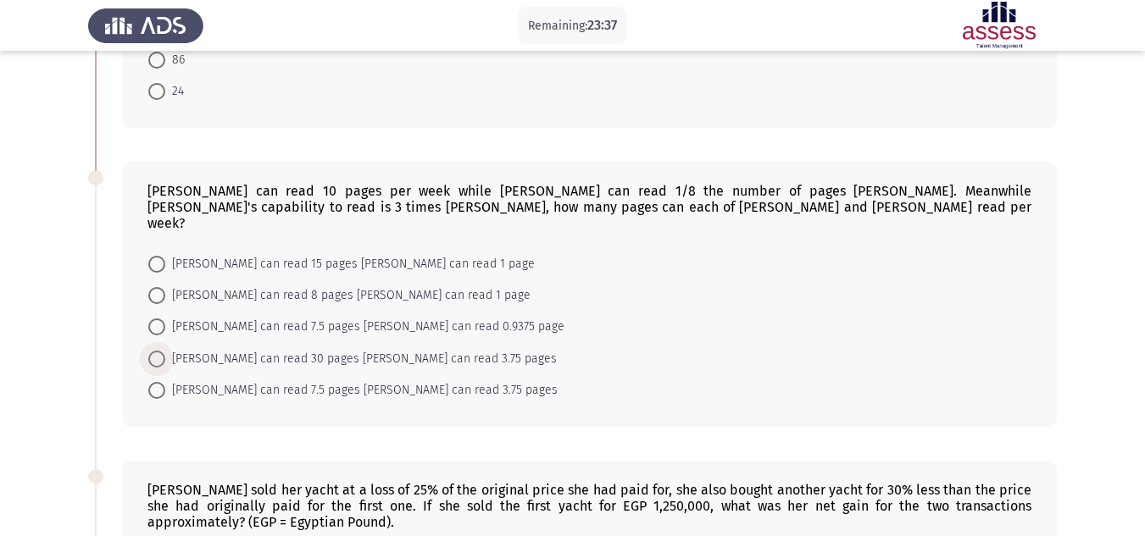
click at [333, 349] on span "Mohamed can read 30 pages Omar can read 3.75 pages" at bounding box center [361, 359] width 392 height 20
click at [165, 351] on input "Mohamed can read 30 pages Omar can read 3.75 pages" at bounding box center [156, 359] width 17 height 17
radio input "true"
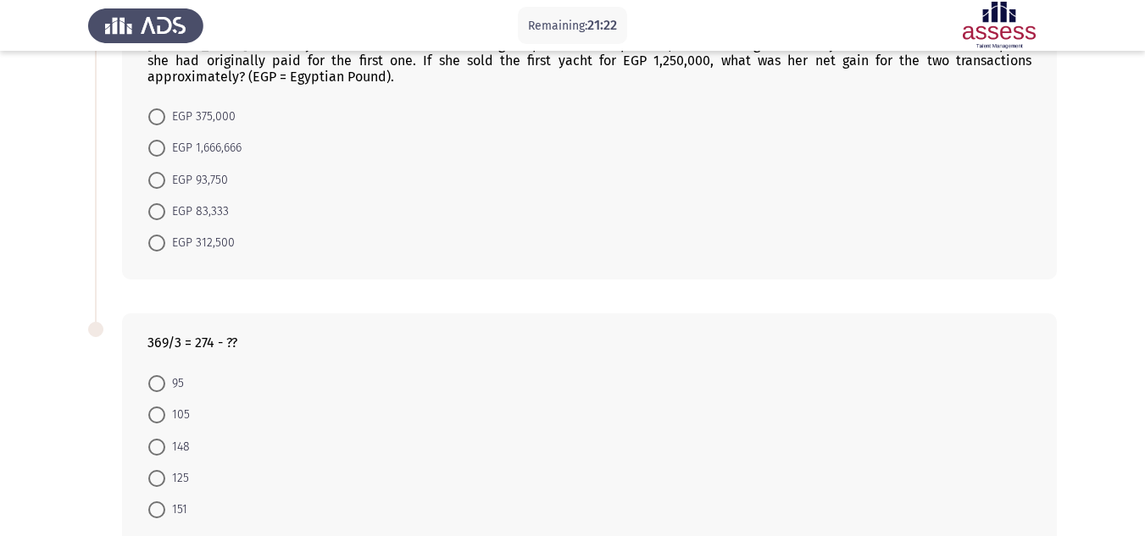
scroll to position [724, 0]
click at [151, 501] on span at bounding box center [156, 509] width 17 height 17
click at [151, 501] on input "151" at bounding box center [156, 509] width 17 height 17
radio input "true"
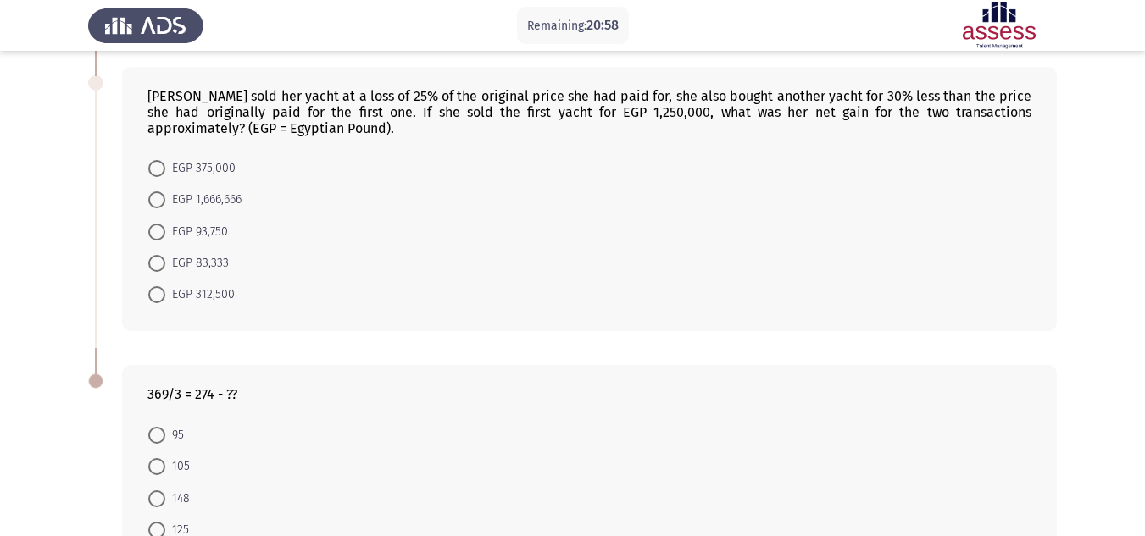
scroll to position [670, 0]
click at [175, 229] on mat-radio-button "EGP 93,750" at bounding box center [188, 231] width 102 height 31
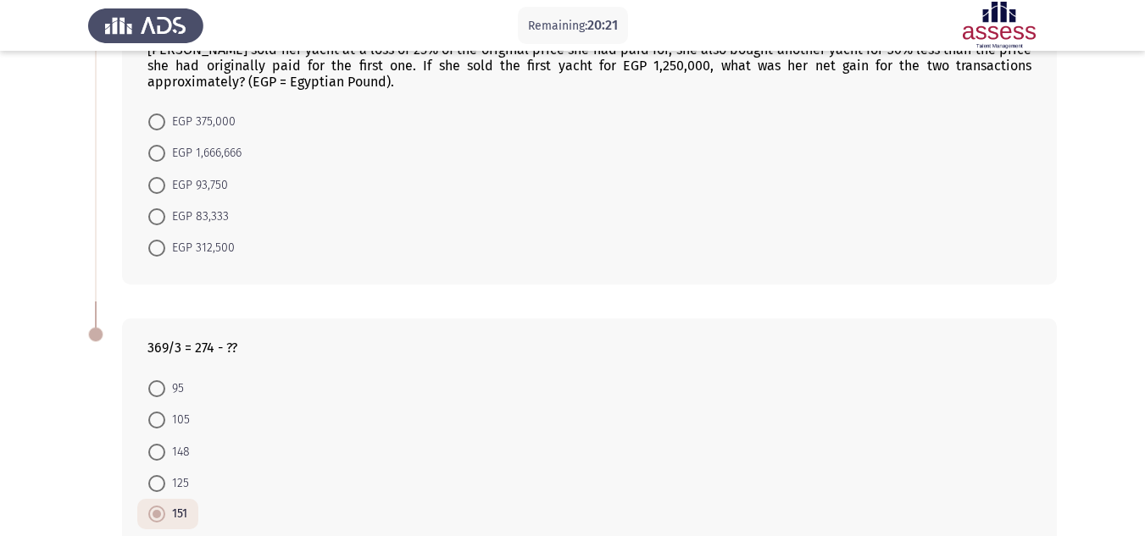
scroll to position [712, 0]
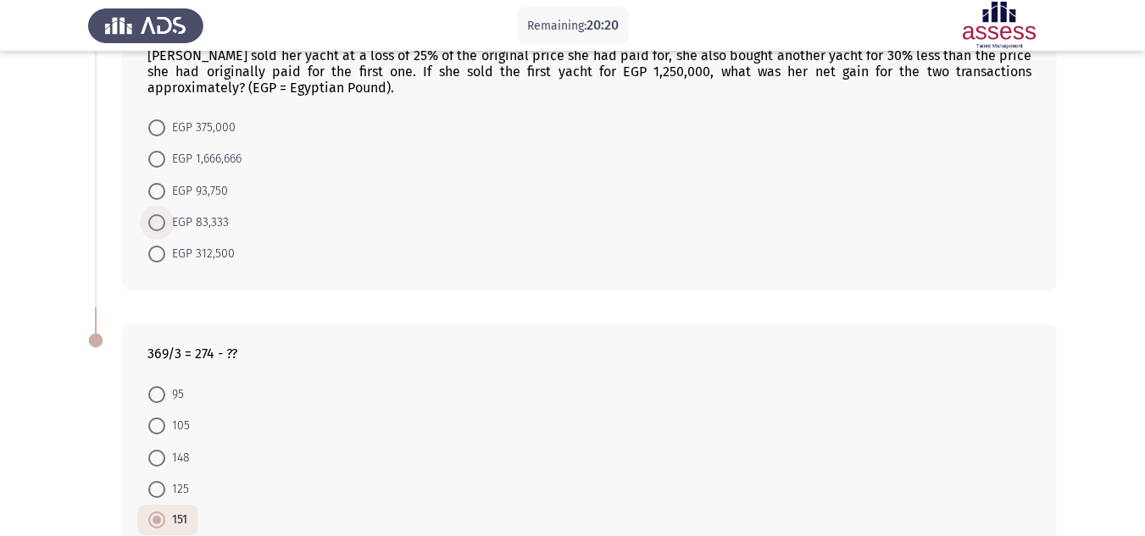
click at [176, 213] on span "EGP 83,333" at bounding box center [197, 223] width 64 height 20
click at [165, 214] on input "EGP 83,333" at bounding box center [156, 222] width 17 height 17
radio input "true"
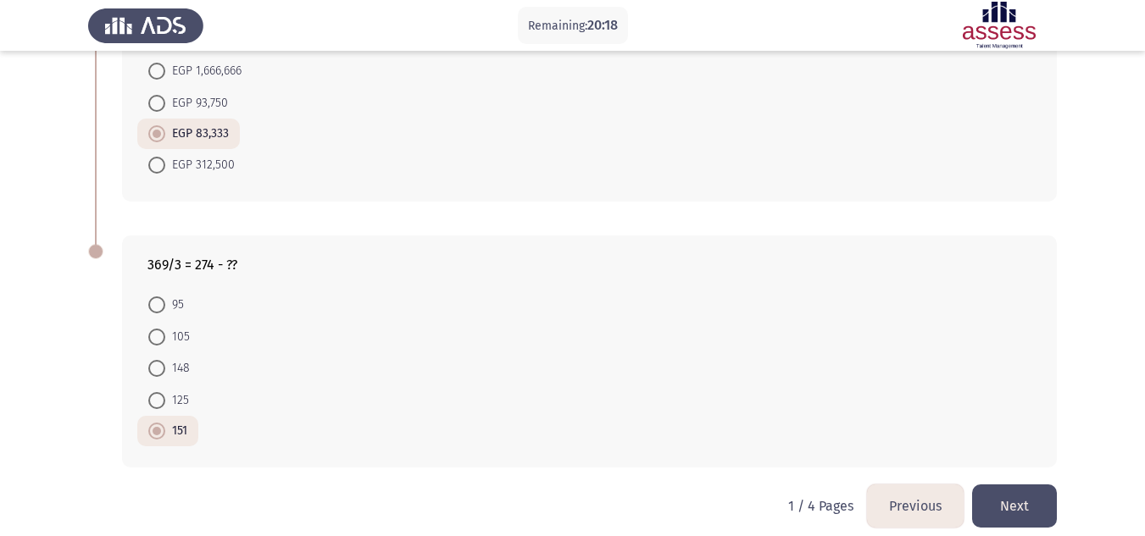
click at [1027, 485] on button "Next" at bounding box center [1014, 506] width 85 height 43
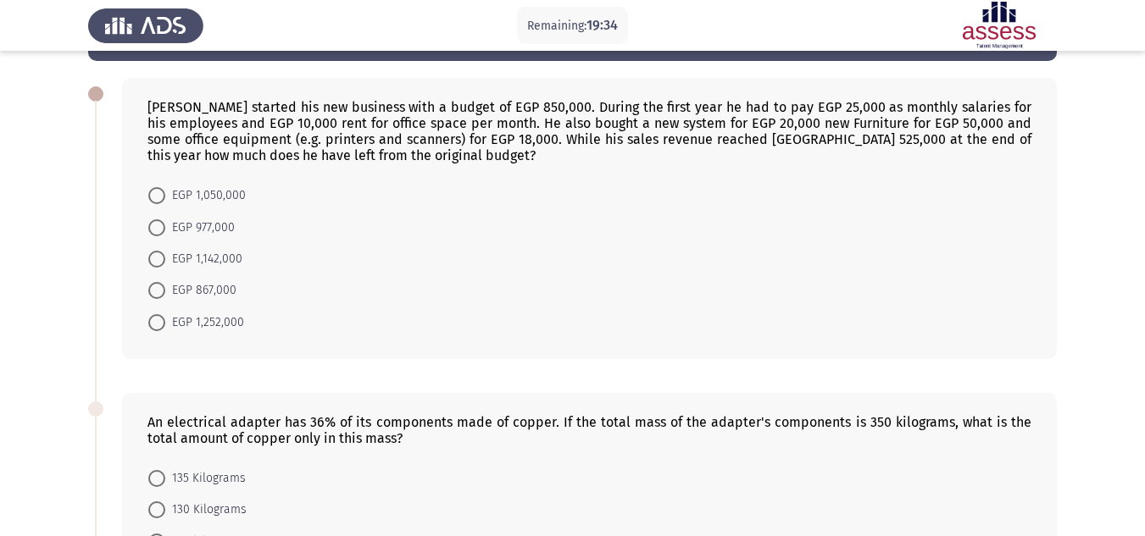
scroll to position [65, 0]
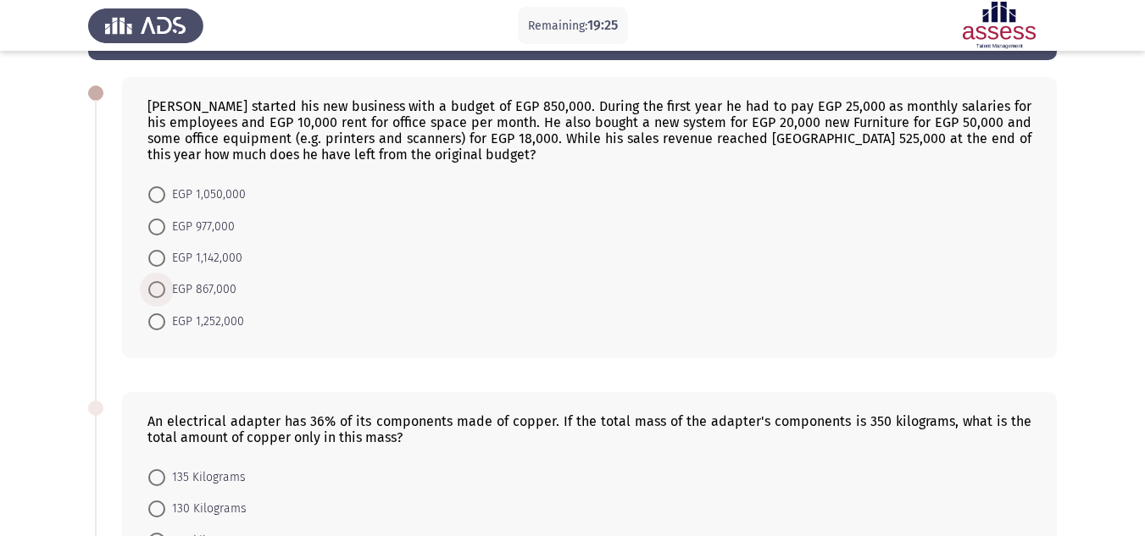
click at [196, 296] on span "EGP 867,000" at bounding box center [200, 290] width 71 height 20
click at [165, 296] on input "EGP 867,000" at bounding box center [156, 289] width 17 height 17
radio input "true"
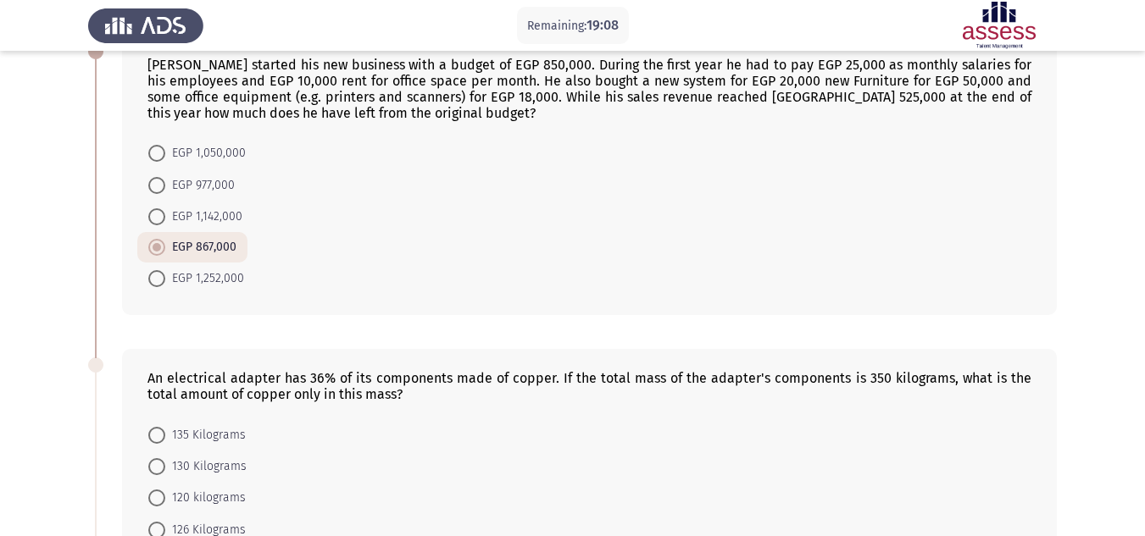
scroll to position [105, 0]
click at [164, 531] on span at bounding box center [156, 532] width 17 height 17
click at [164, 531] on input "126 Kilograms" at bounding box center [156, 532] width 17 height 17
radio input "true"
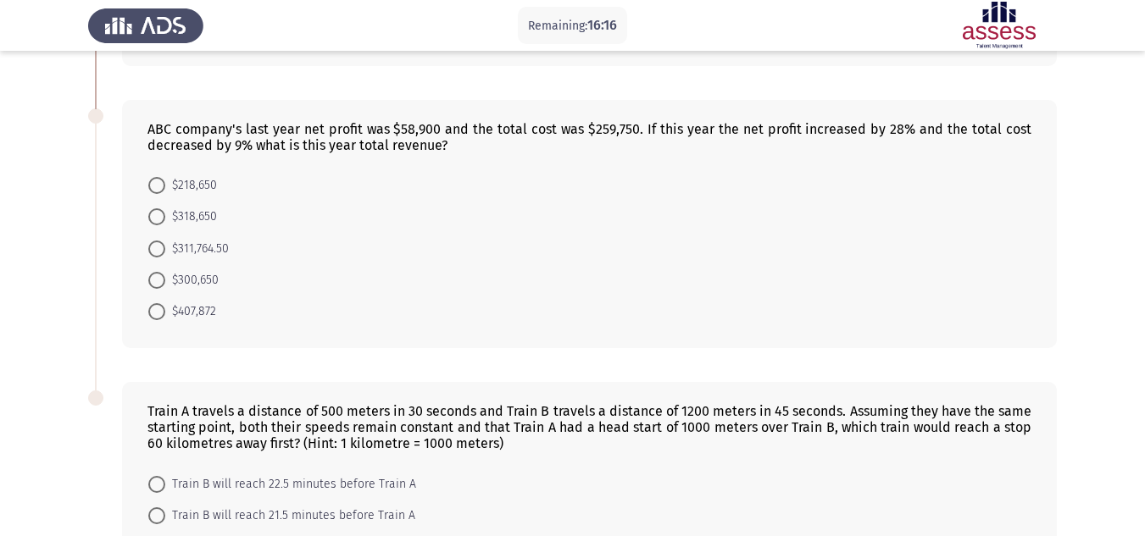
scroll to position [647, 0]
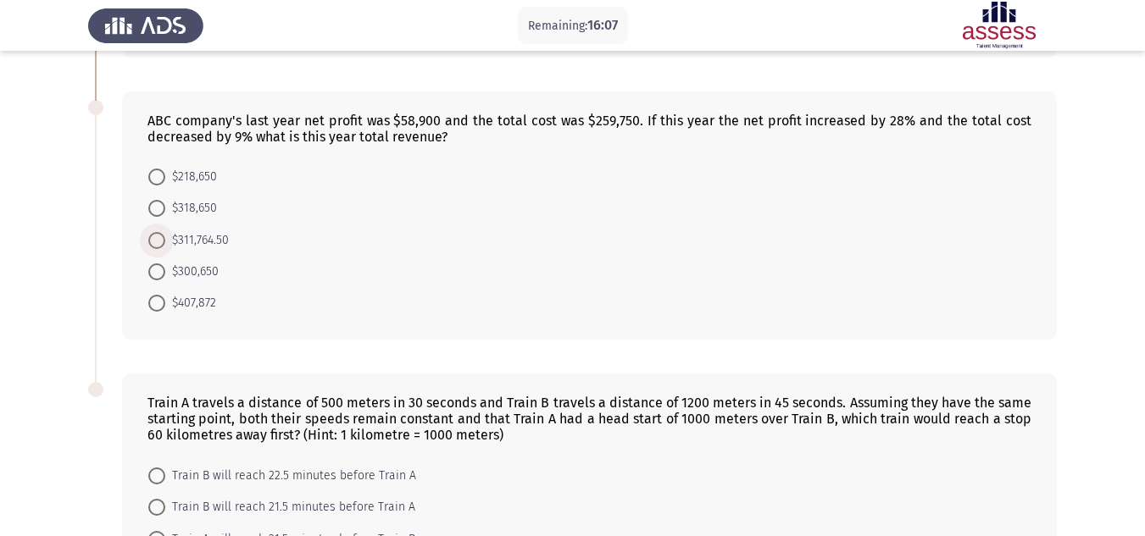
click at [161, 236] on span at bounding box center [156, 240] width 17 height 17
click at [161, 236] on input "$311,764.50" at bounding box center [156, 240] width 17 height 17
radio input "true"
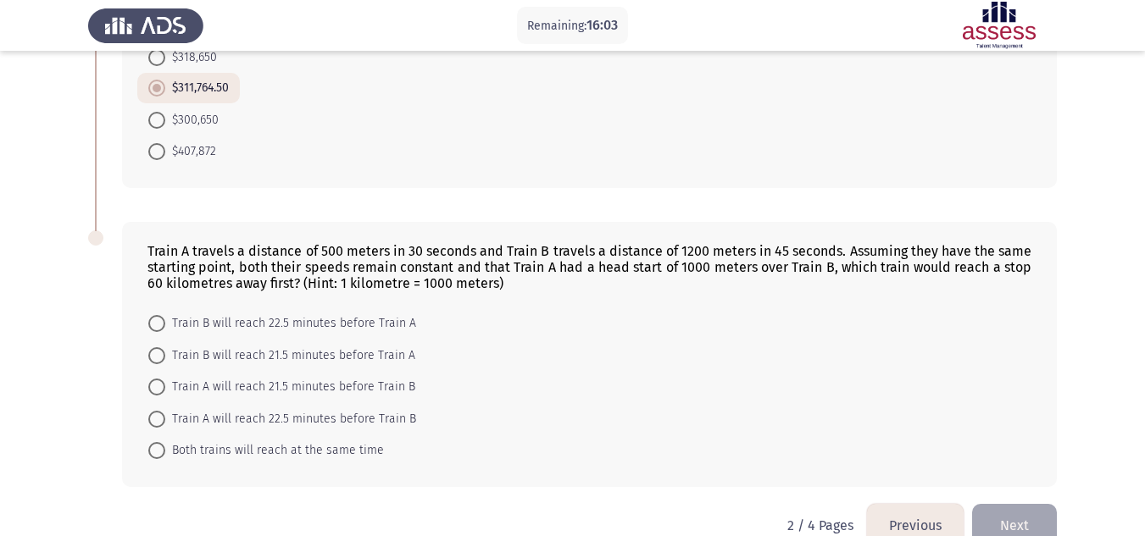
scroll to position [833, 0]
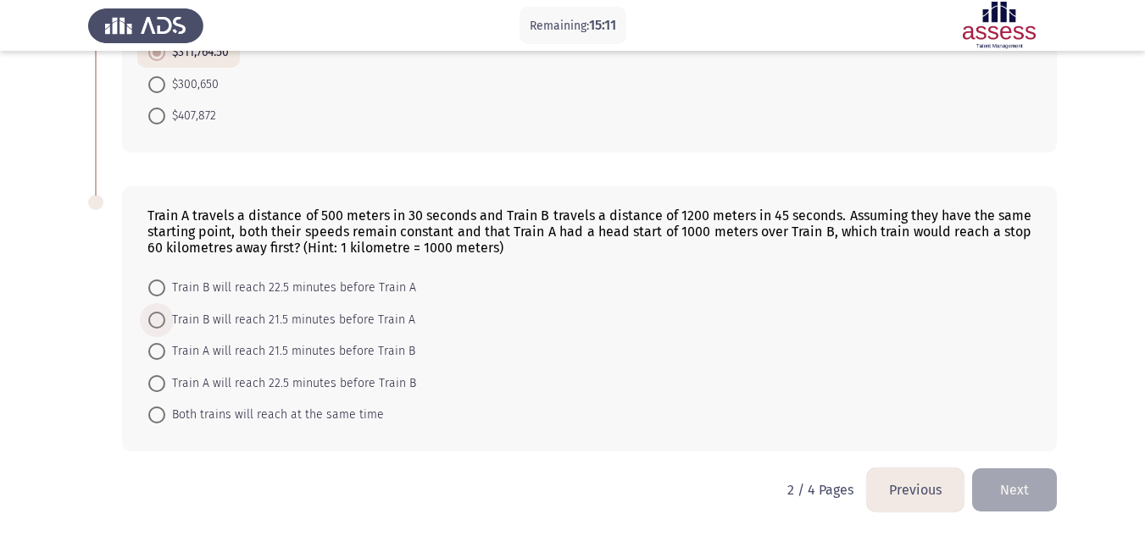
click at [379, 325] on span "Train B will reach 21.5 minutes before Train A" at bounding box center [290, 320] width 250 height 20
click at [165, 325] on input "Train B will reach 21.5 minutes before Train A" at bounding box center [156, 320] width 17 height 17
radio input "true"
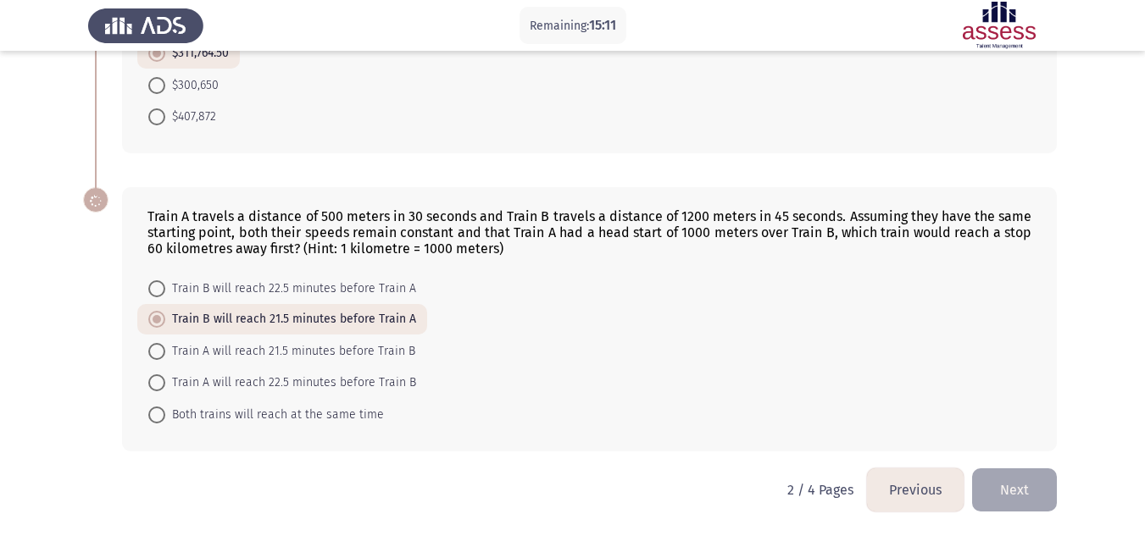
scroll to position [832, 0]
click at [996, 500] on button "Next" at bounding box center [1014, 490] width 85 height 43
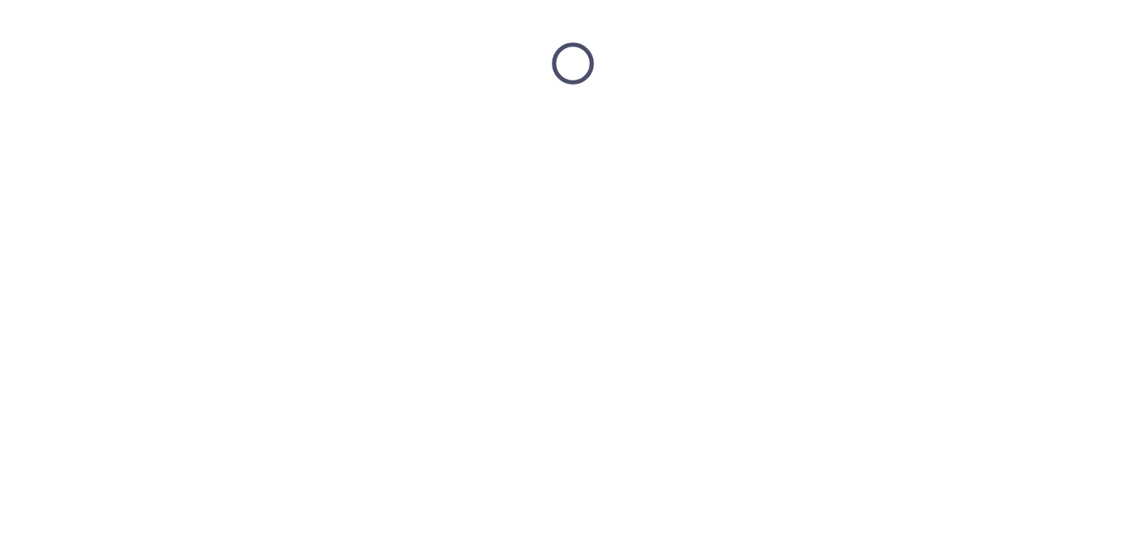
scroll to position [0, 0]
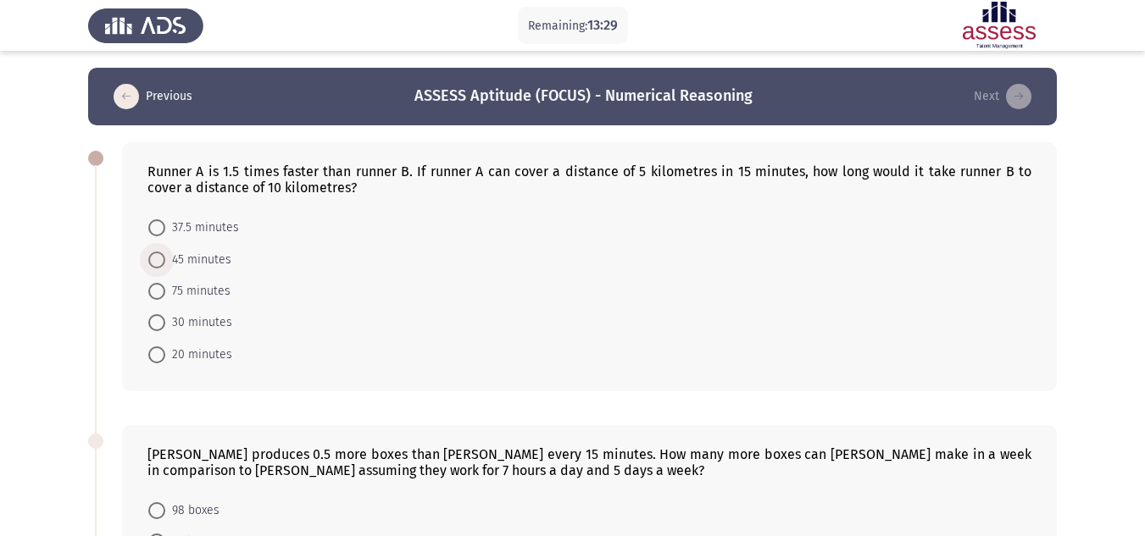
click at [189, 262] on span "45 minutes" at bounding box center [198, 260] width 66 height 20
click at [165, 262] on input "45 minutes" at bounding box center [156, 260] width 17 height 17
radio input "true"
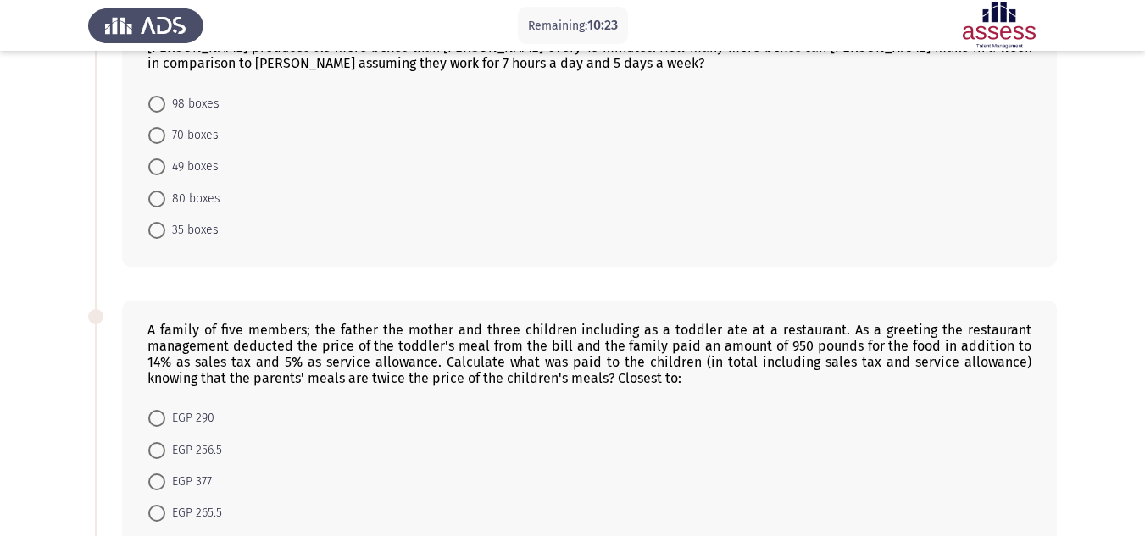
scroll to position [403, 0]
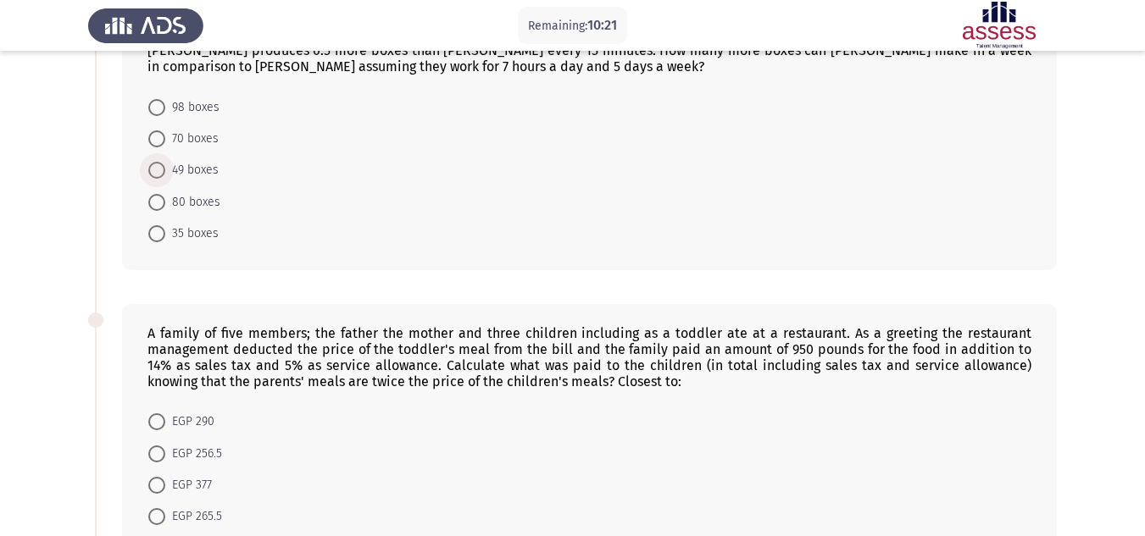
click at [184, 171] on span "49 boxes" at bounding box center [191, 170] width 53 height 20
click at [165, 171] on input "49 boxes" at bounding box center [156, 170] width 17 height 17
radio input "true"
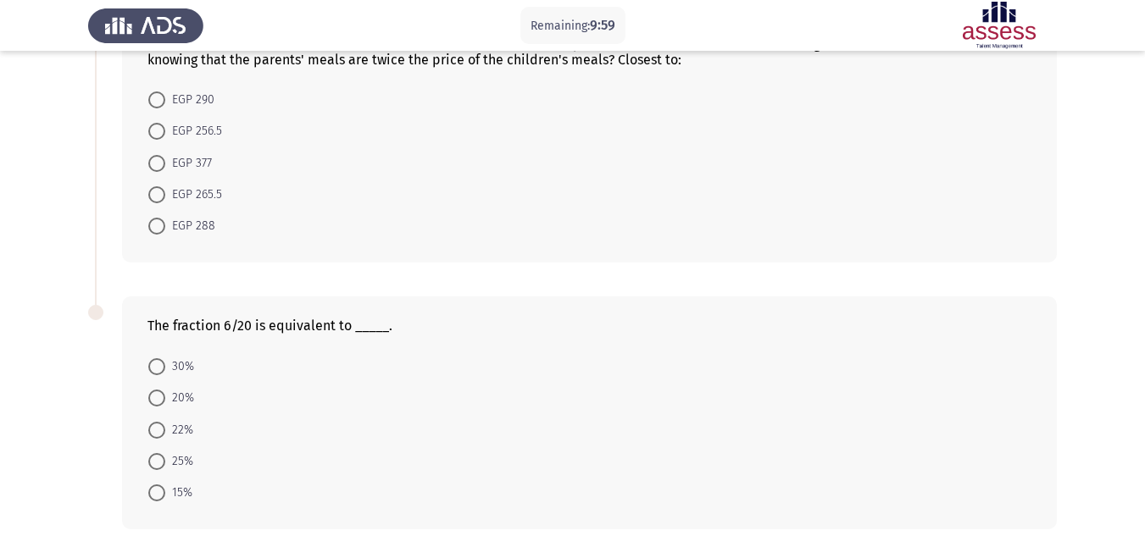
scroll to position [725, 0]
click at [157, 363] on span at bounding box center [156, 365] width 17 height 17
click at [157, 363] on input "30%" at bounding box center [156, 365] width 17 height 17
radio input "true"
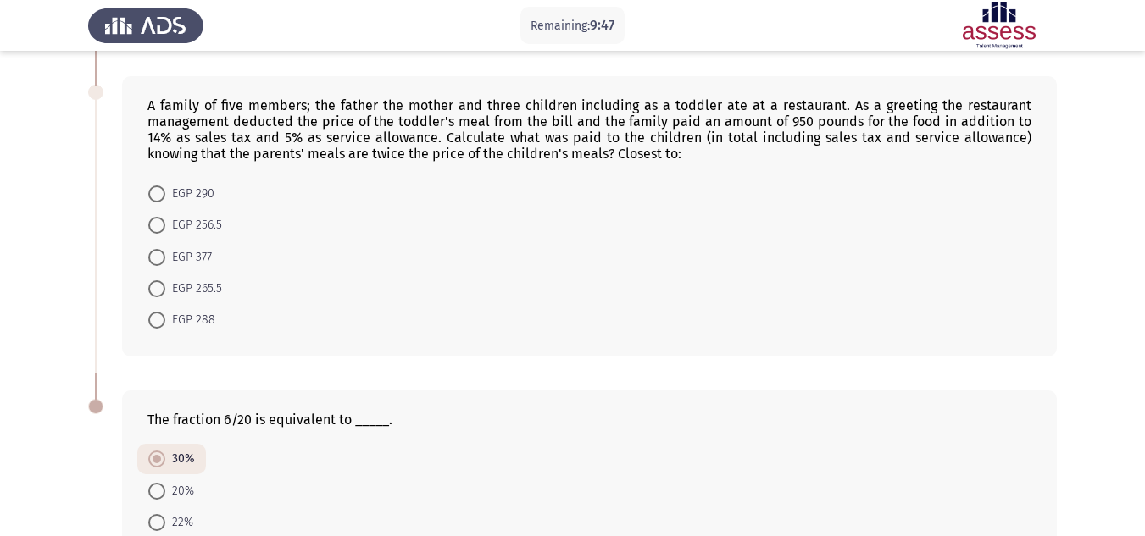
scroll to position [629, 0]
click at [185, 215] on mat-radio-button "EGP 256.5" at bounding box center [185, 225] width 96 height 31
click at [165, 259] on span "EGP 377" at bounding box center [188, 258] width 47 height 20
click at [165, 259] on input "EGP 377" at bounding box center [156, 258] width 17 height 17
radio input "true"
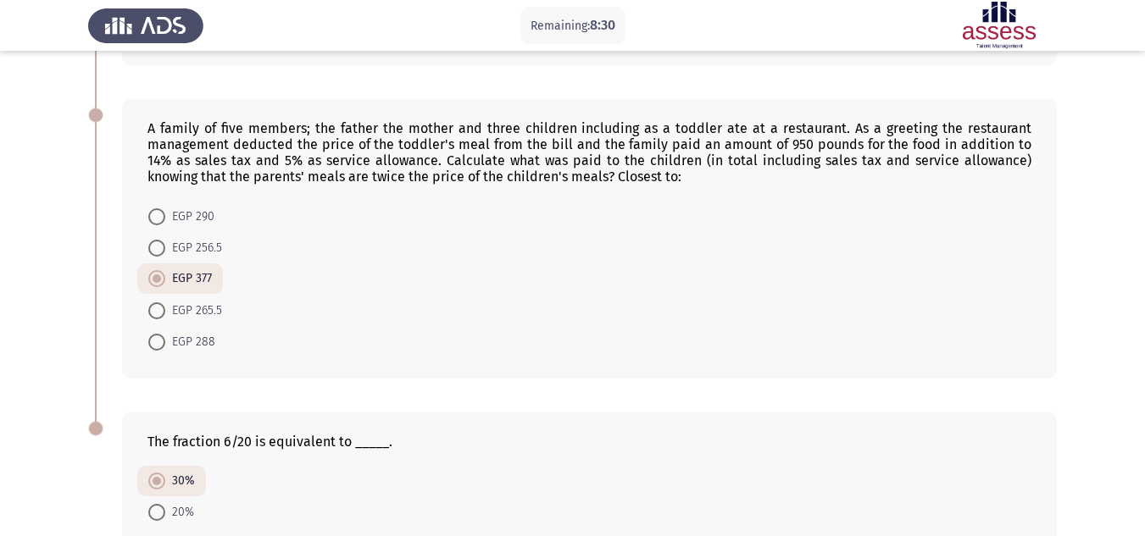
scroll to position [554, 0]
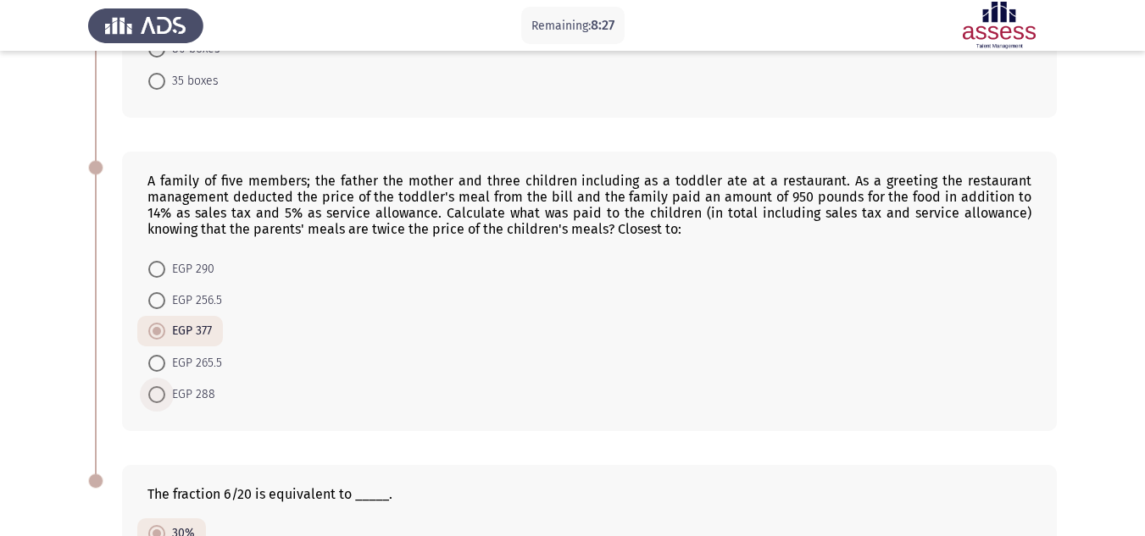
click at [181, 397] on span "EGP 288" at bounding box center [190, 395] width 50 height 20
click at [165, 397] on input "EGP 288" at bounding box center [156, 394] width 17 height 17
radio input "true"
click at [191, 297] on span "EGP 256.5" at bounding box center [193, 301] width 57 height 20
click at [165, 297] on input "EGP 256.5" at bounding box center [156, 300] width 17 height 17
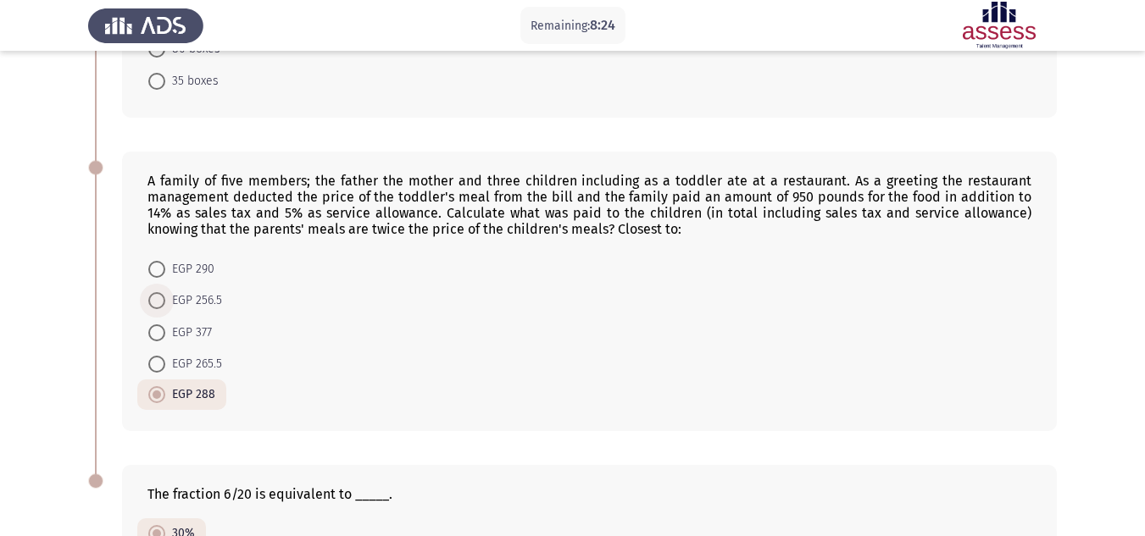
radio input "true"
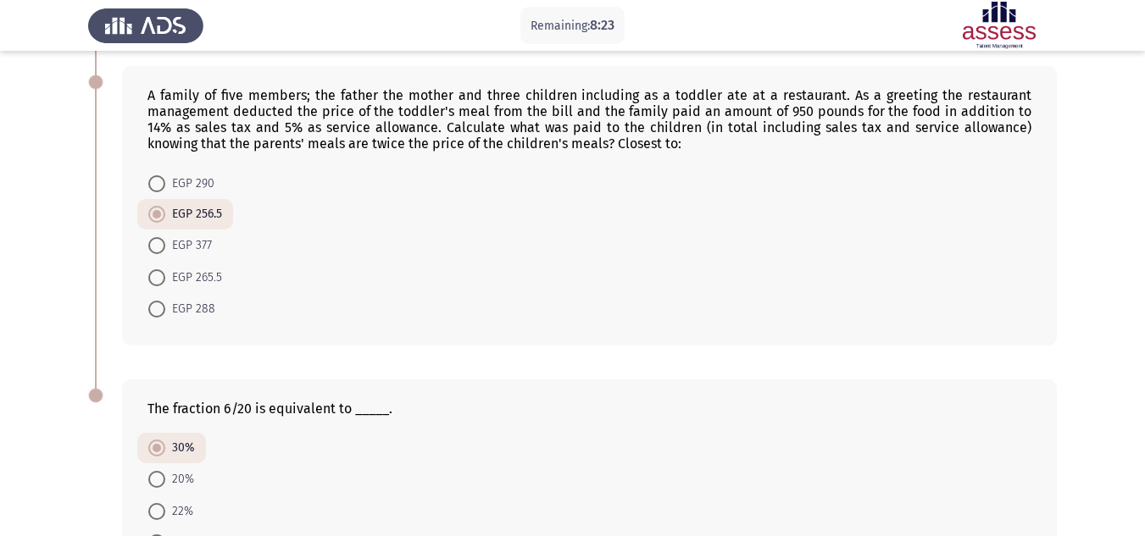
scroll to position [800, 0]
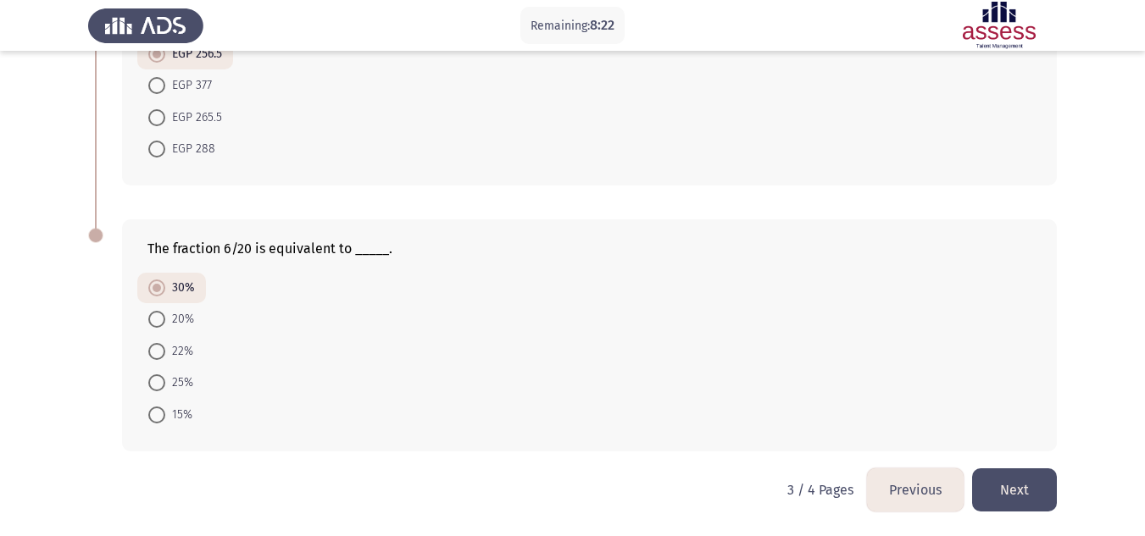
click at [1028, 487] on button "Next" at bounding box center [1014, 490] width 85 height 43
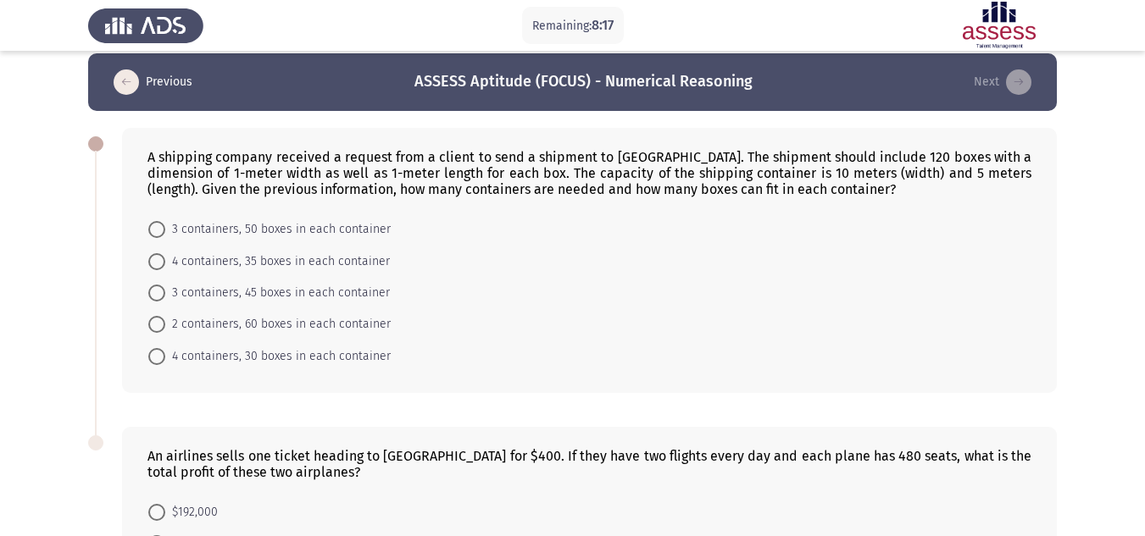
scroll to position [13, 0]
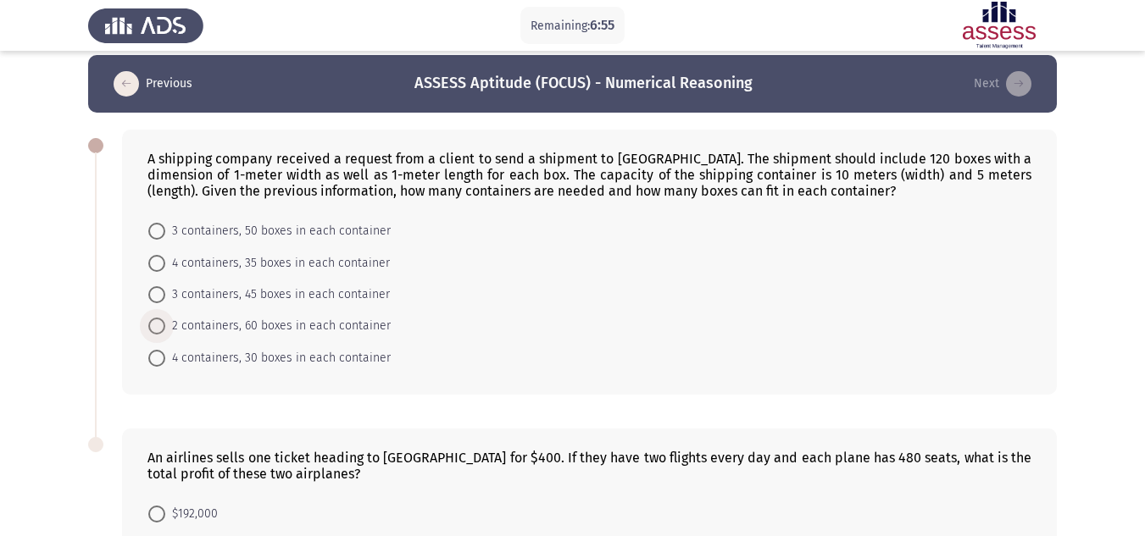
click at [311, 333] on span "2 containers, 60 boxes in each container" at bounding box center [277, 326] width 225 height 20
click at [165, 333] on input "2 containers, 60 boxes in each container" at bounding box center [156, 326] width 17 height 17
radio input "true"
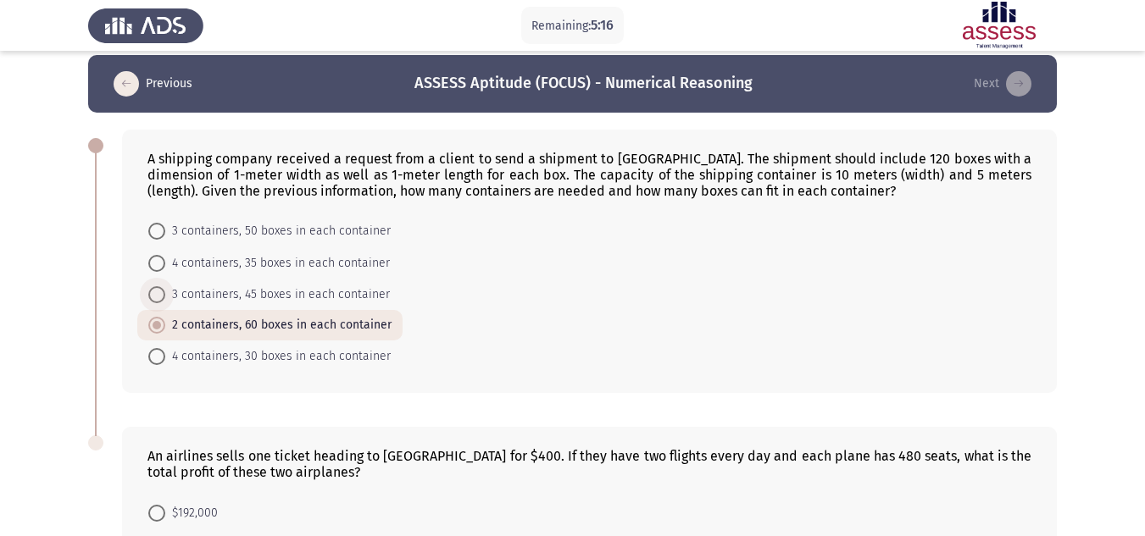
click at [243, 292] on span "3 containers, 45 boxes in each container" at bounding box center [277, 295] width 225 height 20
click at [165, 292] on input "3 containers, 45 boxes in each container" at bounding box center [156, 294] width 17 height 17
radio input "true"
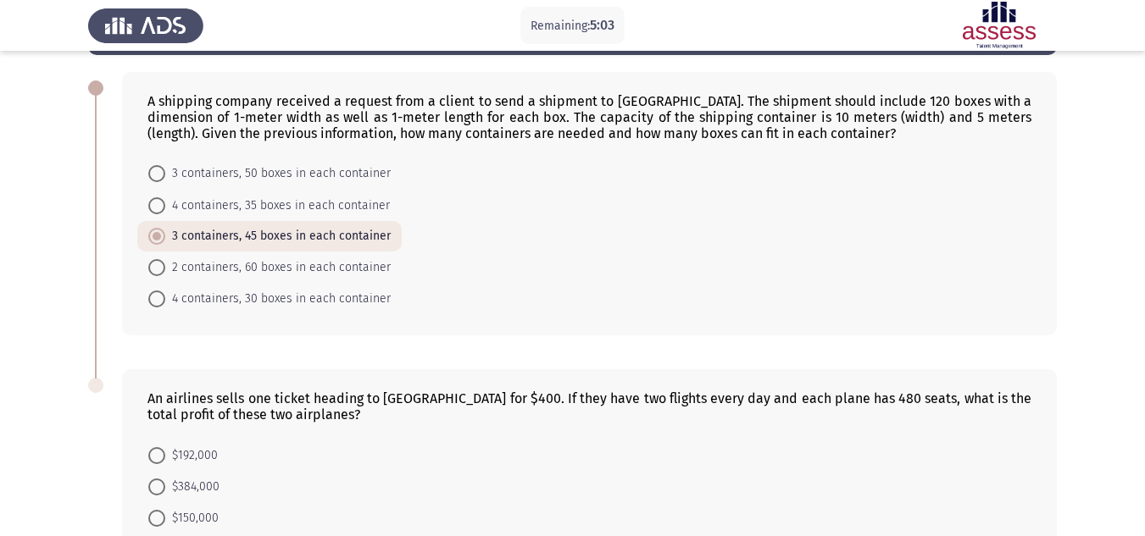
scroll to position [83, 0]
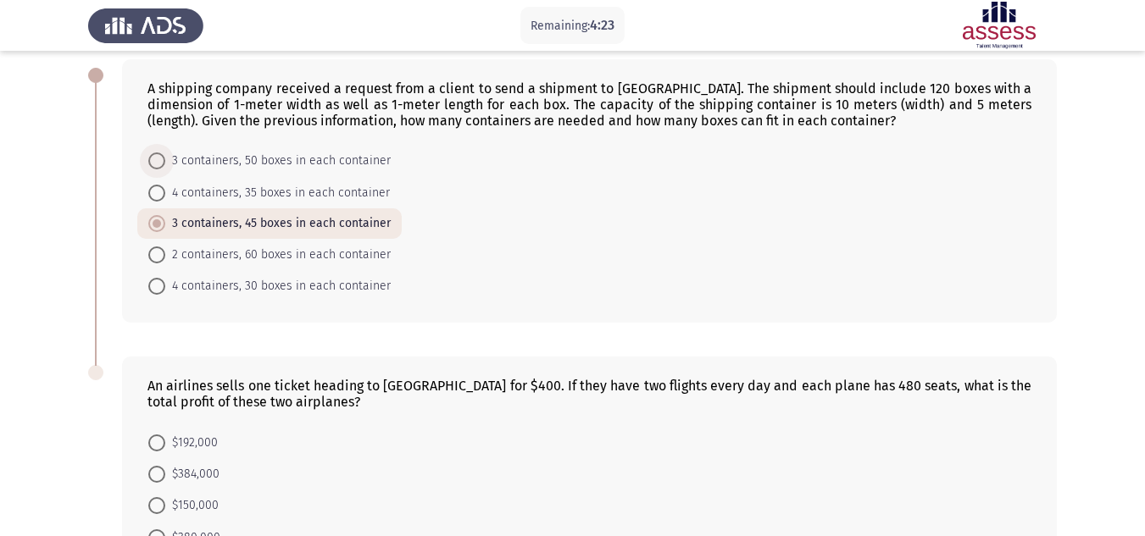
click at [304, 162] on span "3 containers, 50 boxes in each container" at bounding box center [277, 161] width 225 height 20
click at [165, 162] on input "3 containers, 50 boxes in each container" at bounding box center [156, 161] width 17 height 17
radio input "true"
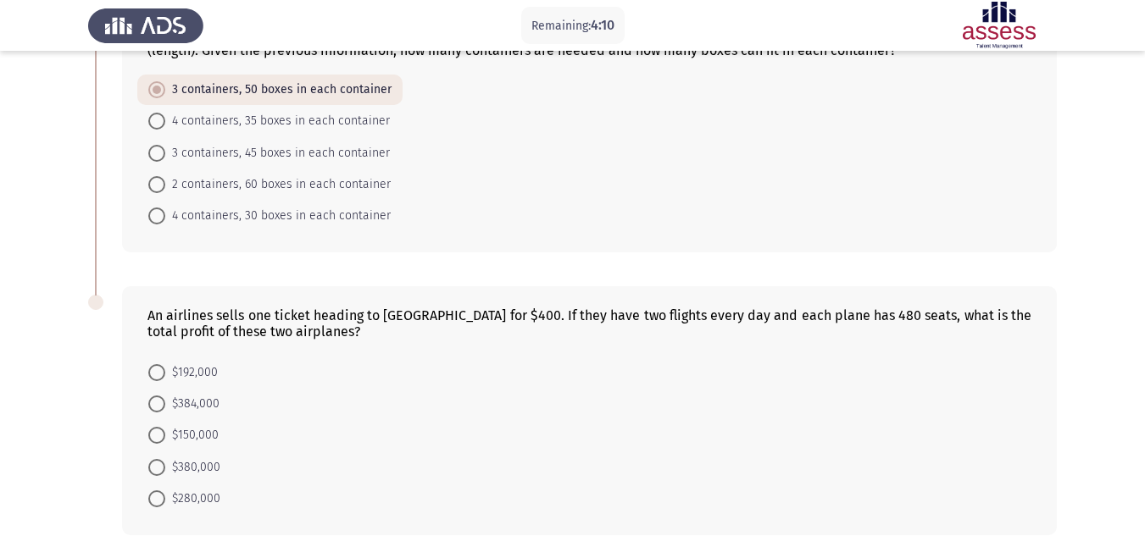
scroll to position [154, 0]
click at [160, 400] on span at bounding box center [156, 403] width 17 height 17
click at [160, 400] on input "$384,000" at bounding box center [156, 403] width 17 height 17
radio input "true"
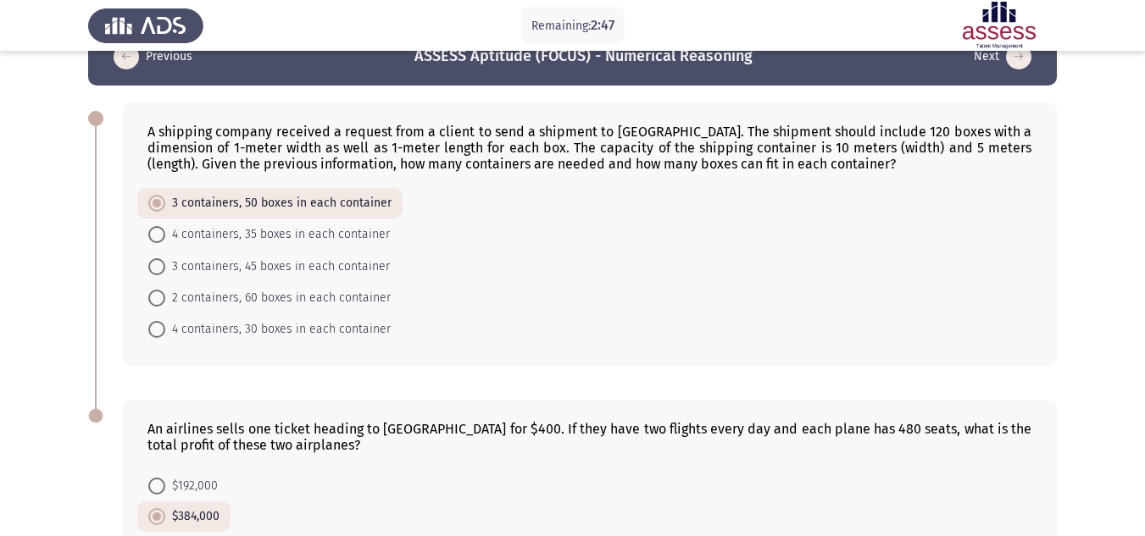
scroll to position [236, 0]
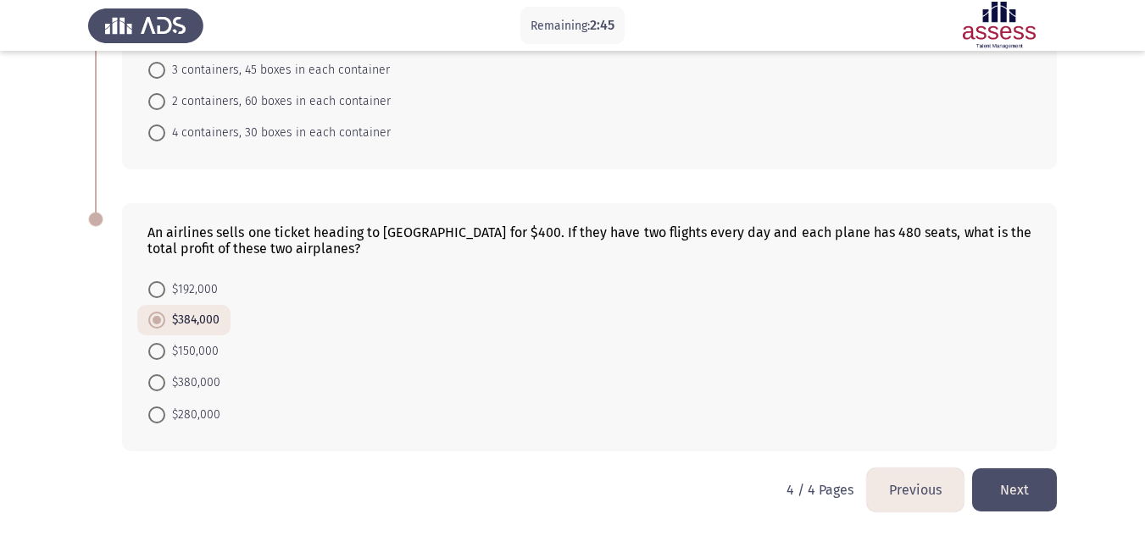
click at [897, 486] on button "Previous" at bounding box center [915, 490] width 97 height 43
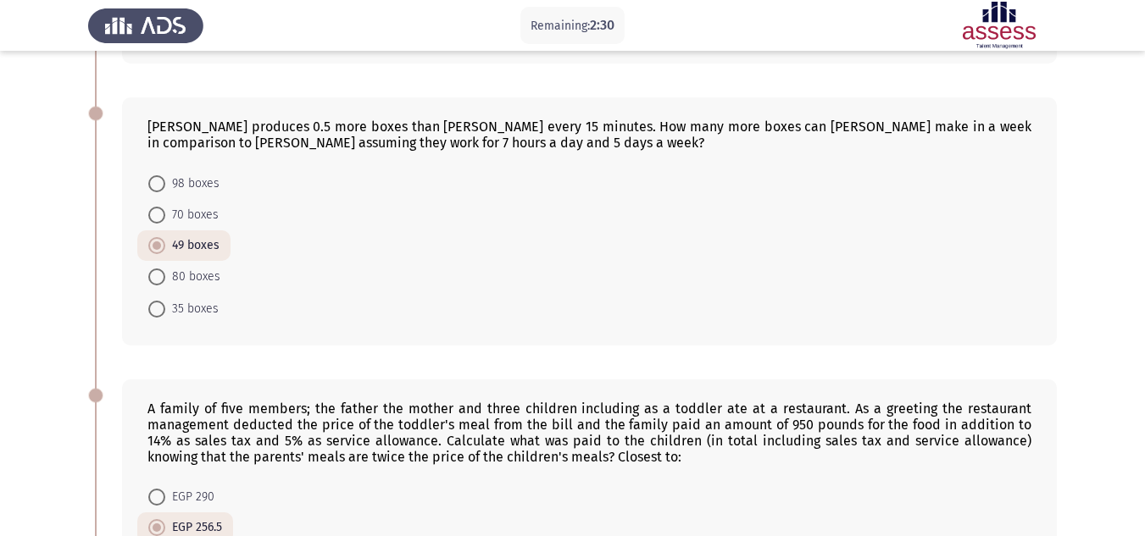
scroll to position [327, 0]
click at [198, 208] on span "70 boxes" at bounding box center [191, 214] width 53 height 20
click at [165, 208] on input "70 boxes" at bounding box center [156, 214] width 17 height 17
radio input "true"
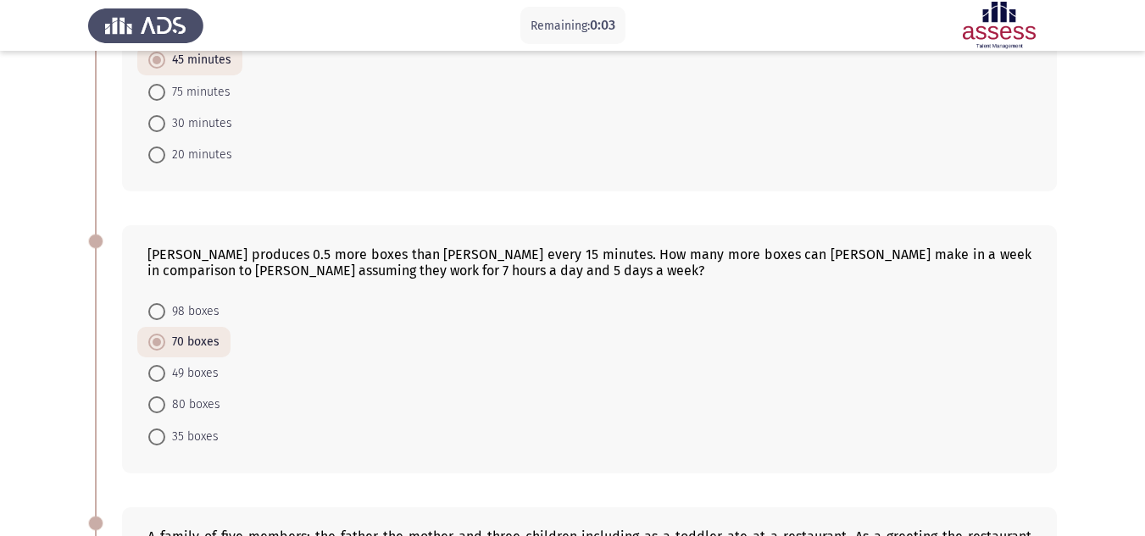
scroll to position [800, 0]
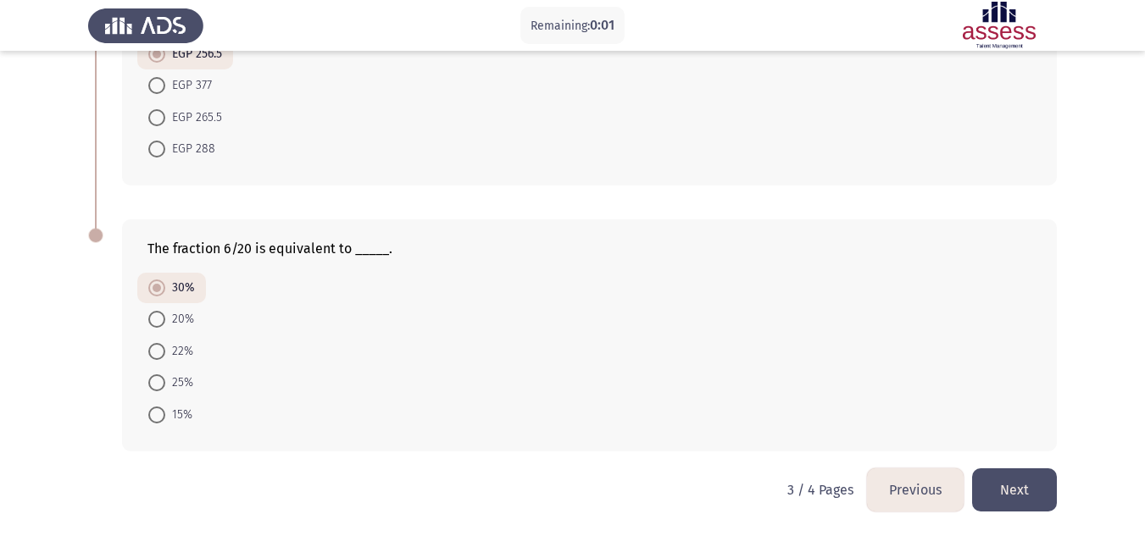
click at [1012, 498] on button "Next" at bounding box center [1014, 490] width 85 height 43
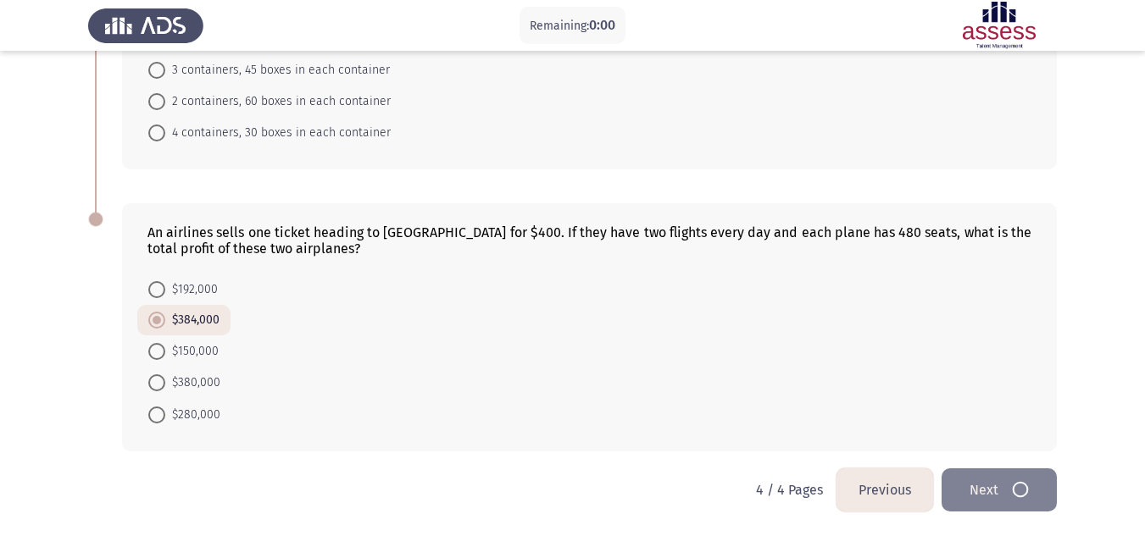
scroll to position [0, 0]
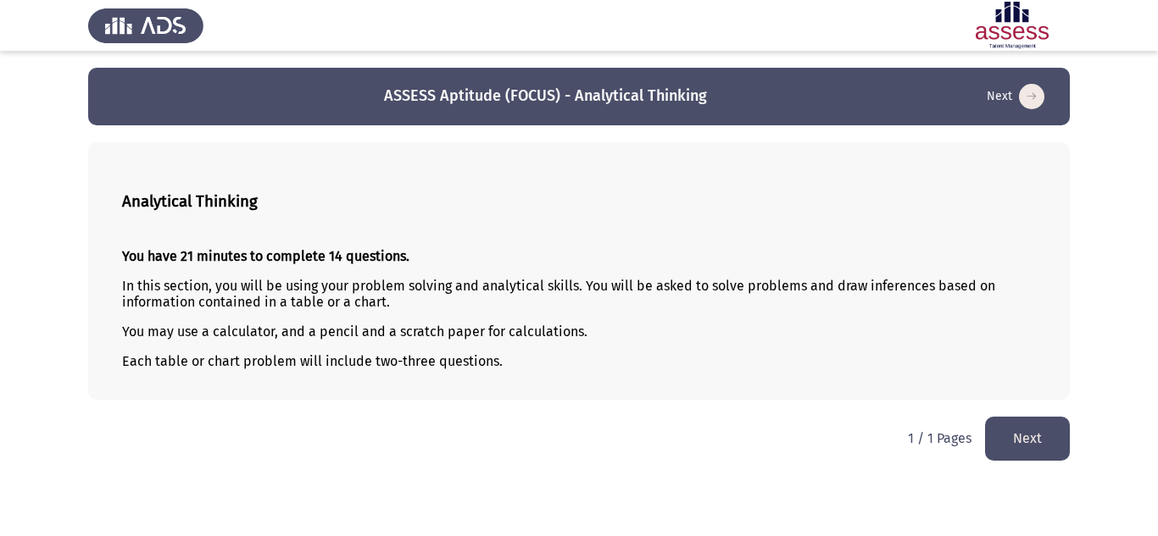
click at [1015, 439] on button "Next" at bounding box center [1027, 438] width 85 height 43
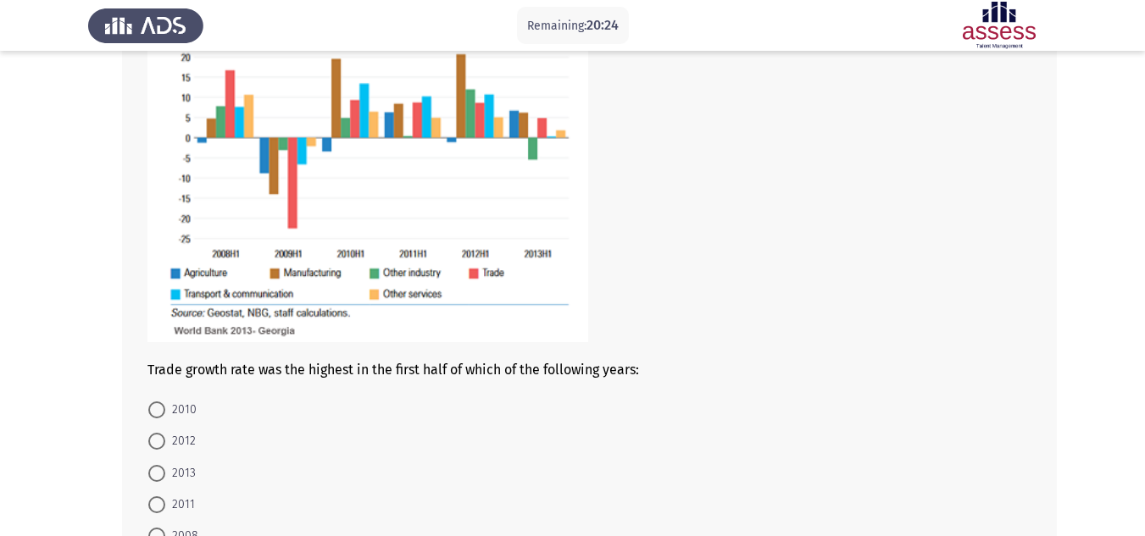
scroll to position [335, 0]
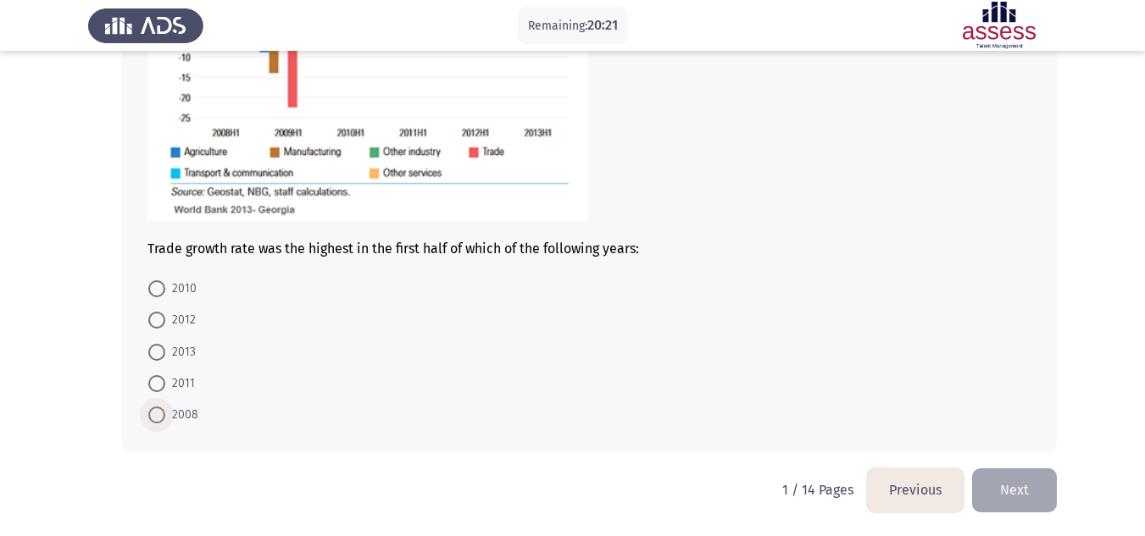
click at [175, 411] on span "2008" at bounding box center [181, 415] width 33 height 20
click at [165, 411] on input "2008" at bounding box center [156, 415] width 17 height 17
radio input "true"
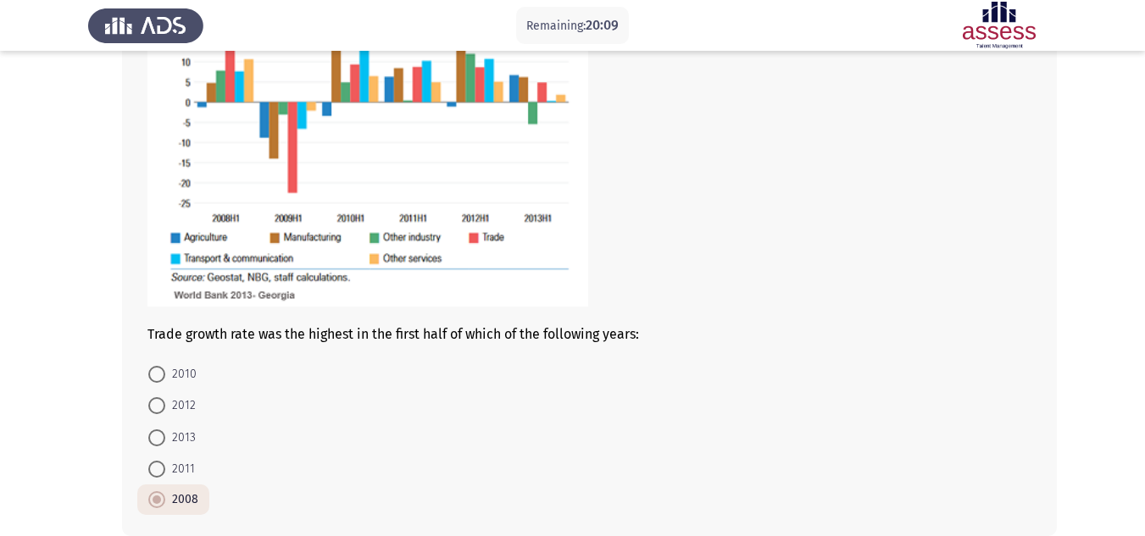
scroll to position [334, 0]
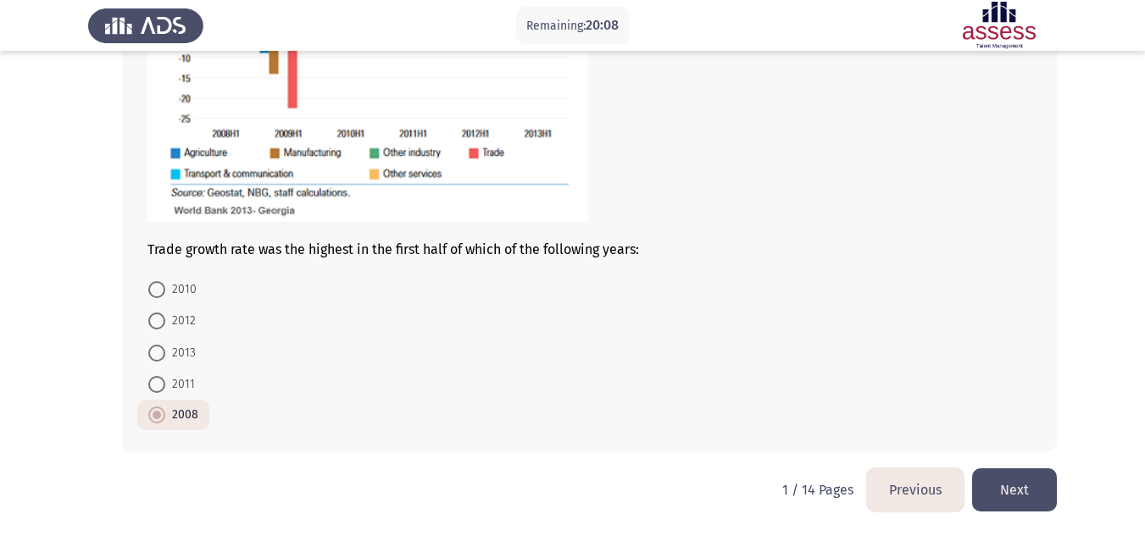
click at [1014, 487] on button "Next" at bounding box center [1014, 490] width 85 height 43
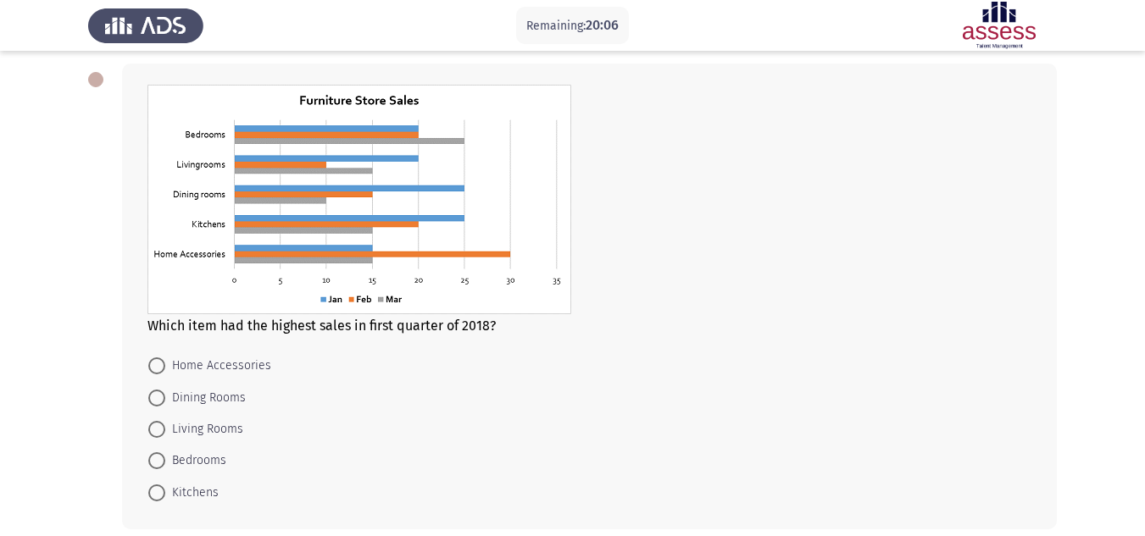
scroll to position [80, 0]
click at [187, 459] on span "Bedrooms" at bounding box center [195, 460] width 61 height 20
click at [165, 459] on input "Bedrooms" at bounding box center [156, 460] width 17 height 17
radio input "true"
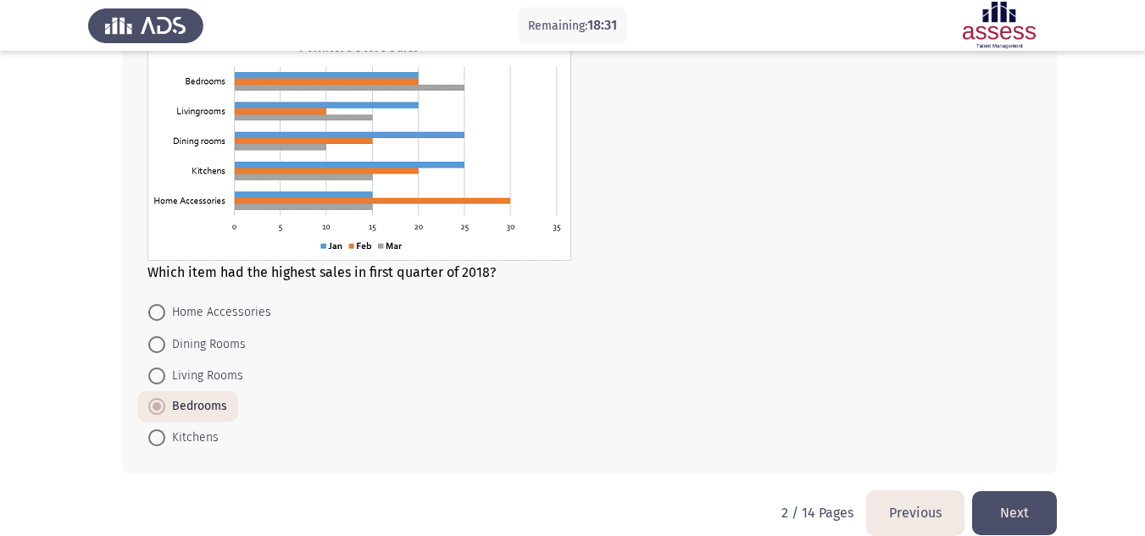
scroll to position [140, 0]
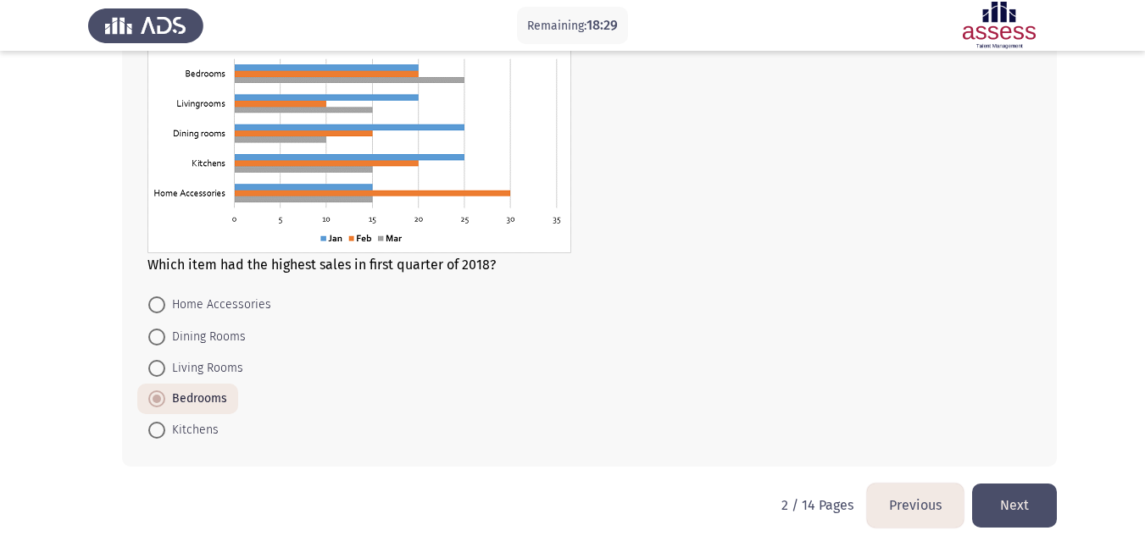
click at [1018, 503] on button "Next" at bounding box center [1014, 505] width 85 height 43
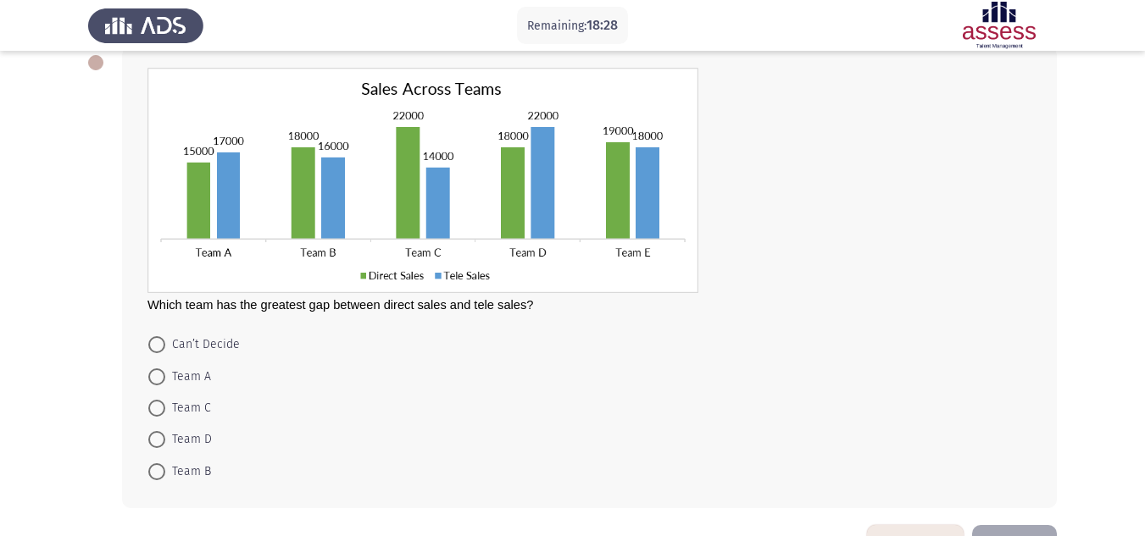
scroll to position [97, 0]
click at [171, 405] on span "Team C" at bounding box center [188, 407] width 46 height 20
click at [165, 405] on input "Team C" at bounding box center [156, 407] width 17 height 17
radio input "true"
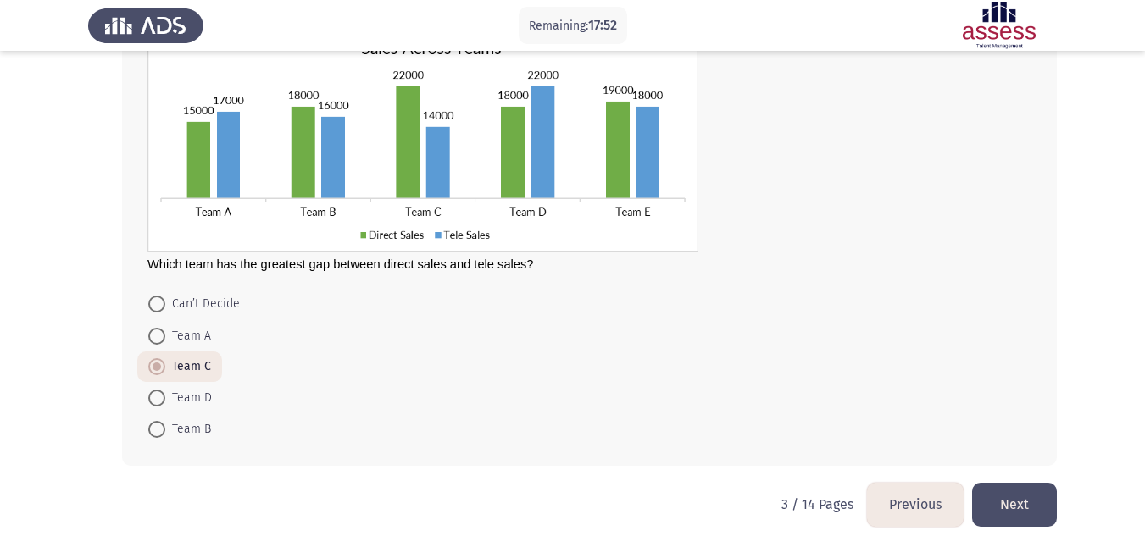
scroll to position [137, 0]
click at [1027, 508] on button "Next" at bounding box center [1014, 503] width 85 height 43
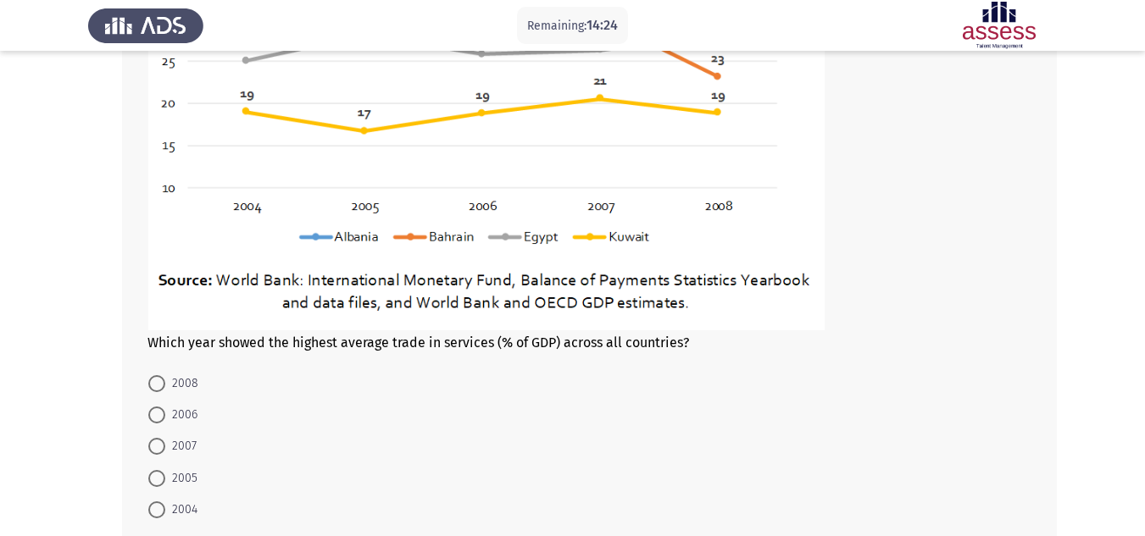
scroll to position [442, 0]
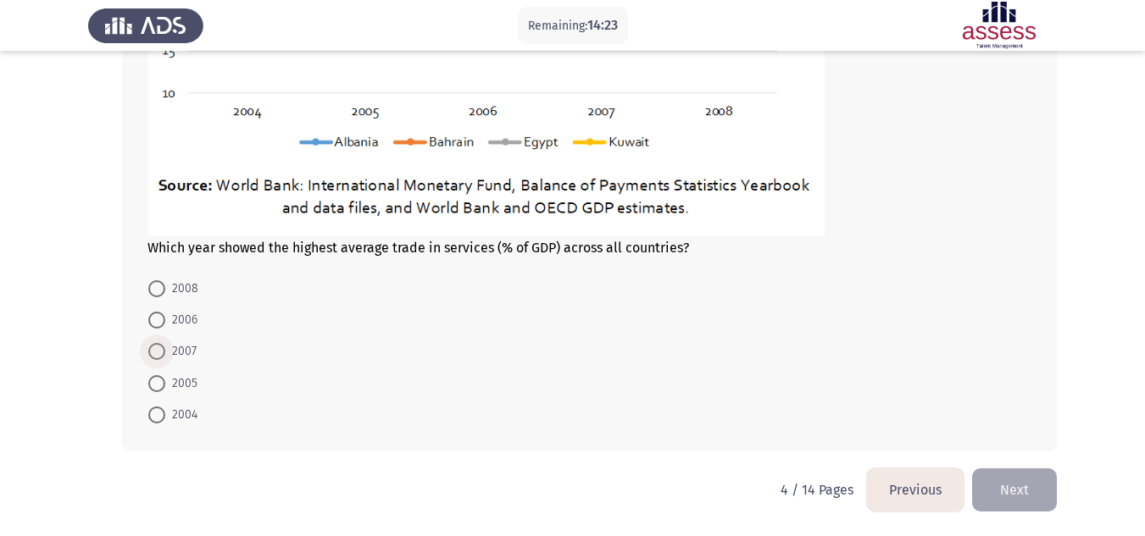
click at [161, 345] on span at bounding box center [156, 351] width 17 height 17
click at [161, 345] on input "2007" at bounding box center [156, 351] width 17 height 17
radio input "true"
click at [981, 488] on button "Next" at bounding box center [1014, 490] width 85 height 43
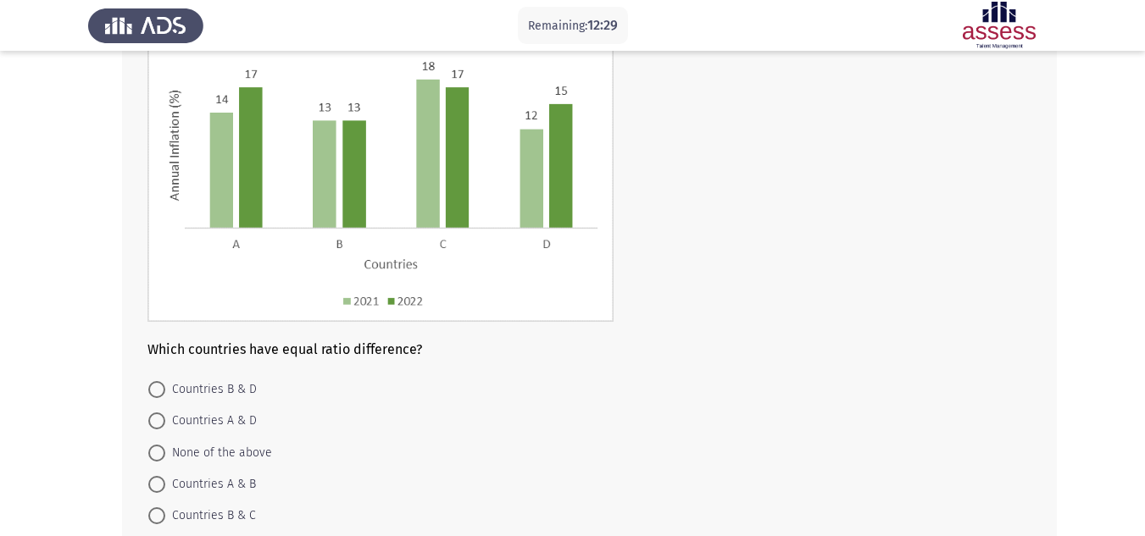
scroll to position [201, 0]
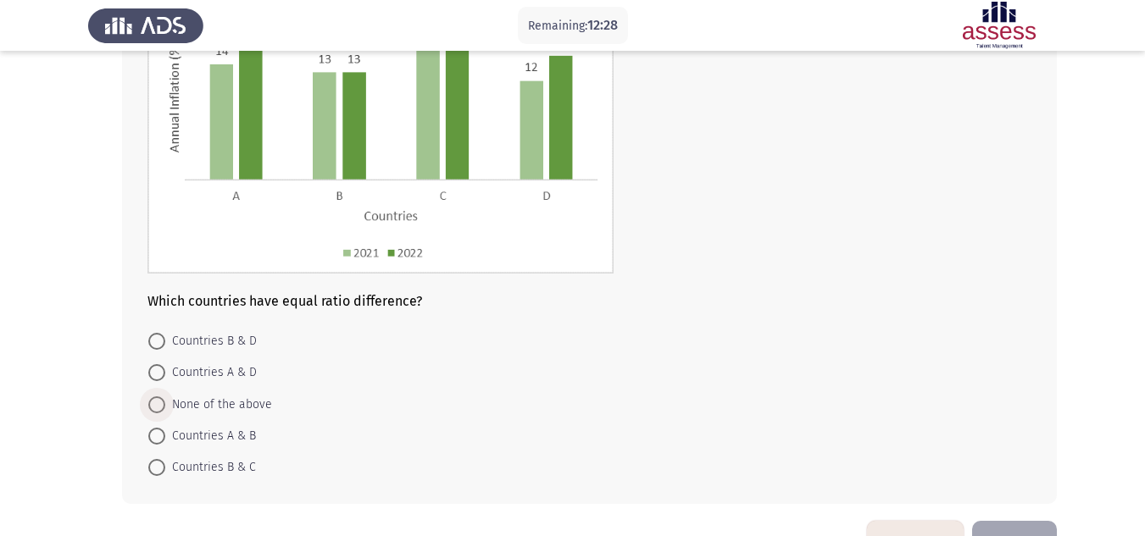
click at [253, 395] on span "None of the above" at bounding box center [218, 405] width 107 height 20
click at [165, 397] on input "None of the above" at bounding box center [156, 405] width 17 height 17
radio input "true"
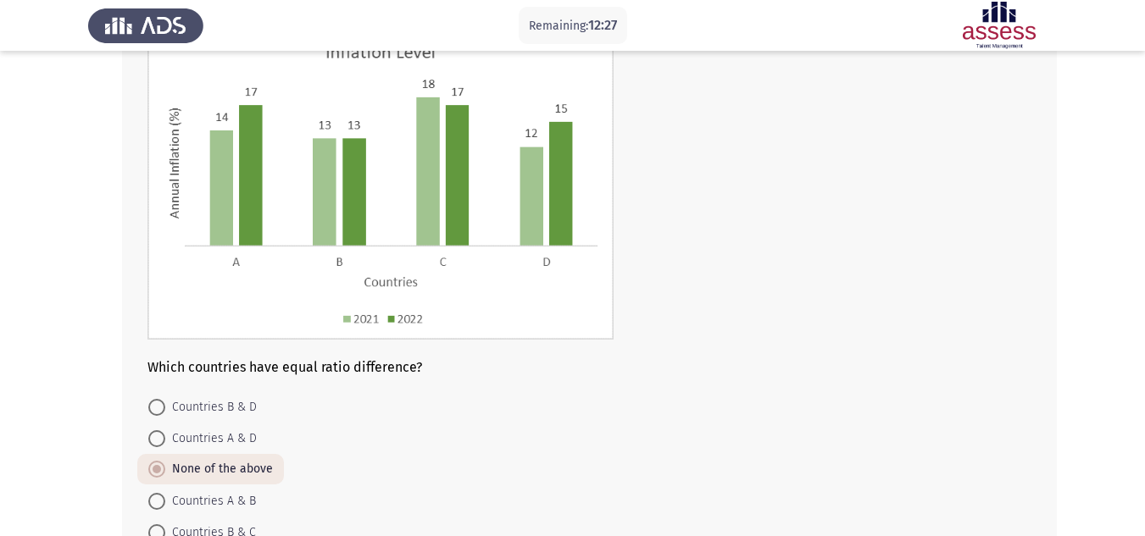
scroll to position [253, 0]
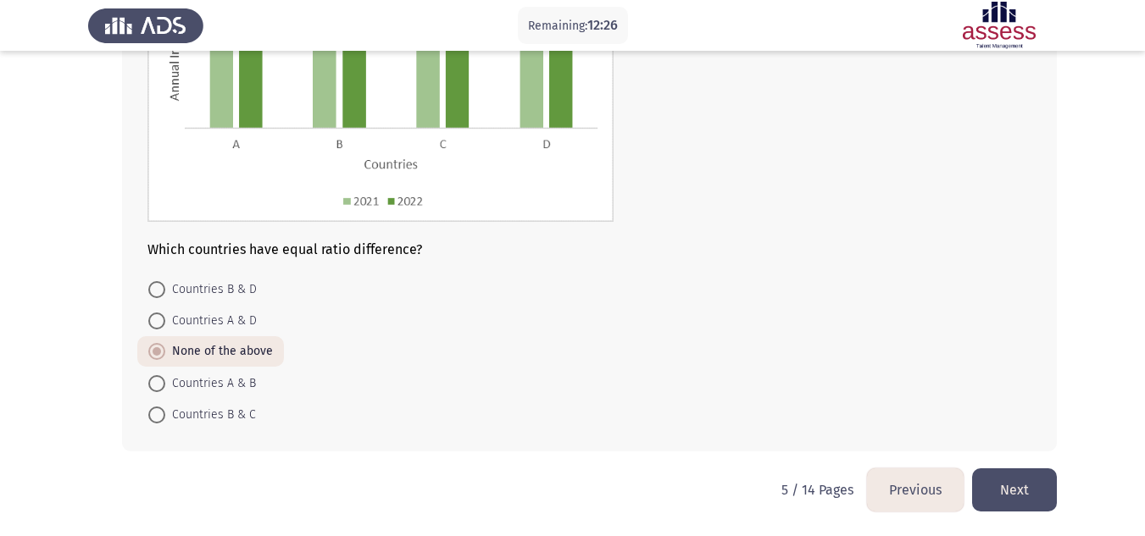
click at [992, 475] on button "Next" at bounding box center [1014, 490] width 85 height 43
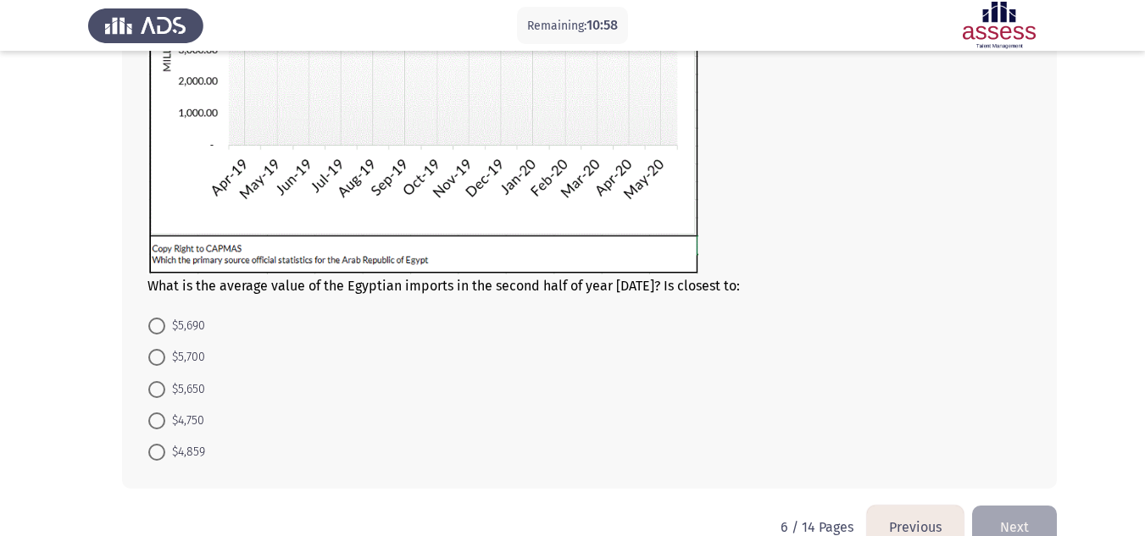
scroll to position [331, 0]
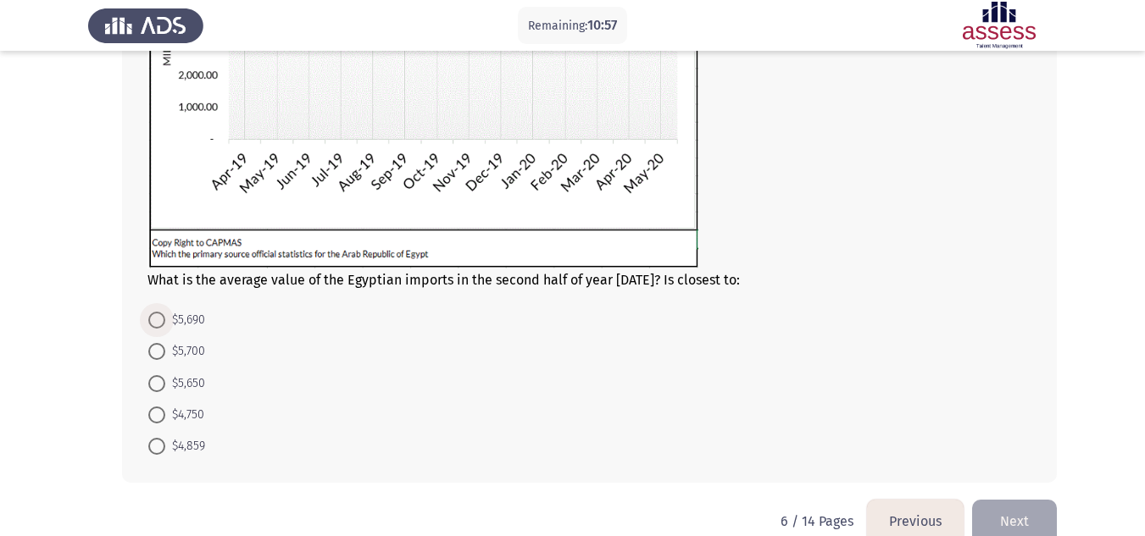
click at [192, 314] on span "$5,690" at bounding box center [185, 320] width 40 height 20
click at [165, 314] on input "$5,690" at bounding box center [156, 320] width 17 height 17
radio input "true"
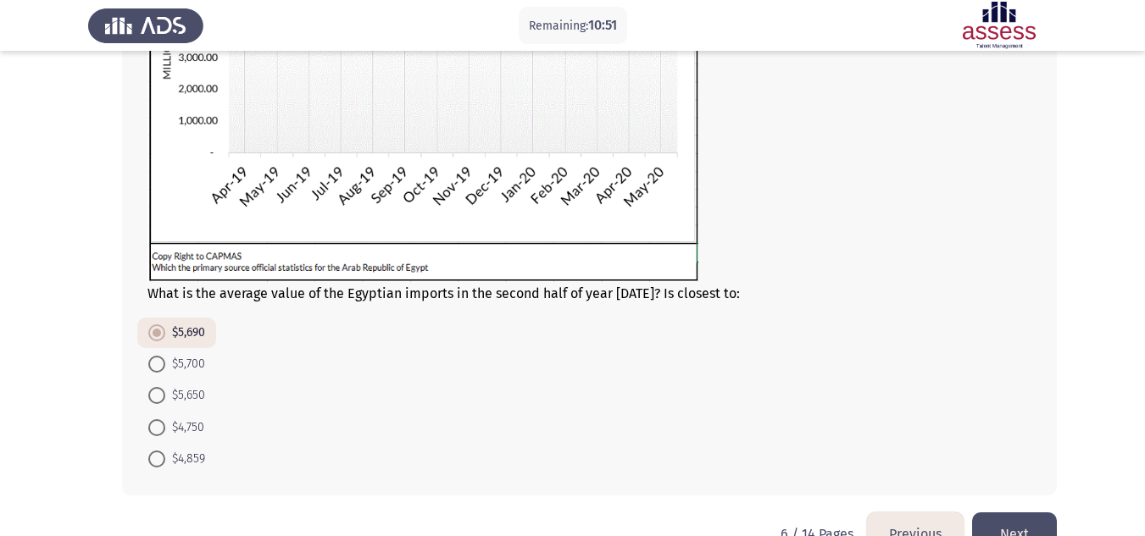
scroll to position [361, 0]
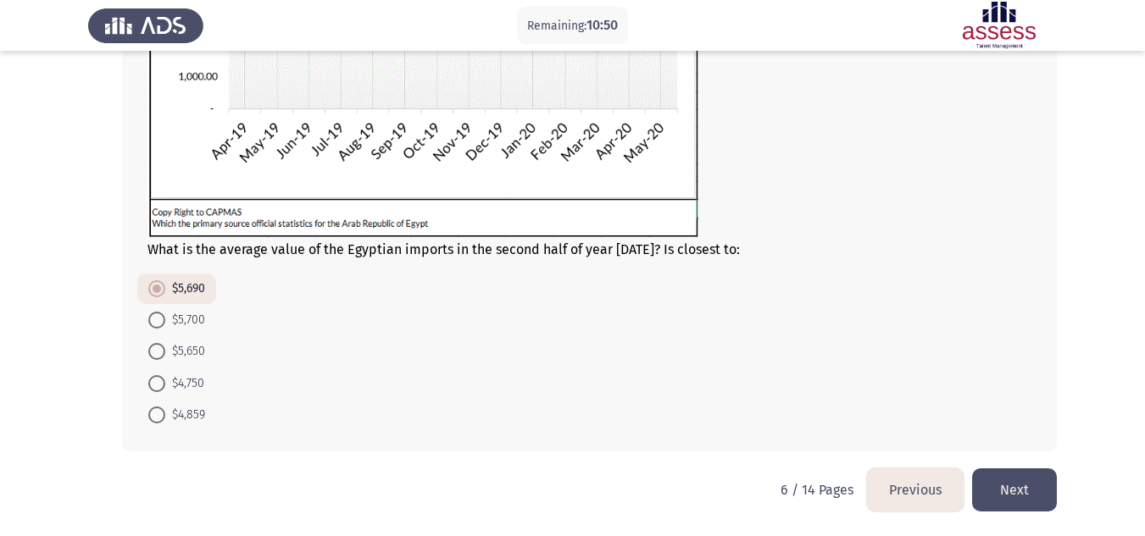
click at [1025, 498] on button "Next" at bounding box center [1014, 490] width 85 height 43
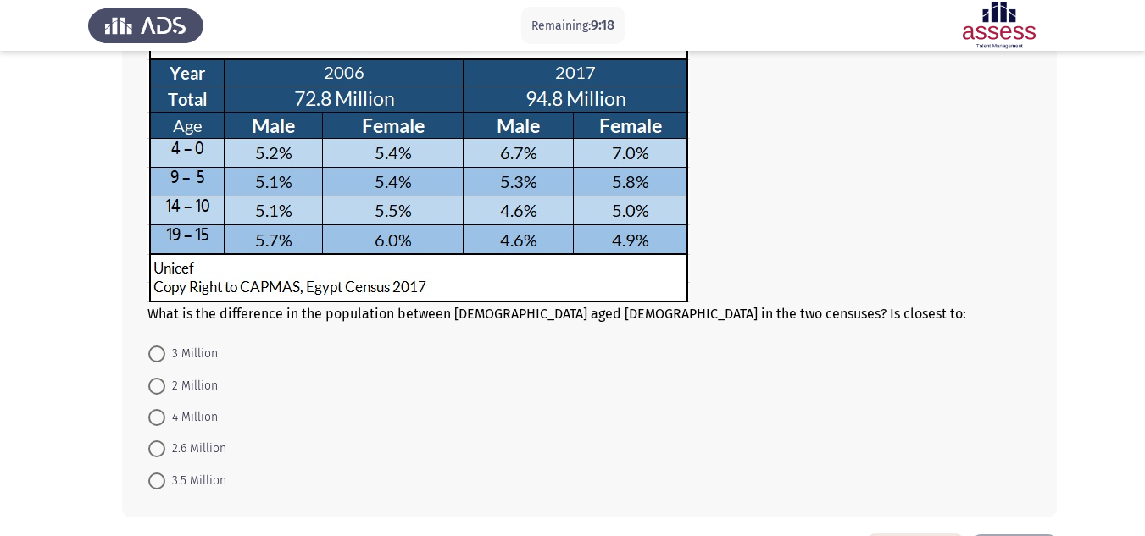
scroll to position [164, 0]
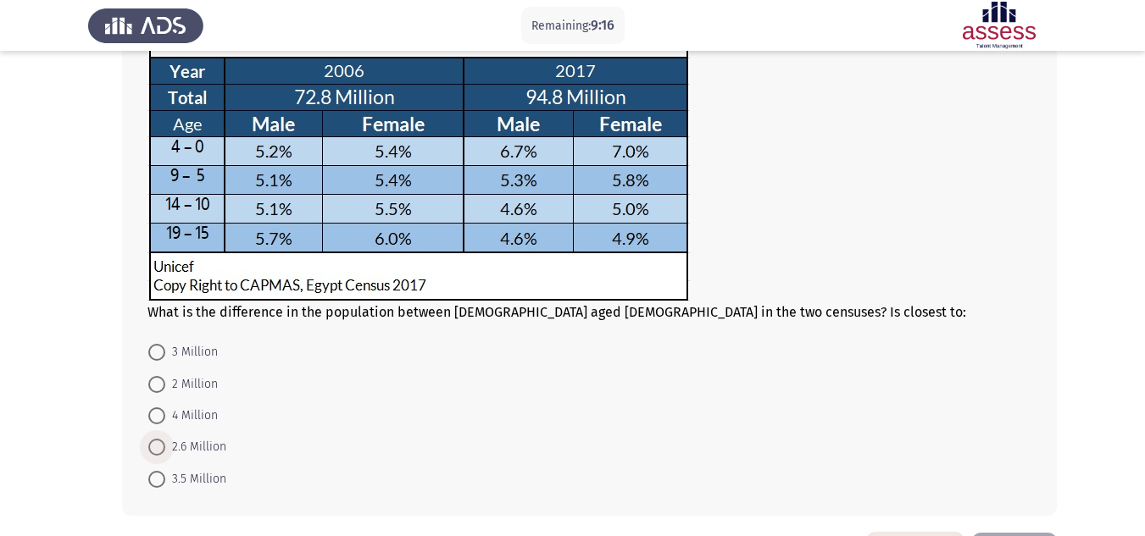
click at [182, 439] on span "2.6 Million" at bounding box center [195, 447] width 61 height 20
click at [165, 439] on input "2.6 Million" at bounding box center [156, 447] width 17 height 17
radio input "true"
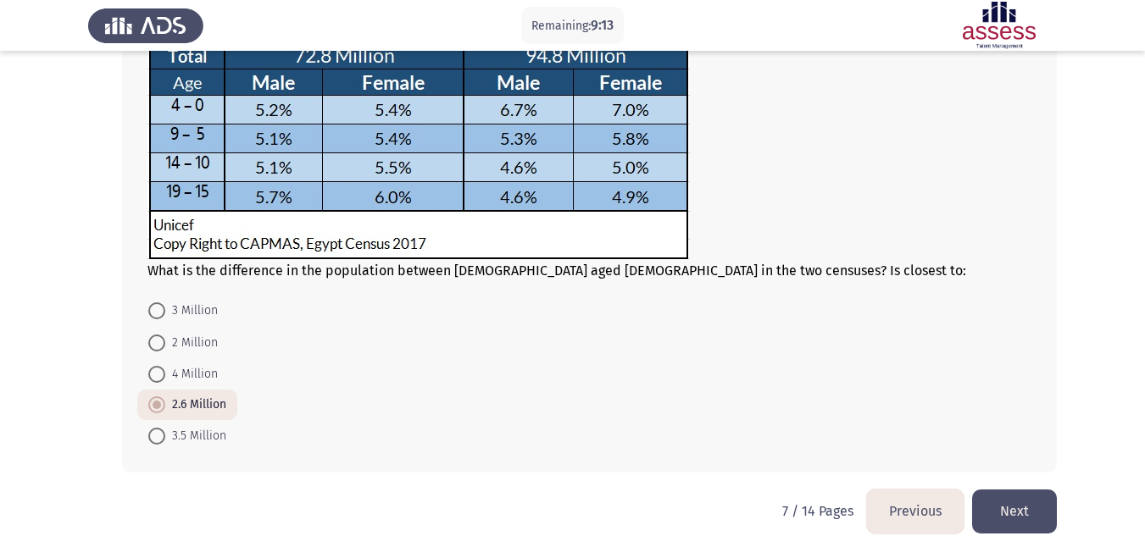
scroll to position [209, 0]
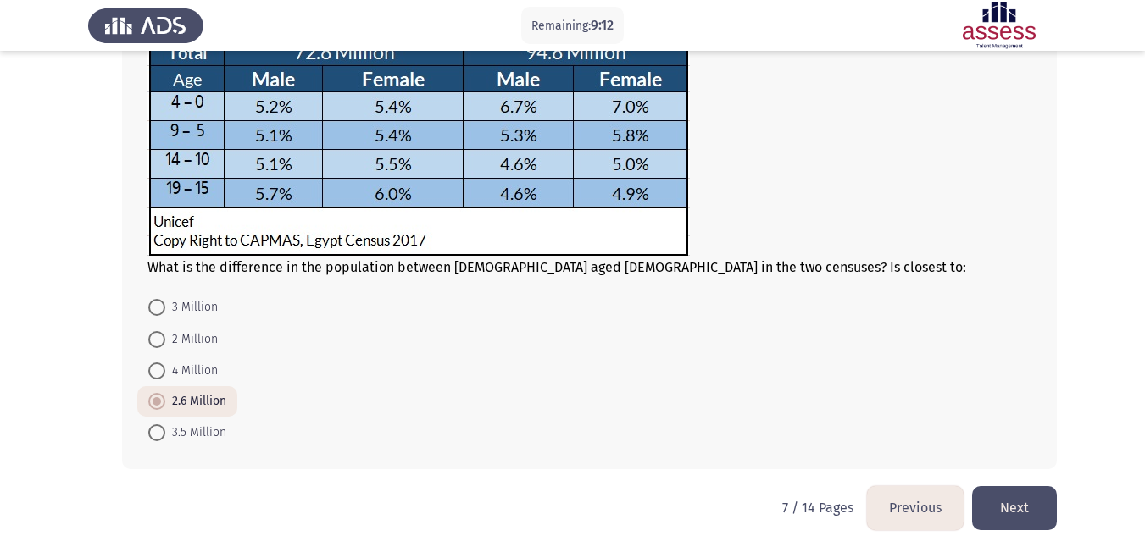
click at [1031, 503] on button "Next" at bounding box center [1014, 507] width 85 height 43
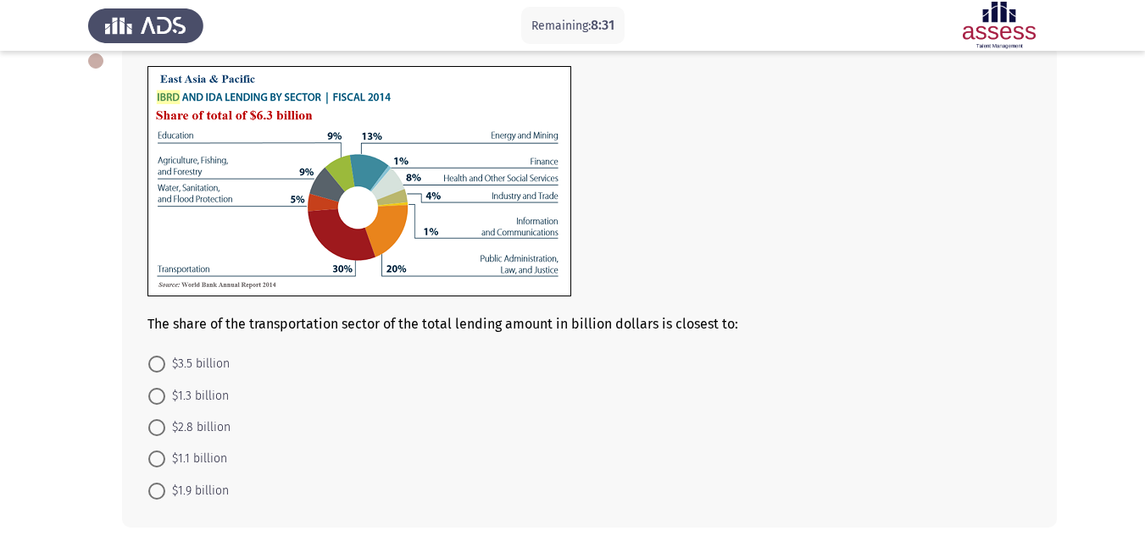
scroll to position [115, 0]
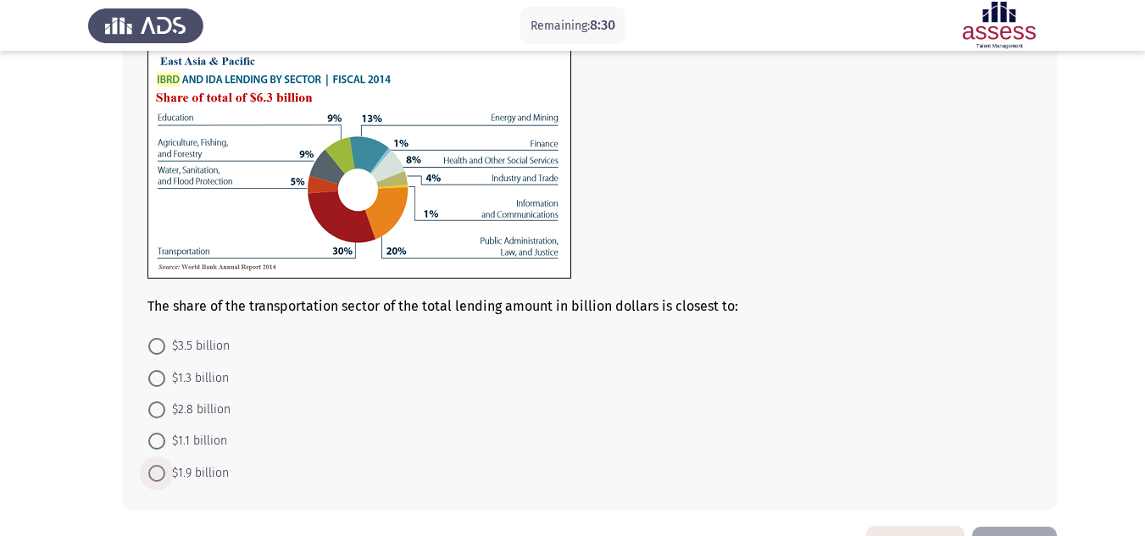
click at [169, 475] on span "$1.9 billion" at bounding box center [197, 474] width 64 height 20
click at [165, 475] on input "$1.9 billion" at bounding box center [156, 473] width 17 height 17
radio input "true"
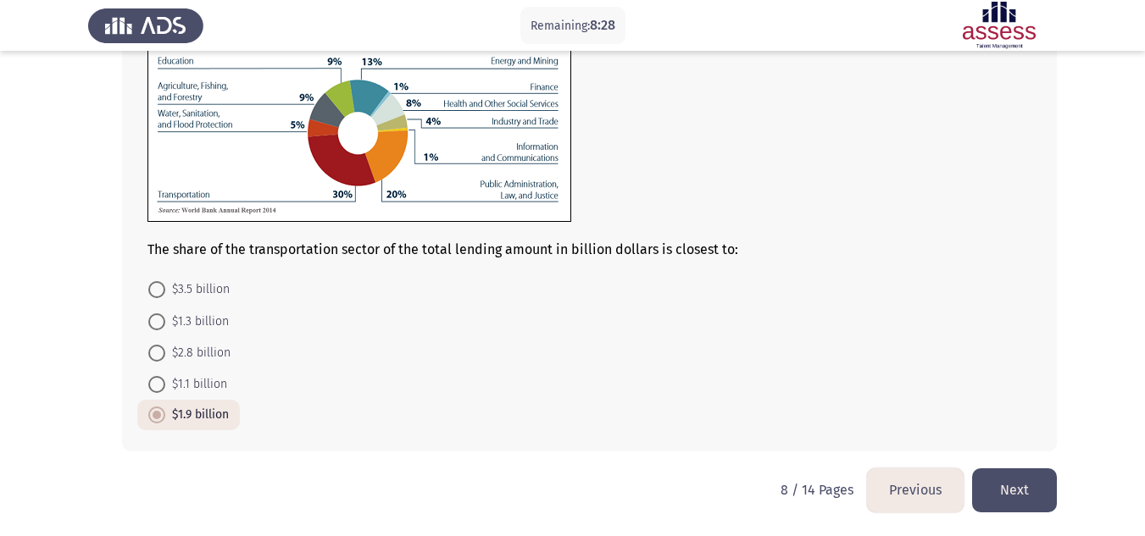
click at [1018, 503] on button "Next" at bounding box center [1014, 490] width 85 height 43
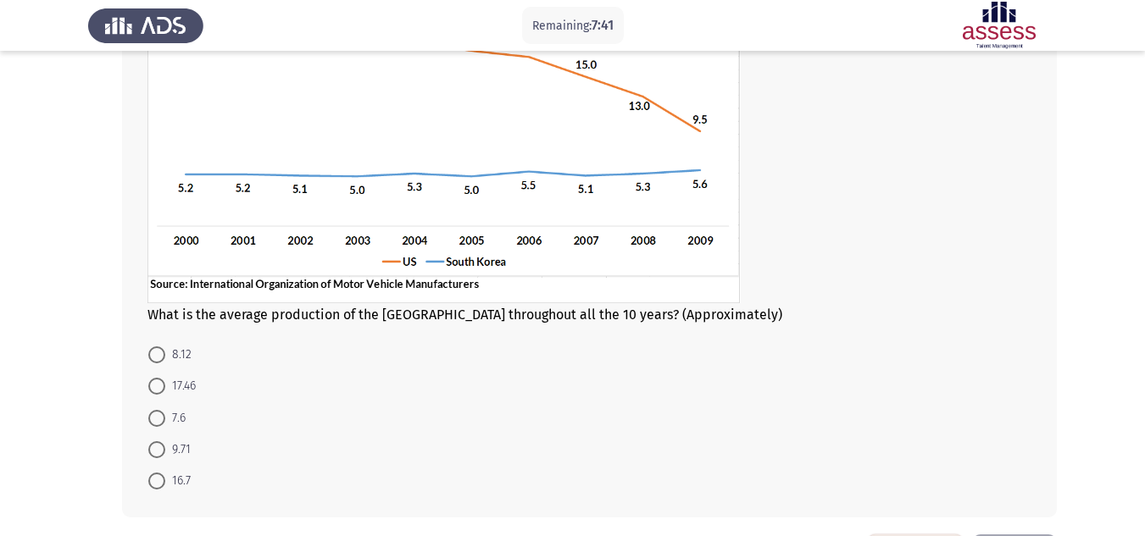
scroll to position [225, 0]
drag, startPoint x: 171, startPoint y: 385, endPoint x: 753, endPoint y: 400, distance: 582.4
click at [753, 400] on form "8.12 17.46 7.6 9.71 16.7" at bounding box center [589, 420] width 884 height 158
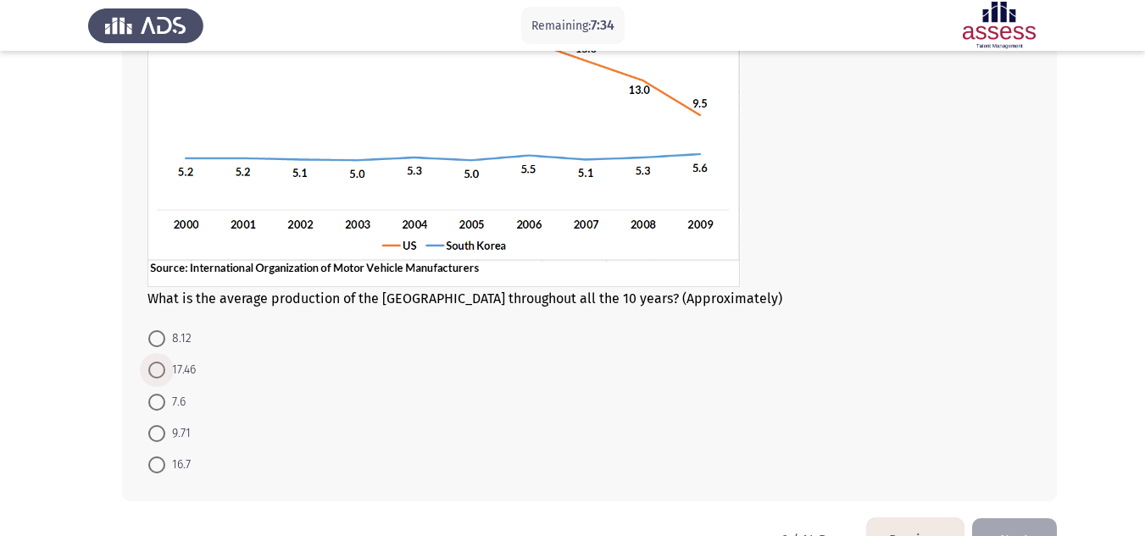
click at [160, 370] on span at bounding box center [156, 370] width 17 height 17
click at [160, 370] on input "17.46" at bounding box center [156, 370] width 17 height 17
radio input "true"
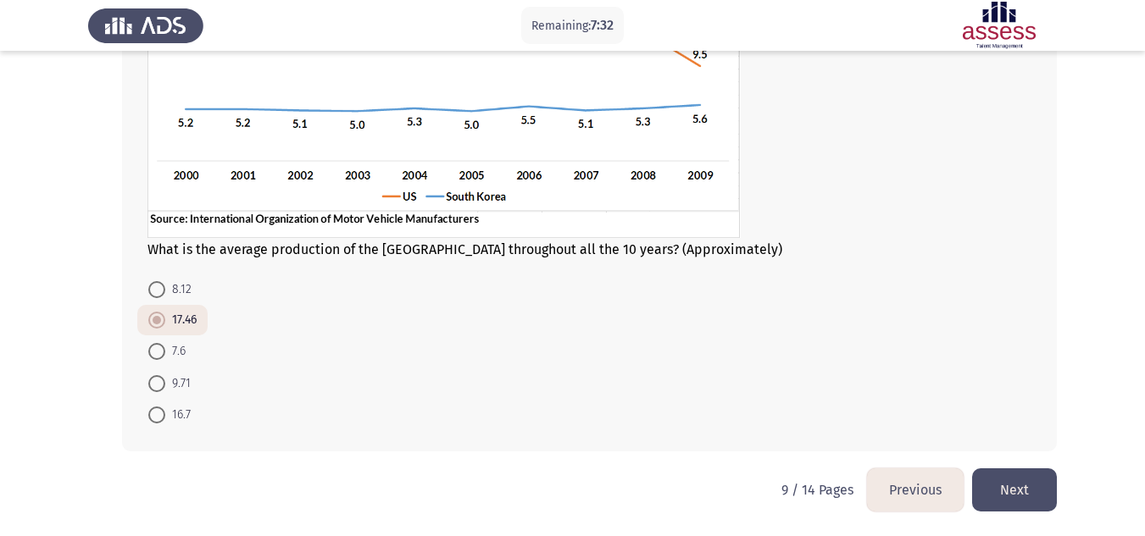
click at [1009, 489] on button "Next" at bounding box center [1014, 490] width 85 height 43
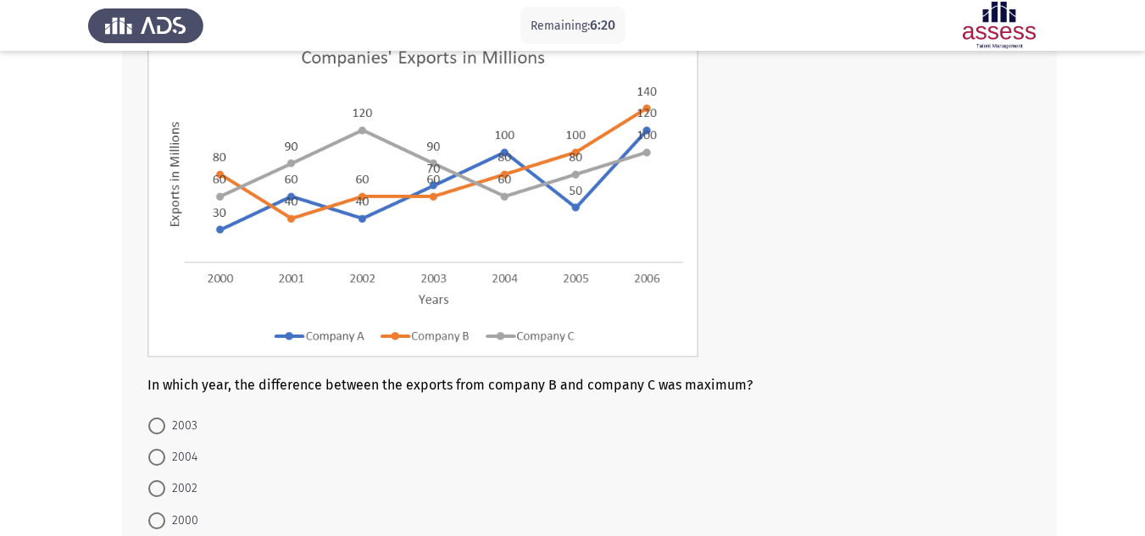
scroll to position [175, 0]
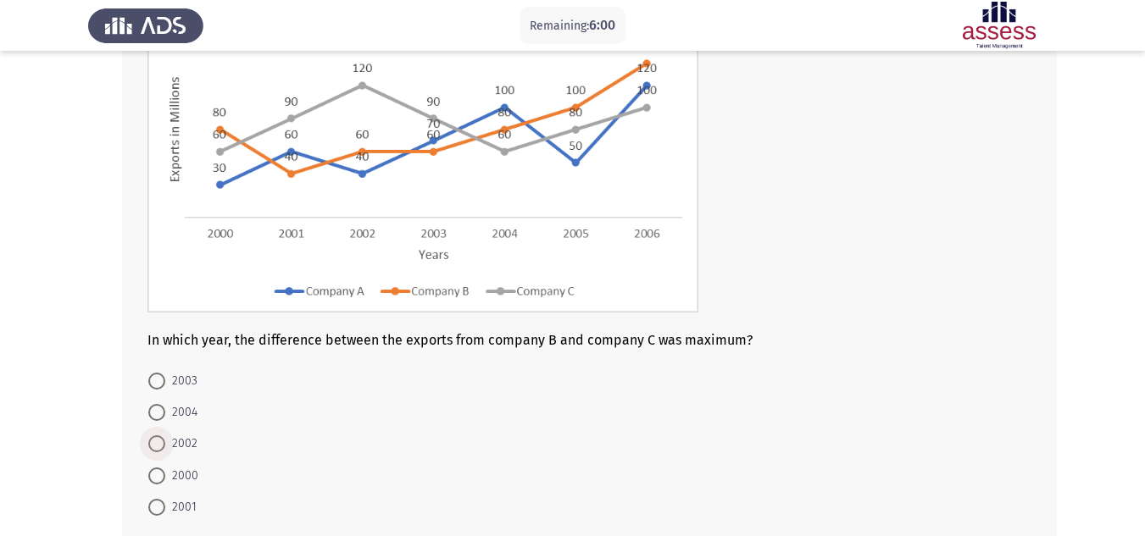
click at [160, 441] on span at bounding box center [156, 444] width 17 height 17
click at [160, 441] on input "2002" at bounding box center [156, 444] width 17 height 17
radio input "true"
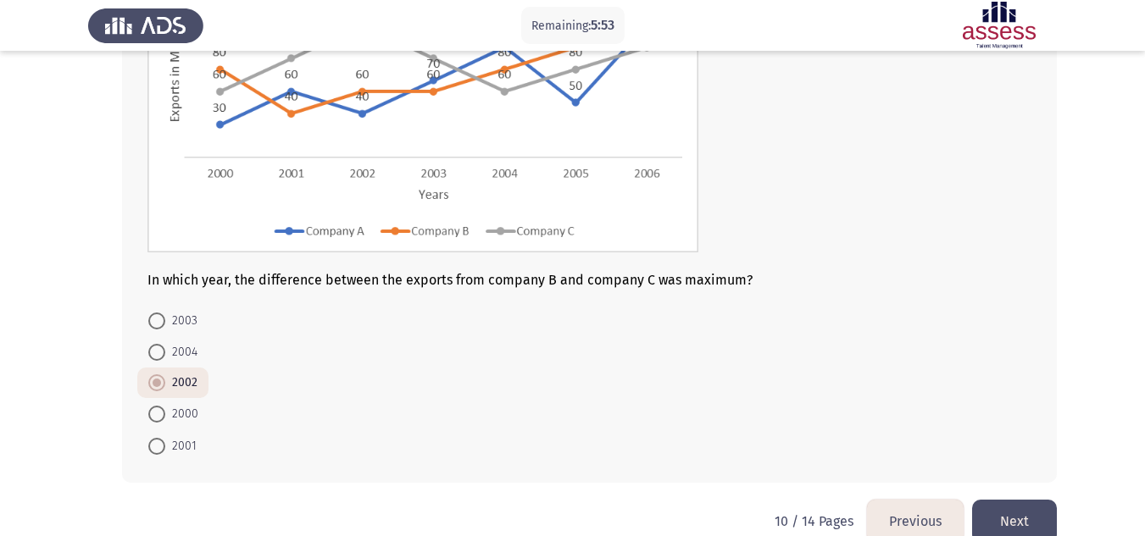
scroll to position [266, 0]
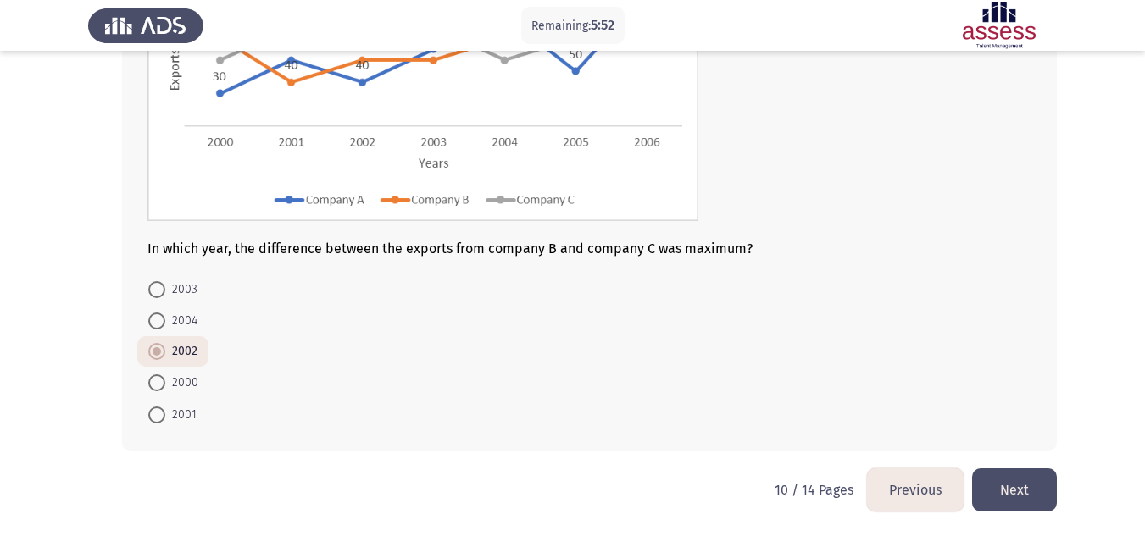
click at [1034, 492] on button "Next" at bounding box center [1014, 490] width 85 height 43
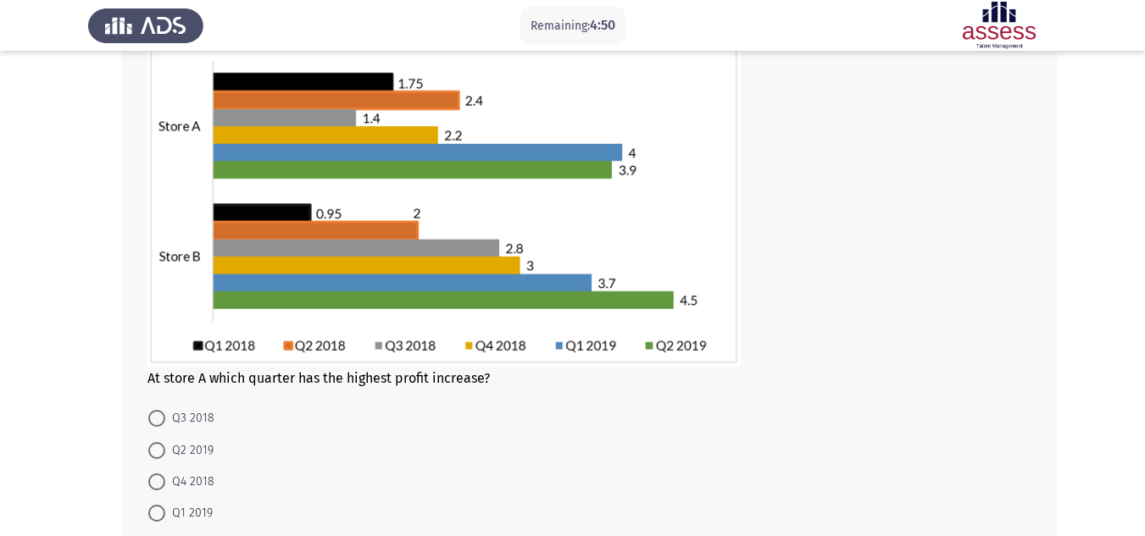
scroll to position [148, 0]
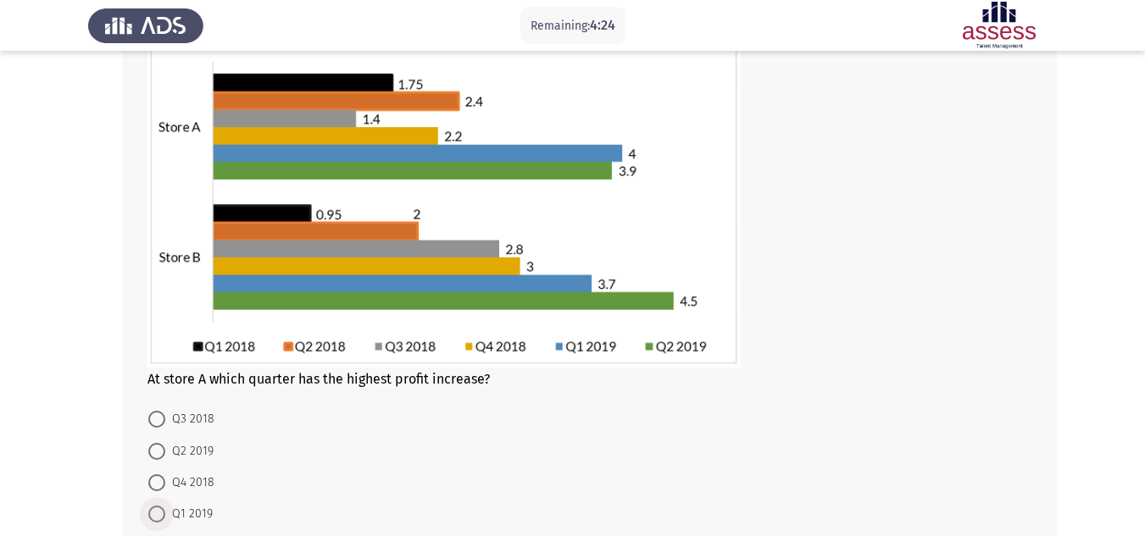
click at [168, 514] on span "Q1 2019" at bounding box center [188, 514] width 47 height 20
click at [165, 514] on input "Q1 2019" at bounding box center [156, 514] width 17 height 17
radio input "true"
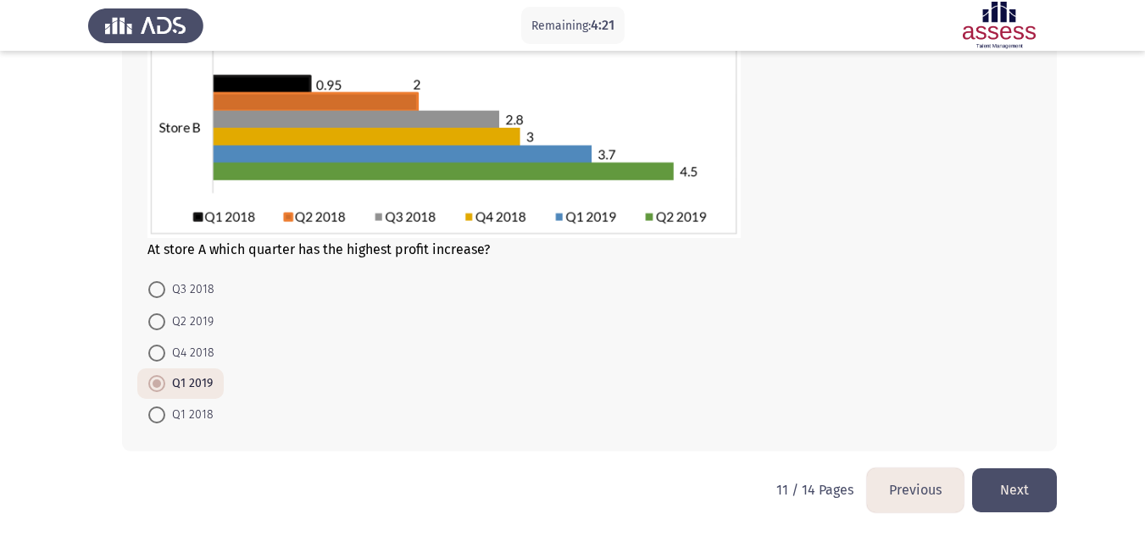
click at [1023, 494] on button "Next" at bounding box center [1014, 490] width 85 height 43
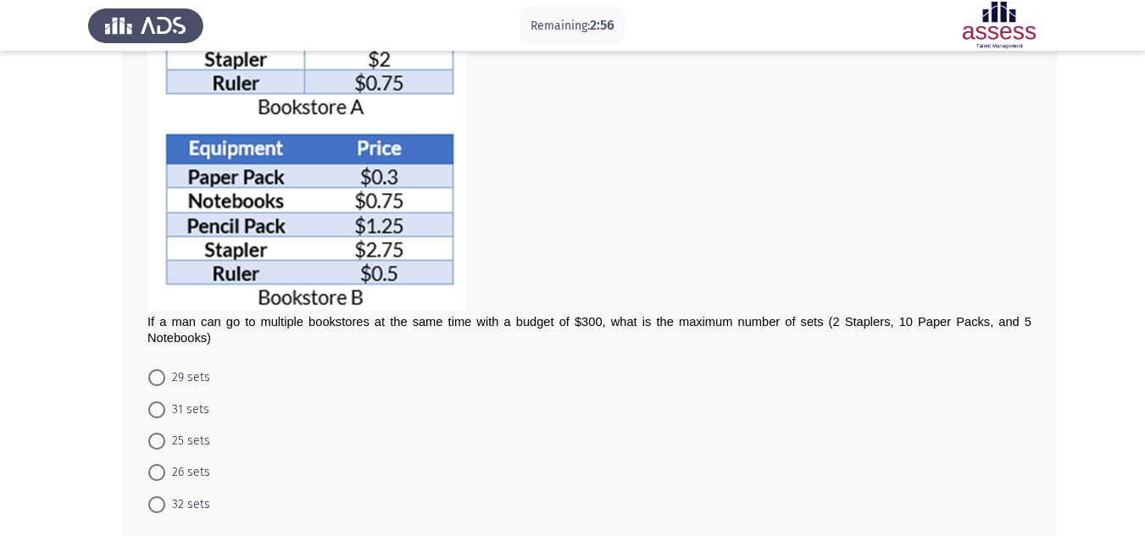
scroll to position [226, 0]
click at [185, 385] on span "29 sets" at bounding box center [187, 377] width 45 height 20
click at [165, 385] on input "29 sets" at bounding box center [156, 377] width 17 height 17
radio input "true"
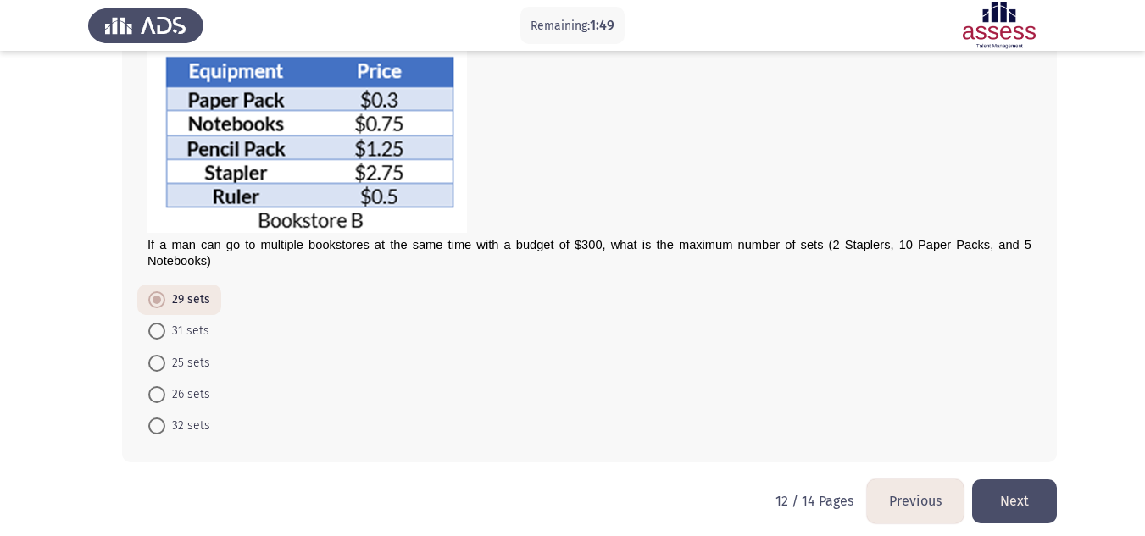
scroll to position [314, 0]
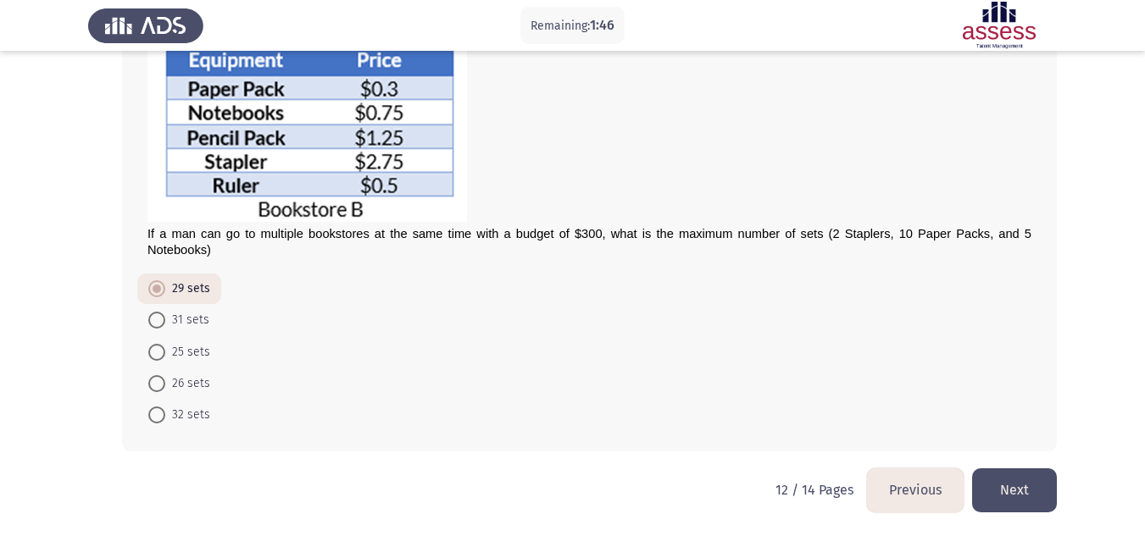
click at [1031, 471] on button "Next" at bounding box center [1014, 490] width 85 height 43
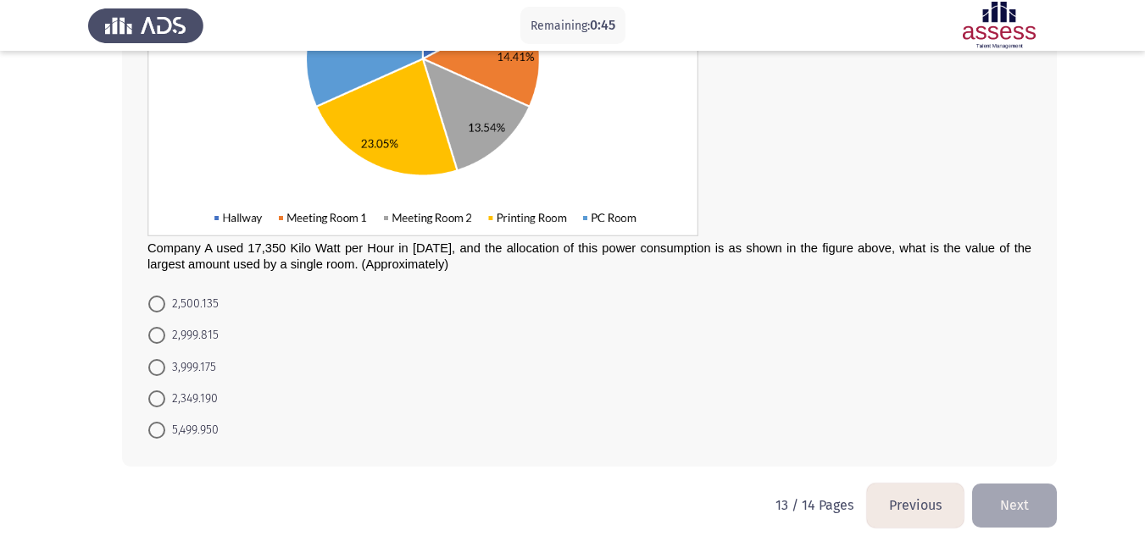
scroll to position [311, 0]
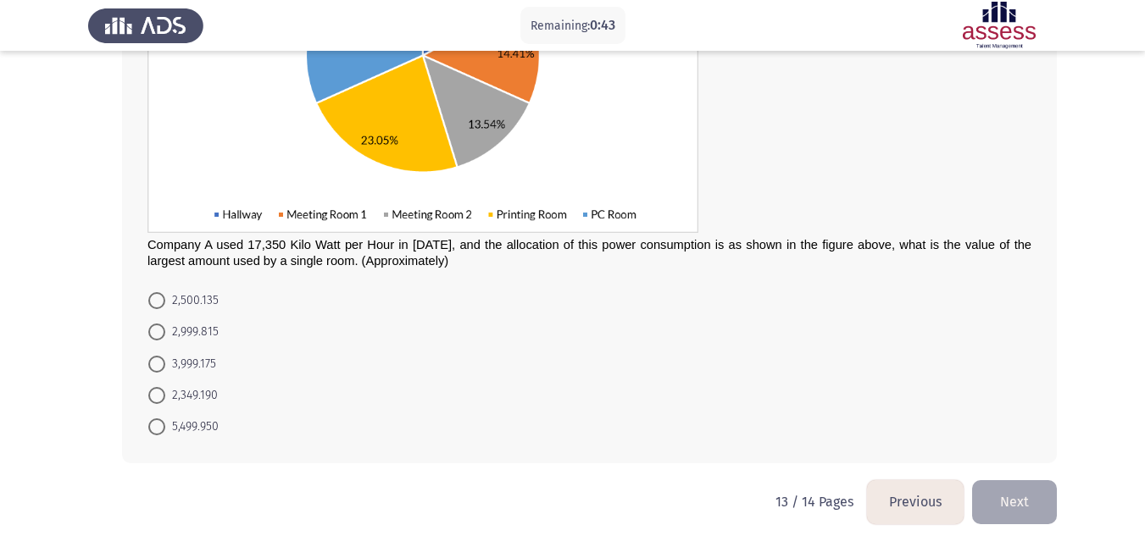
click at [175, 412] on mat-radio-button "5,499.950" at bounding box center [183, 426] width 92 height 31
click at [171, 422] on span "5,499.950" at bounding box center [191, 427] width 53 height 20
click at [165, 422] on input "5,499.950" at bounding box center [156, 427] width 17 height 17
radio input "true"
click at [1019, 496] on button "Next" at bounding box center [1014, 501] width 85 height 43
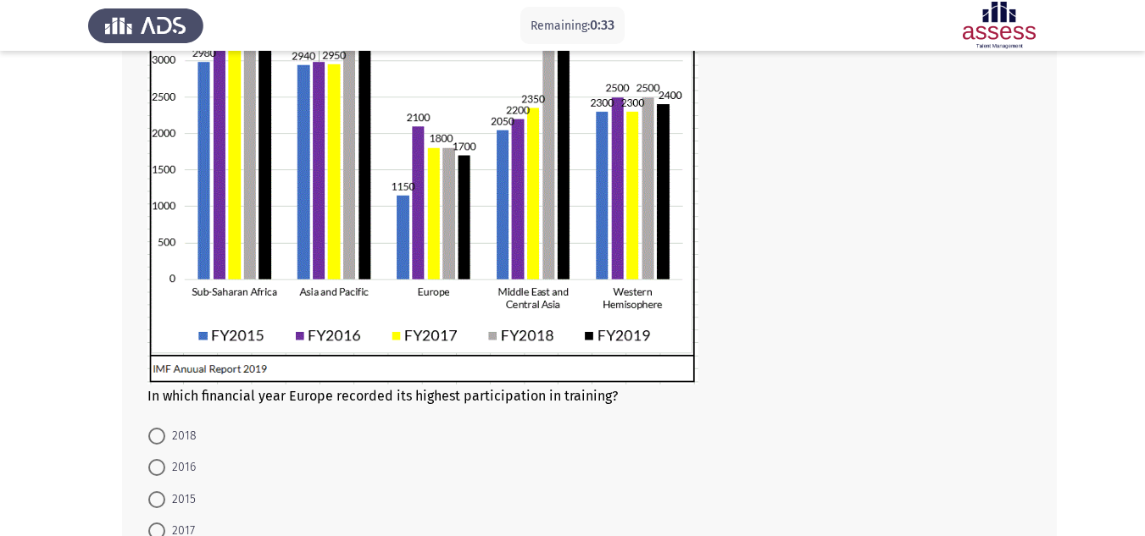
scroll to position [439, 0]
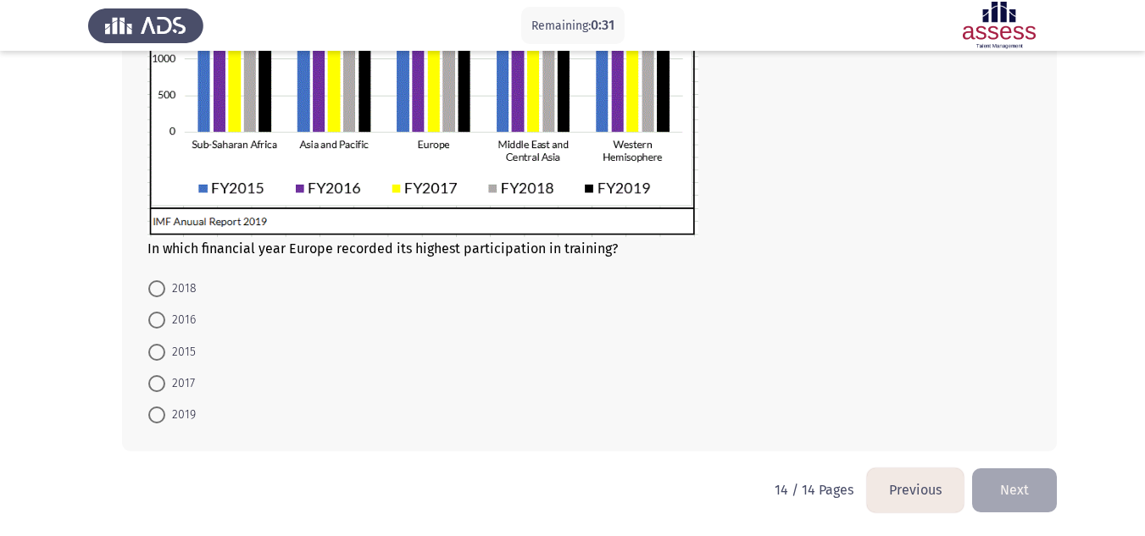
click at [903, 528] on html "Remaining: 0:31 Previous ASSESS Aptitude (FOCUS) - Analytical Thinking Next In …" at bounding box center [572, 48] width 1145 height 975
click at [914, 497] on button "Previous" at bounding box center [915, 490] width 97 height 43
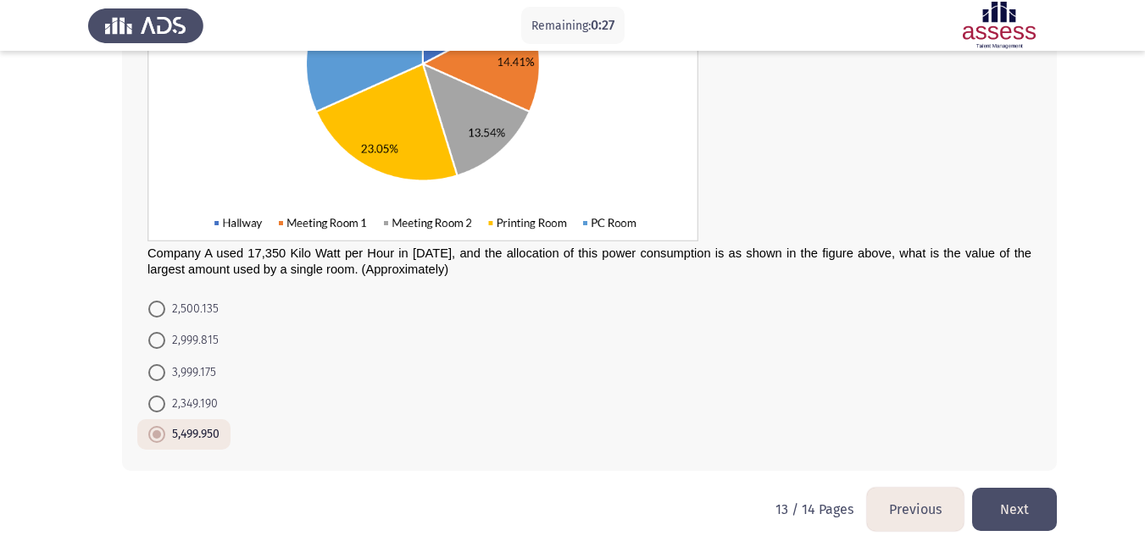
scroll to position [322, 0]
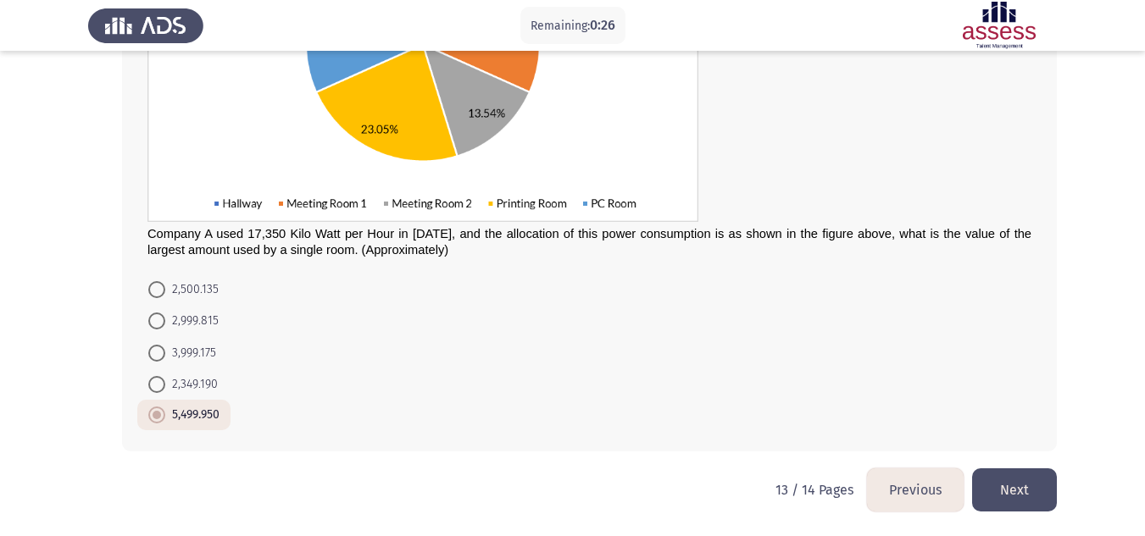
click at [1020, 482] on button "Next" at bounding box center [1014, 490] width 85 height 43
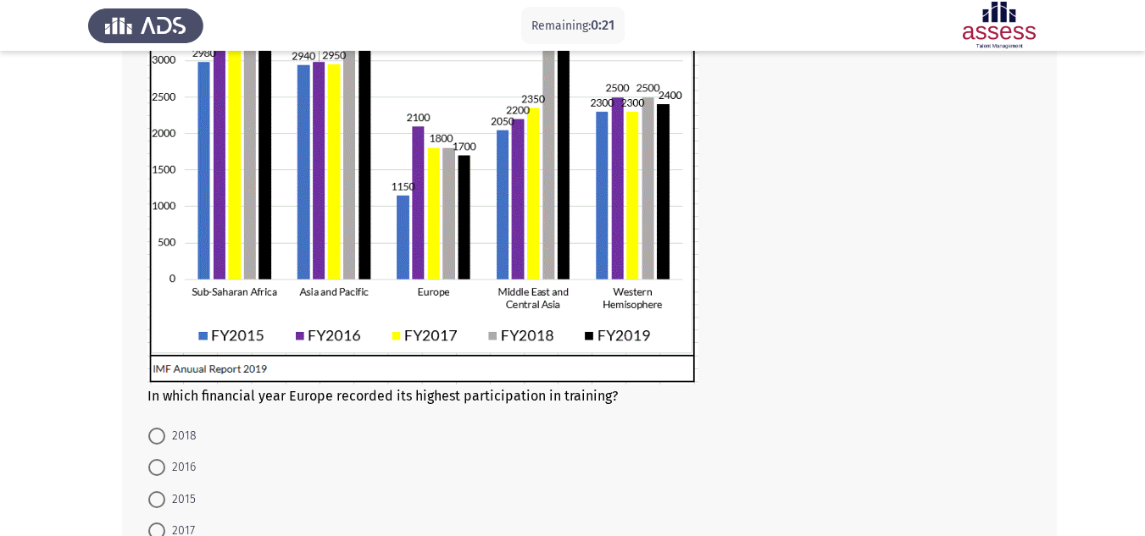
scroll to position [292, 0]
click at [166, 492] on span "2015" at bounding box center [180, 499] width 31 height 20
click at [165, 492] on input "2015" at bounding box center [156, 499] width 17 height 17
radio input "true"
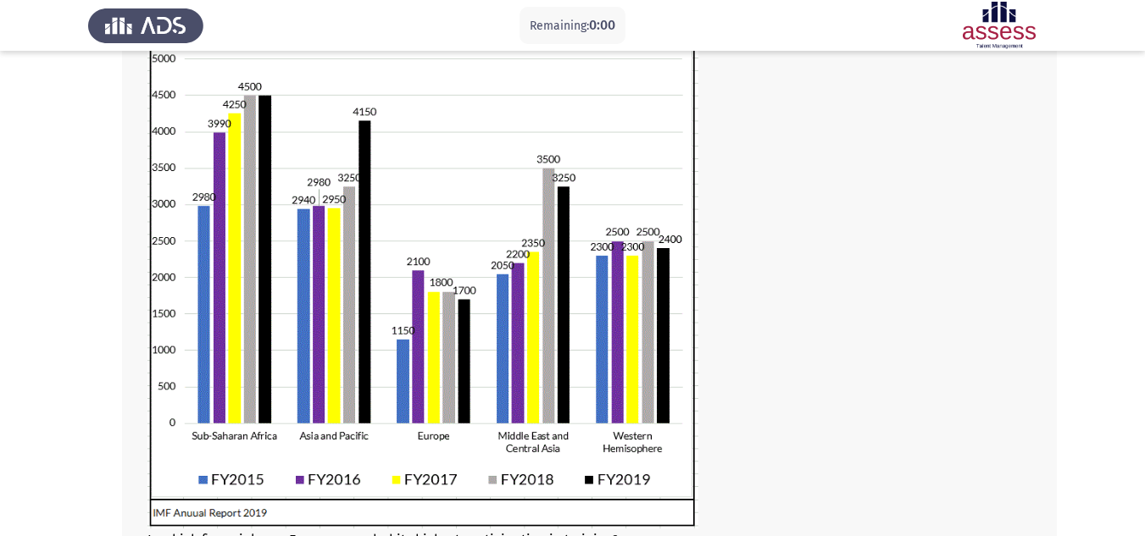
scroll to position [0, 0]
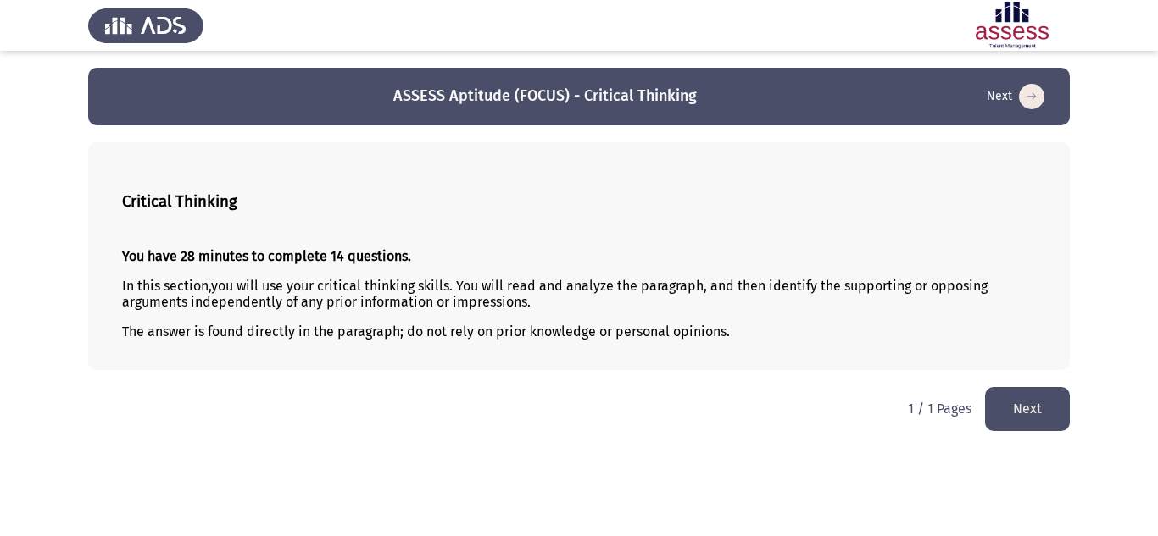
click at [1015, 423] on button "Next" at bounding box center [1027, 408] width 85 height 43
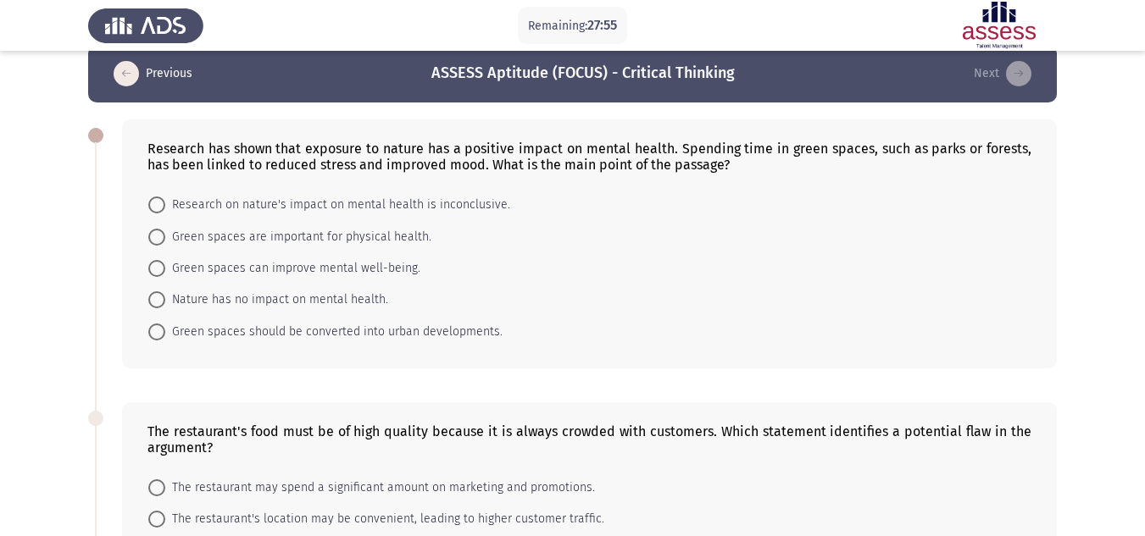
scroll to position [40, 0]
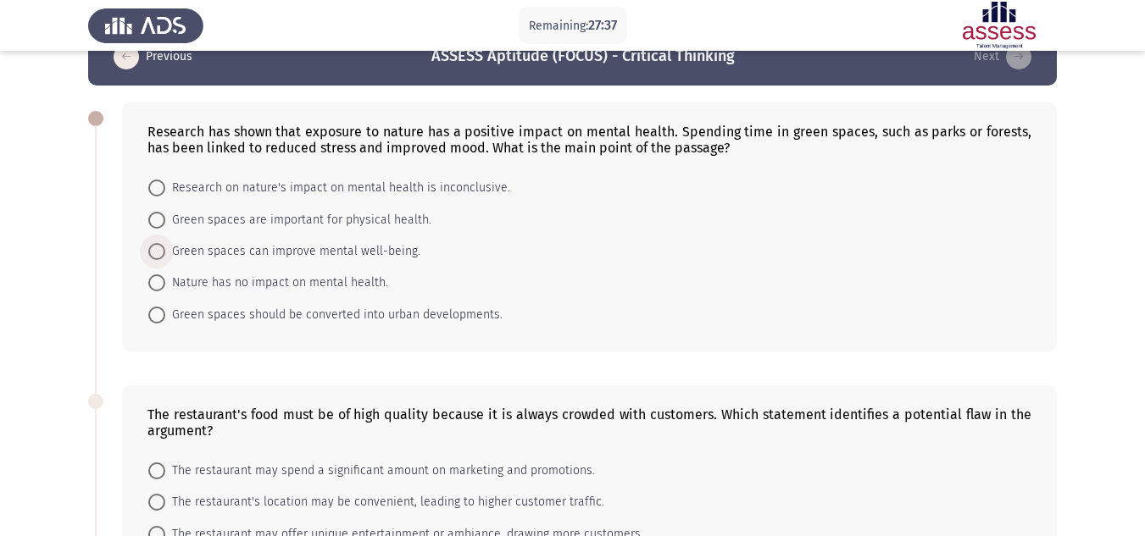
click at [266, 244] on span "Green spaces can improve mental well-being." at bounding box center [292, 252] width 255 height 20
click at [165, 244] on input "Green spaces can improve mental well-being." at bounding box center [156, 251] width 17 height 17
radio input "true"
click at [213, 187] on span "Research on nature's impact on mental health is inconclusive." at bounding box center [337, 188] width 345 height 20
click at [165, 187] on input "Research on nature's impact on mental health is inconclusive." at bounding box center [156, 188] width 17 height 17
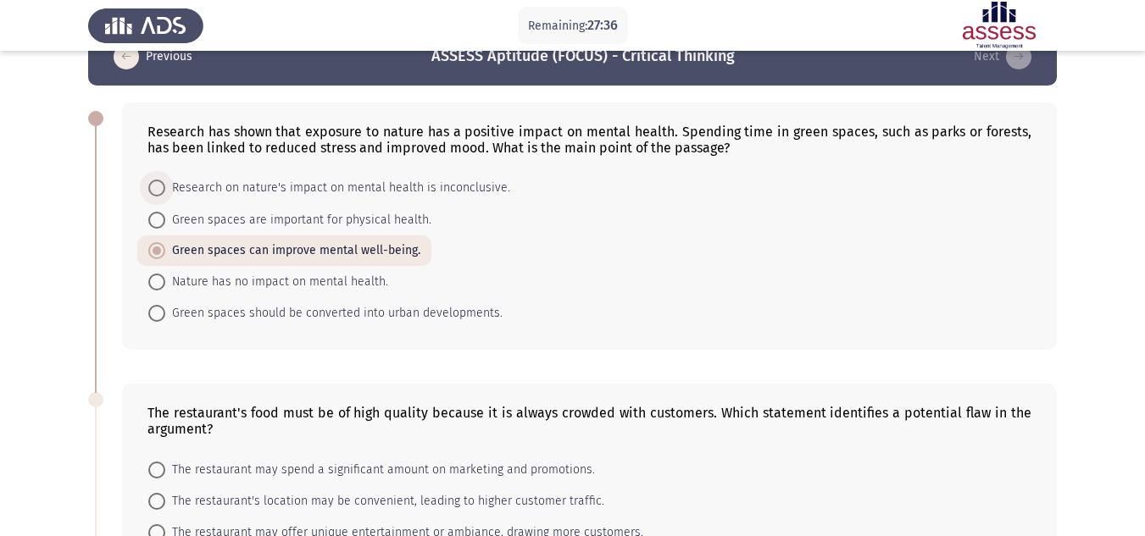
radio input "true"
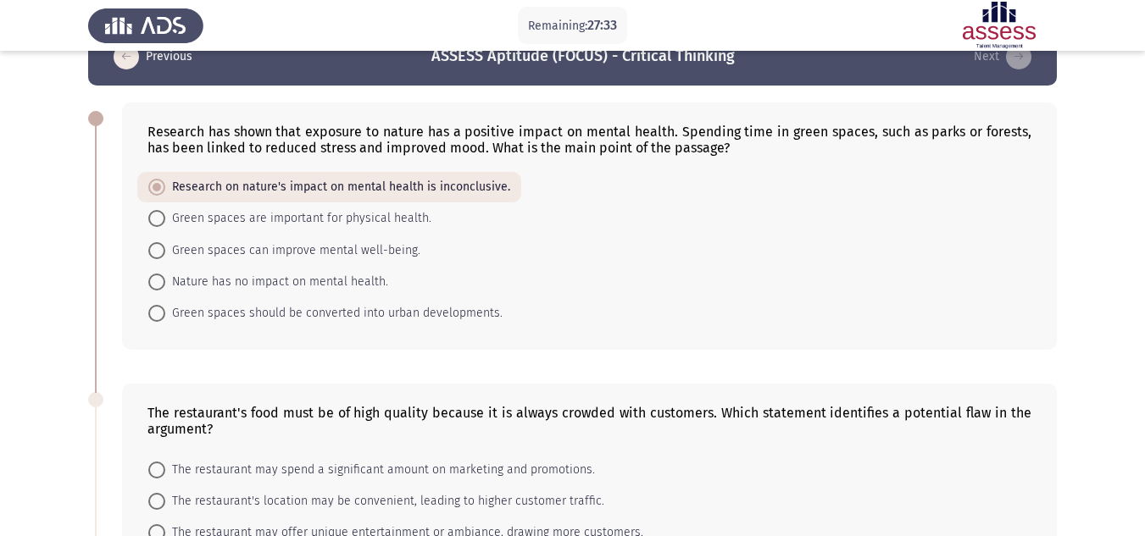
click at [290, 230] on mat-radio-button "Green spaces are important for physical health." at bounding box center [289, 218] width 305 height 31
click at [254, 285] on span "Nature has no impact on mental health." at bounding box center [276, 282] width 223 height 20
click at [165, 285] on input "Nature has no impact on mental health." at bounding box center [156, 282] width 17 height 17
radio input "true"
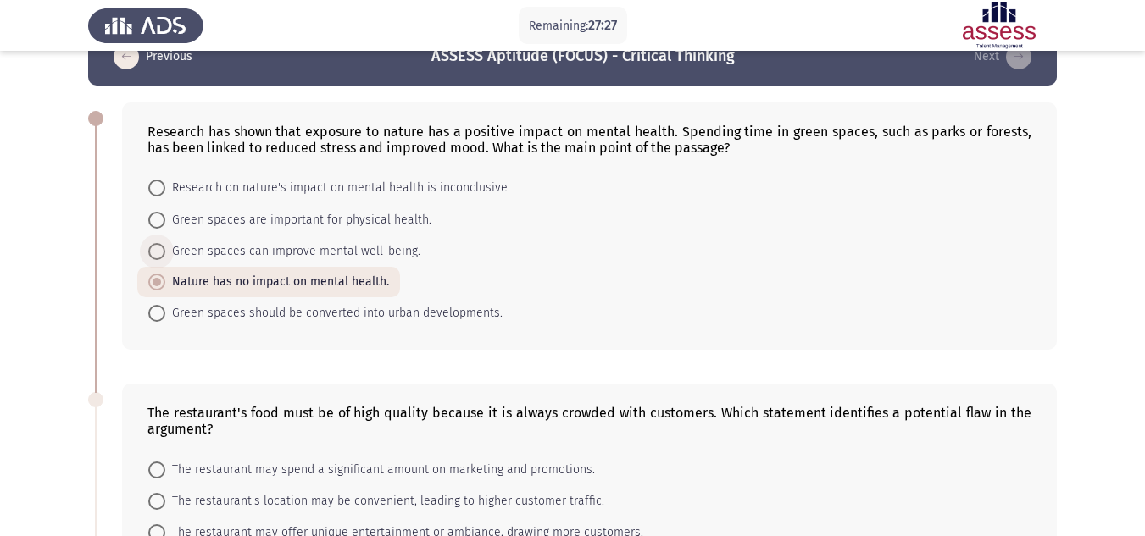
click at [247, 248] on span "Green spaces can improve mental well-being." at bounding box center [292, 252] width 255 height 20
click at [165, 248] on input "Green spaces can improve mental well-being." at bounding box center [156, 251] width 17 height 17
radio input "true"
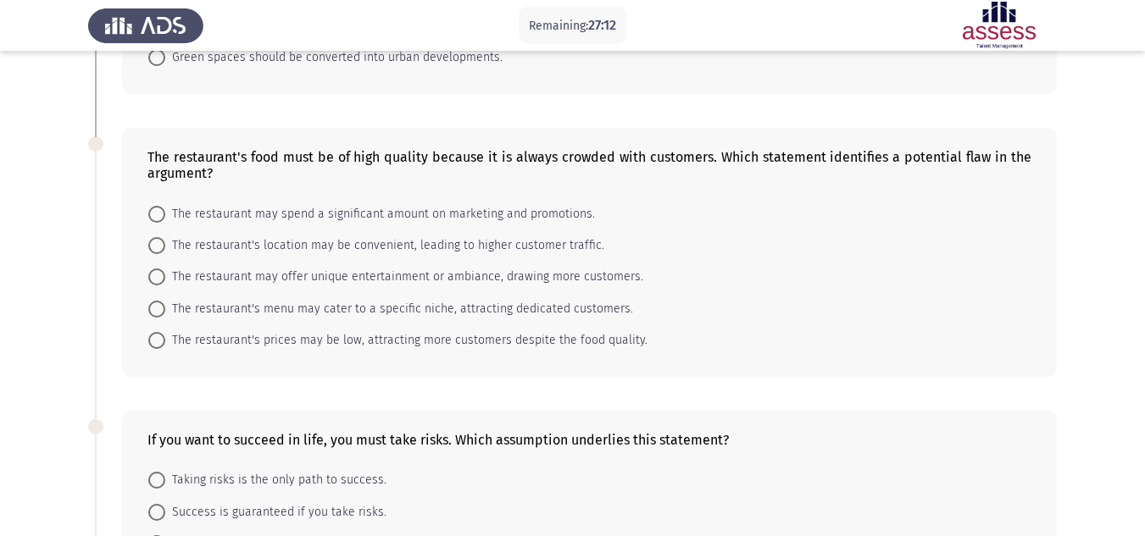
scroll to position [297, 0]
click at [397, 309] on span "The restaurant's menu may cater to a specific niche, attracting dedicated custo…" at bounding box center [399, 308] width 468 height 20
click at [165, 309] on input "The restaurant's menu may cater to a specific niche, attracting dedicated custo…" at bounding box center [156, 308] width 17 height 17
radio input "true"
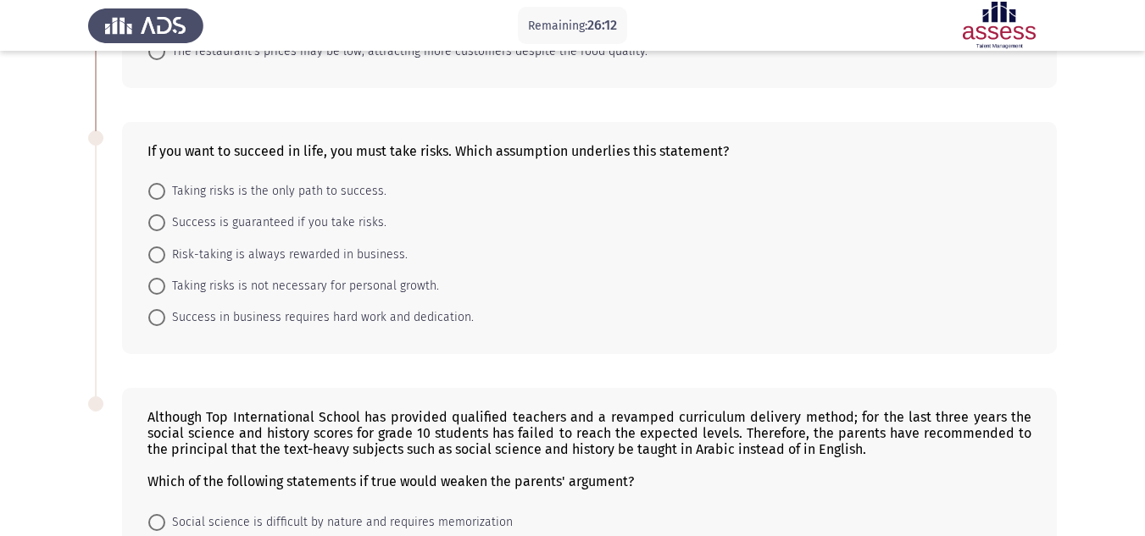
scroll to position [585, 0]
click at [249, 261] on span "Risk-taking is always rewarded in business." at bounding box center [286, 254] width 242 height 20
click at [165, 261] on input "Risk-taking is always rewarded in business." at bounding box center [156, 254] width 17 height 17
radio input "true"
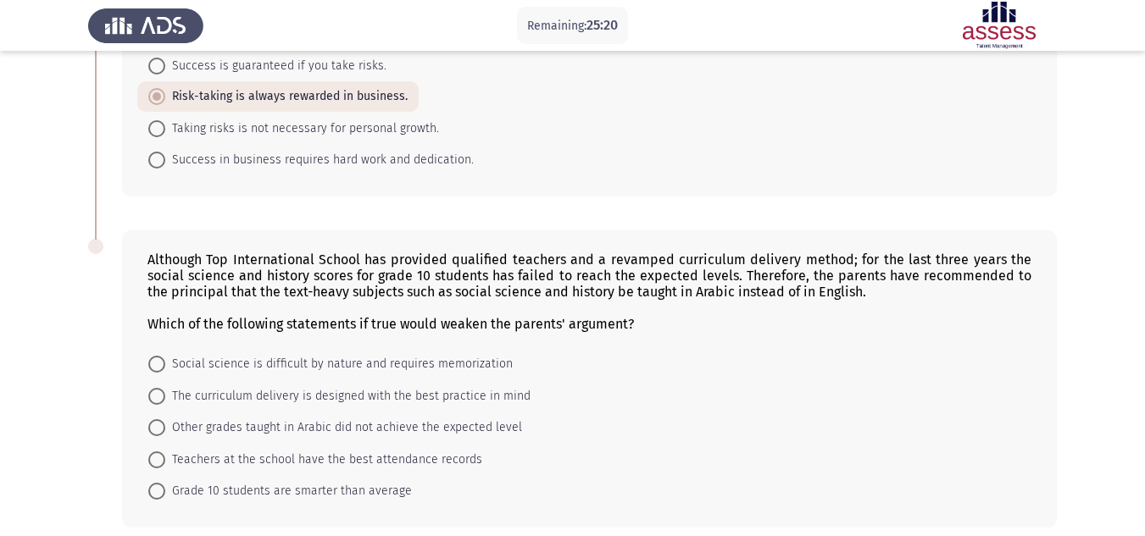
scroll to position [817, 0]
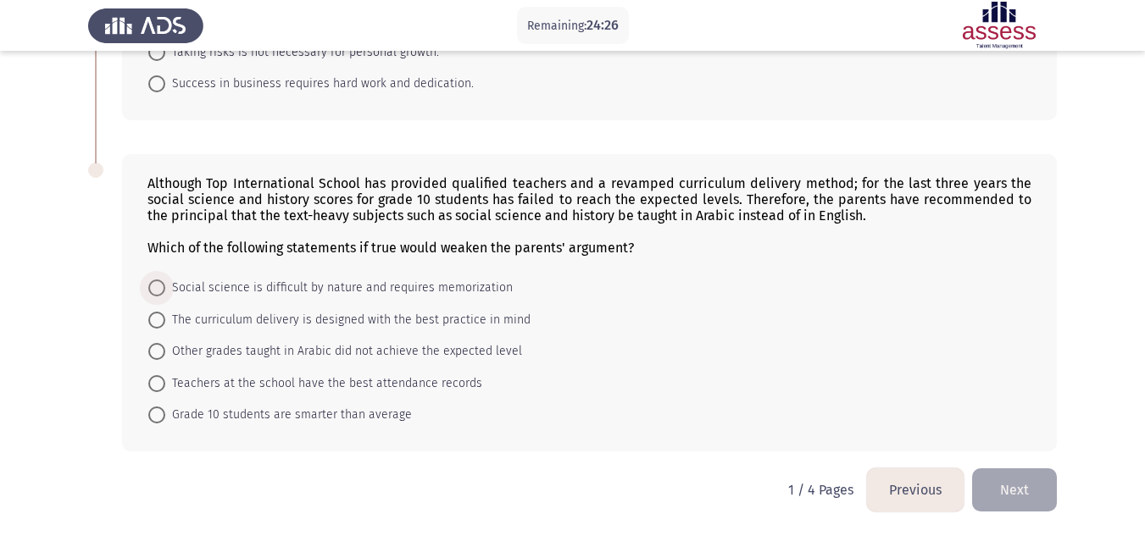
click at [463, 278] on span "Social science is difficult by nature and requires memorization" at bounding box center [338, 288] width 347 height 20
click at [165, 280] on input "Social science is difficult by nature and requires memorization" at bounding box center [156, 288] width 17 height 17
radio input "true"
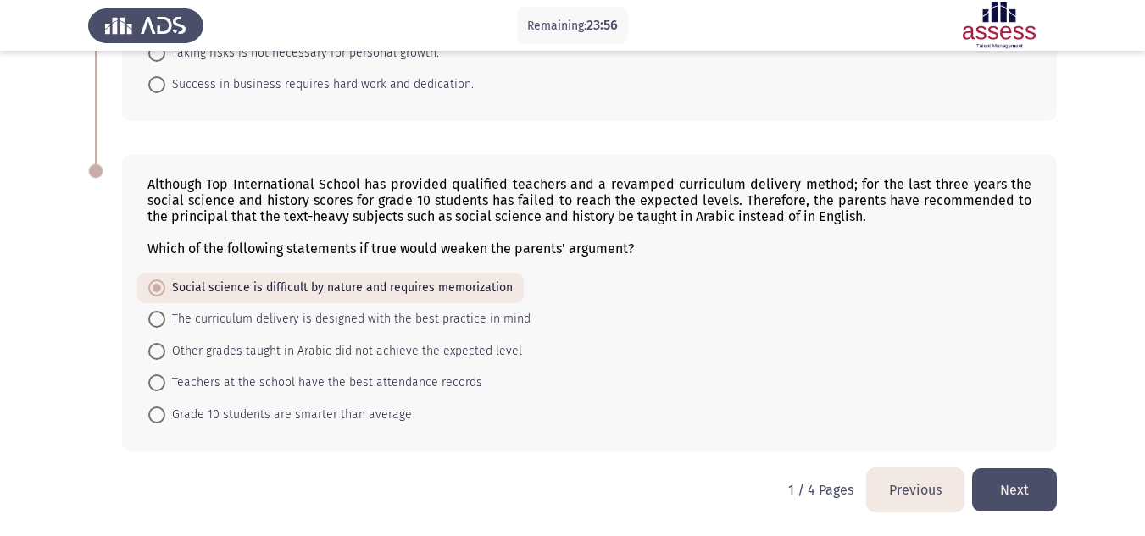
click at [1016, 483] on button "Next" at bounding box center [1014, 490] width 85 height 43
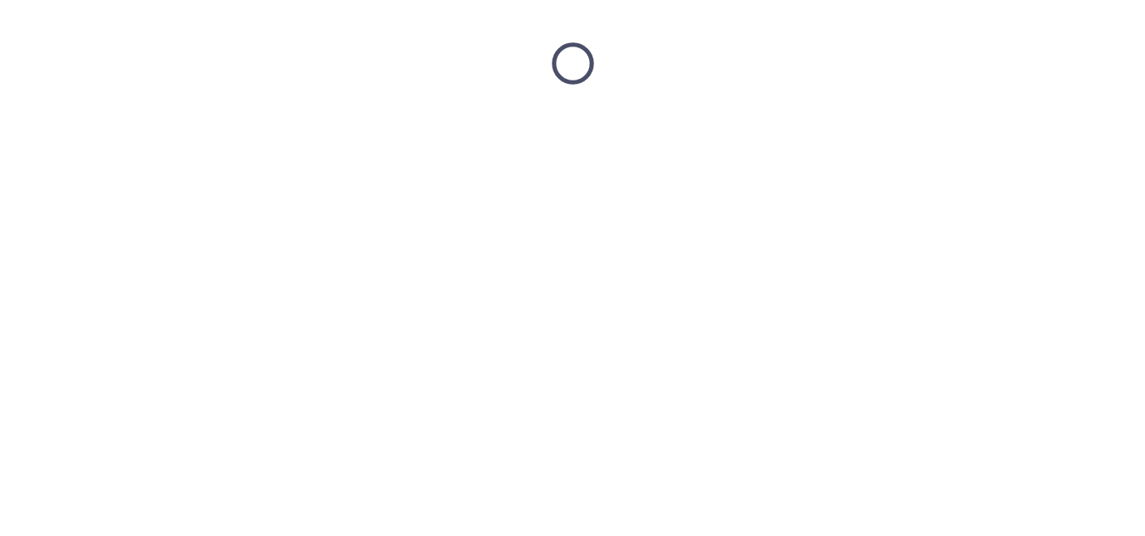
scroll to position [0, 0]
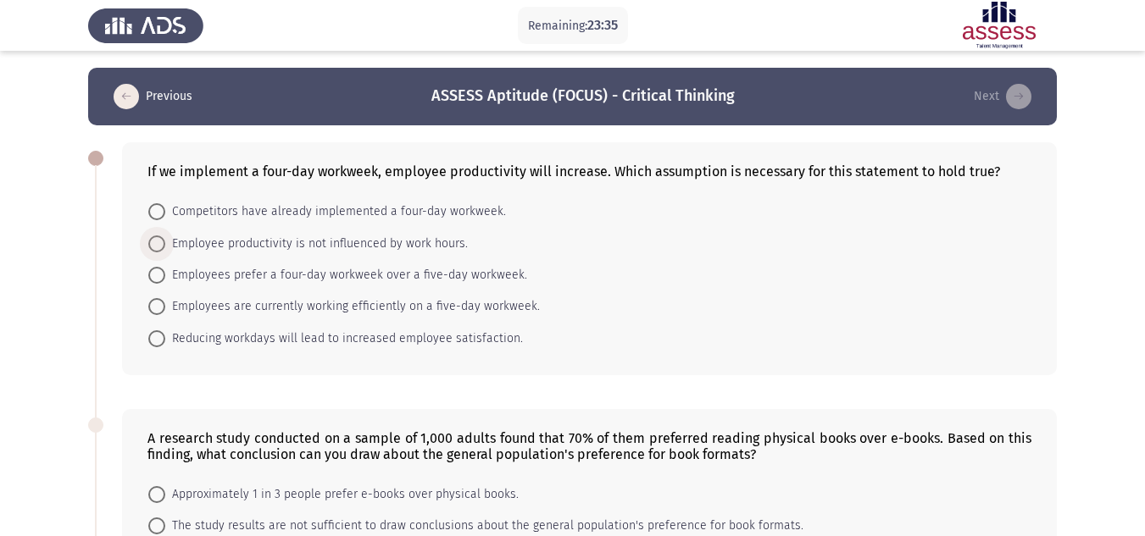
click at [261, 245] on span "Employee productivity is not influenced by work hours." at bounding box center [316, 244] width 303 height 20
click at [165, 245] on input "Employee productivity is not influenced by work hours." at bounding box center [156, 244] width 17 height 17
radio input "true"
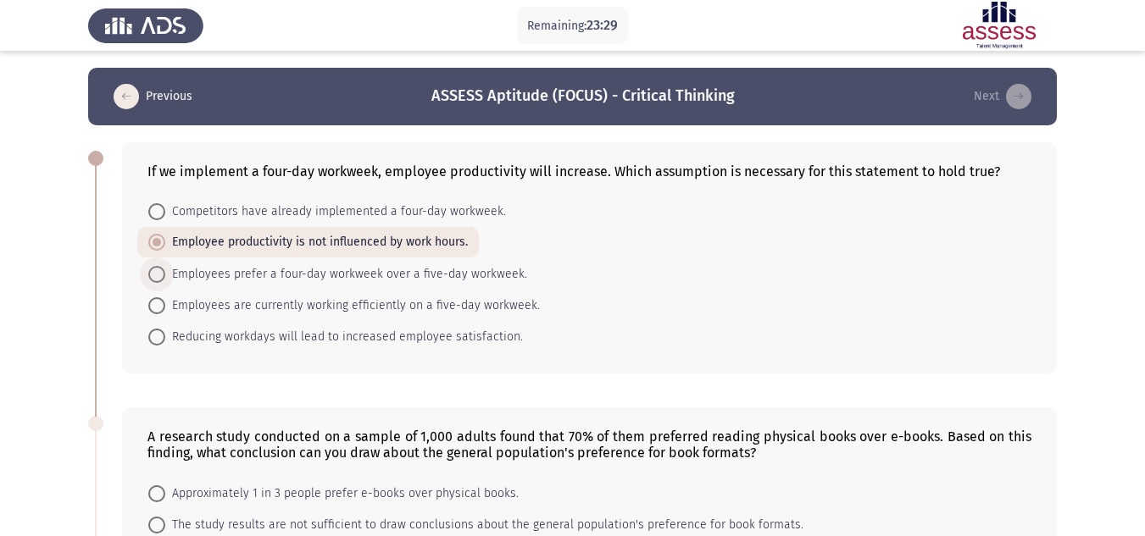
click at [310, 281] on span "Employees prefer a four-day workweek over a five-day workweek." at bounding box center [346, 274] width 362 height 20
click at [165, 281] on input "Employees prefer a four-day workweek over a five-day workweek." at bounding box center [156, 274] width 17 height 17
radio input "true"
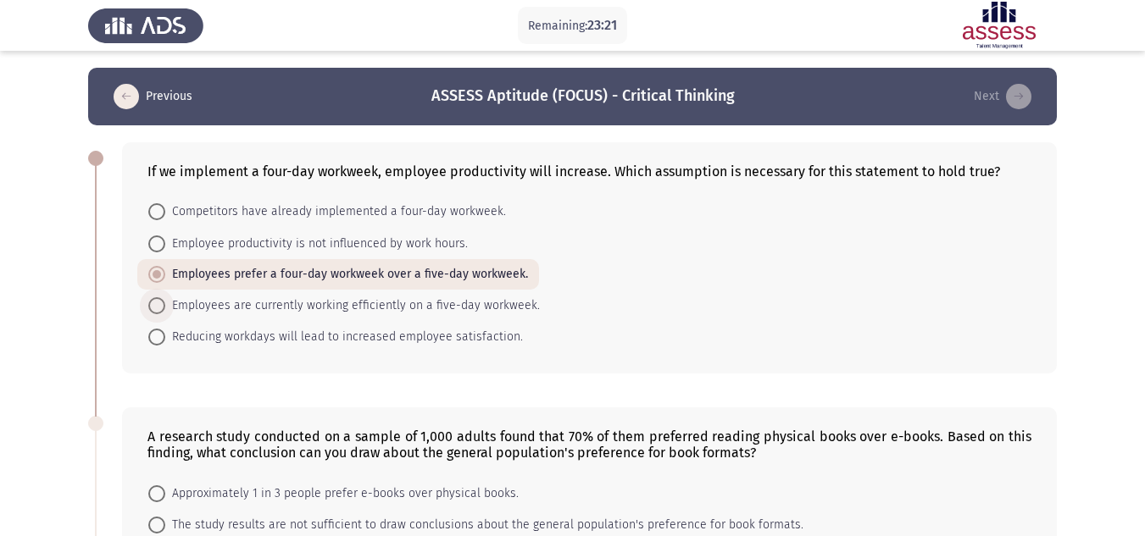
click at [318, 306] on span "Employees are currently working efficiently on a five-day workweek." at bounding box center [352, 306] width 375 height 20
click at [165, 306] on input "Employees are currently working efficiently on a five-day workweek." at bounding box center [156, 305] width 17 height 17
radio input "true"
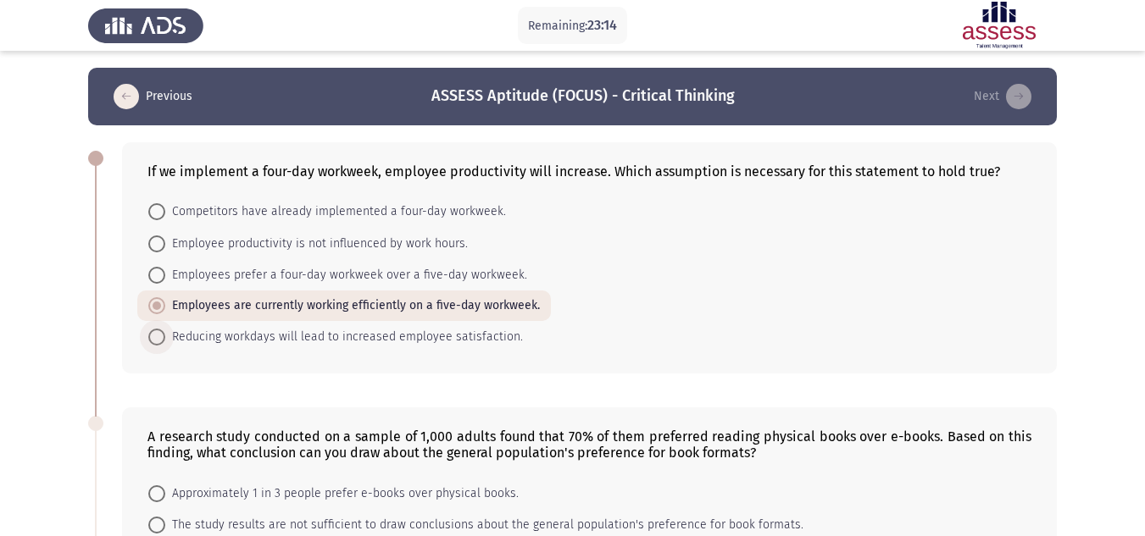
click at [314, 338] on span "Reducing workdays will lead to increased employee satisfaction." at bounding box center [344, 337] width 358 height 20
click at [165, 338] on input "Reducing workdays will lead to increased employee satisfaction." at bounding box center [156, 337] width 17 height 17
radio input "true"
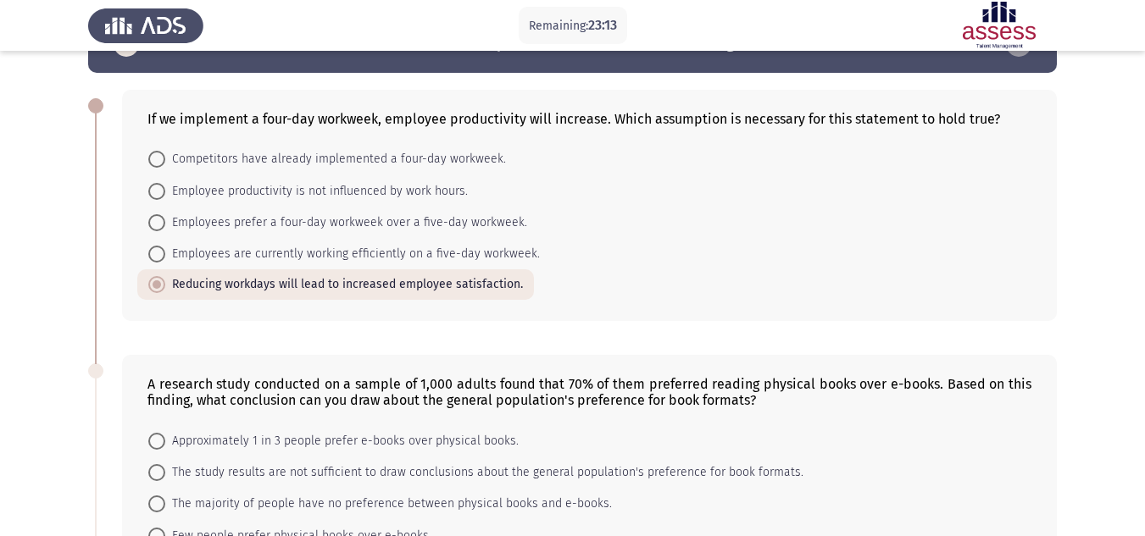
scroll to position [53, 0]
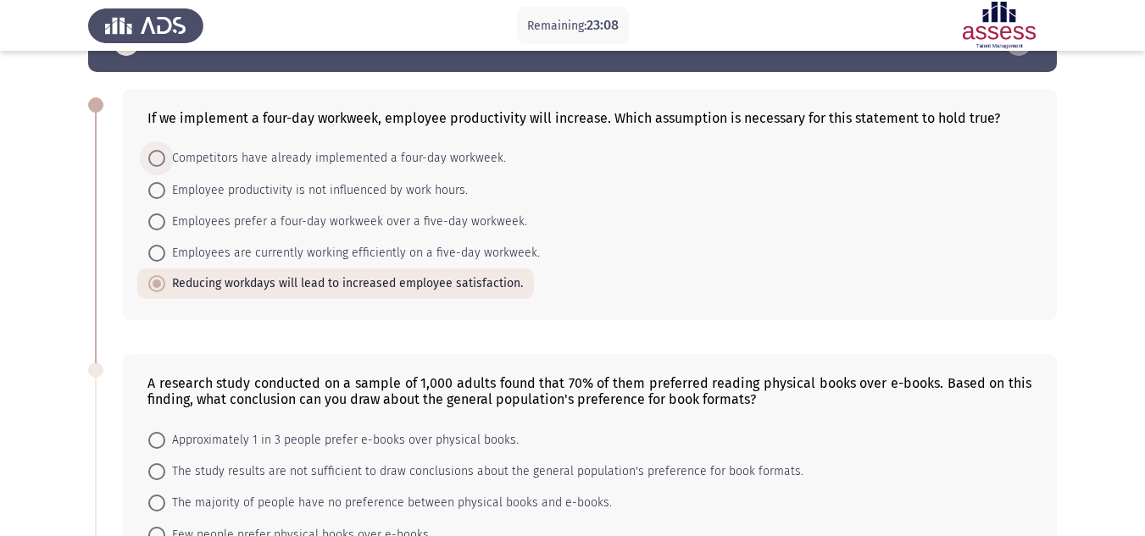
click at [271, 160] on span "Competitors have already implemented a four-day workweek." at bounding box center [335, 158] width 341 height 20
click at [165, 160] on input "Competitors have already implemented a four-day workweek." at bounding box center [156, 158] width 17 height 17
radio input "true"
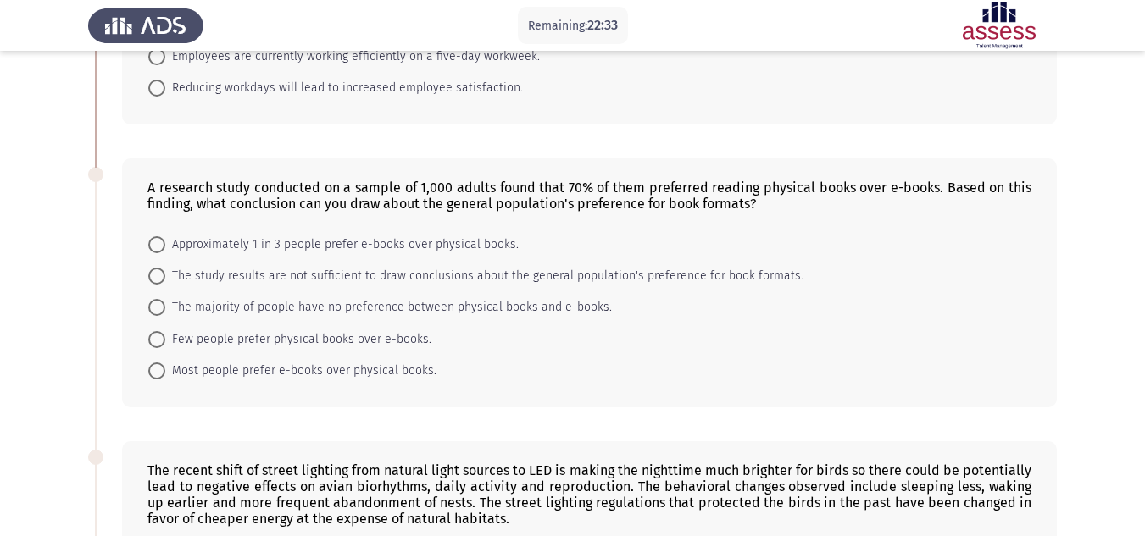
scroll to position [258, 0]
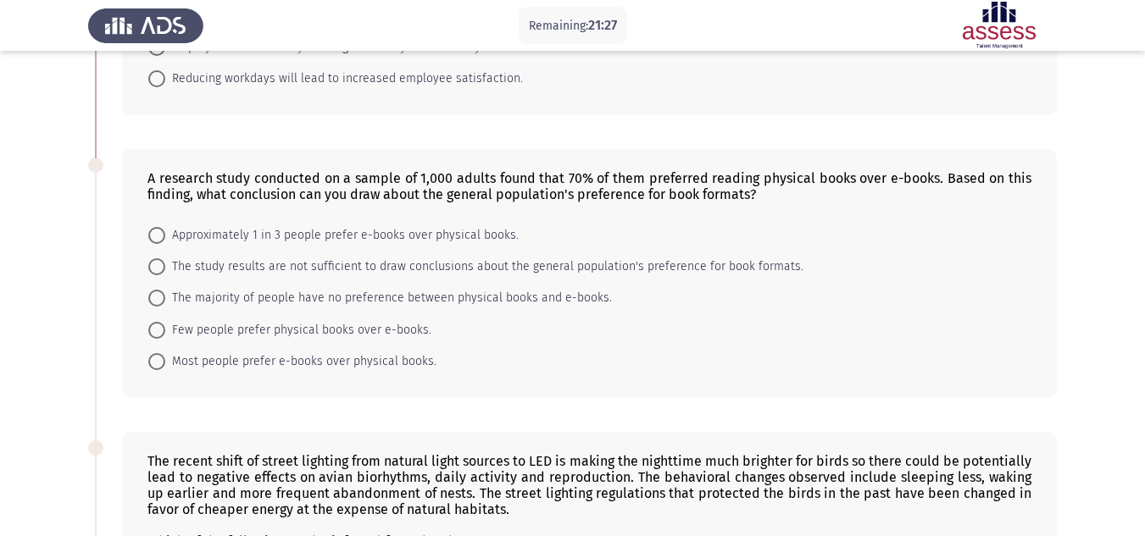
click at [501, 256] on mat-radio-button "The study results are not sufficient to draw conclusions about the general popu…" at bounding box center [475, 266] width 677 height 31
click at [515, 267] on span "The study results are not sufficient to draw conclusions about the general popu…" at bounding box center [484, 267] width 638 height 20
click at [165, 267] on input "The study results are not sufficient to draw conclusions about the general popu…" at bounding box center [156, 266] width 17 height 17
radio input "true"
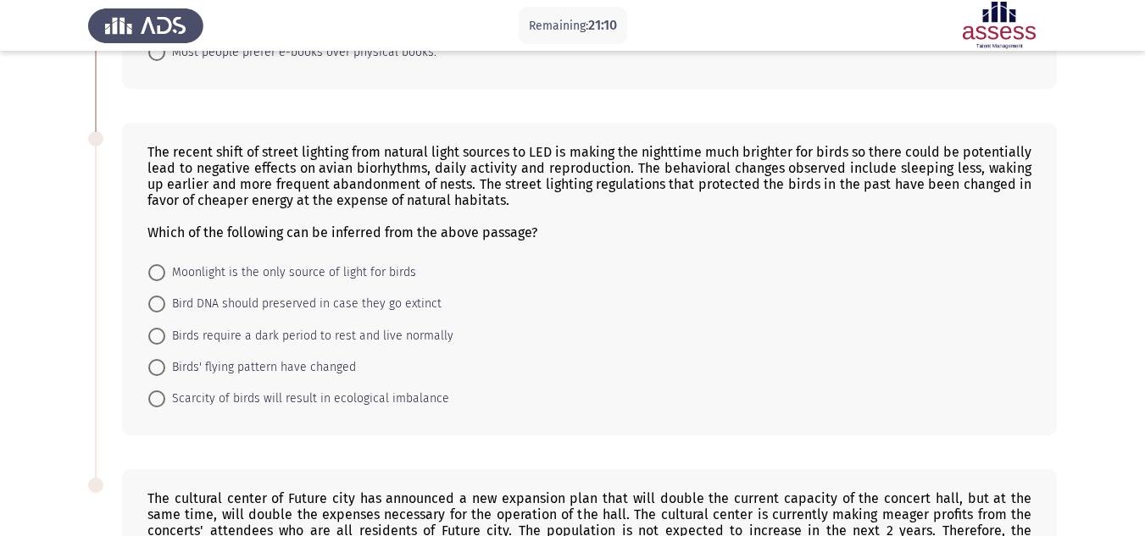
scroll to position [567, 0]
click at [346, 337] on span "Birds require a dark period to rest and live normally" at bounding box center [309, 336] width 288 height 20
click at [165, 337] on input "Birds require a dark period to rest and live normally" at bounding box center [156, 336] width 17 height 17
radio input "true"
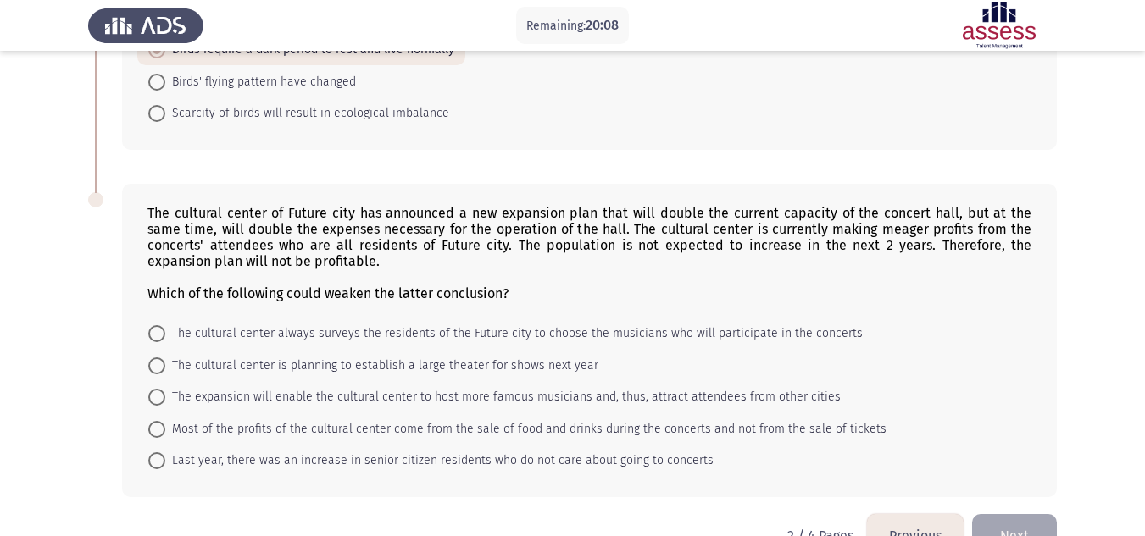
scroll to position [854, 0]
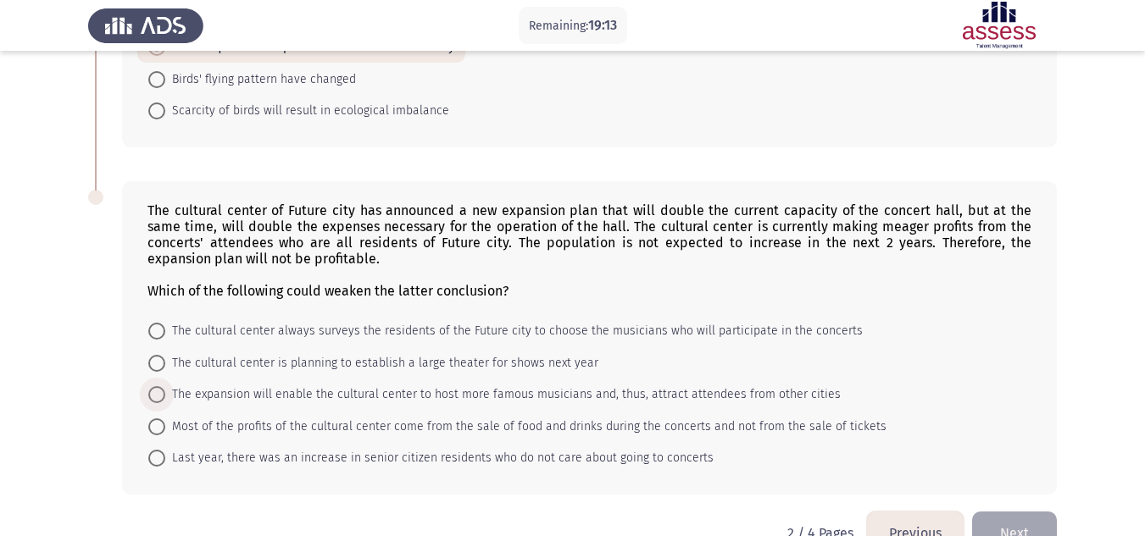
click at [432, 396] on span "The expansion will enable the cultural center to host more famous musicians and…" at bounding box center [502, 395] width 675 height 20
click at [165, 396] on input "The expansion will enable the cultural center to host more famous musicians and…" at bounding box center [156, 394] width 17 height 17
radio input "true"
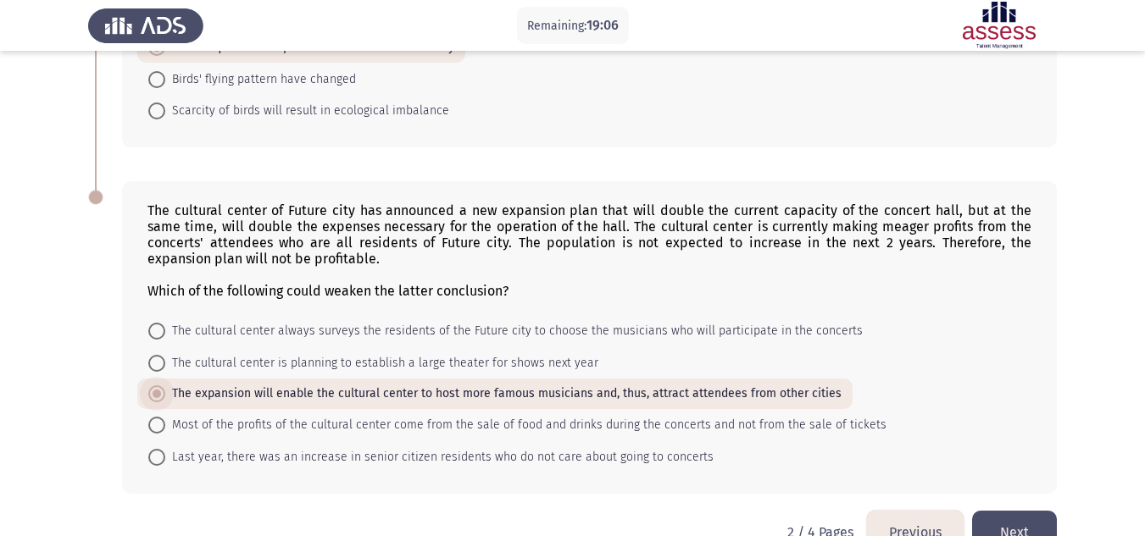
click at [432, 396] on span "The expansion will enable the cultural center to host more famous musicians and…" at bounding box center [503, 394] width 676 height 20
click at [165, 396] on input "The expansion will enable the cultural center to host more famous musicians and…" at bounding box center [156, 394] width 17 height 17
click at [1005, 525] on button "Next" at bounding box center [1014, 532] width 85 height 43
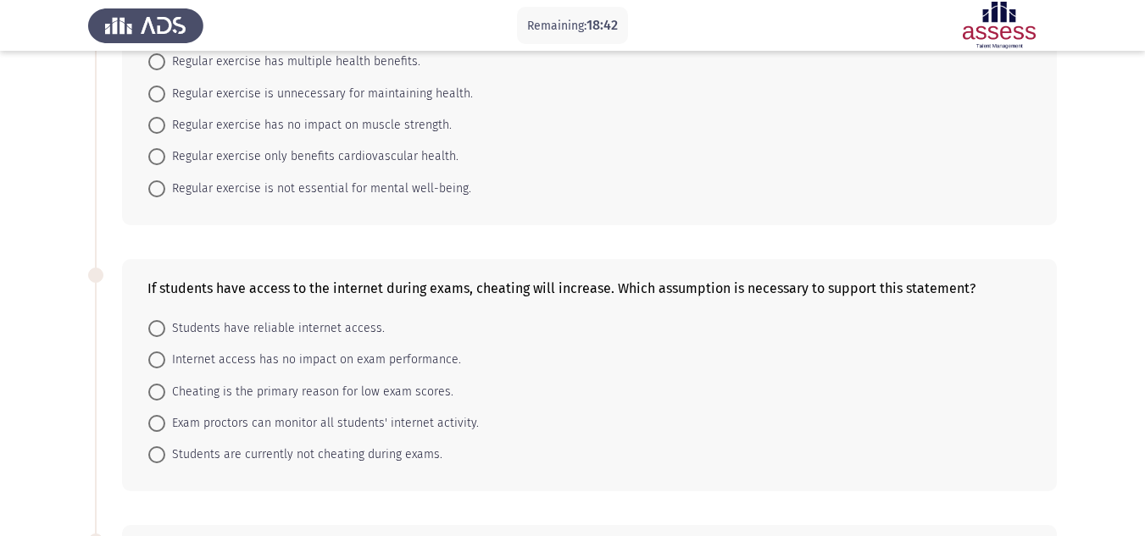
scroll to position [0, 0]
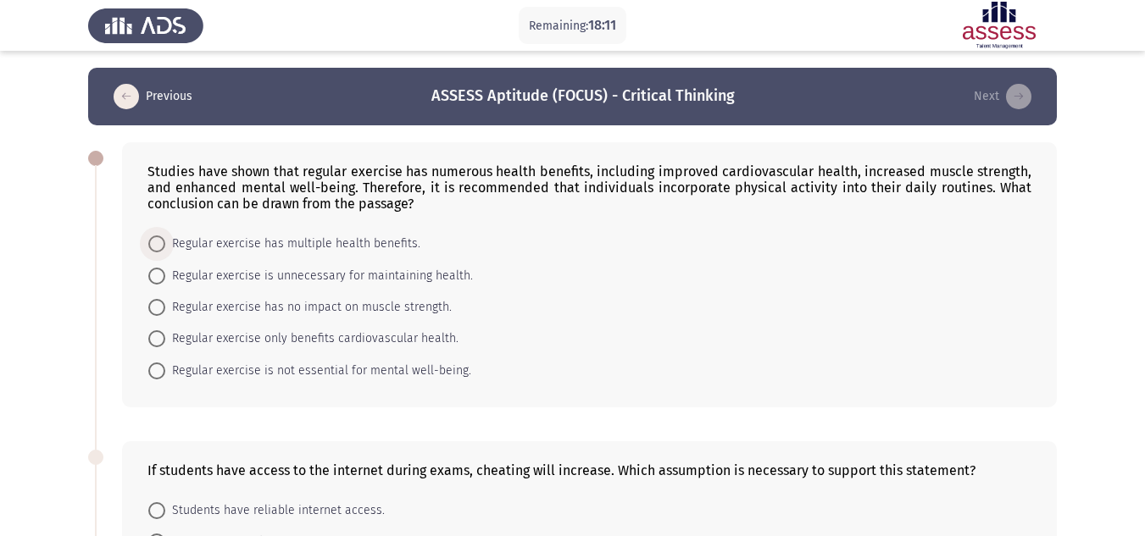
click at [364, 246] on span "Regular exercise has multiple health benefits." at bounding box center [292, 244] width 255 height 20
click at [165, 246] on input "Regular exercise has multiple health benefits." at bounding box center [156, 244] width 17 height 17
radio input "true"
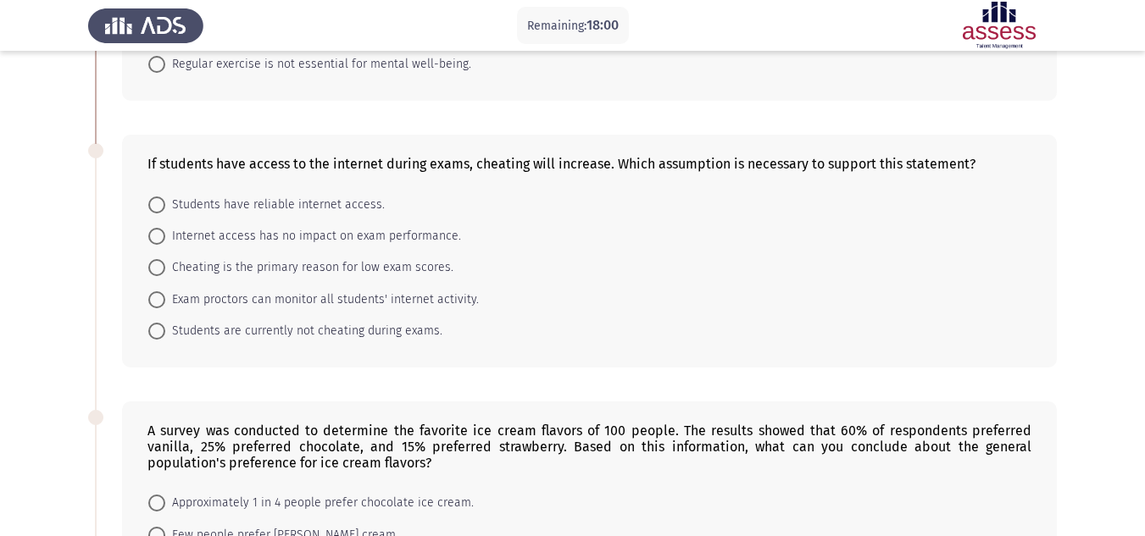
scroll to position [311, 0]
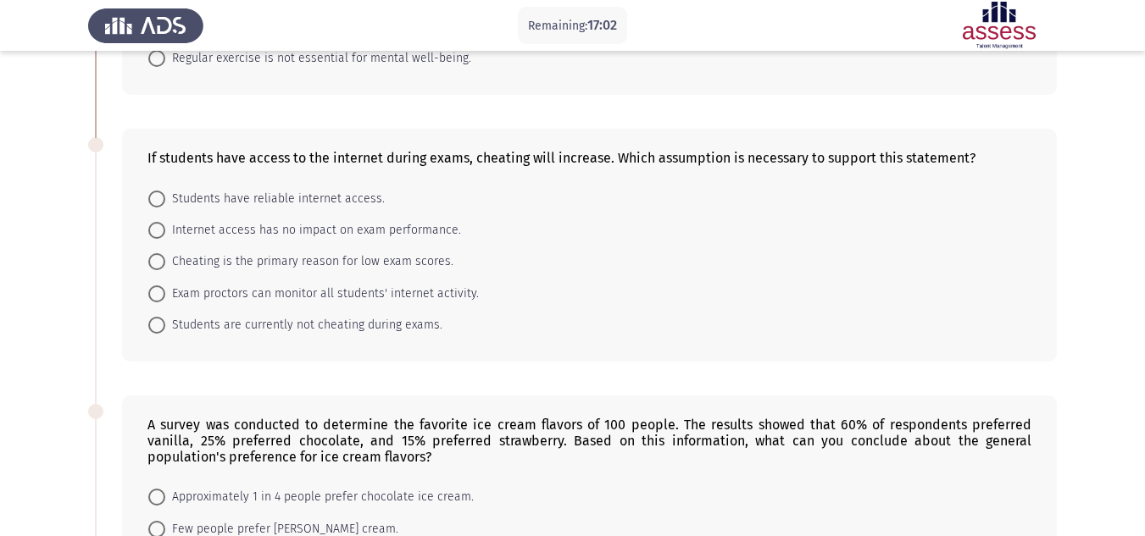
click at [292, 336] on mat-radio-button "Students are currently not cheating during exams." at bounding box center [295, 324] width 316 height 31
click at [305, 324] on span "Students are currently not cheating during exams." at bounding box center [303, 325] width 277 height 20
click at [165, 324] on input "Students are currently not cheating during exams." at bounding box center [156, 325] width 17 height 17
radio input "true"
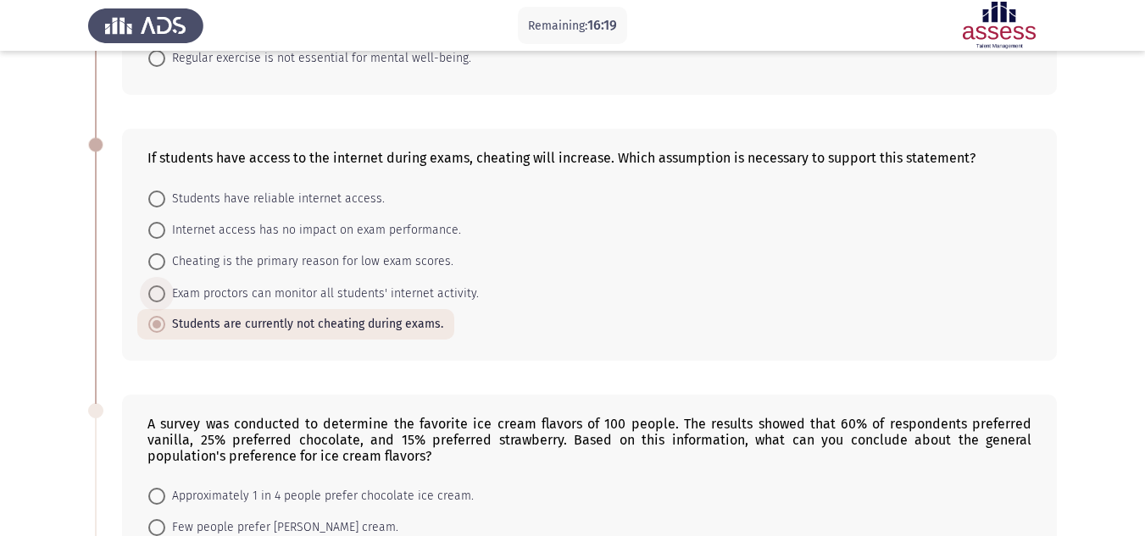
click at [368, 294] on span "Exam proctors can monitor all students' internet activity." at bounding box center [322, 294] width 314 height 20
click at [165, 294] on input "Exam proctors can monitor all students' internet activity." at bounding box center [156, 294] width 17 height 17
radio input "true"
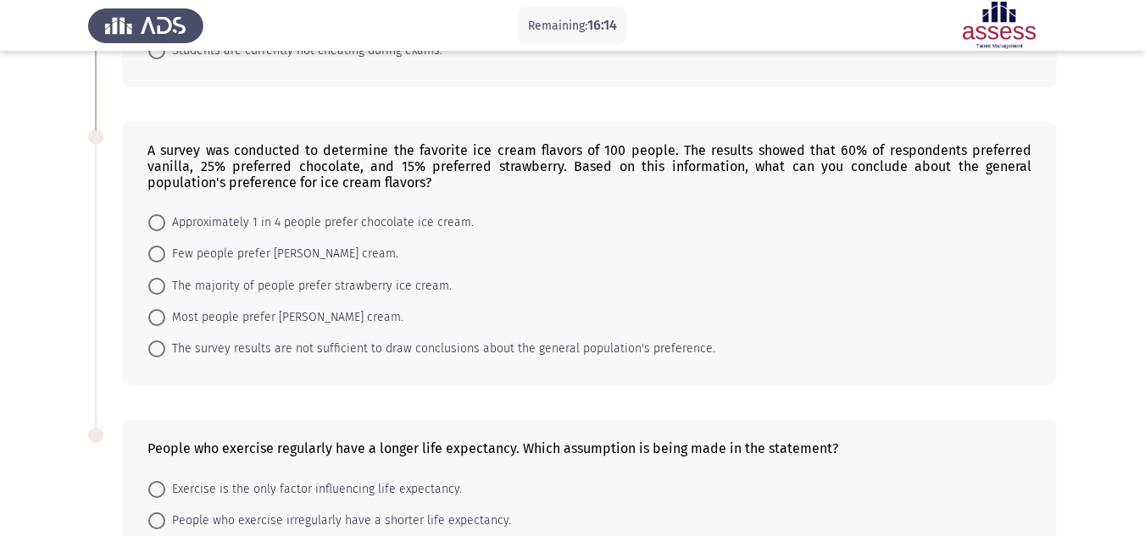
scroll to position [588, 0]
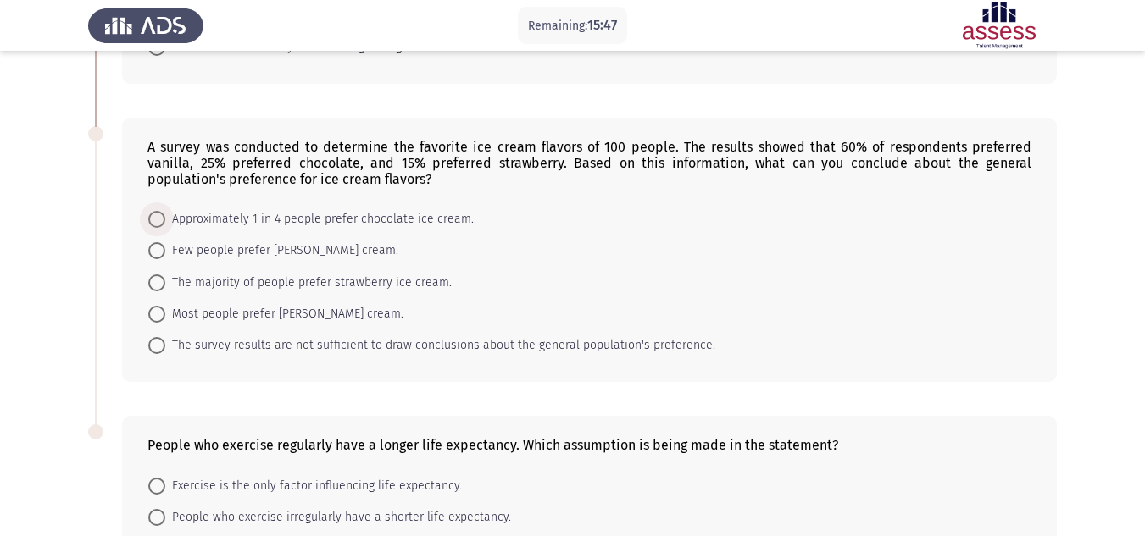
click at [346, 222] on span "Approximately 1 in 4 people prefer chocolate ice cream." at bounding box center [319, 219] width 308 height 20
click at [165, 222] on input "Approximately 1 in 4 people prefer chocolate ice cream." at bounding box center [156, 219] width 17 height 17
radio input "true"
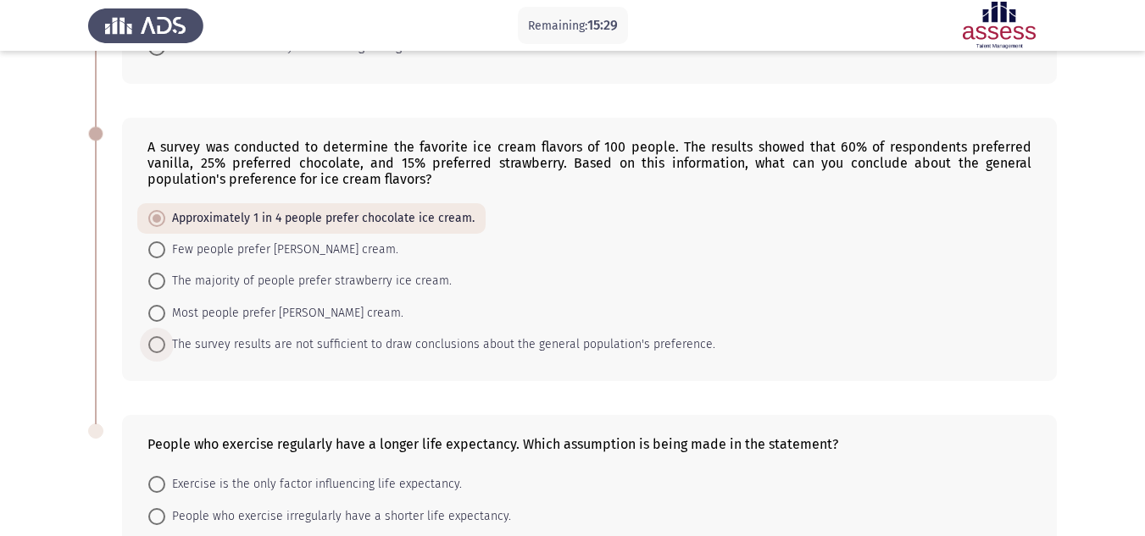
click at [576, 342] on span "The survey results are not sufficient to draw conclusions about the general pop…" at bounding box center [440, 345] width 550 height 20
click at [165, 342] on input "The survey results are not sufficient to draw conclusions about the general pop…" at bounding box center [156, 344] width 17 height 17
radio input "true"
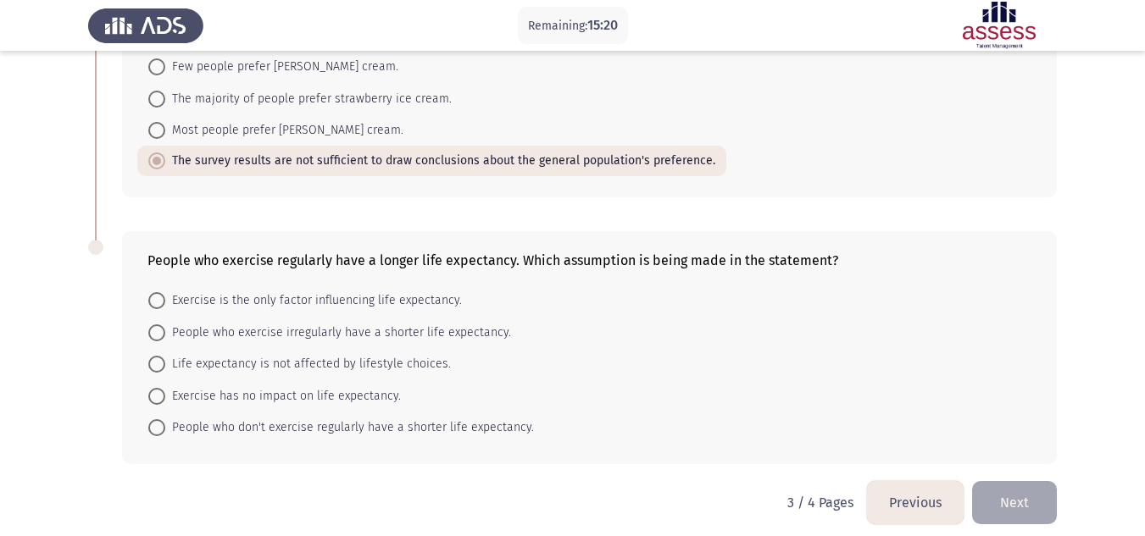
scroll to position [785, 0]
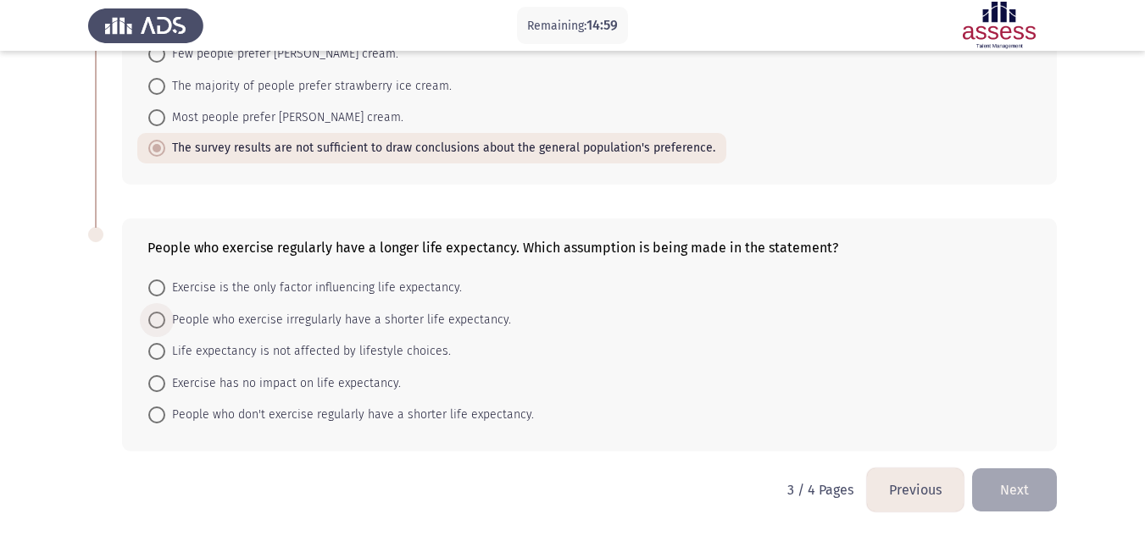
click at [392, 318] on span "People who exercise irregularly have a shorter life expectancy." at bounding box center [338, 320] width 346 height 20
click at [165, 318] on input "People who exercise irregularly have a shorter life expectancy." at bounding box center [156, 320] width 17 height 17
radio input "true"
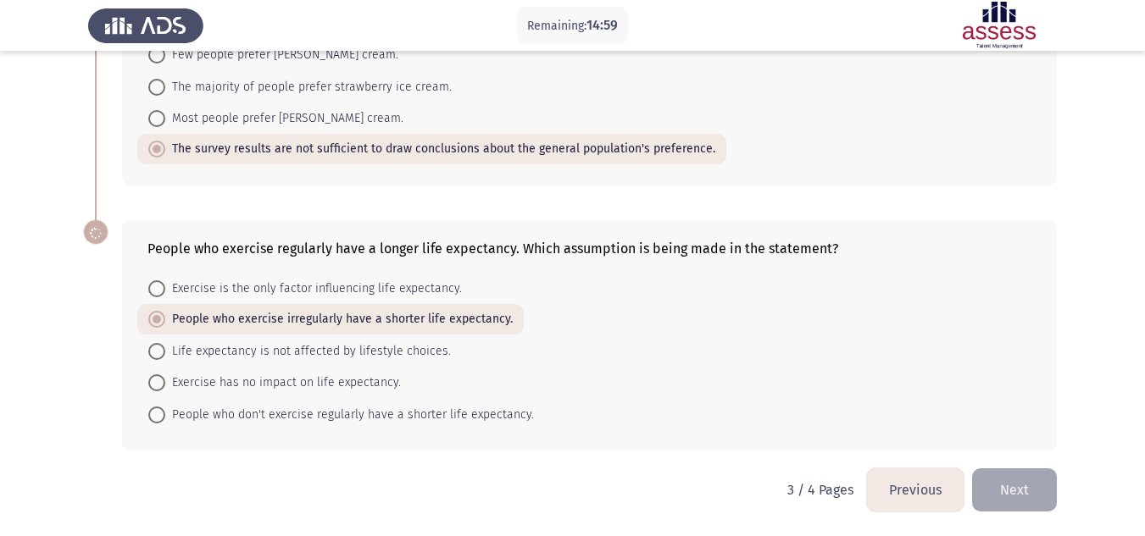
scroll to position [784, 0]
click at [386, 412] on span "People who don't exercise regularly have a shorter life expectancy." at bounding box center [349, 415] width 369 height 20
click at [165, 412] on input "People who don't exercise regularly have a shorter life expectancy." at bounding box center [156, 415] width 17 height 17
radio input "true"
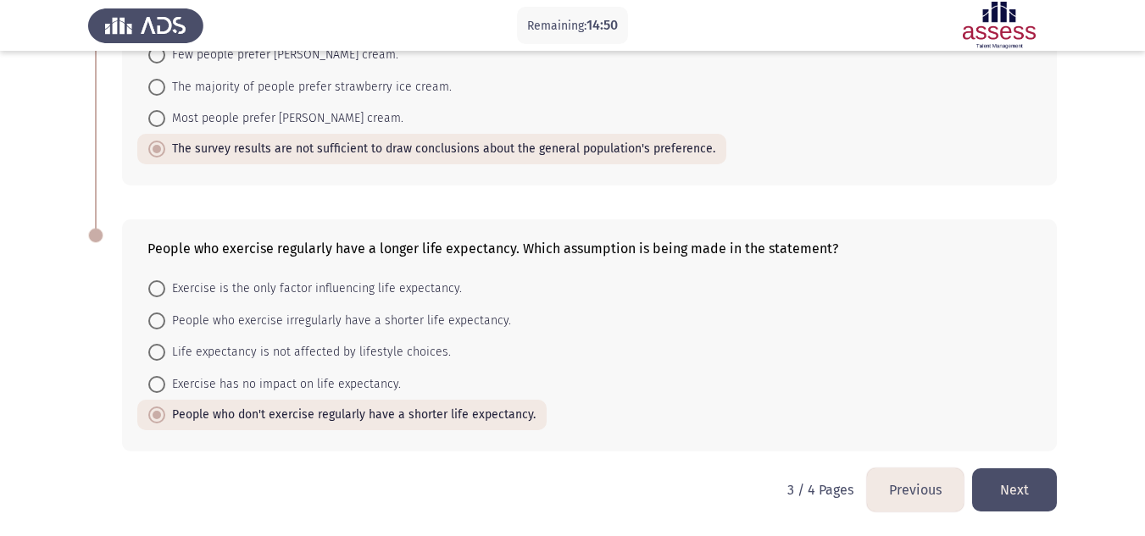
click at [1005, 474] on button "Next" at bounding box center [1014, 490] width 85 height 43
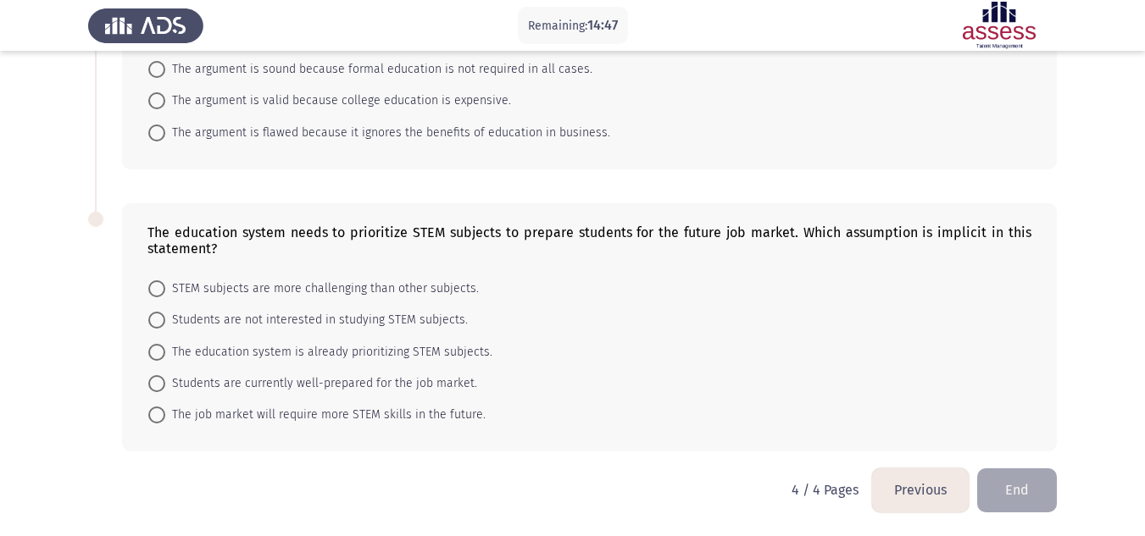
scroll to position [0, 0]
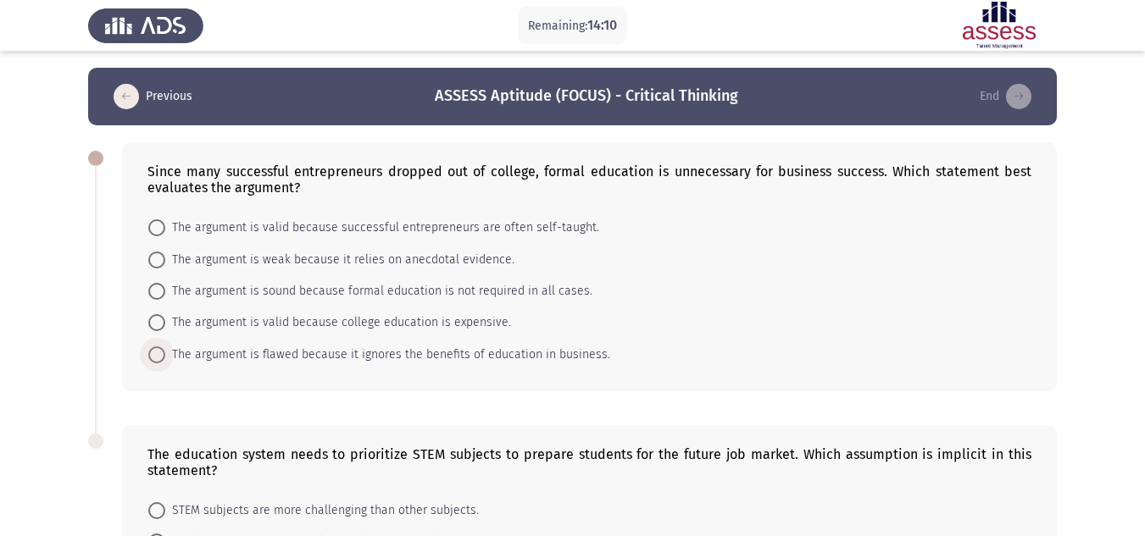
click at [168, 352] on span "The argument is flawed because it ignores the benefits of education in business." at bounding box center [387, 355] width 445 height 20
click at [165, 352] on input "The argument is flawed because it ignores the benefits of education in business." at bounding box center [156, 355] width 17 height 17
radio input "true"
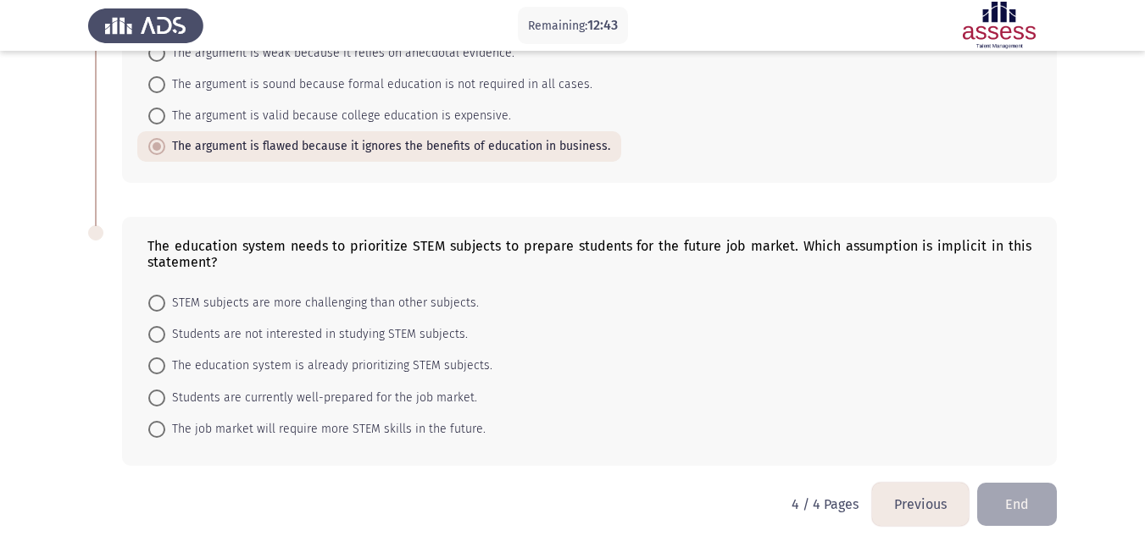
scroll to position [221, 0]
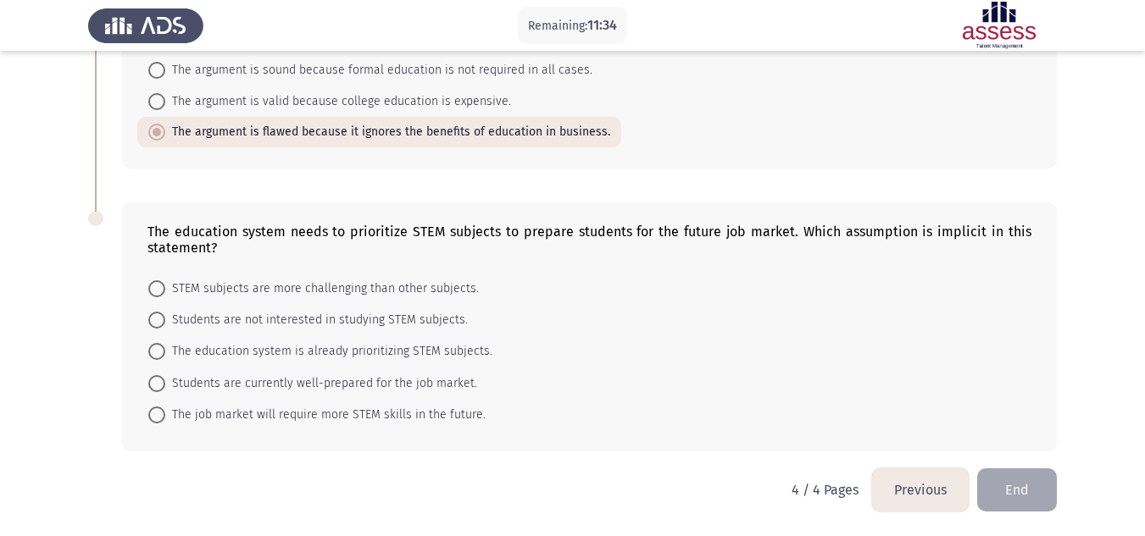
click at [311, 404] on mat-radio-button "The job market will require more STEM skills in the future." at bounding box center [316, 414] width 359 height 31
click at [298, 411] on span "The job market will require more STEM skills in the future." at bounding box center [325, 415] width 320 height 20
click at [165, 411] on input "The job market will require more STEM skills in the future." at bounding box center [156, 415] width 17 height 17
radio input "true"
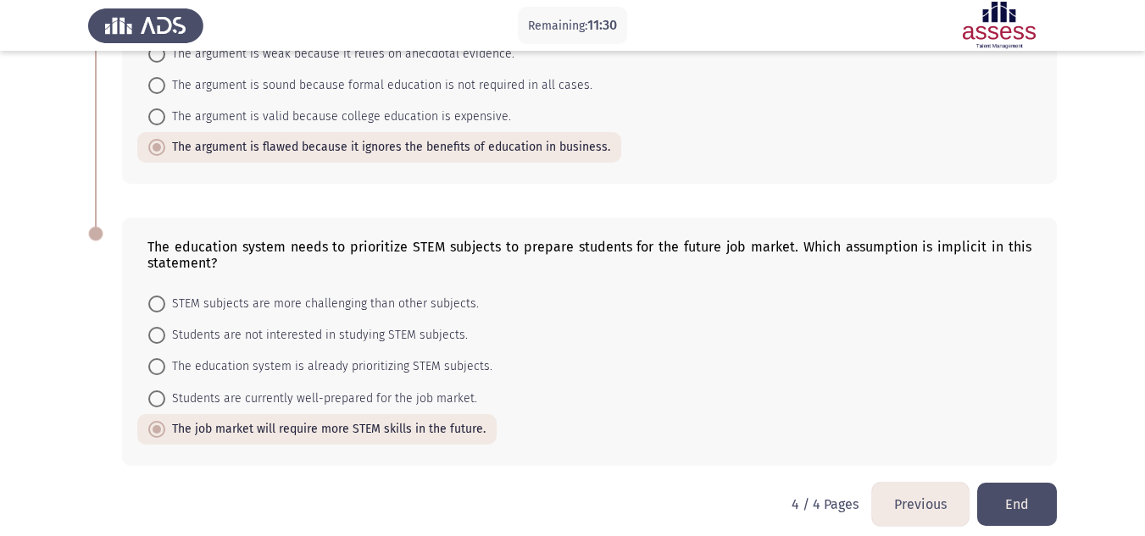
scroll to position [220, 0]
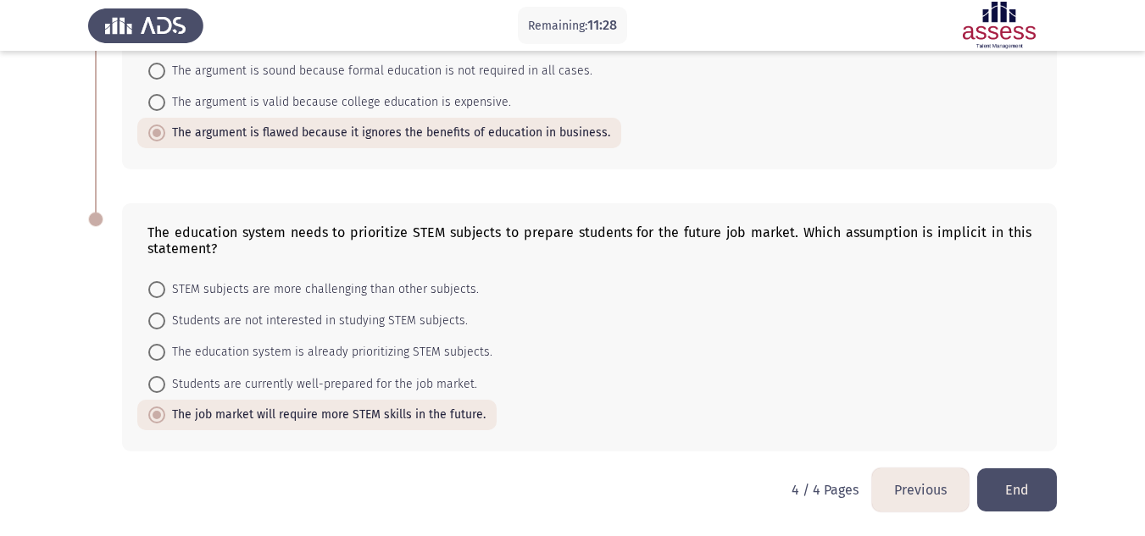
click at [901, 488] on button "Previous" at bounding box center [920, 490] width 97 height 43
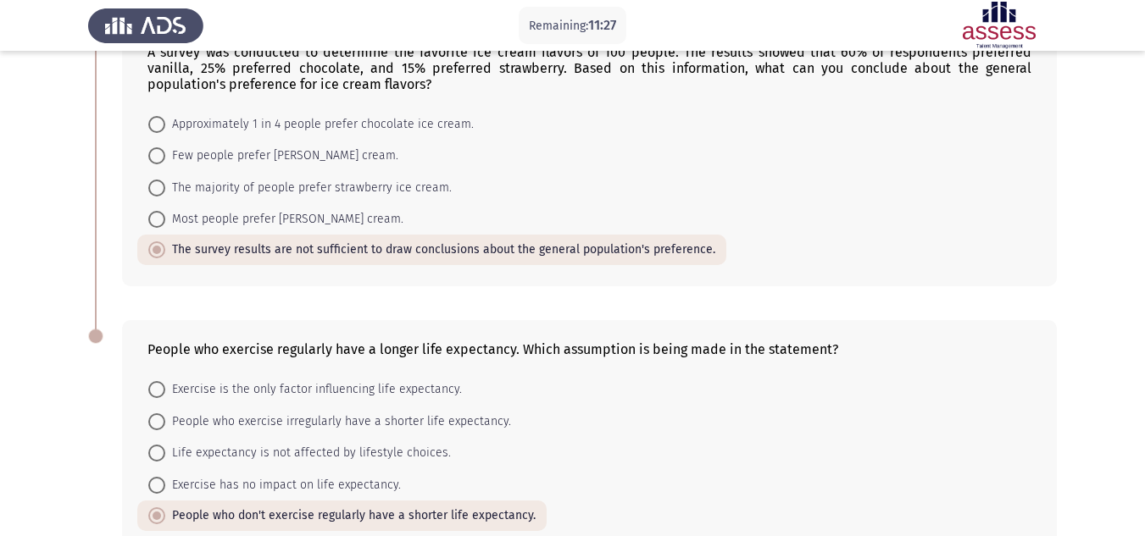
scroll to position [784, 0]
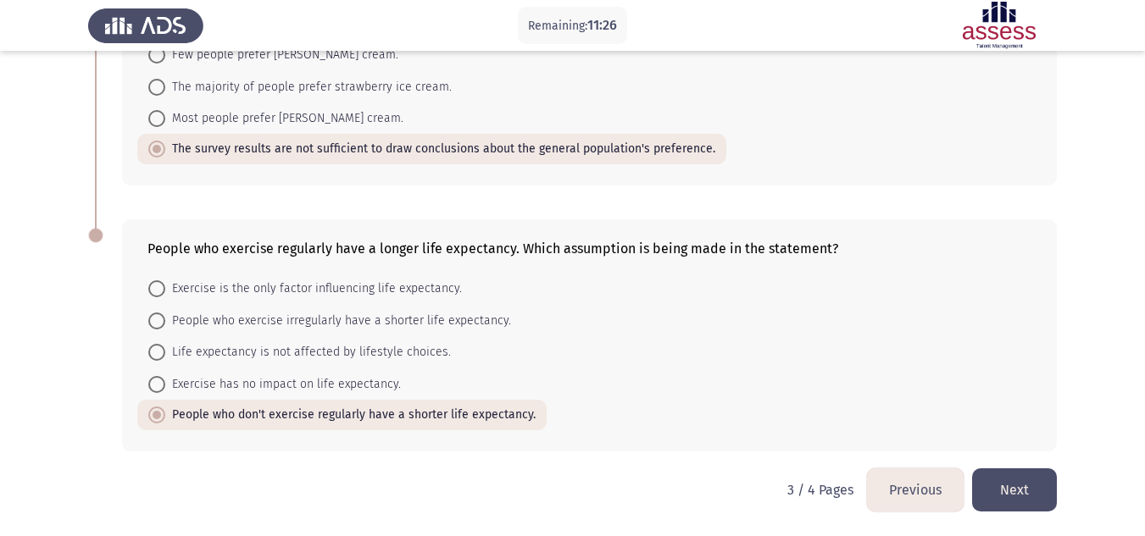
click at [903, 494] on button "Previous" at bounding box center [915, 490] width 97 height 43
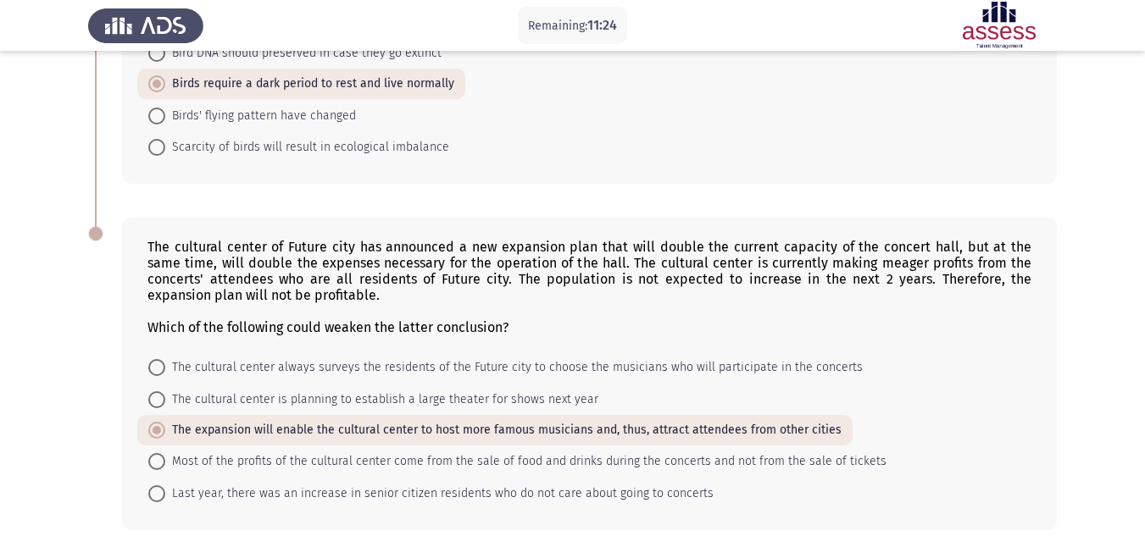
scroll to position [897, 0]
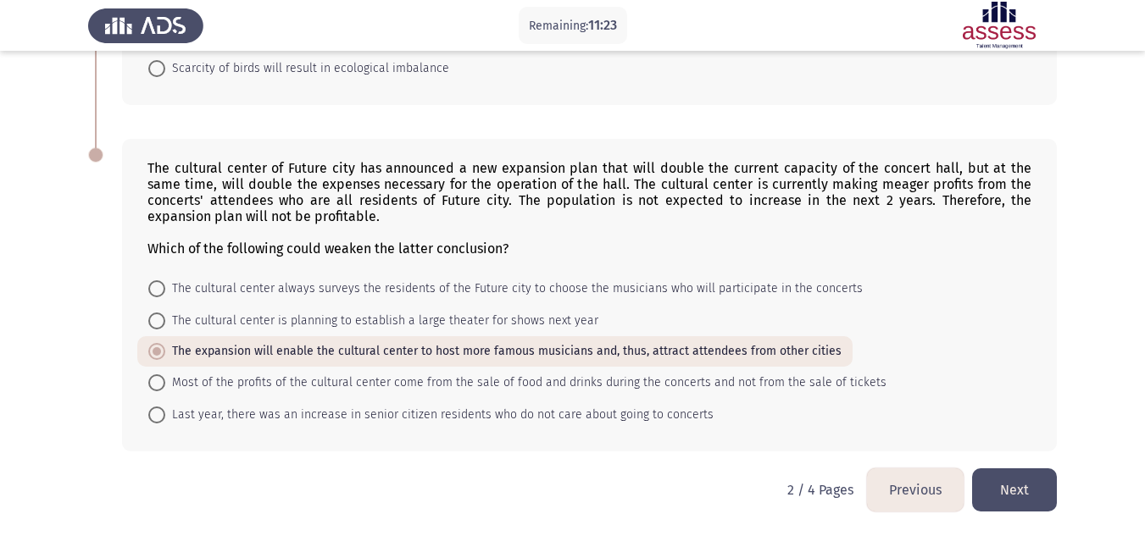
click at [923, 494] on button "Previous" at bounding box center [915, 490] width 97 height 43
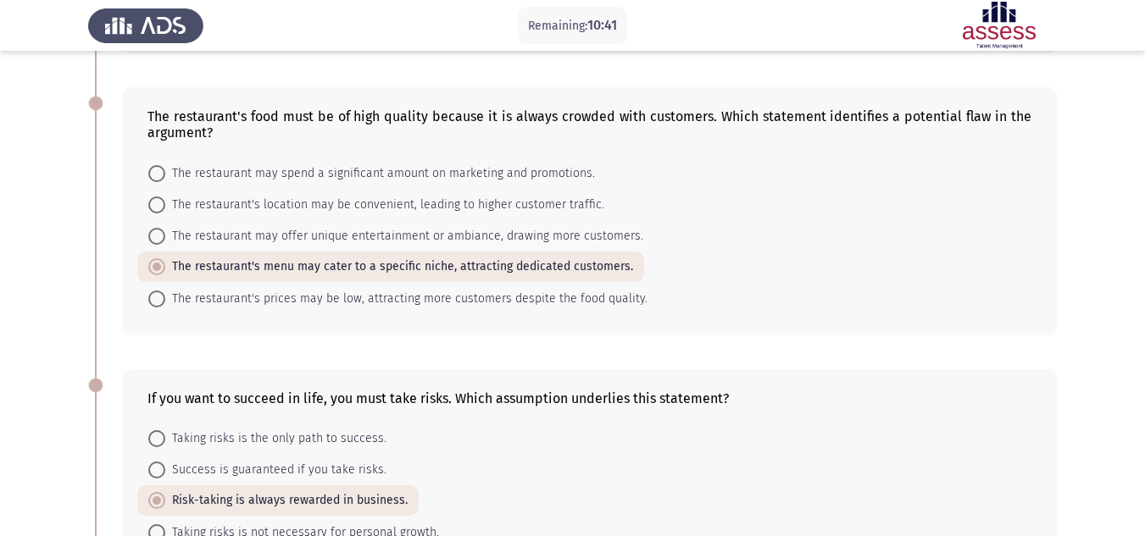
scroll to position [336, 0]
click at [433, 309] on span "The restaurant's prices may be low, attracting more customers despite the food …" at bounding box center [406, 300] width 482 height 20
click at [165, 308] on input "The restaurant's prices may be low, attracting more customers despite the food …" at bounding box center [156, 300] width 17 height 17
radio input "true"
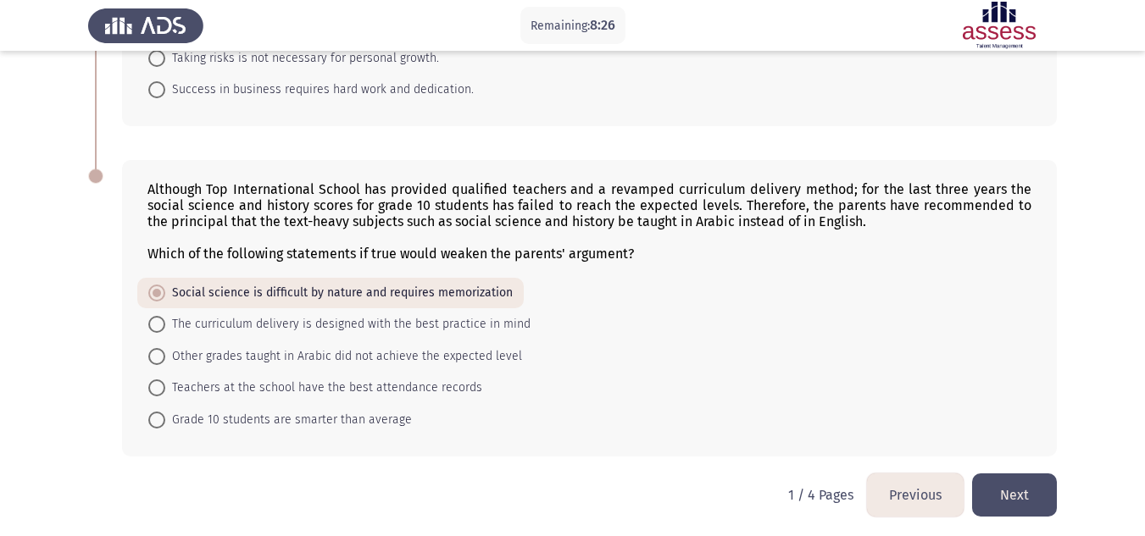
scroll to position [816, 0]
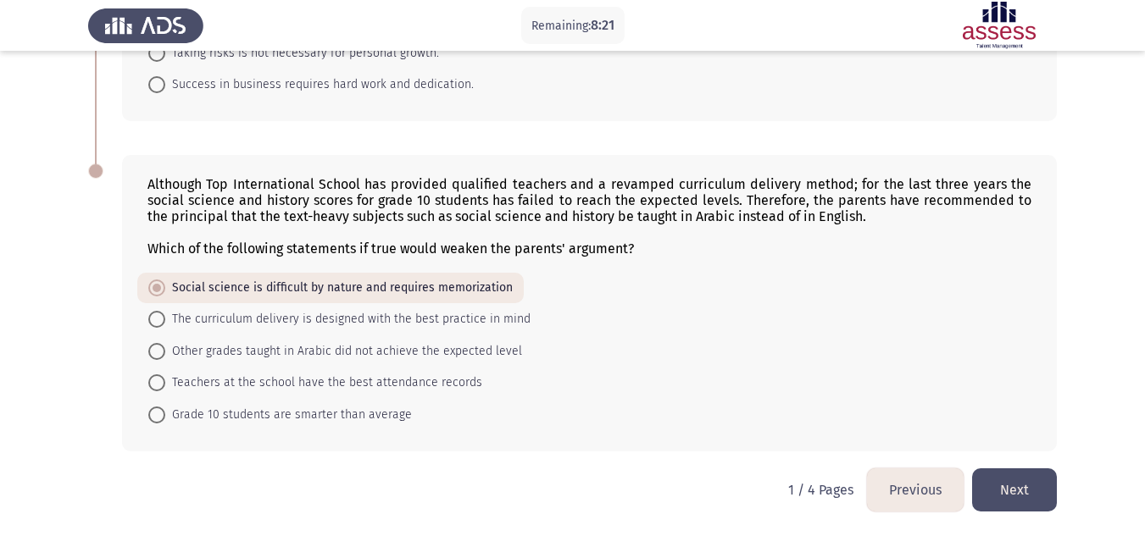
click at [1002, 481] on button "Next" at bounding box center [1014, 490] width 85 height 43
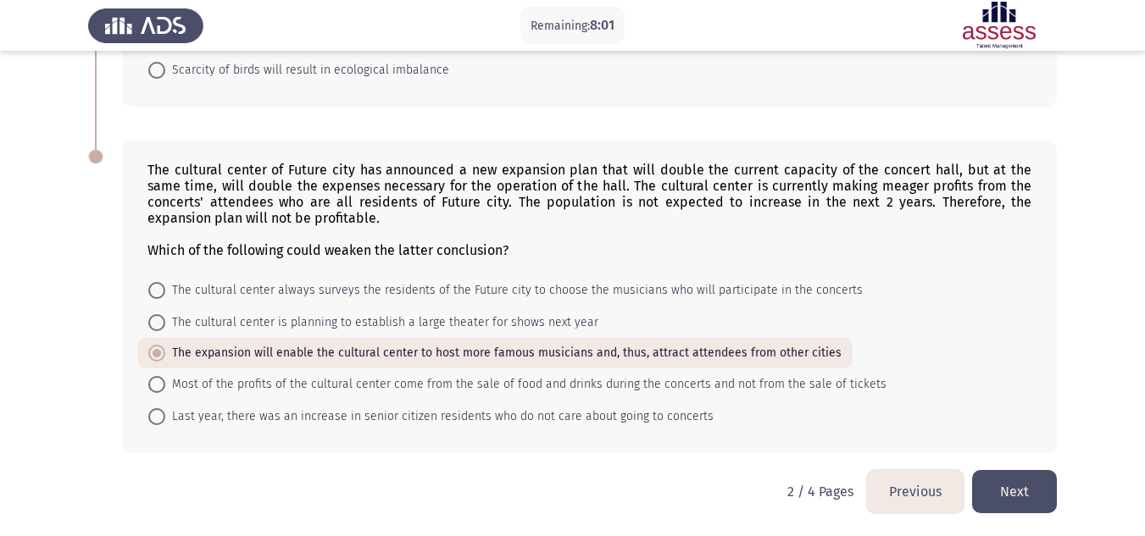
scroll to position [897, 0]
click at [1019, 481] on button "Next" at bounding box center [1014, 490] width 85 height 43
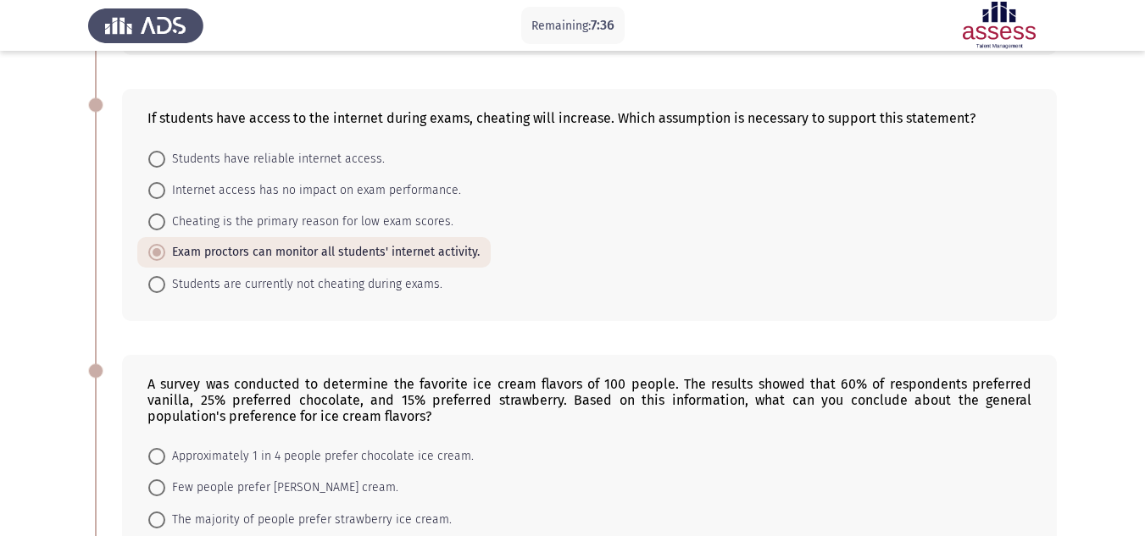
scroll to position [353, 0]
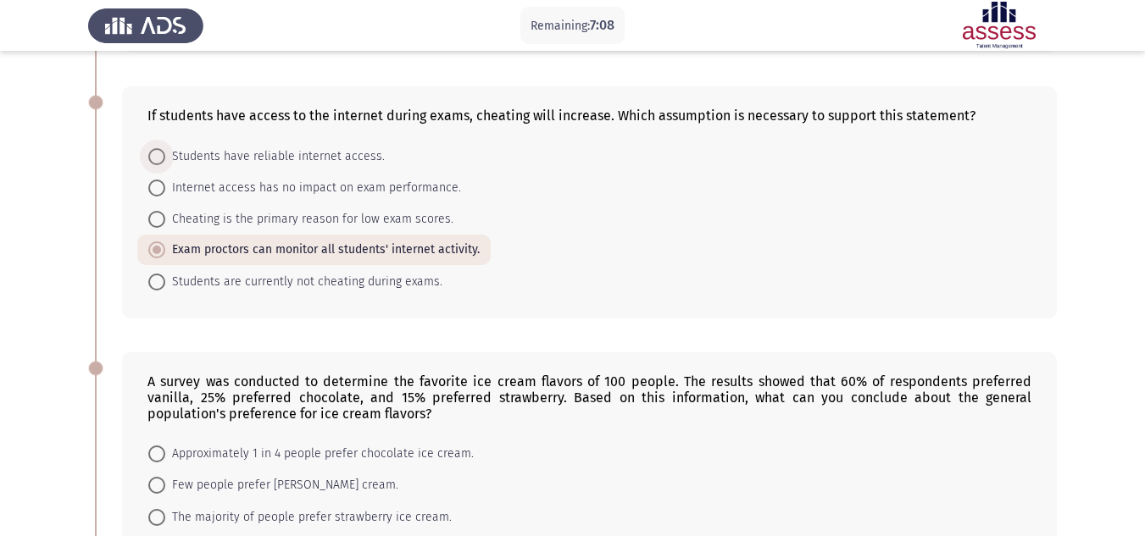
click at [335, 158] on span "Students have reliable internet access." at bounding box center [274, 157] width 219 height 20
click at [165, 158] on input "Students have reliable internet access." at bounding box center [156, 156] width 17 height 17
radio input "true"
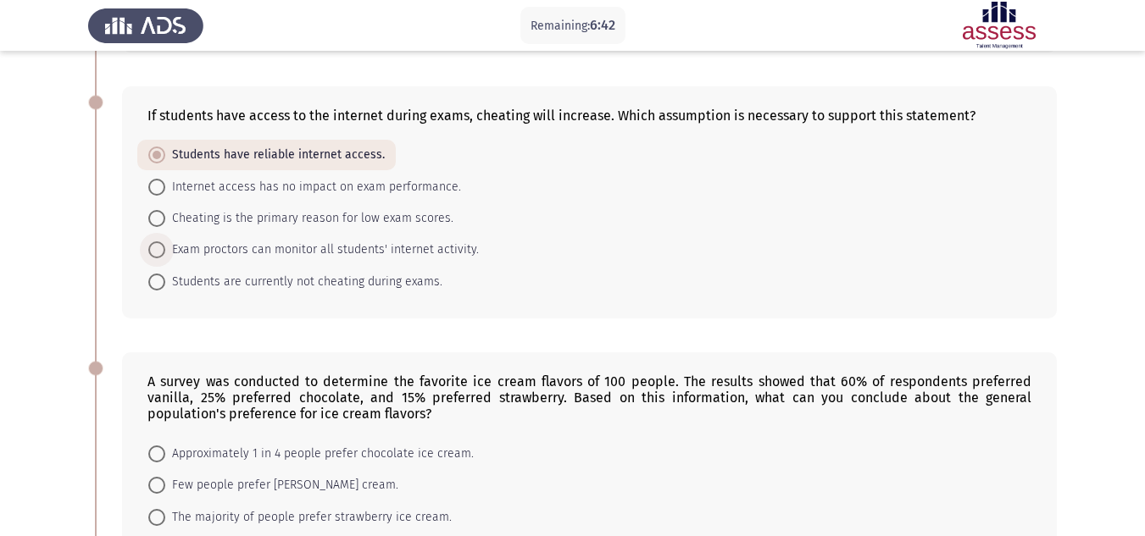
click at [225, 253] on span "Exam proctors can monitor all students' internet activity." at bounding box center [322, 250] width 314 height 20
click at [165, 253] on input "Exam proctors can monitor all students' internet activity." at bounding box center [156, 250] width 17 height 17
radio input "true"
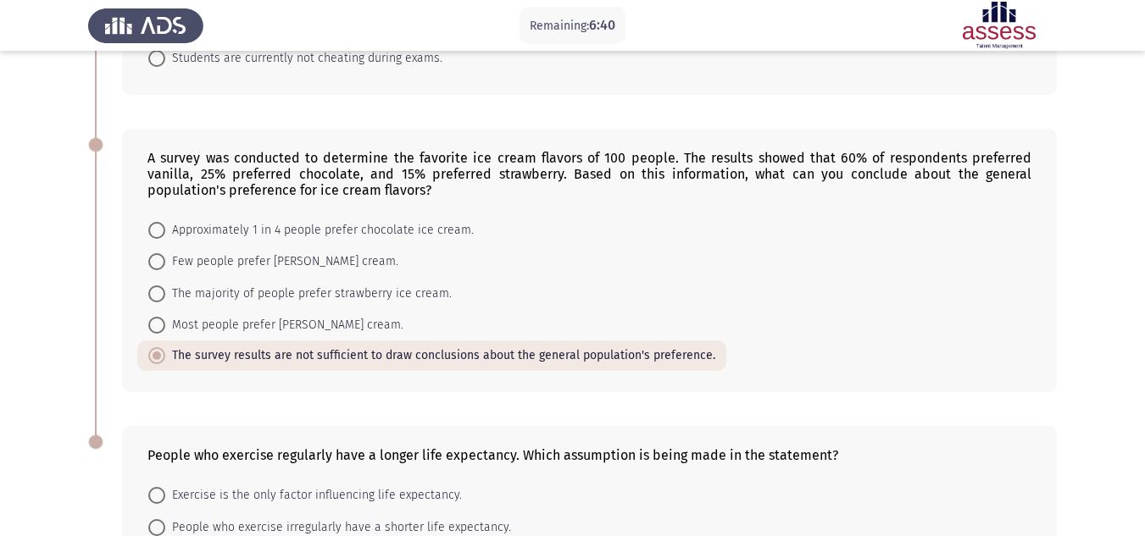
scroll to position [784, 0]
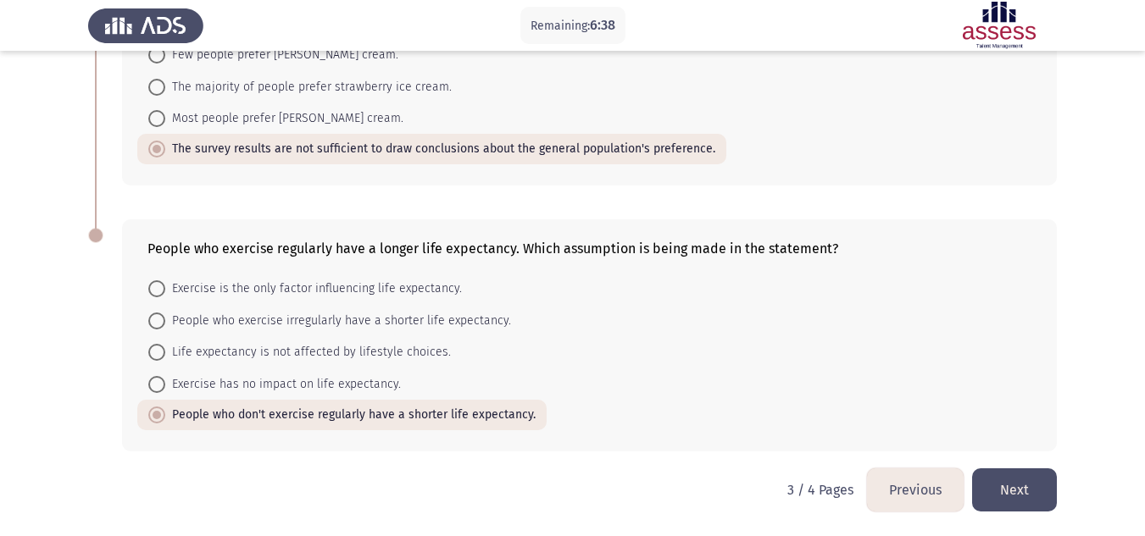
click at [1025, 484] on button "Next" at bounding box center [1014, 490] width 85 height 43
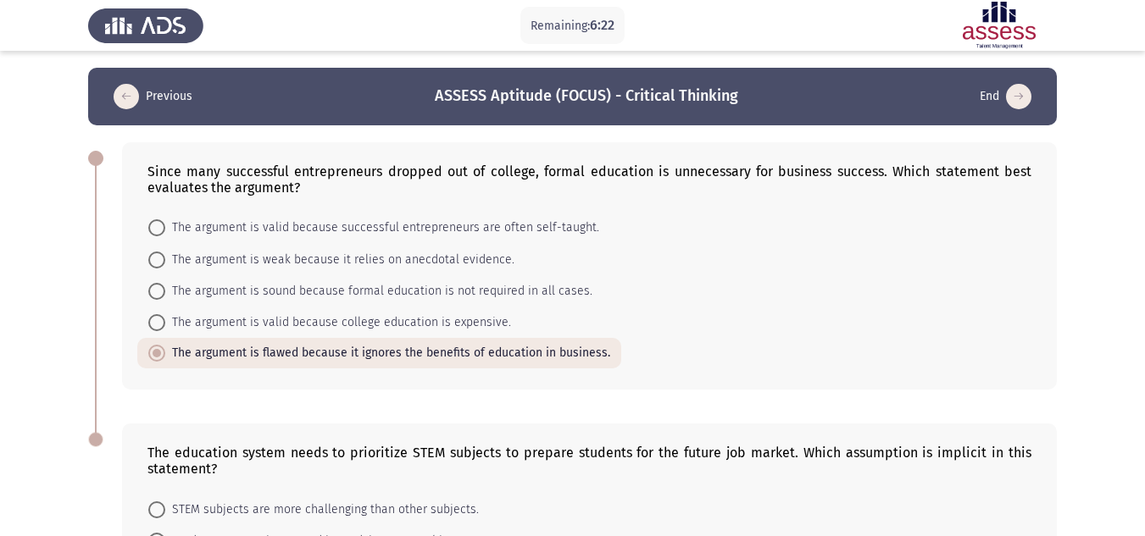
scroll to position [220, 0]
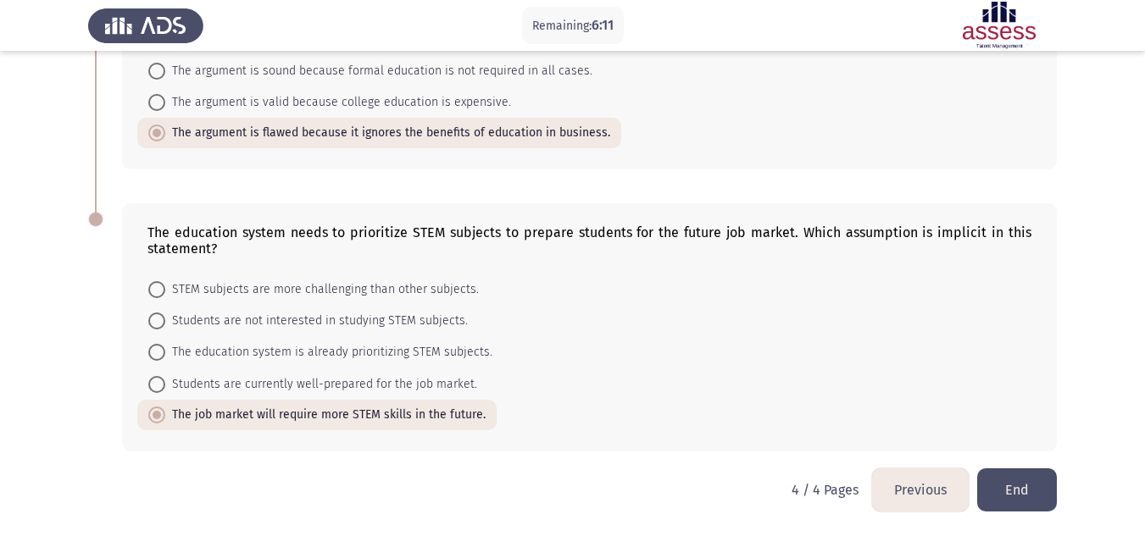
click at [1024, 484] on button "End" at bounding box center [1017, 490] width 80 height 43
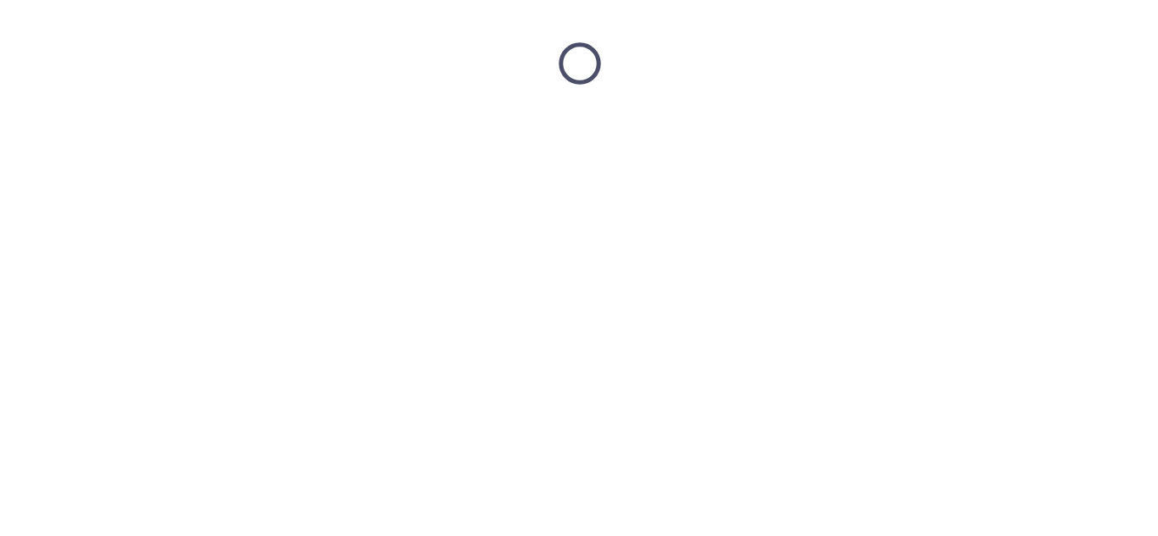
scroll to position [0, 0]
